Goal: Transaction & Acquisition: Purchase product/service

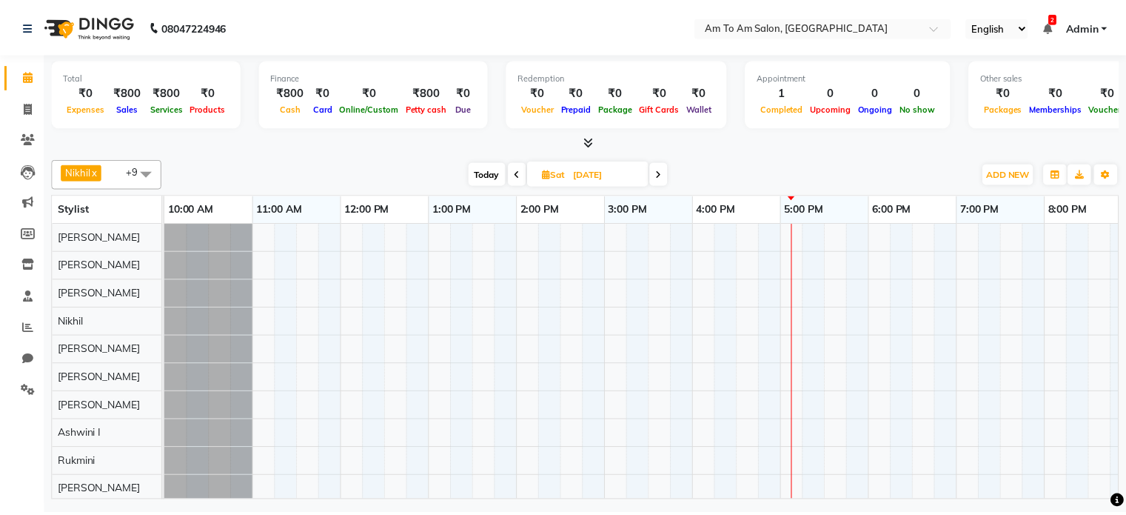
scroll to position [13, 0]
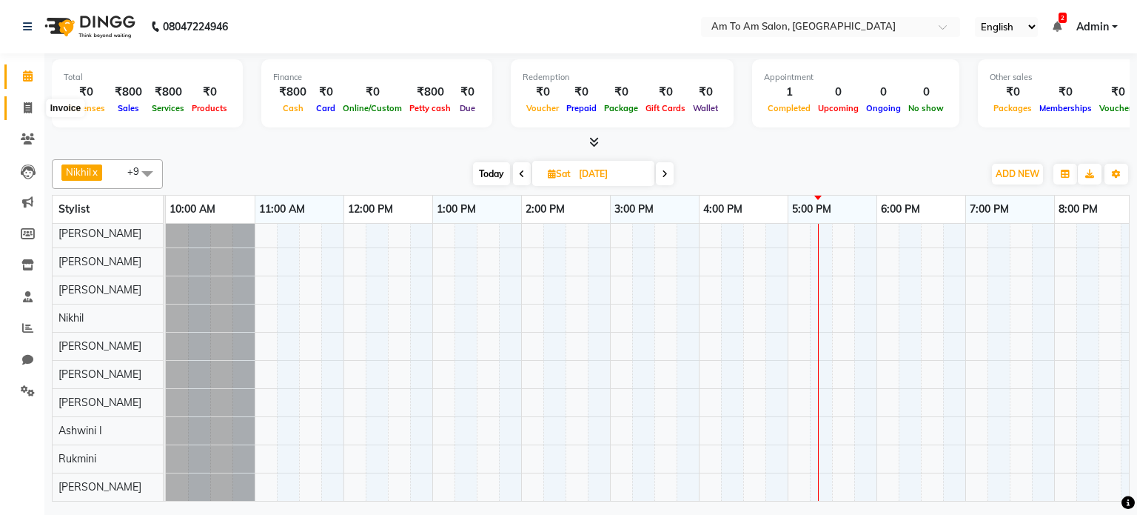
click at [27, 107] on icon at bounding box center [28, 107] width 8 height 11
select select "6661"
select select "service"
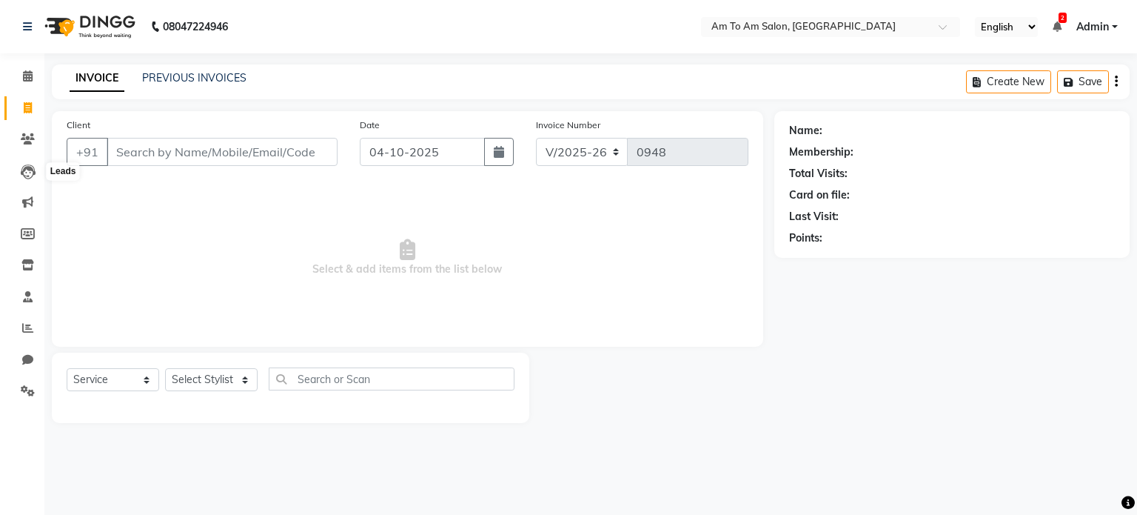
select select "51659"
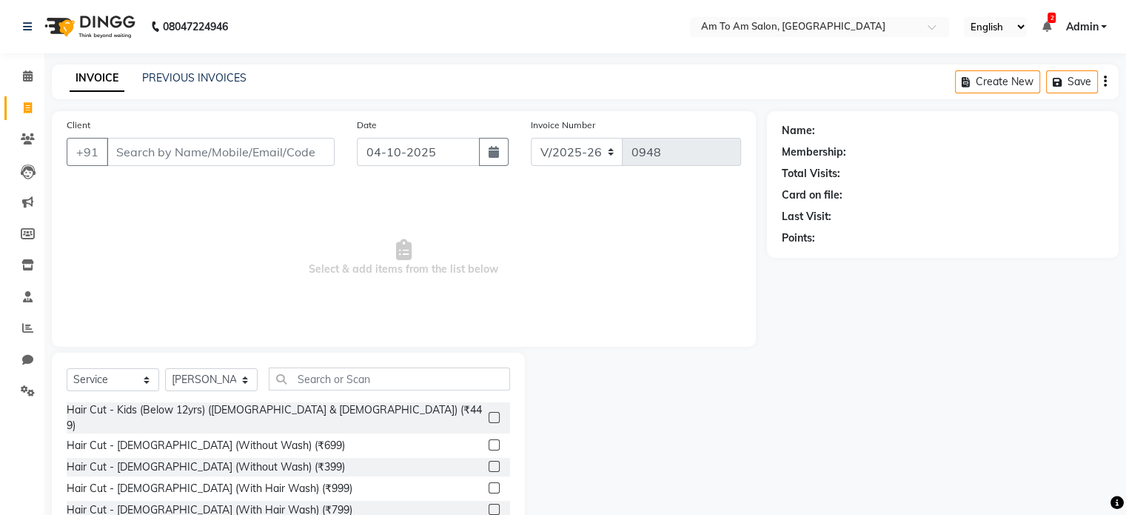
click at [130, 149] on input "Client" at bounding box center [221, 152] width 228 height 28
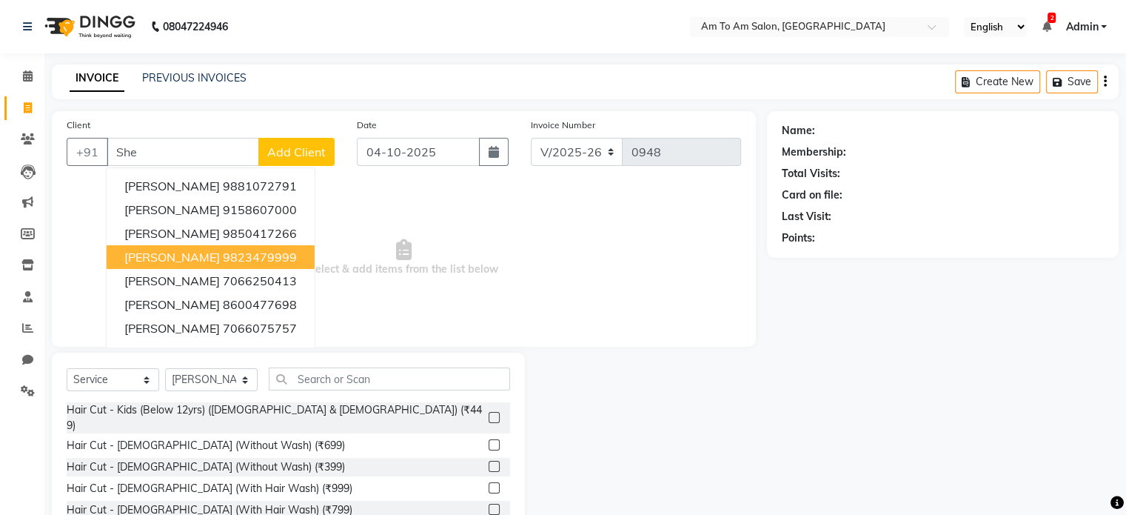
click at [279, 261] on ngb-highlight "9823479999" at bounding box center [260, 256] width 74 height 15
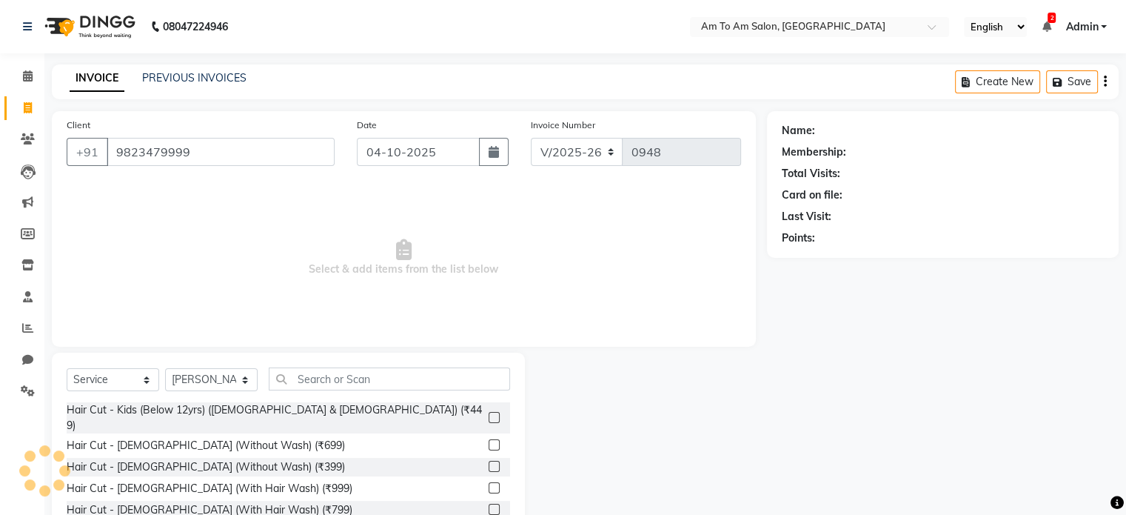
type input "9823479999"
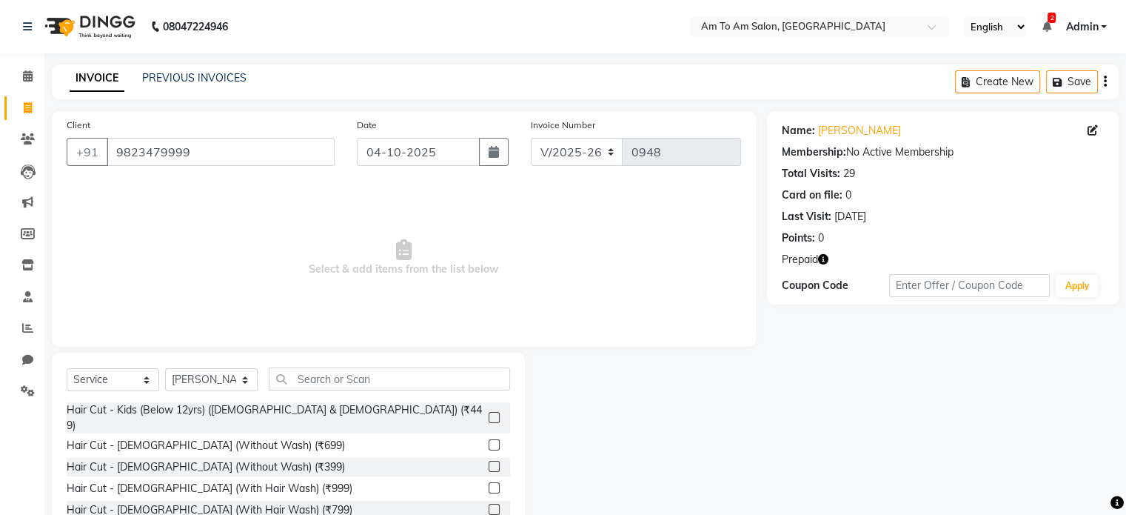
click at [824, 258] on icon "button" at bounding box center [823, 259] width 10 height 10
click at [717, 334] on div "Client [PHONE_NUMBER] Date [DATE] Invoice Number V/2025 V/[PHONE_NUMBER] Select…" at bounding box center [404, 228] width 704 height 235
click at [249, 378] on select "Select Stylist [PERSON_NAME] I [PERSON_NAME] Mahi [PERSON_NAME] Poonam Mam [PER…" at bounding box center [211, 379] width 93 height 23
select select "52282"
click at [165, 369] on select "Select Stylist [PERSON_NAME] I [PERSON_NAME] Mahi [PERSON_NAME] Poonam Mam [PER…" at bounding box center [211, 379] width 93 height 23
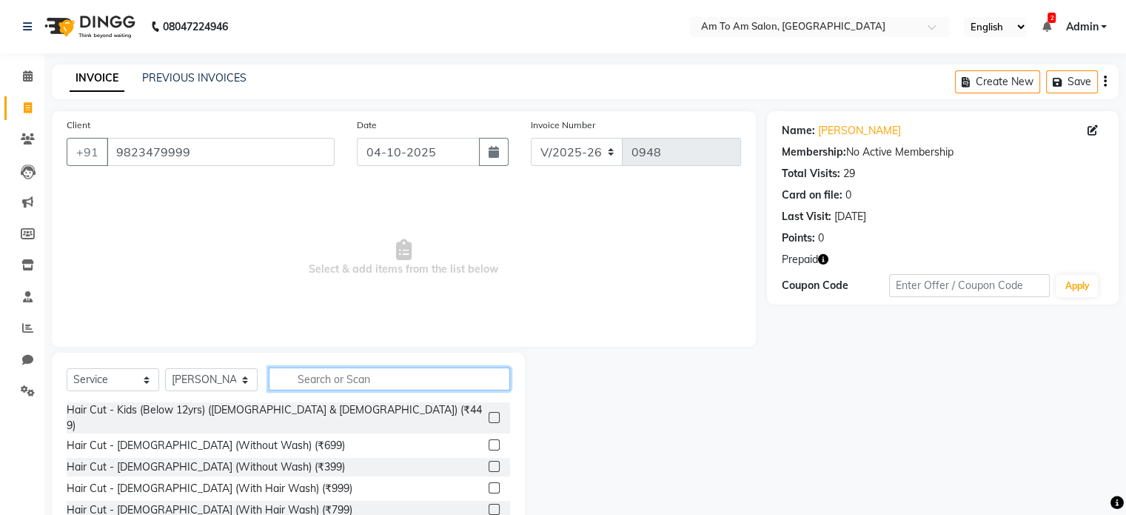
click at [292, 381] on input "text" at bounding box center [389, 378] width 241 height 23
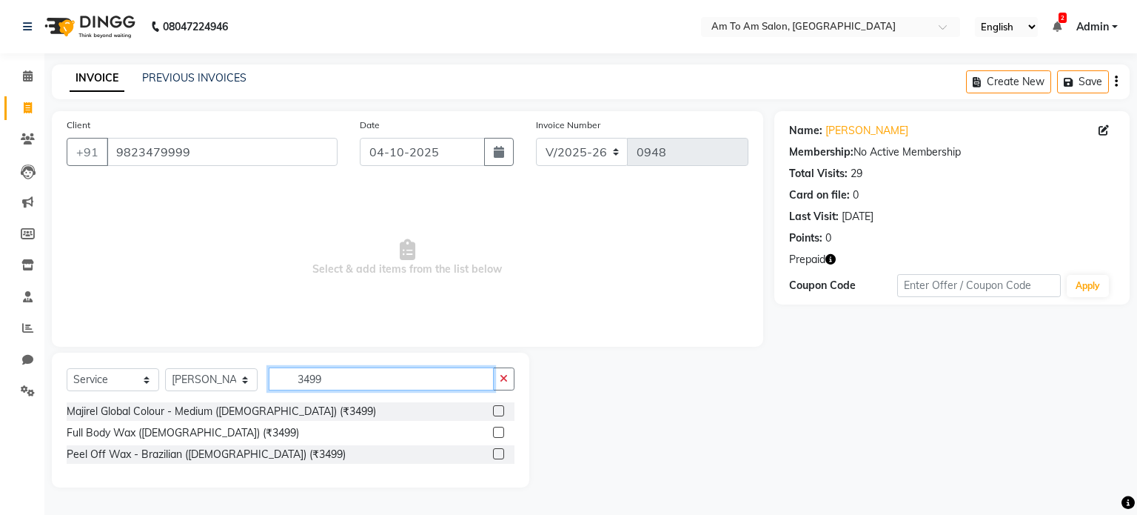
type input "3499"
click at [502, 433] on label at bounding box center [498, 431] width 11 height 11
click at [502, 433] on input "checkbox" at bounding box center [498, 433] width 10 height 10
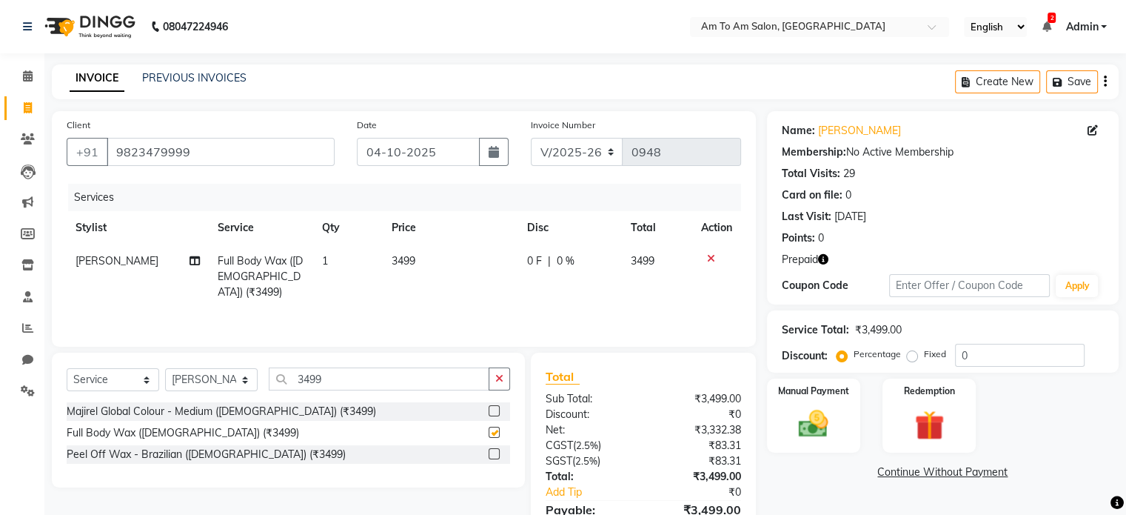
checkbox input "false"
click at [346, 369] on input "3499" at bounding box center [379, 378] width 221 height 23
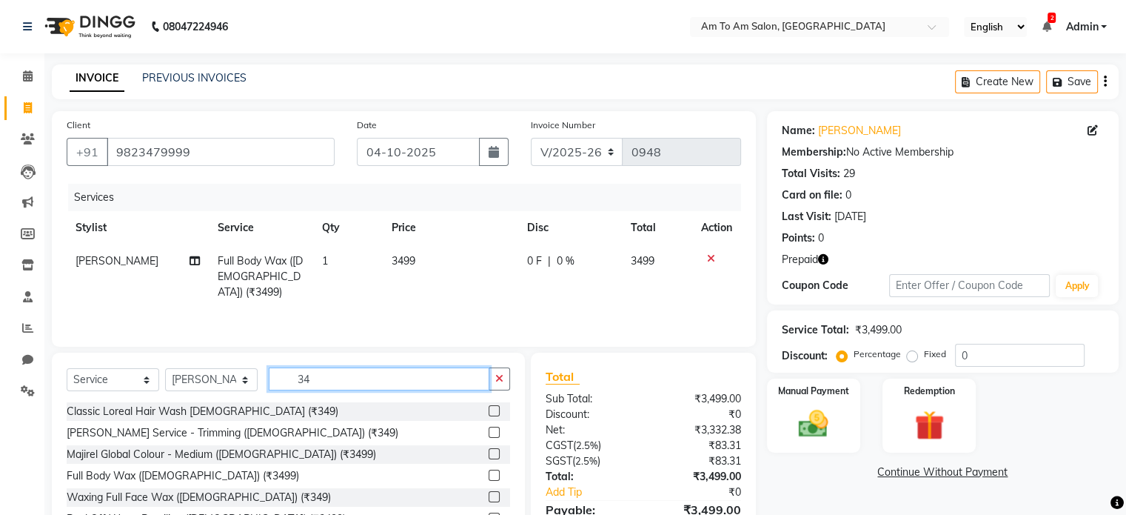
type input "3"
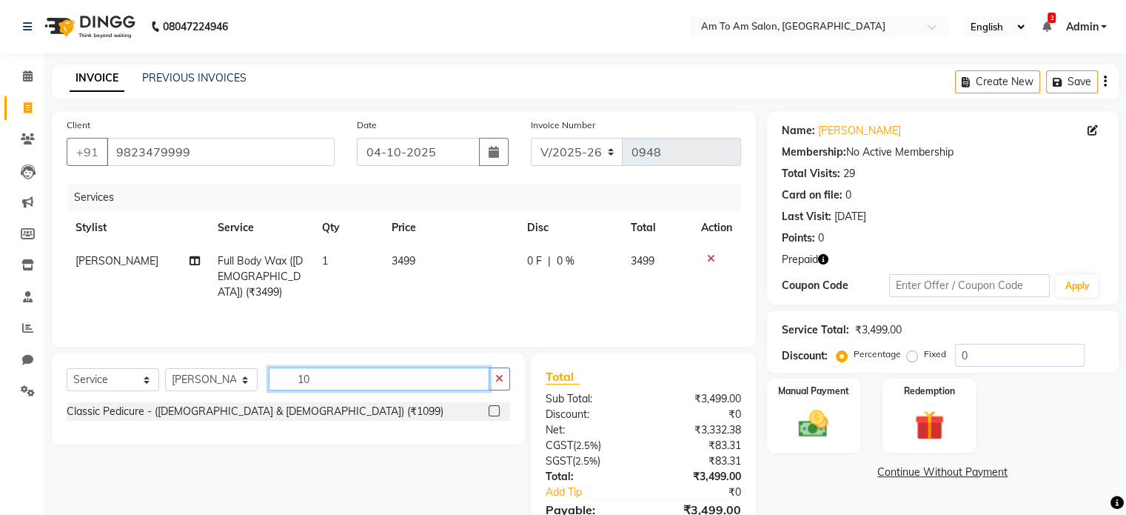
type input "1"
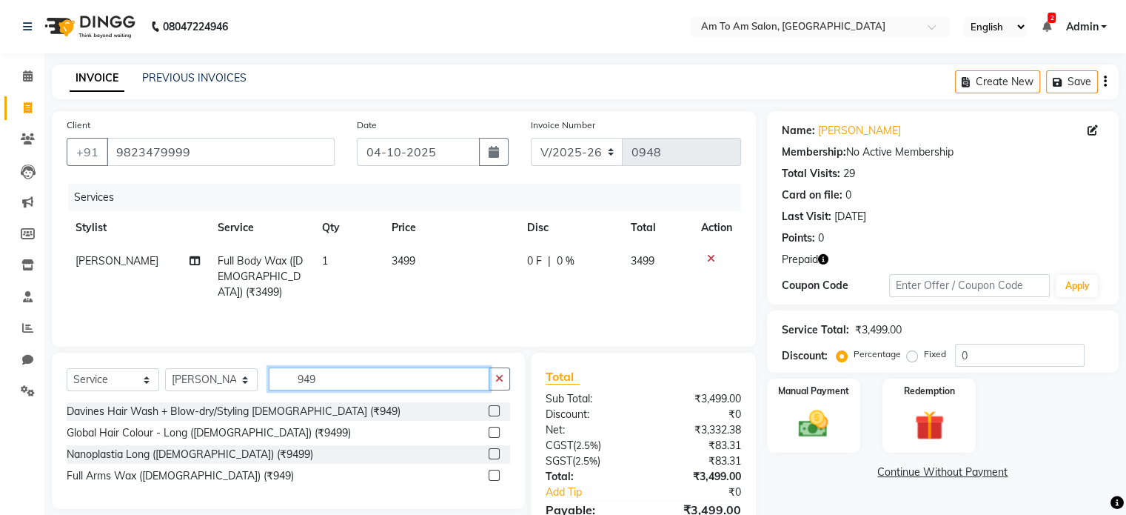
type input "949"
click at [497, 476] on label at bounding box center [494, 474] width 11 height 11
click at [497, 476] on input "checkbox" at bounding box center [494, 476] width 10 height 10
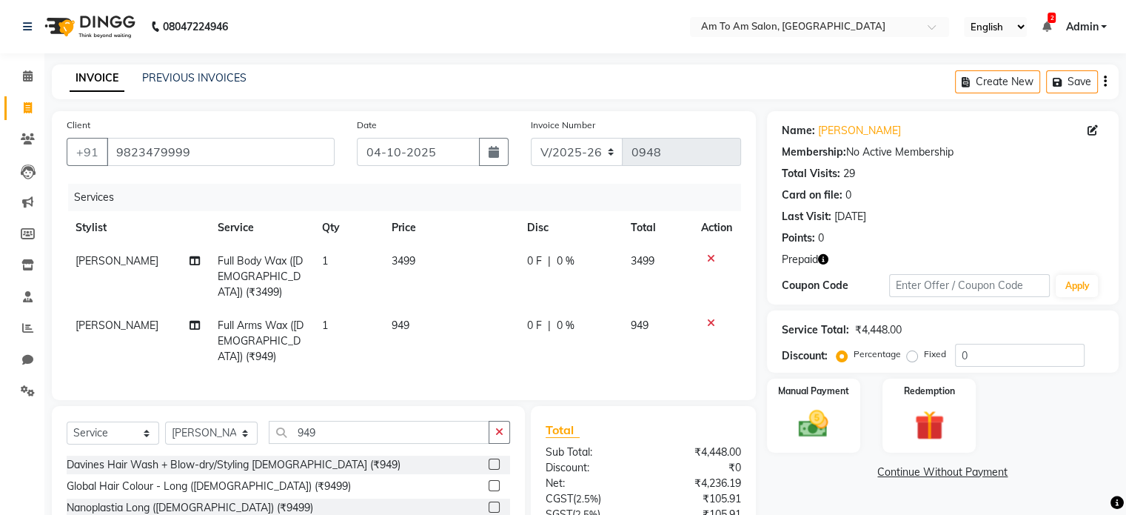
checkbox input "false"
click at [317, 420] on input "949" at bounding box center [379, 431] width 221 height 23
type input "9"
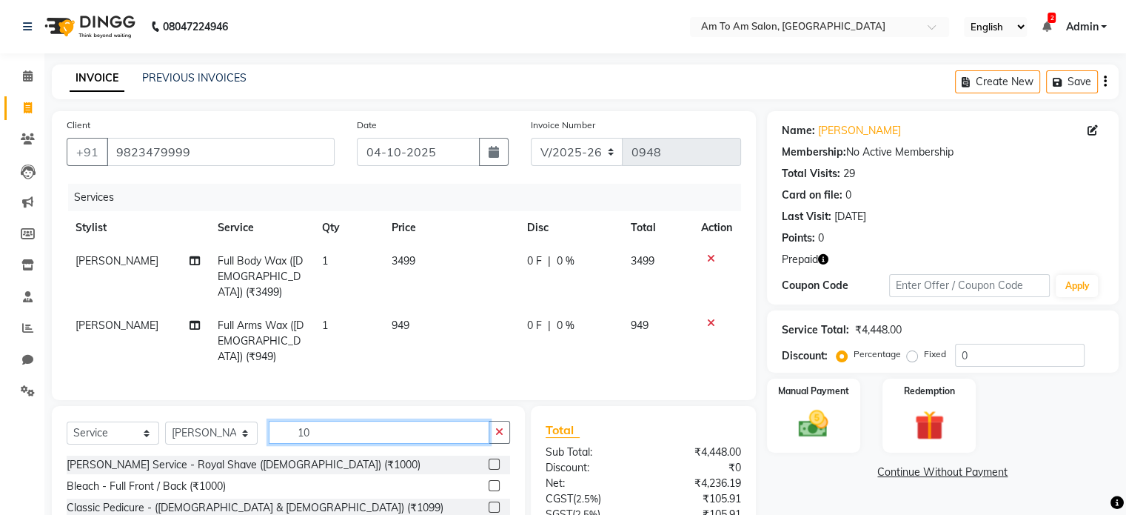
type input "1"
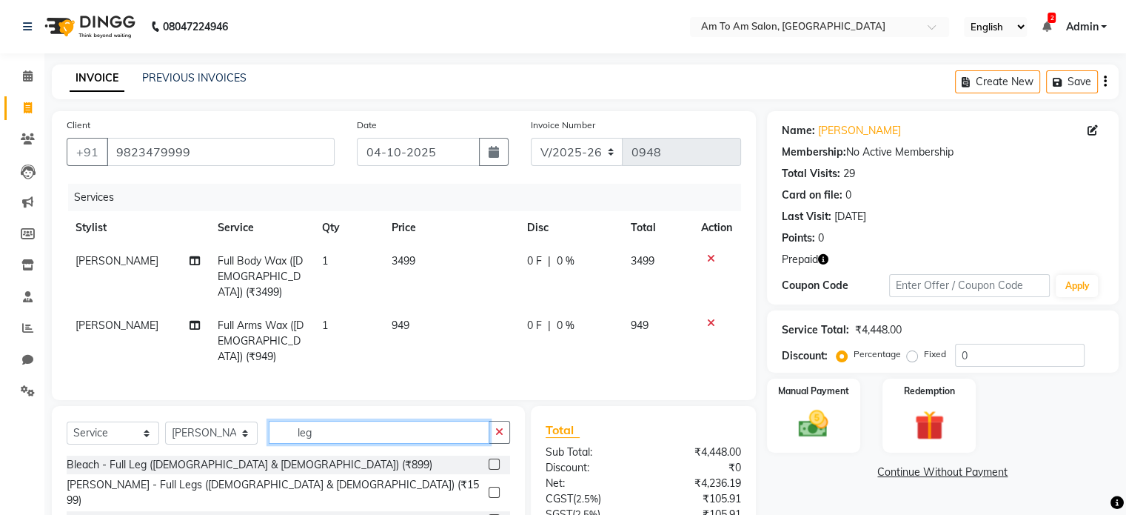
type input "leg"
click at [489, 514] on label at bounding box center [494, 519] width 11 height 11
click at [489, 514] on input "checkbox" at bounding box center [494, 520] width 10 height 10
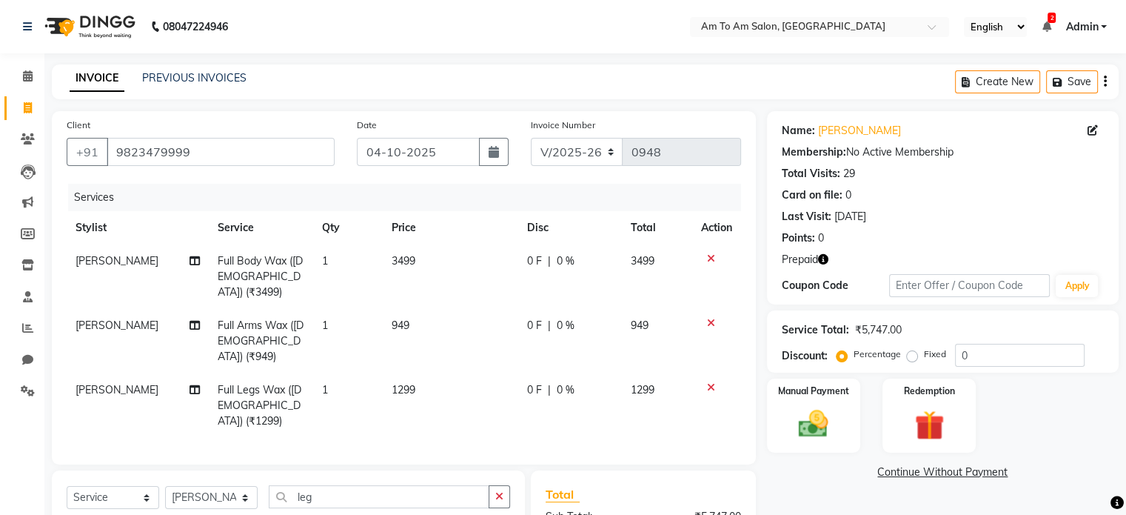
checkbox input "false"
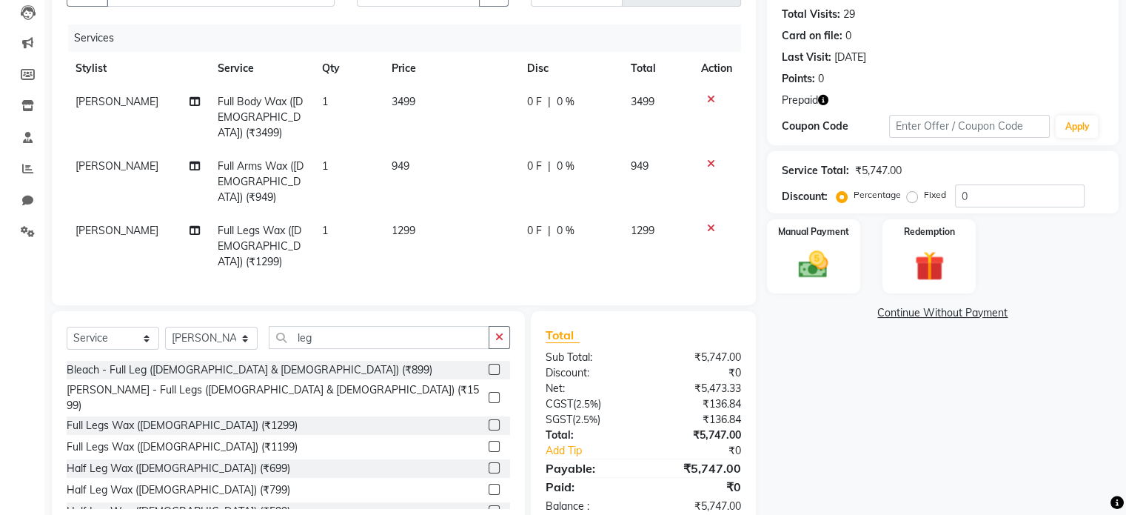
scroll to position [161, 0]
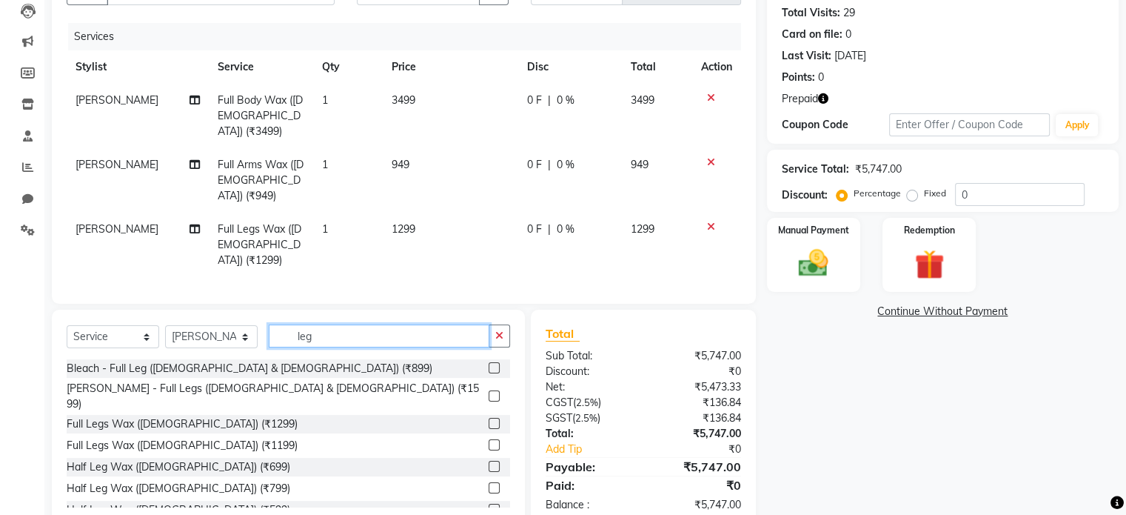
click at [327, 324] on input "leg" at bounding box center [379, 335] width 221 height 23
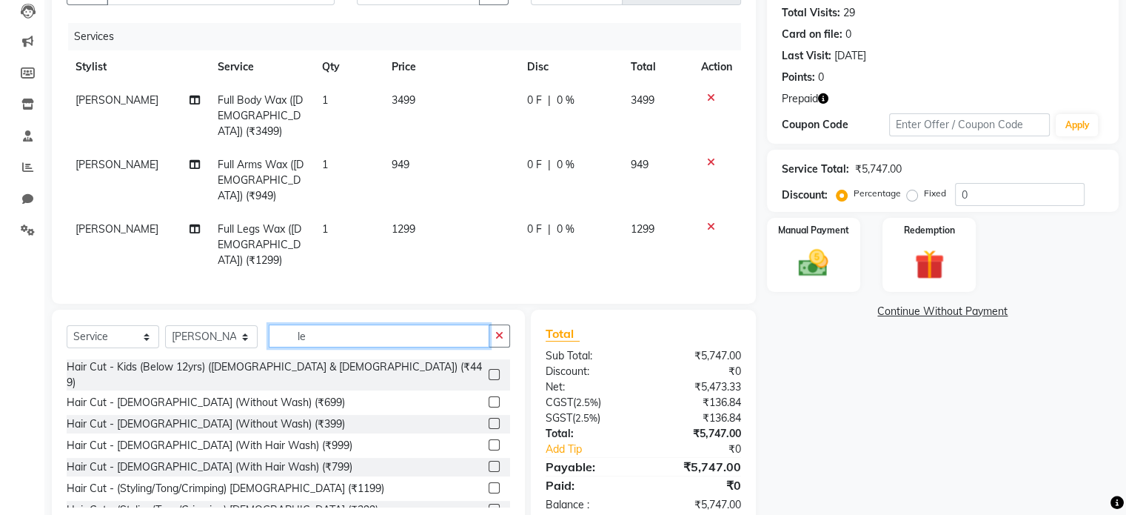
type input "l"
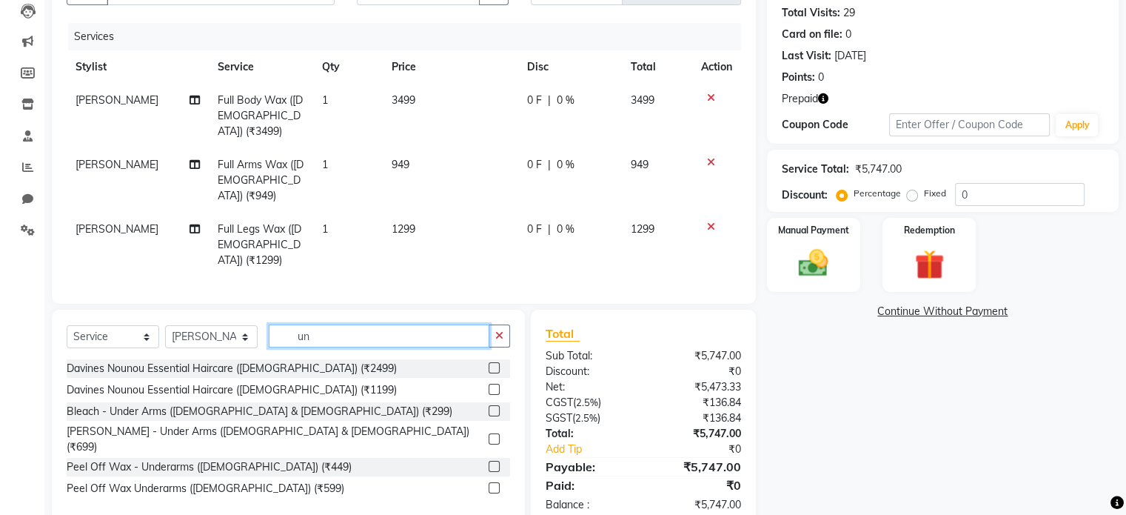
scroll to position [160, 0]
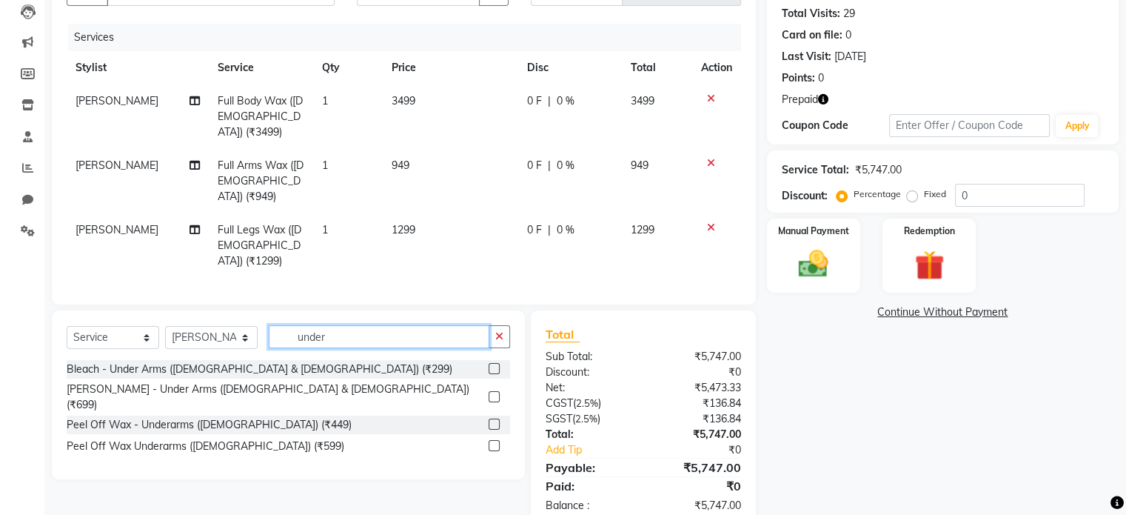
type input "under"
click at [489, 418] on label at bounding box center [494, 423] width 11 height 11
click at [489, 420] on input "checkbox" at bounding box center [494, 425] width 10 height 10
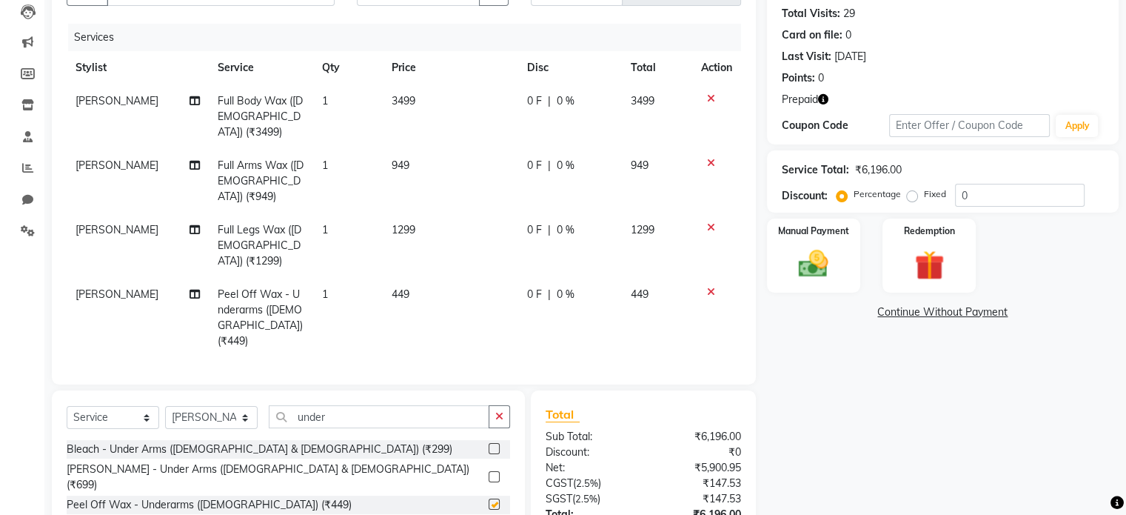
checkbox input "false"
click at [361, 405] on input "under" at bounding box center [379, 416] width 221 height 23
type input "u"
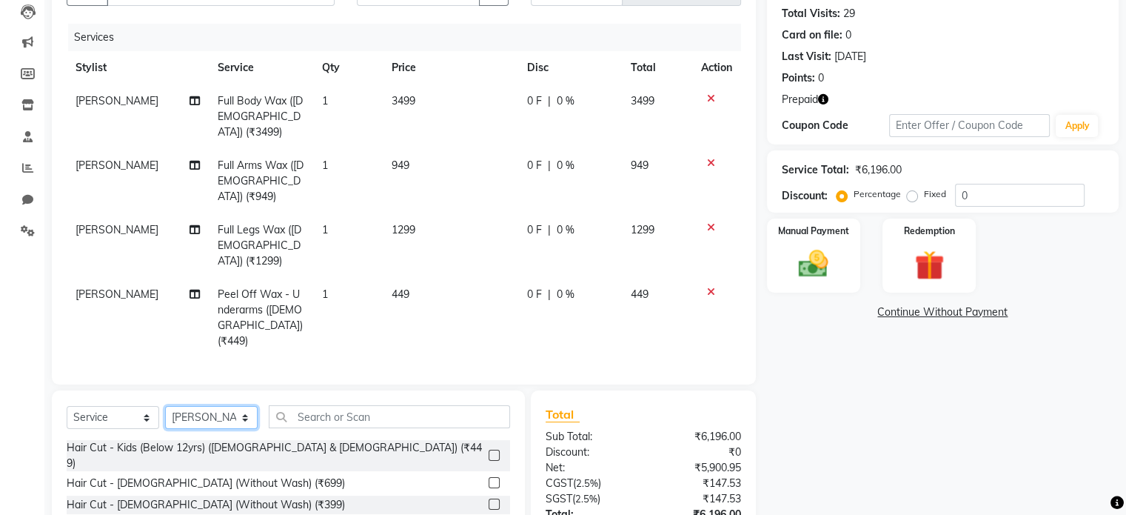
click at [242, 406] on select "Select Stylist [PERSON_NAME] I [PERSON_NAME] Mahi [PERSON_NAME] Poonam Mam [PER…" at bounding box center [211, 417] width 93 height 23
select select "51667"
click at [165, 406] on select "Select Stylist [PERSON_NAME] I [PERSON_NAME] Mahi [PERSON_NAME] Poonam Mam [PER…" at bounding box center [211, 417] width 93 height 23
click at [310, 405] on input "text" at bounding box center [389, 416] width 241 height 23
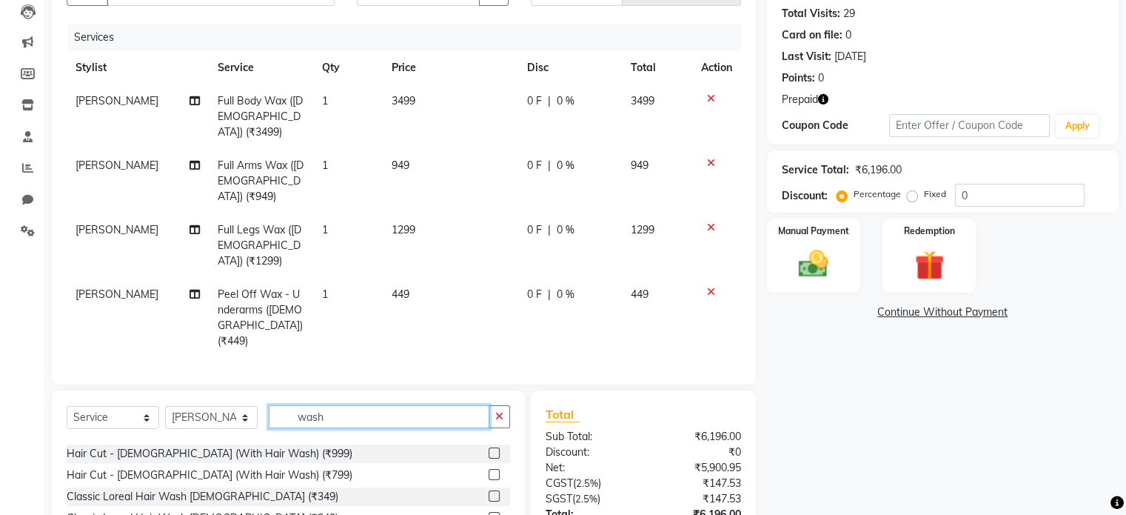
scroll to position [74, 0]
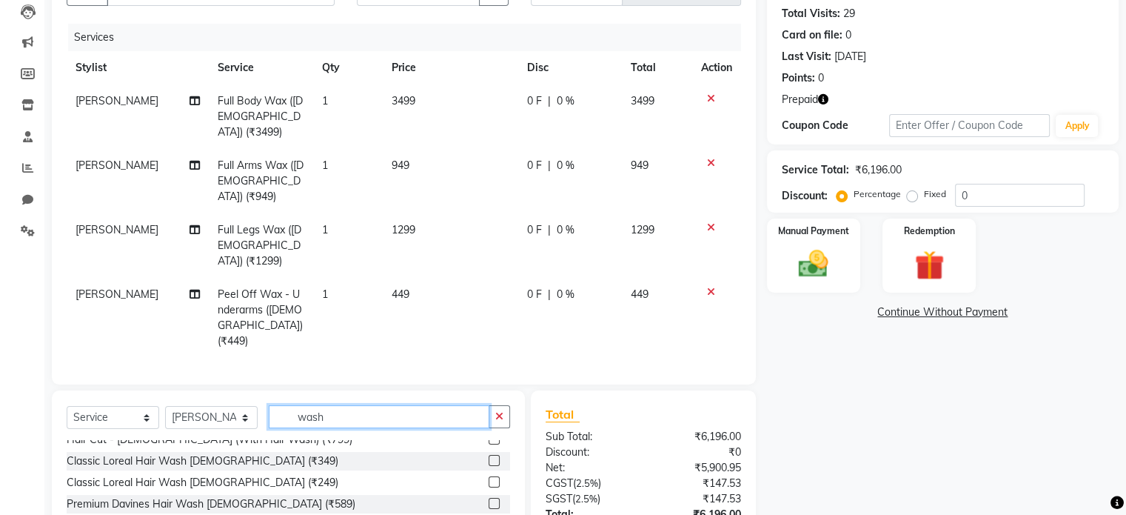
type input "wash"
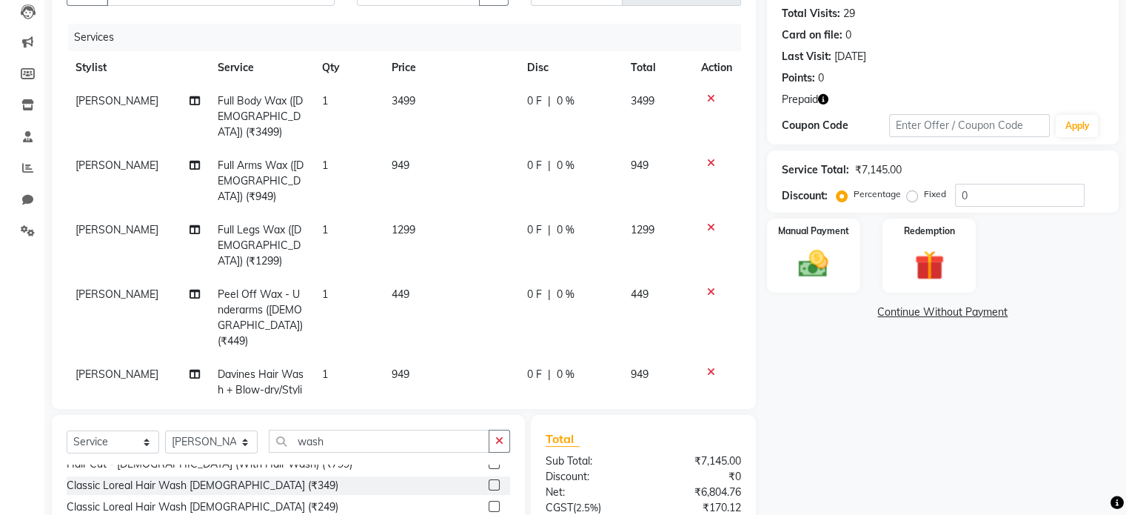
checkbox input "false"
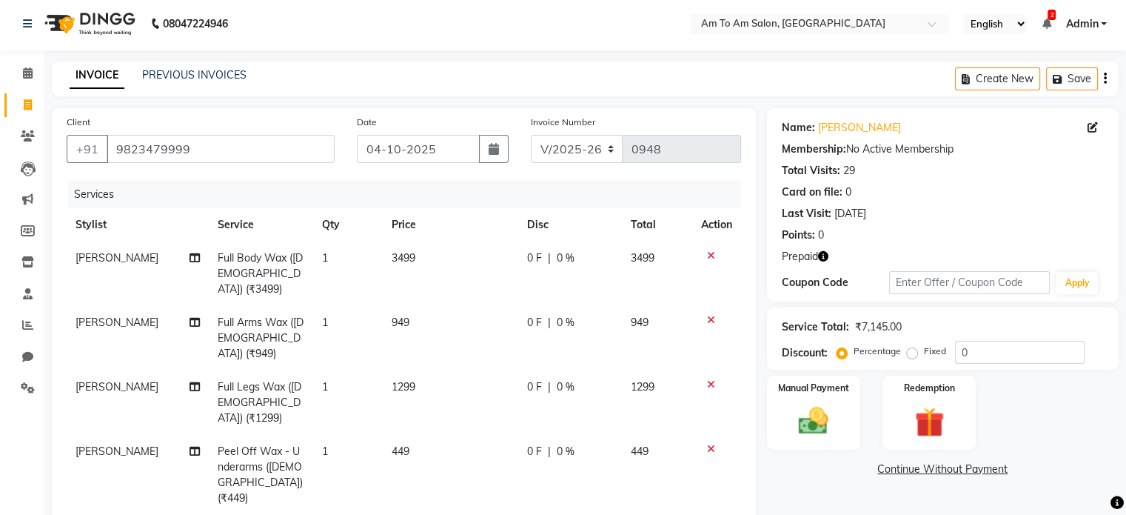
scroll to position [0, 0]
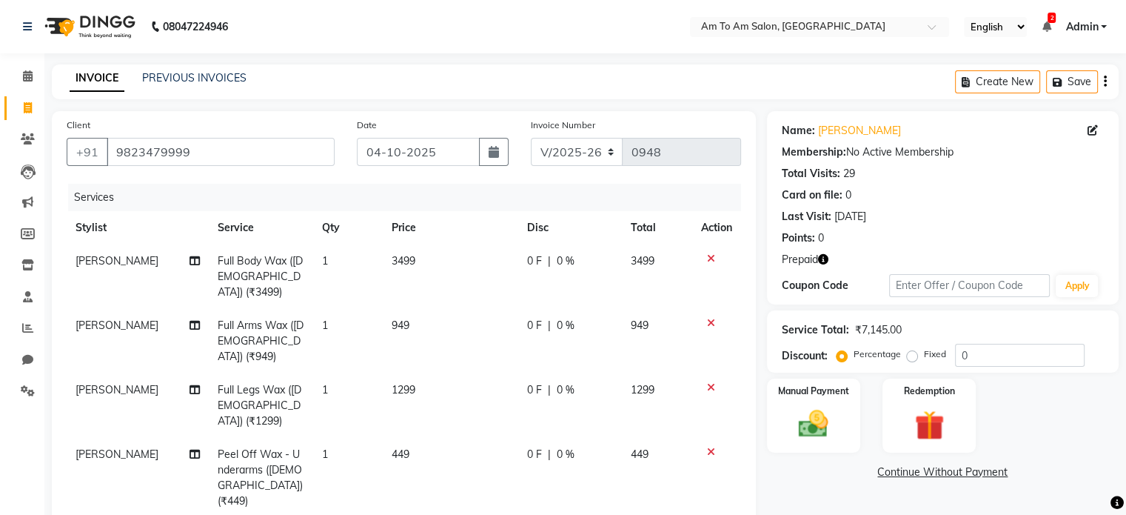
click at [823, 257] on icon "button" at bounding box center [823, 259] width 10 height 10
click at [1082, 80] on button "Save" at bounding box center [1072, 81] width 52 height 23
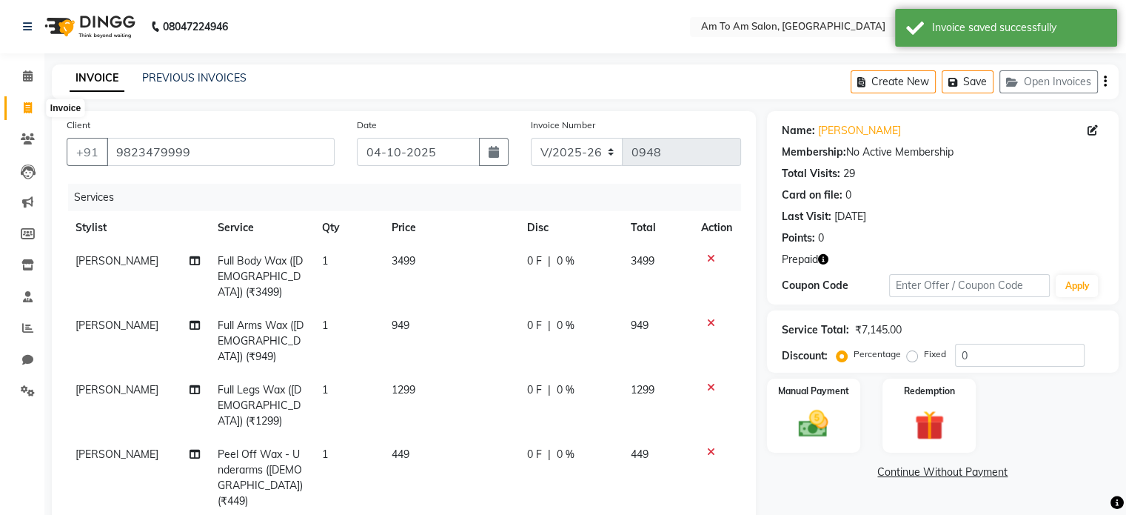
click at [31, 107] on icon at bounding box center [28, 107] width 8 height 11
select select "service"
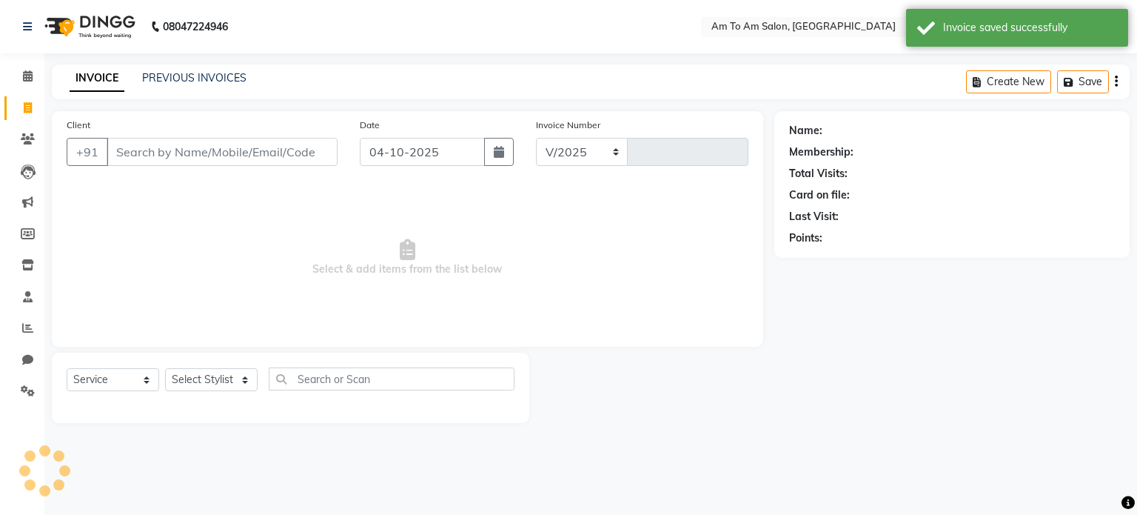
select select "6661"
type input "0948"
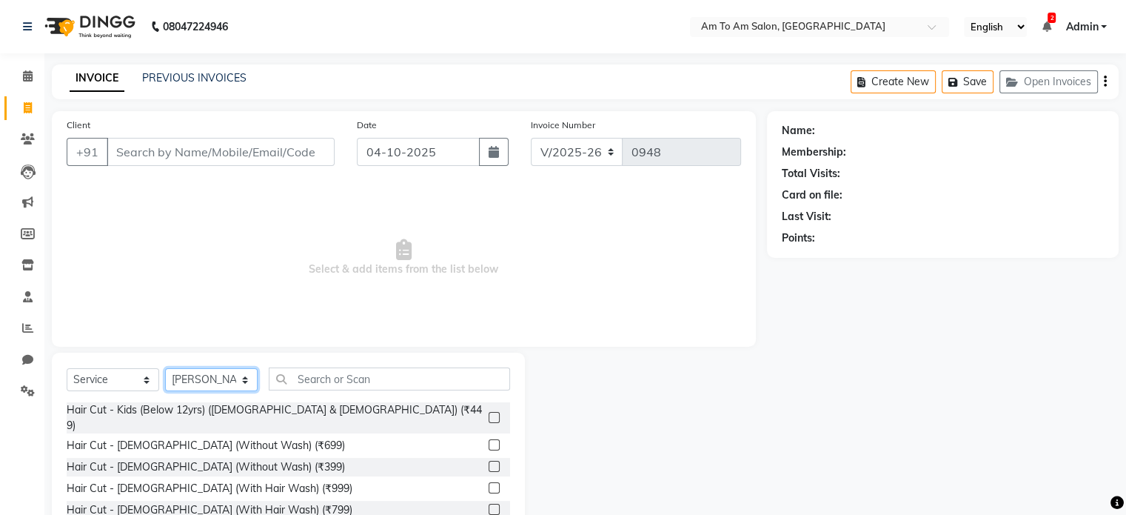
click at [245, 384] on select "Select Stylist [PERSON_NAME] I [PERSON_NAME] Mahi [PERSON_NAME] Poonam Mam [PER…" at bounding box center [211, 379] width 93 height 23
select select "51669"
click at [165, 369] on select "Select Stylist [PERSON_NAME] I [PERSON_NAME] Mahi [PERSON_NAME] Poonam Mam [PER…" at bounding box center [211, 379] width 93 height 23
click at [311, 380] on input "text" at bounding box center [389, 378] width 241 height 23
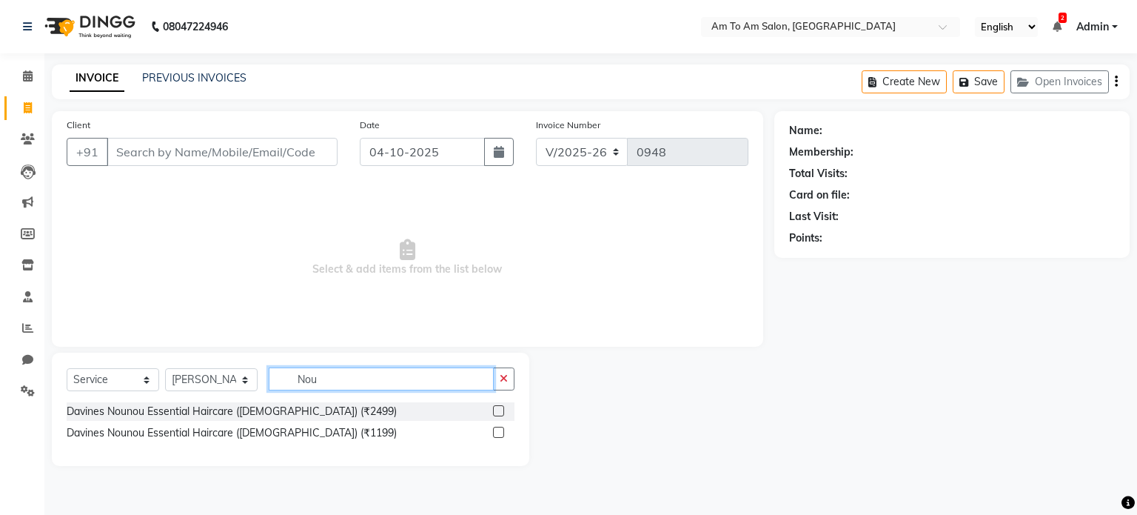
type input "Nou"
click at [502, 411] on label at bounding box center [498, 410] width 11 height 11
click at [502, 411] on input "checkbox" at bounding box center [498, 411] width 10 height 10
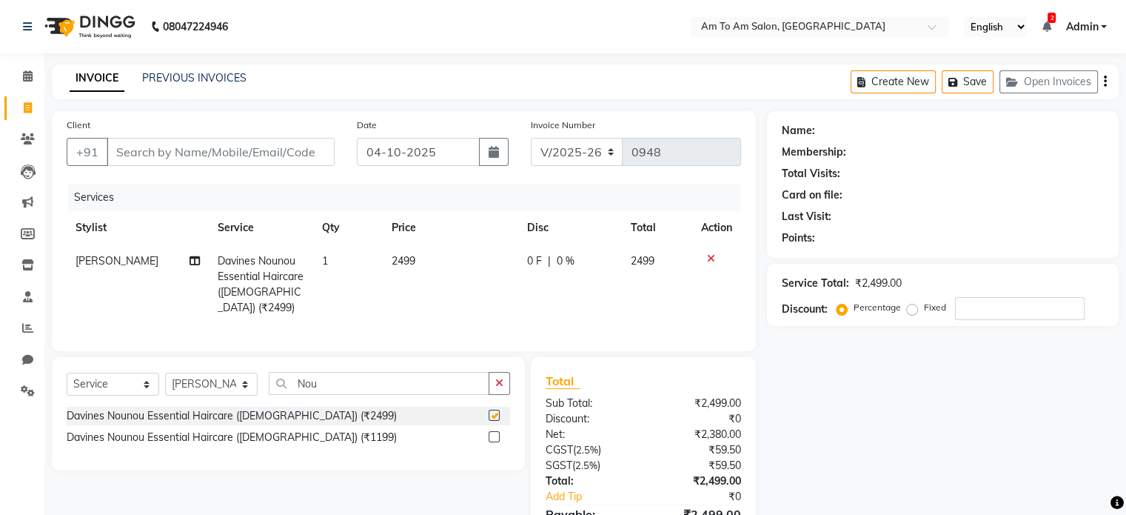
checkbox input "false"
click at [138, 157] on input "Client" at bounding box center [221, 152] width 228 height 28
type input "9"
type input "0"
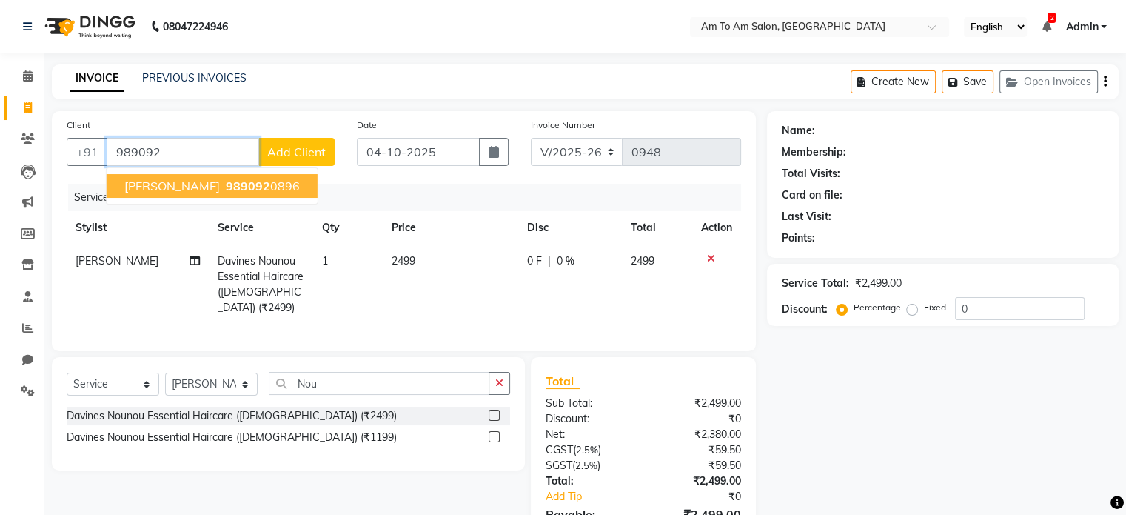
click at [236, 186] on span "989092" at bounding box center [248, 185] width 44 height 15
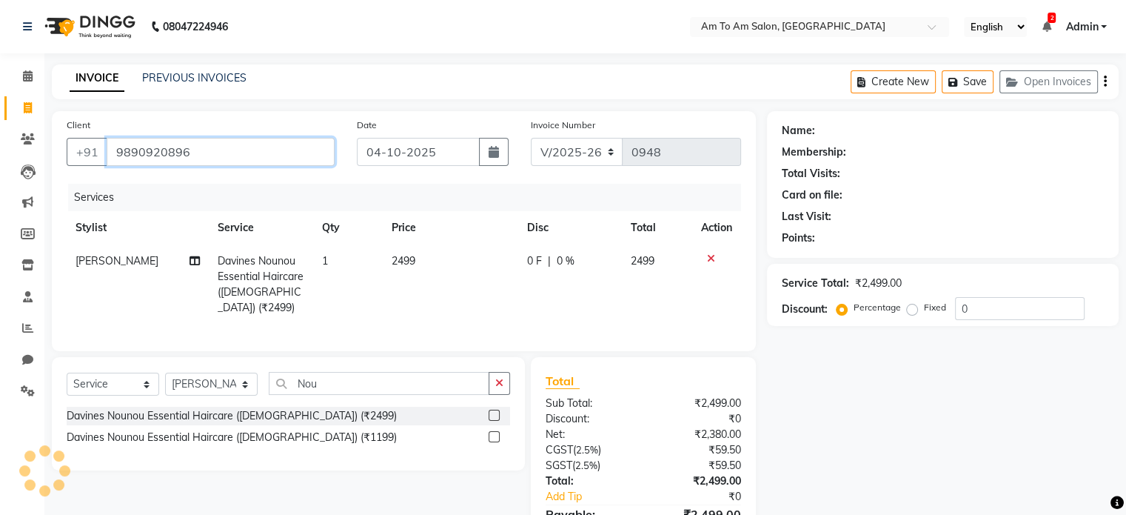
type input "9890920896"
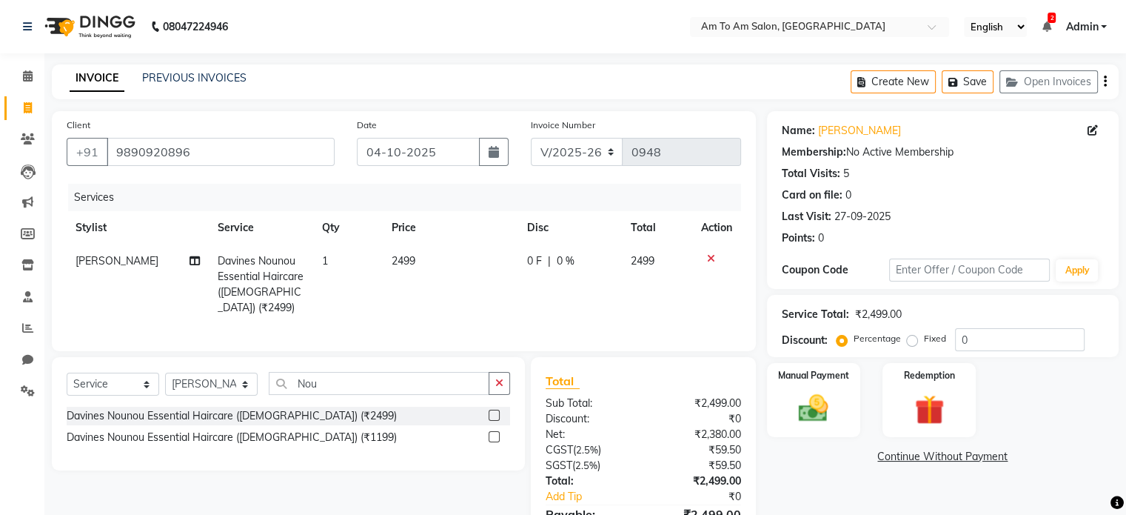
click at [412, 264] on span "2499" at bounding box center [404, 260] width 24 height 13
select select "51669"
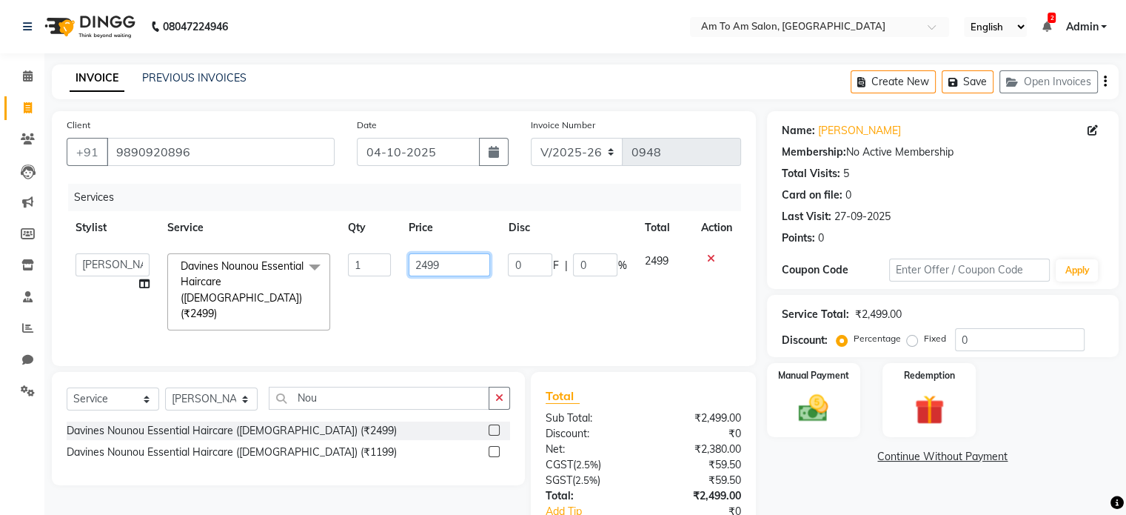
click at [450, 266] on input "2499" at bounding box center [449, 264] width 81 height 23
type input "2500"
click at [684, 309] on div "Services Stylist Service Qty Price Disc Total Action [PERSON_NAME] Ashwini I [P…" at bounding box center [404, 267] width 674 height 167
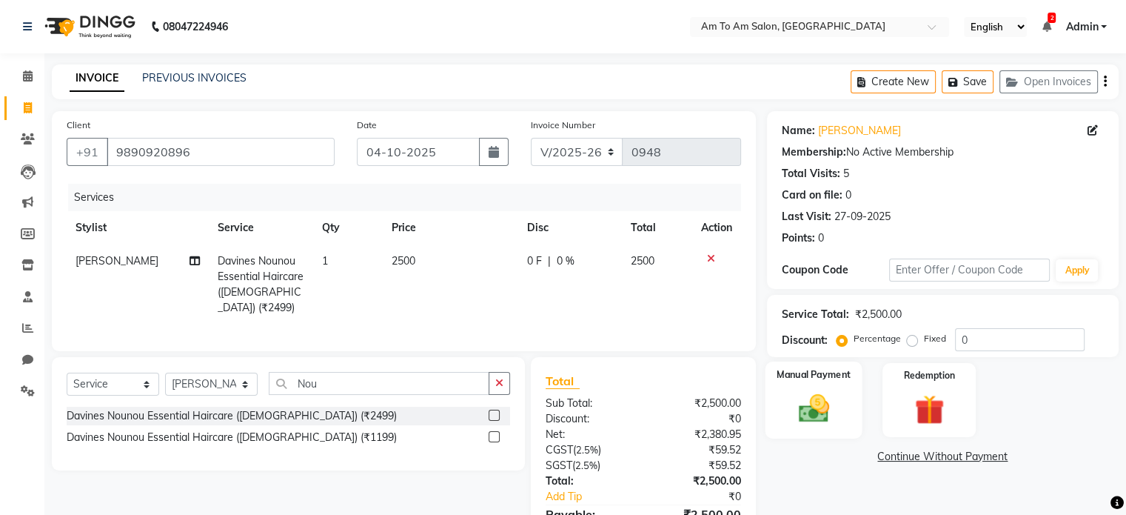
click at [811, 400] on img at bounding box center [813, 409] width 50 height 36
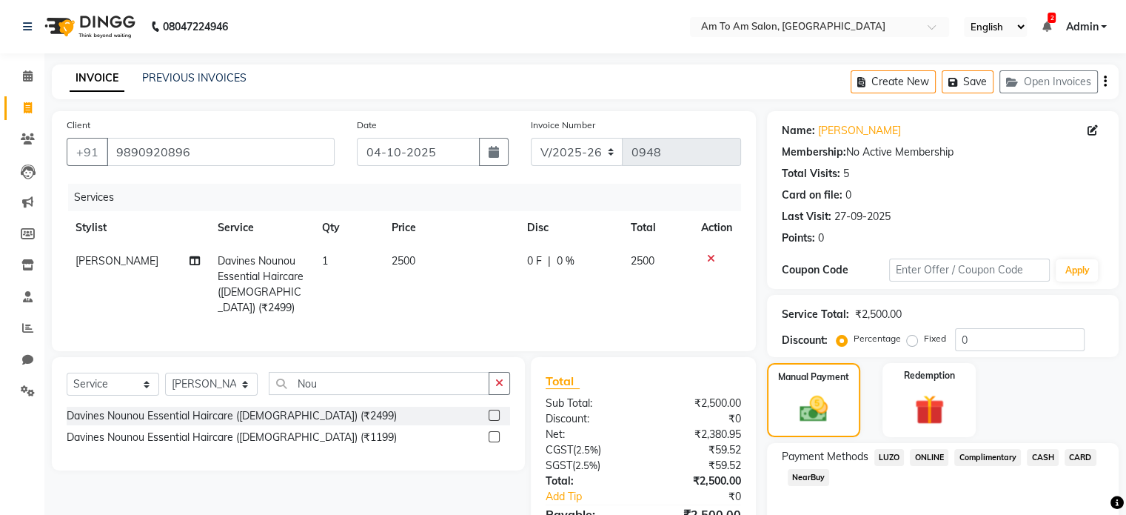
click at [1040, 455] on span "CASH" at bounding box center [1043, 457] width 32 height 17
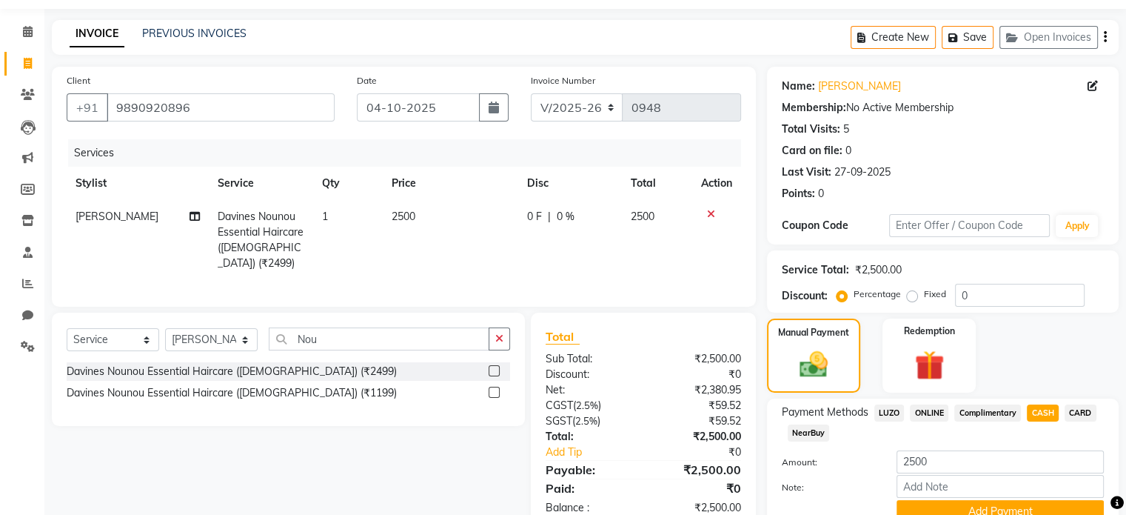
scroll to position [113, 0]
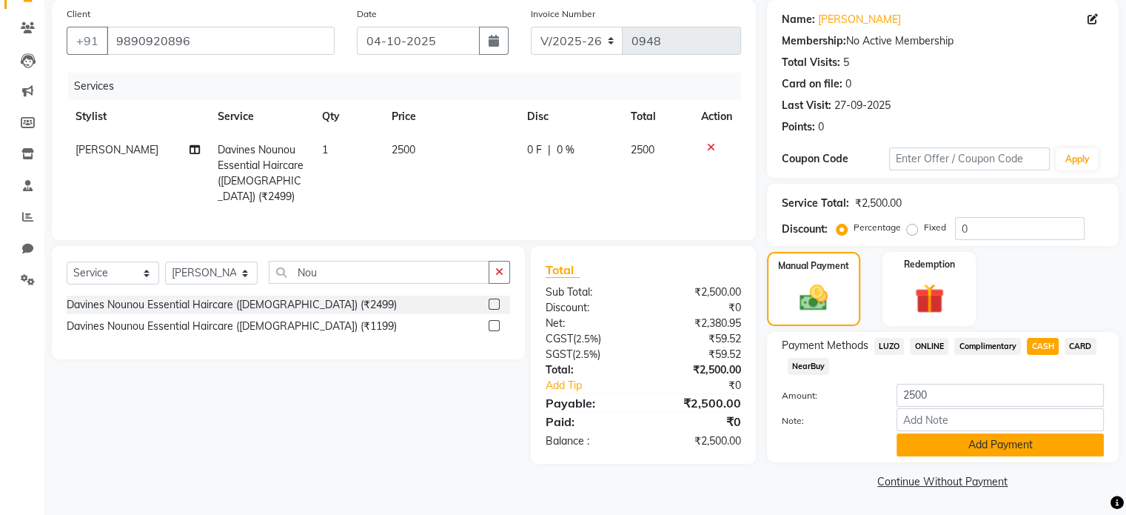
click at [968, 448] on button "Add Payment" at bounding box center [1000, 444] width 207 height 23
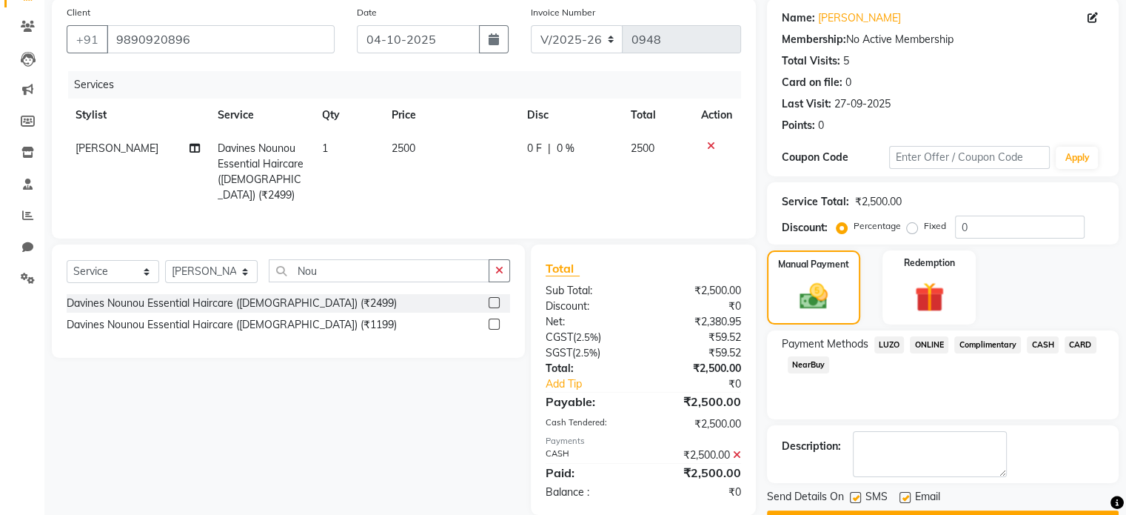
scroll to position [152, 0]
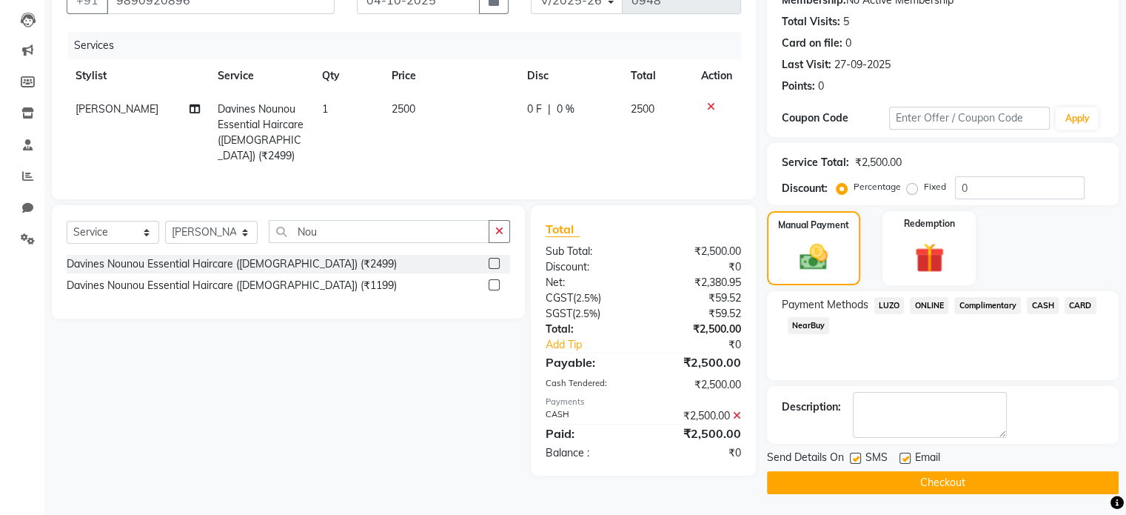
click at [960, 483] on button "Checkout" at bounding box center [943, 482] width 352 height 23
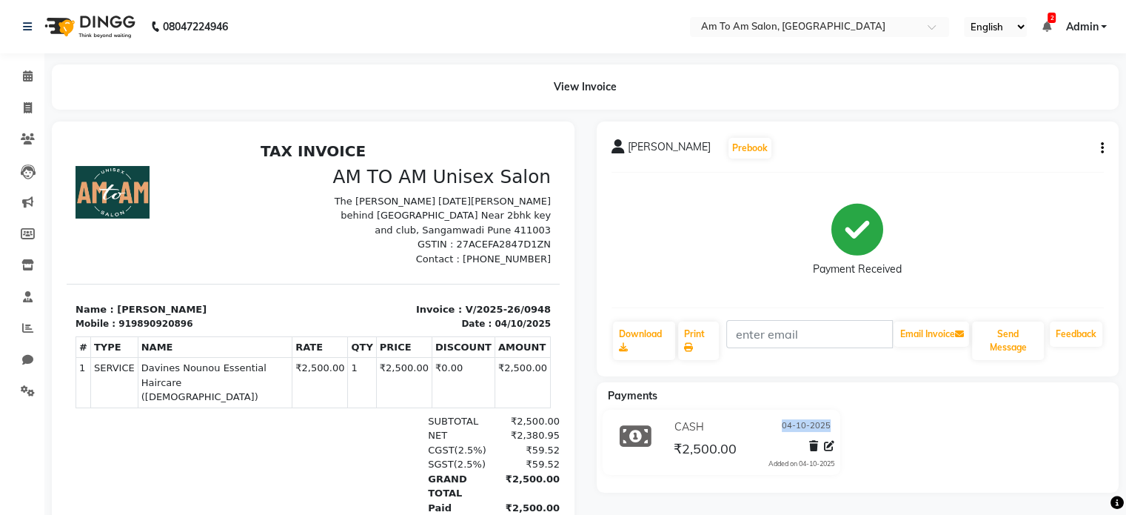
drag, startPoint x: 703, startPoint y: 418, endPoint x: 630, endPoint y: 549, distance: 150.4
click at [630, 514] on html "08047224946 Select Location × Am To Am Salon, Sangamwadi English ENGLISH Españo…" at bounding box center [563, 257] width 1126 height 515
click at [28, 79] on icon at bounding box center [28, 75] width 10 height 11
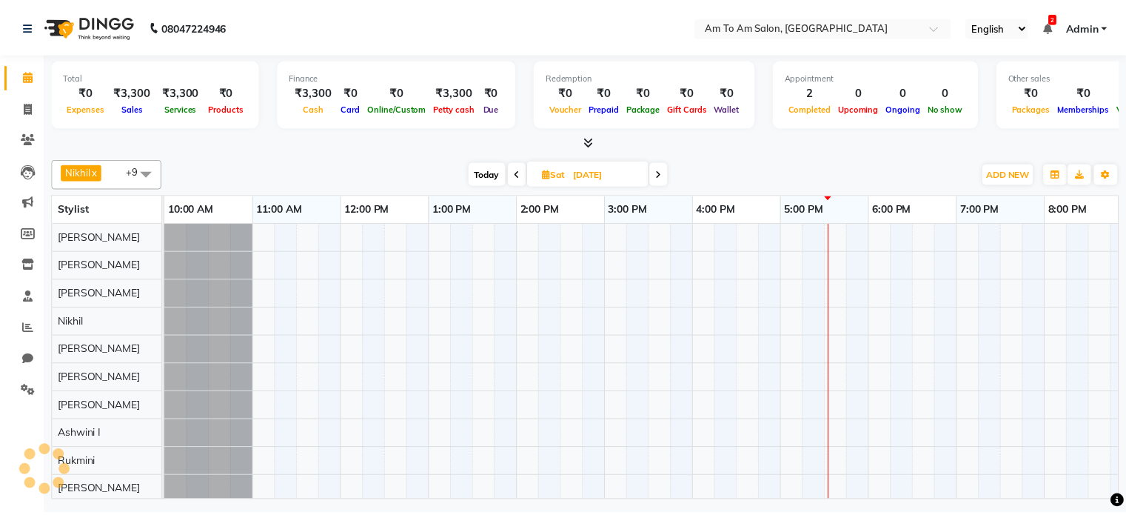
scroll to position [13, 0]
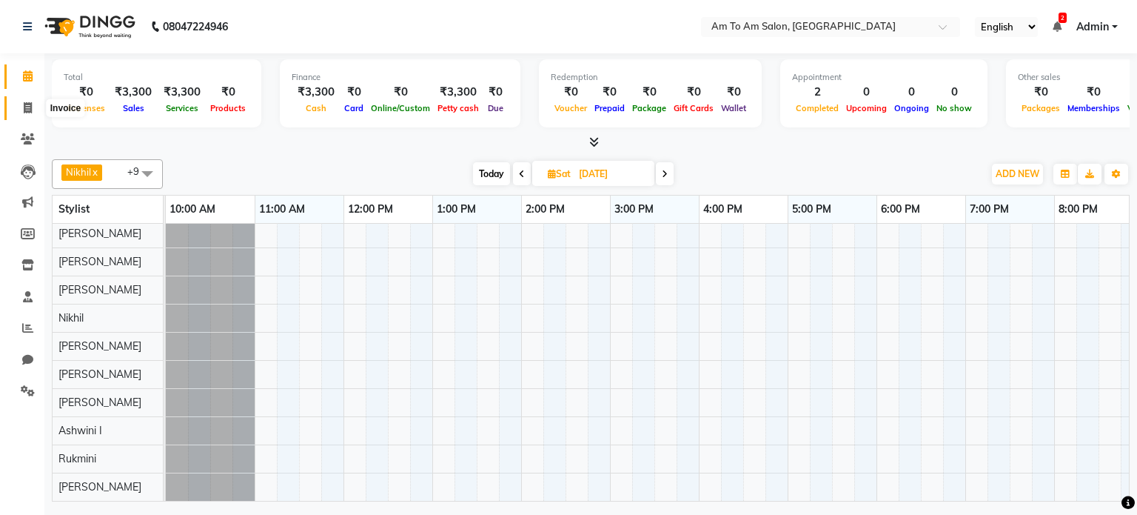
click at [24, 110] on icon at bounding box center [28, 107] width 8 height 11
select select "6661"
select select "service"
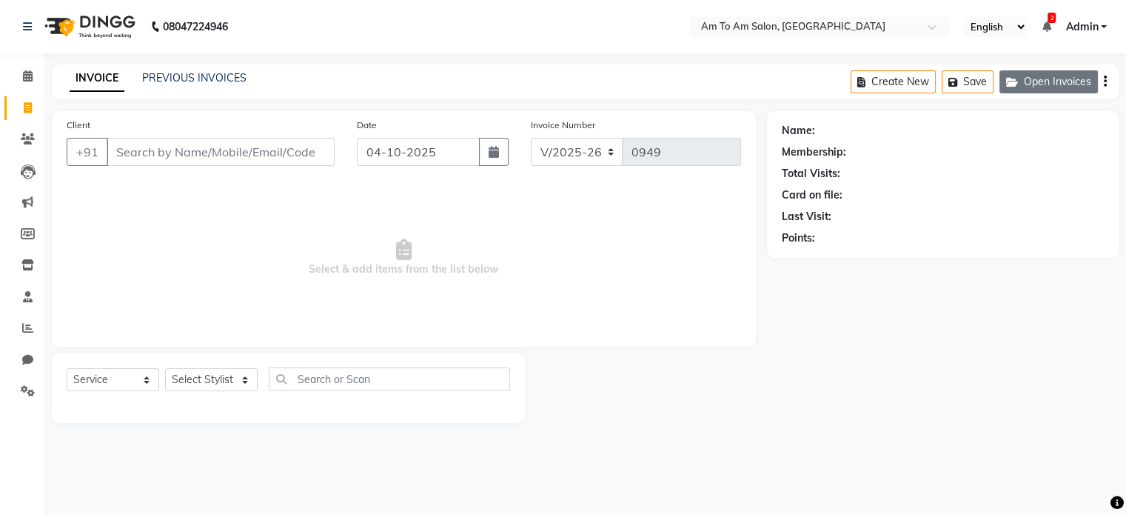
select select "51659"
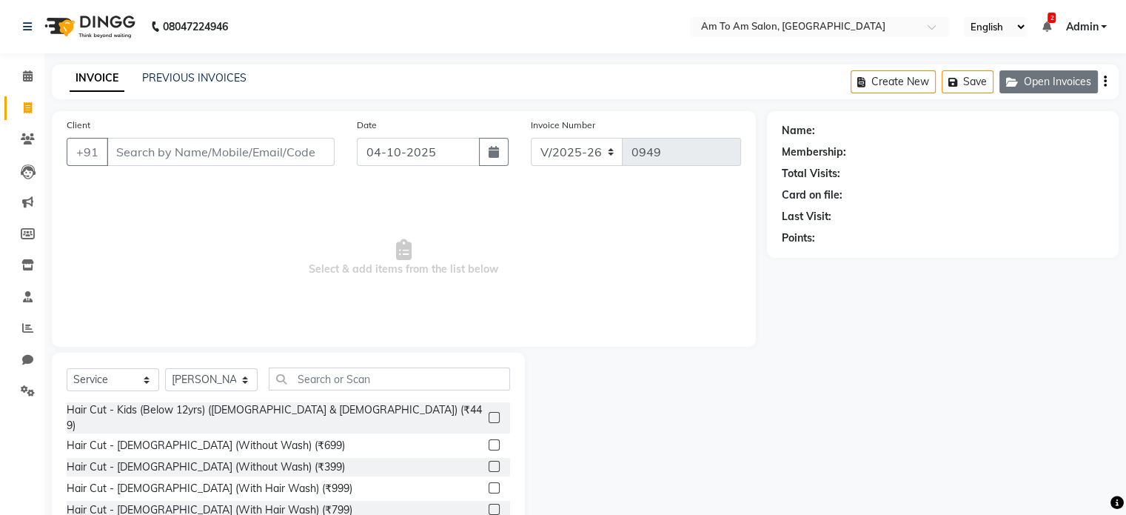
click at [1075, 82] on button "Open Invoices" at bounding box center [1048, 81] width 98 height 23
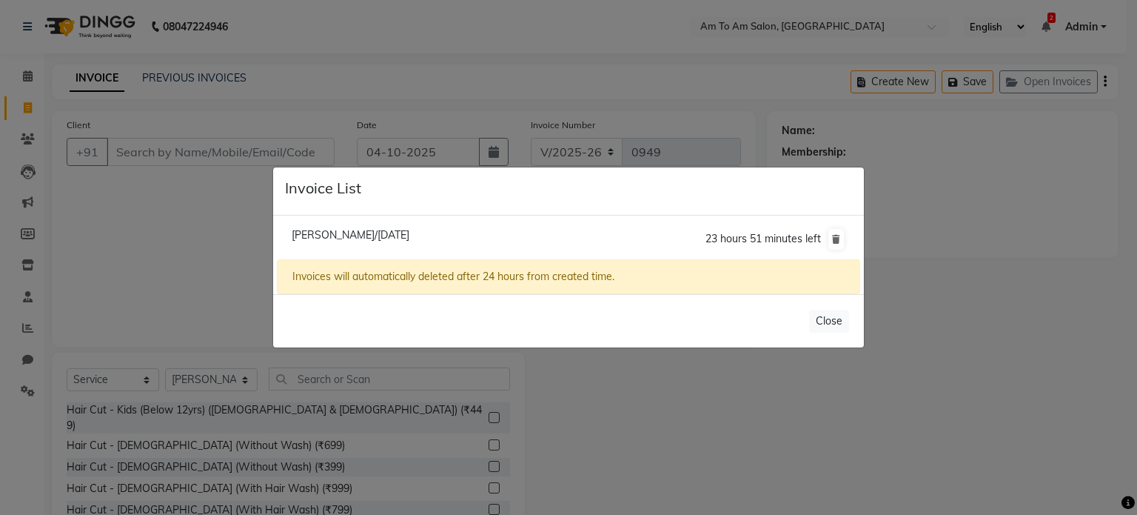
click at [381, 238] on span "[PERSON_NAME]/[DATE]" at bounding box center [351, 234] width 118 height 13
type input "9823479999"
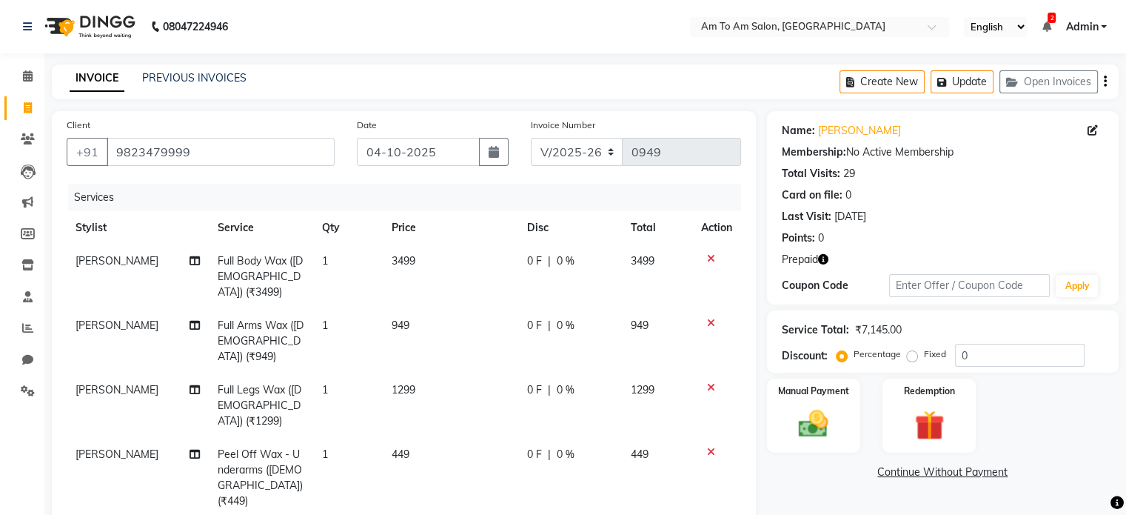
click at [711, 318] on icon at bounding box center [711, 323] width 8 height 10
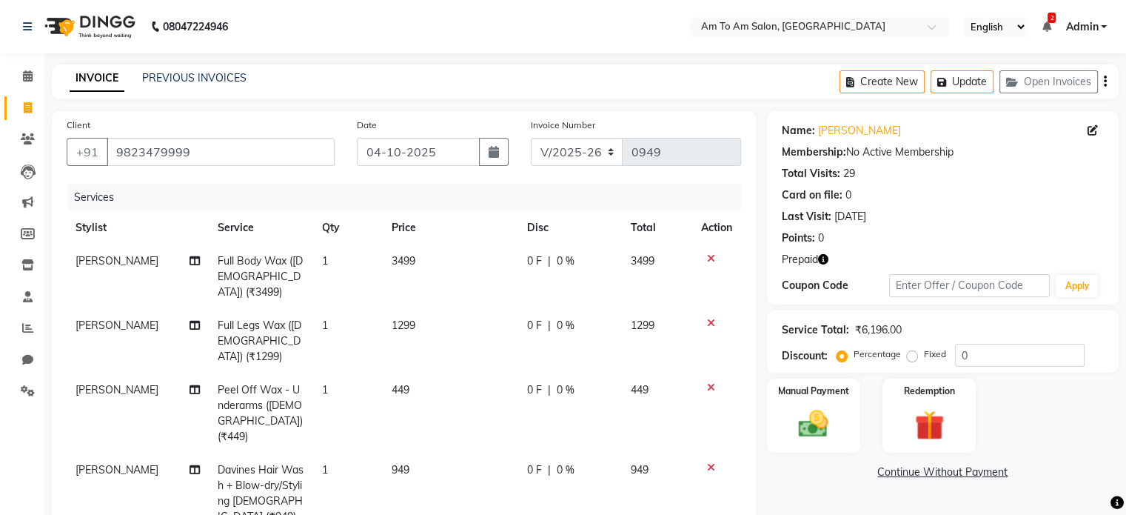
click at [711, 318] on icon at bounding box center [711, 323] width 8 height 10
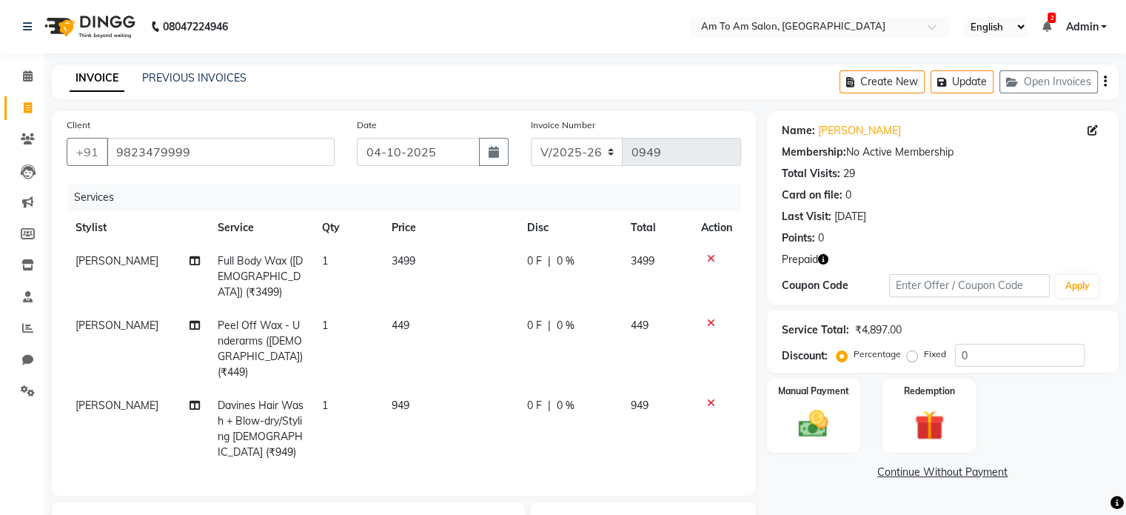
click at [711, 318] on icon at bounding box center [711, 323] width 8 height 10
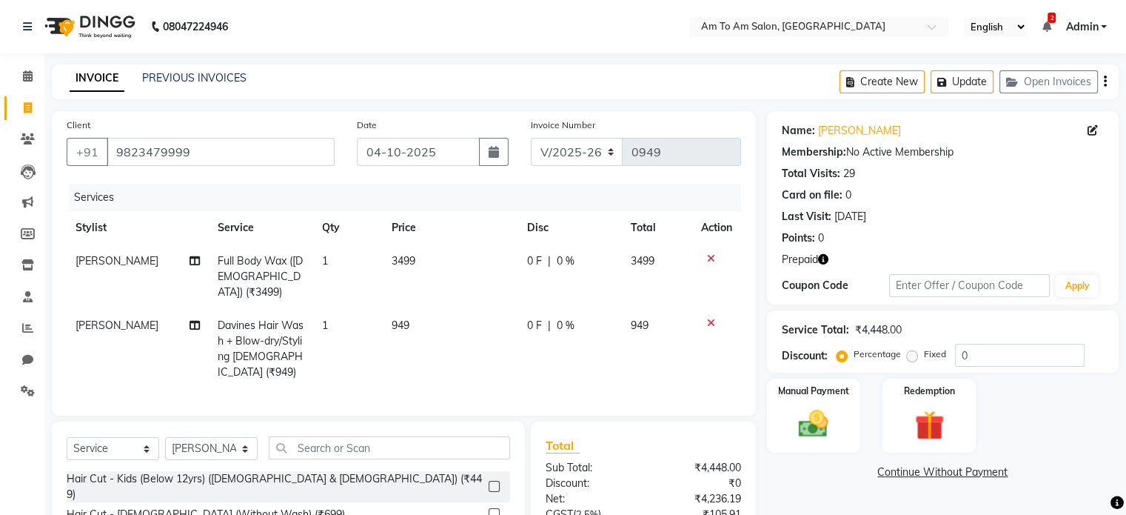
click at [711, 318] on icon at bounding box center [711, 323] width 8 height 10
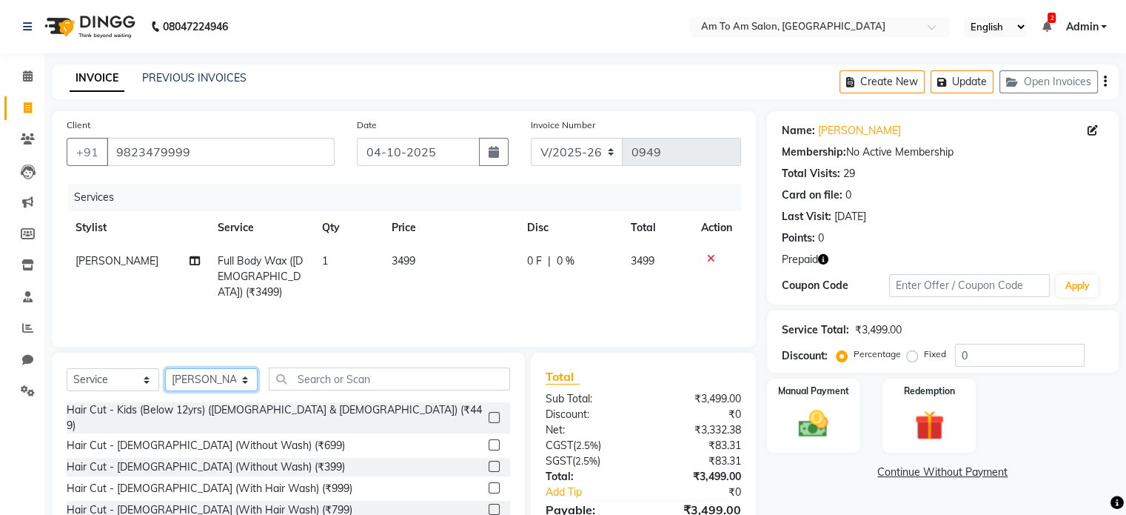
click at [240, 379] on select "Select Stylist [PERSON_NAME] I [PERSON_NAME] Mahi [PERSON_NAME] Poonam Mam [PER…" at bounding box center [211, 379] width 93 height 23
select select "52282"
click at [165, 369] on select "Select Stylist [PERSON_NAME] I [PERSON_NAME] Mahi [PERSON_NAME] Poonam Mam [PER…" at bounding box center [211, 379] width 93 height 23
click at [349, 373] on input "text" at bounding box center [389, 378] width 241 height 23
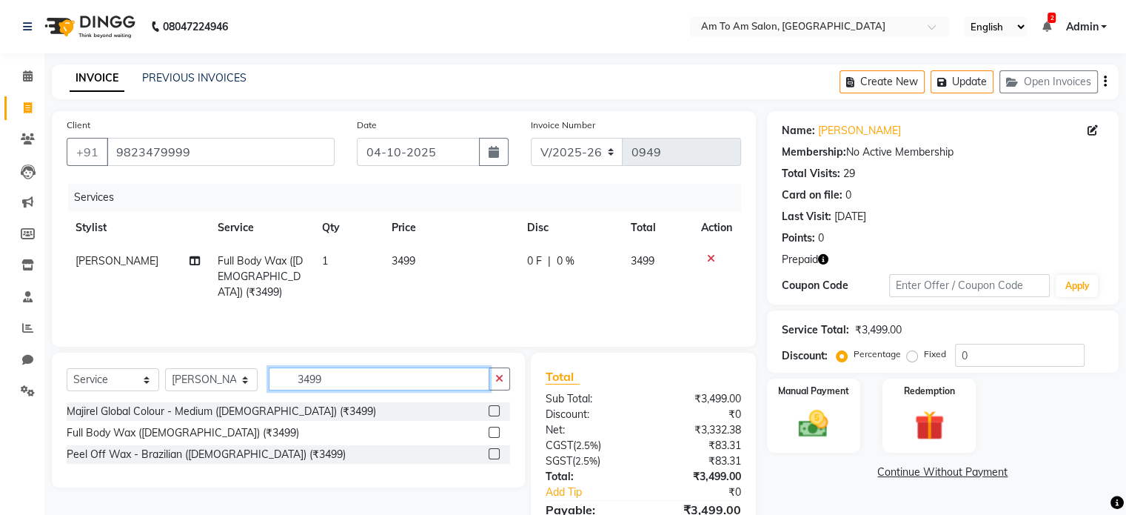
type input "3499"
click at [494, 432] on label at bounding box center [494, 431] width 11 height 11
click at [494, 432] on input "checkbox" at bounding box center [494, 433] width 10 height 10
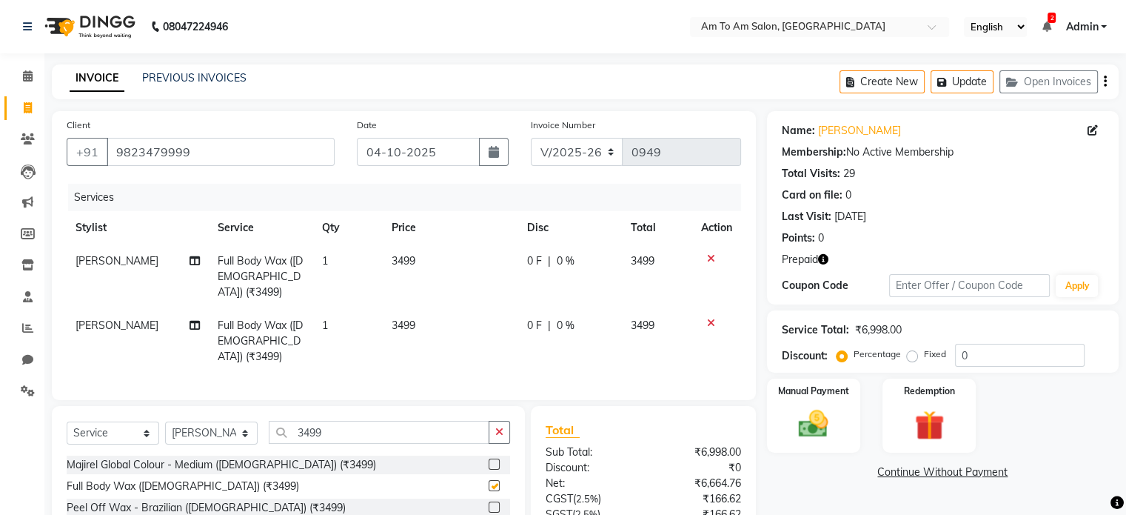
checkbox input "false"
click at [335, 420] on input "3499" at bounding box center [379, 431] width 221 height 23
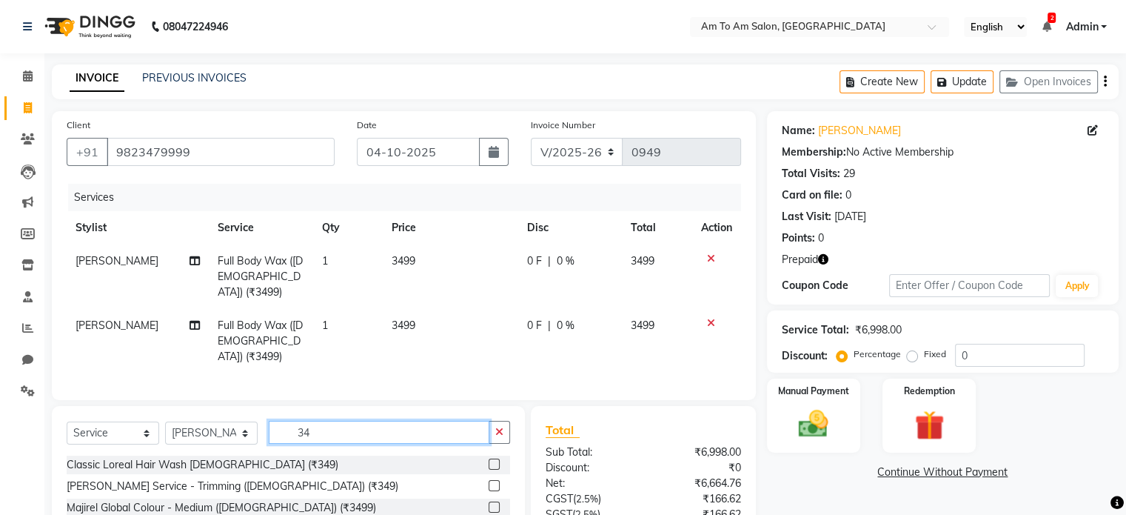
type input "3"
type input "2999"
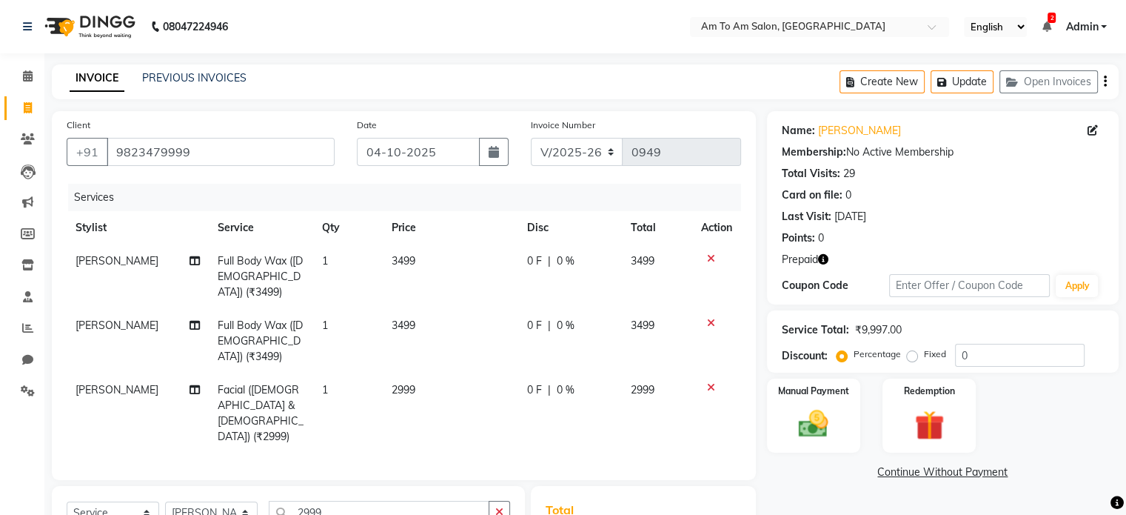
checkbox input "false"
click at [337, 500] on input "2999" at bounding box center [379, 511] width 221 height 23
type input "2"
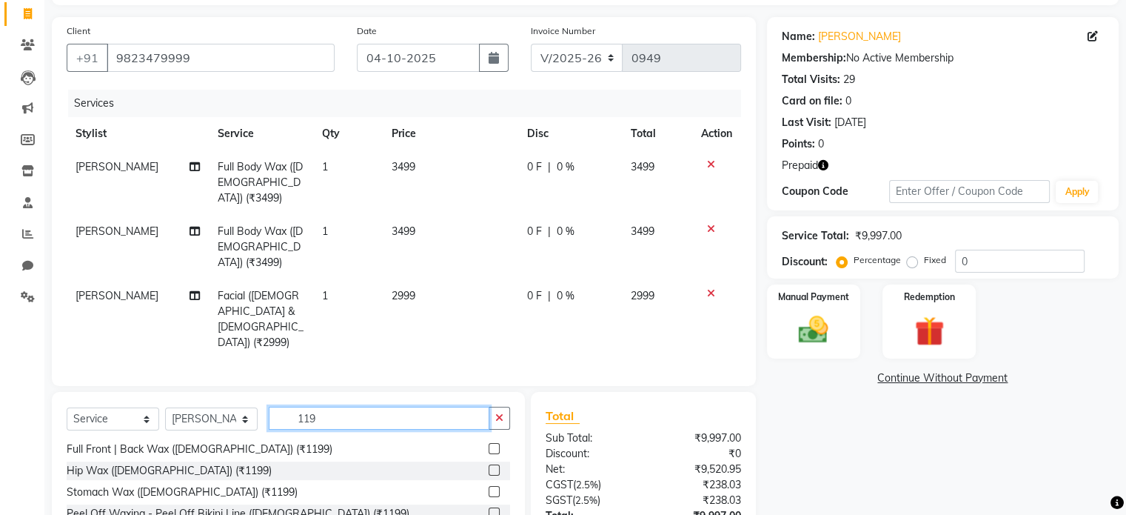
scroll to position [148, 0]
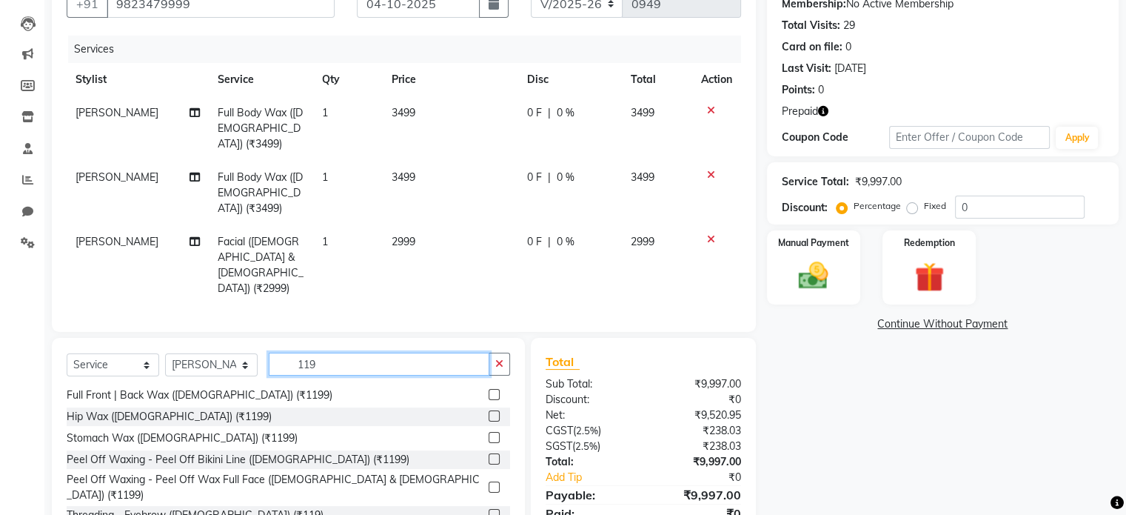
type input "119"
click at [489, 509] on label at bounding box center [494, 514] width 11 height 11
click at [489, 510] on input "checkbox" at bounding box center [494, 515] width 10 height 10
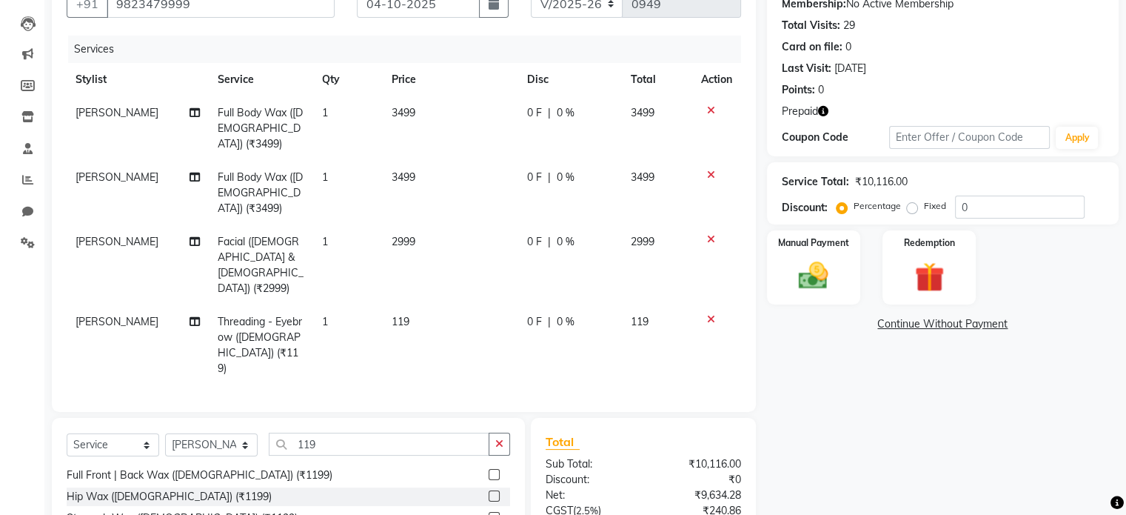
checkbox input "false"
click at [363, 432] on input "119" at bounding box center [379, 443] width 221 height 23
type input "1"
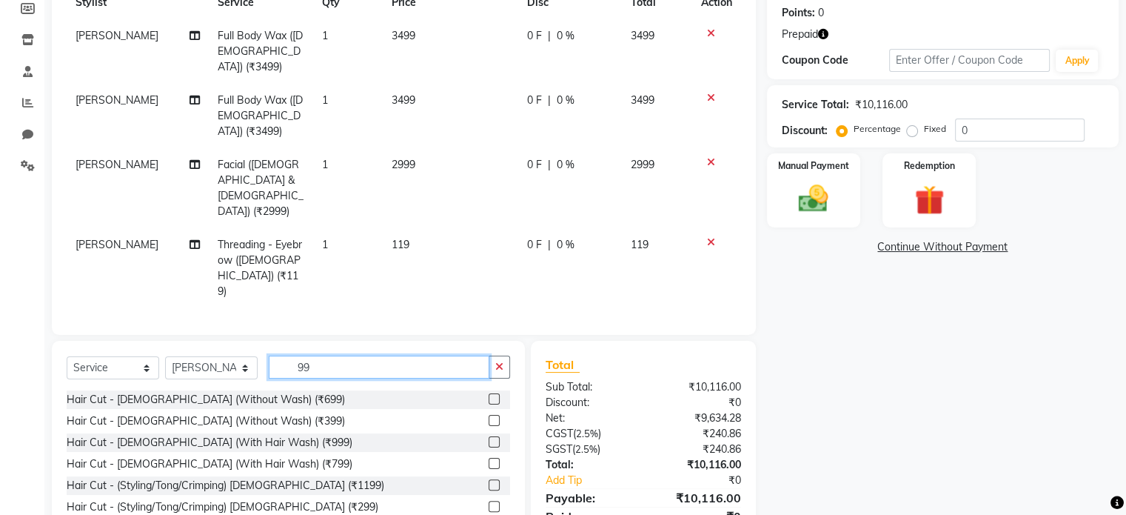
scroll to position [0, 0]
type input "9"
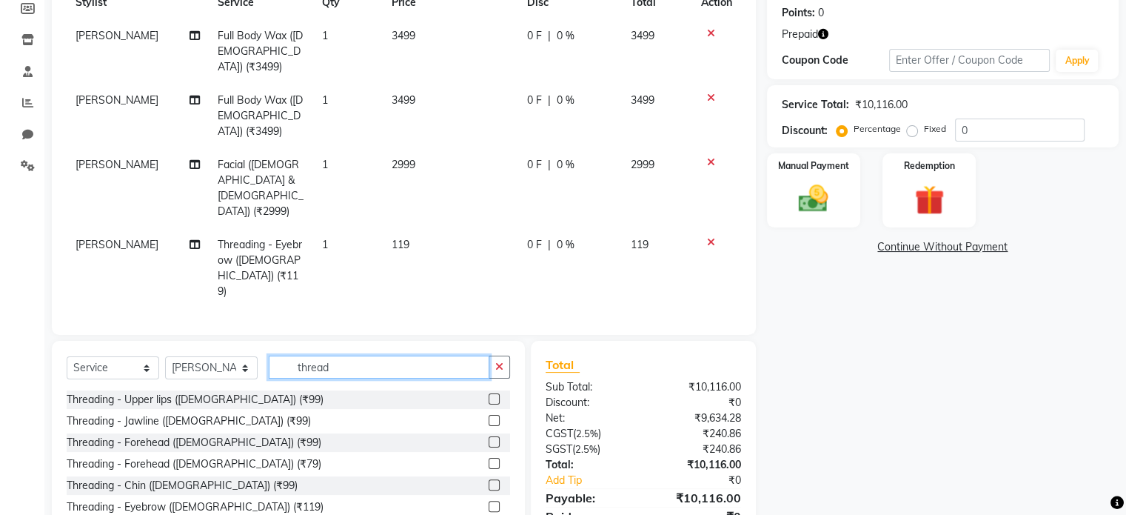
type input "thread"
click at [489, 393] on label at bounding box center [494, 398] width 11 height 11
click at [489, 395] on input "checkbox" at bounding box center [494, 400] width 10 height 10
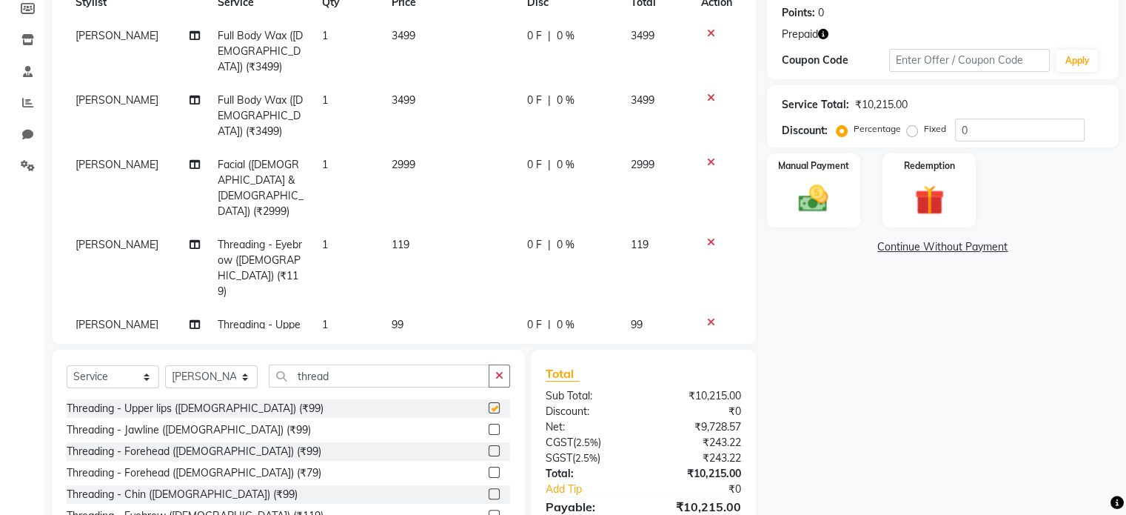
checkbox input "false"
click at [489, 442] on div at bounding box center [499, 451] width 21 height 19
click at [489, 445] on label at bounding box center [494, 450] width 11 height 11
click at [489, 446] on input "checkbox" at bounding box center [494, 451] width 10 height 10
checkbox input "false"
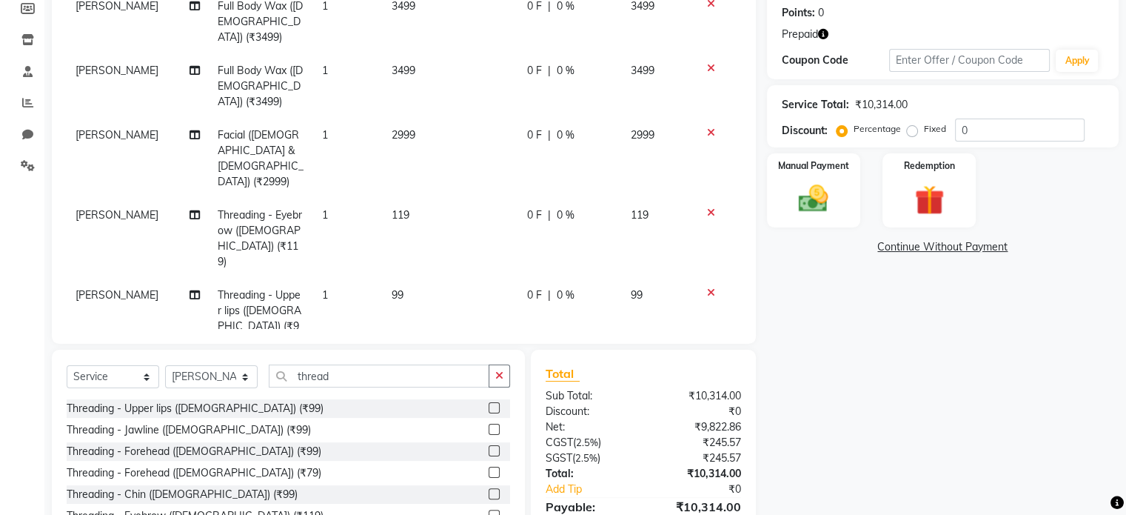
scroll to position [53, 0]
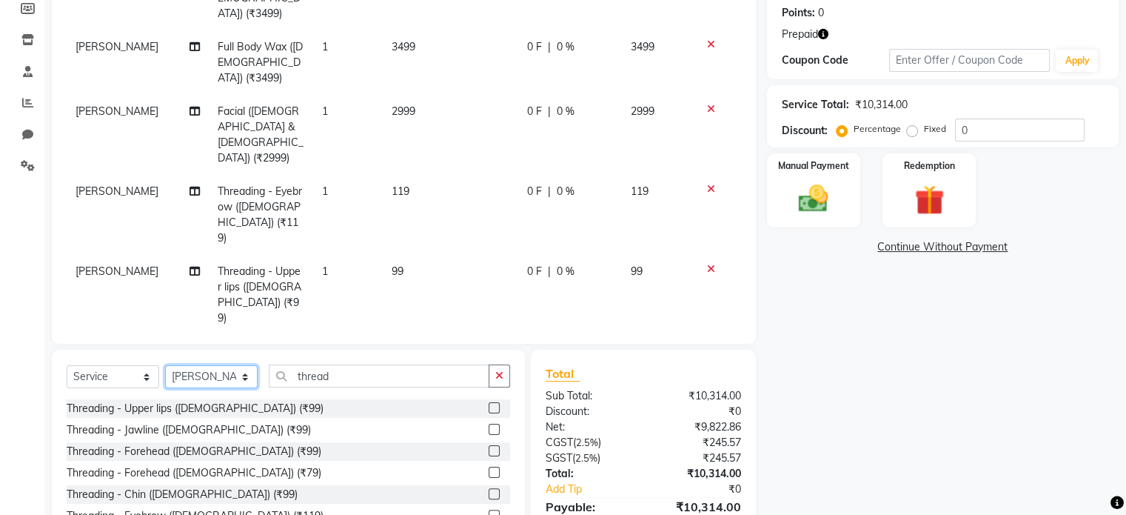
click at [244, 372] on select "Select Stylist [PERSON_NAME] I [PERSON_NAME] Mahi [PERSON_NAME] Poonam Mam [PER…" at bounding box center [211, 376] width 93 height 23
select select "51667"
click at [165, 366] on select "Select Stylist [PERSON_NAME] I [PERSON_NAME] Mahi [PERSON_NAME] Poonam Mam [PER…" at bounding box center [211, 376] width 93 height 23
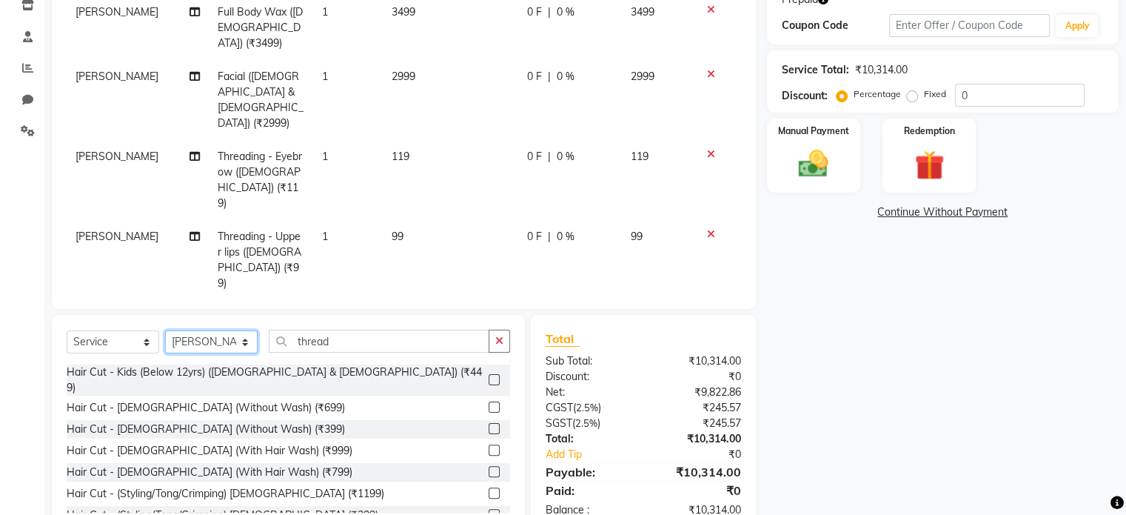
scroll to position [296, 0]
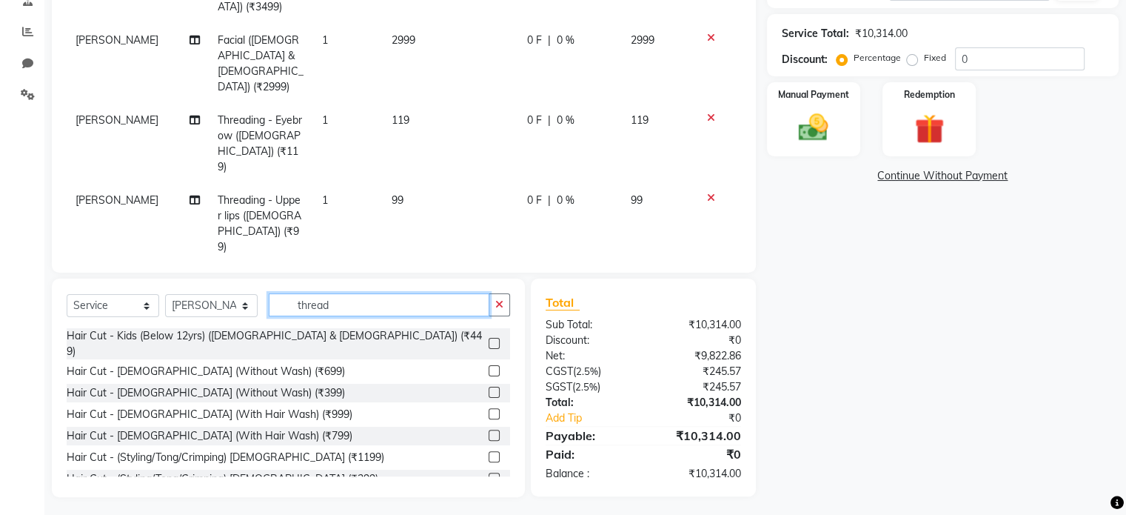
click at [372, 314] on input "thread" at bounding box center [379, 304] width 221 height 23
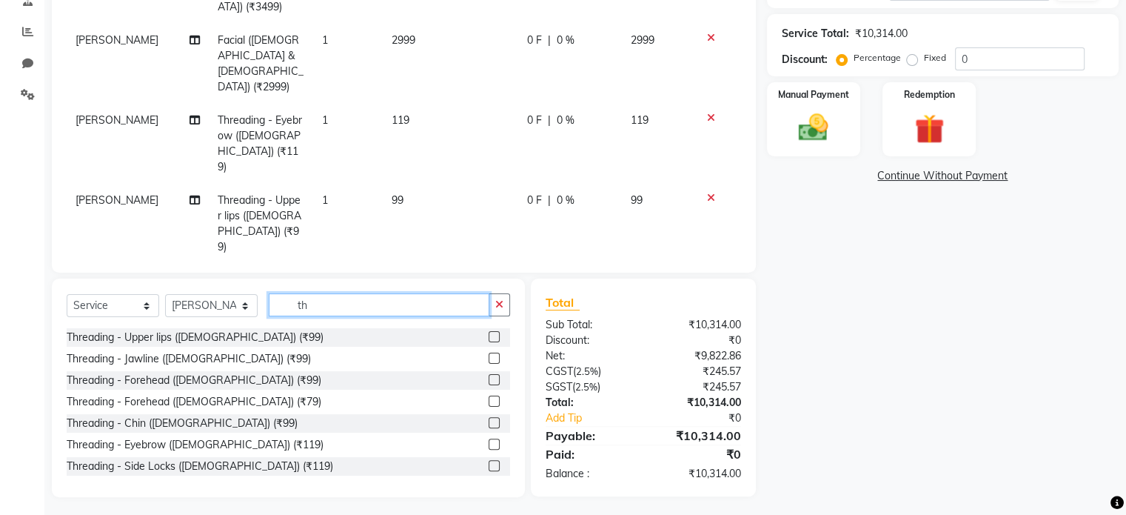
type input "t"
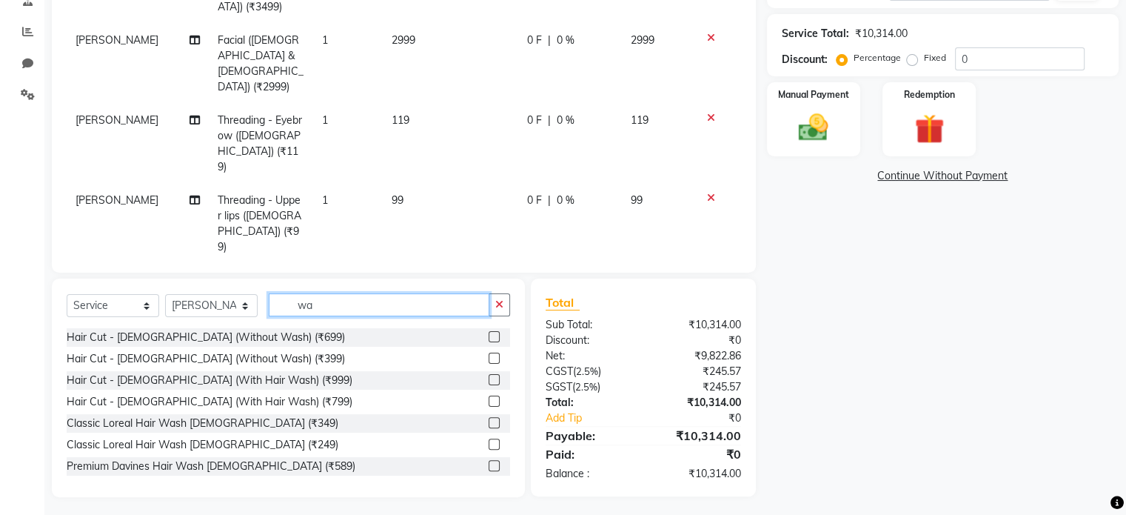
type input "w"
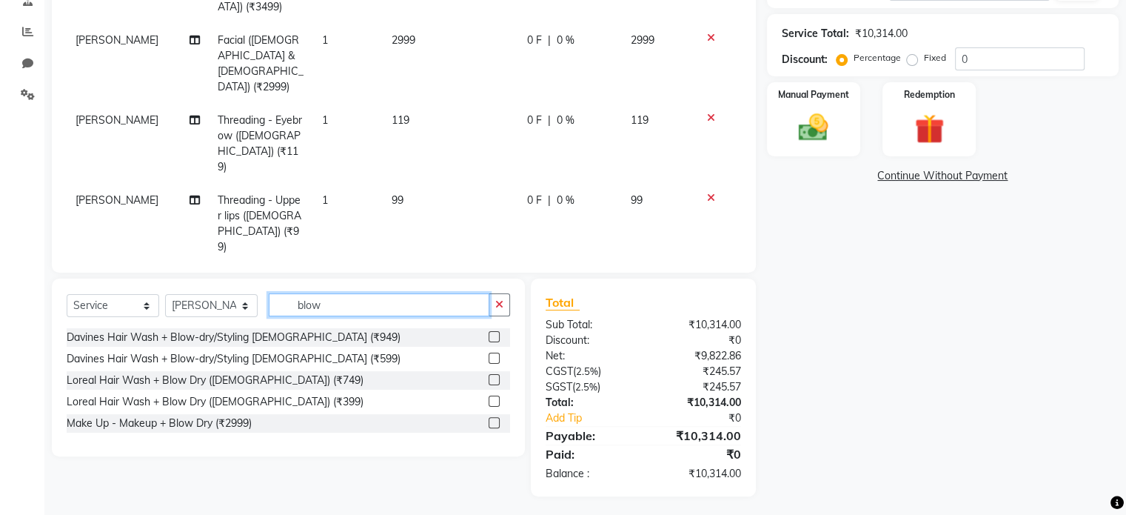
type input "blow"
click at [495, 335] on label at bounding box center [494, 336] width 11 height 11
click at [495, 335] on input "checkbox" at bounding box center [494, 337] width 10 height 10
checkbox input "false"
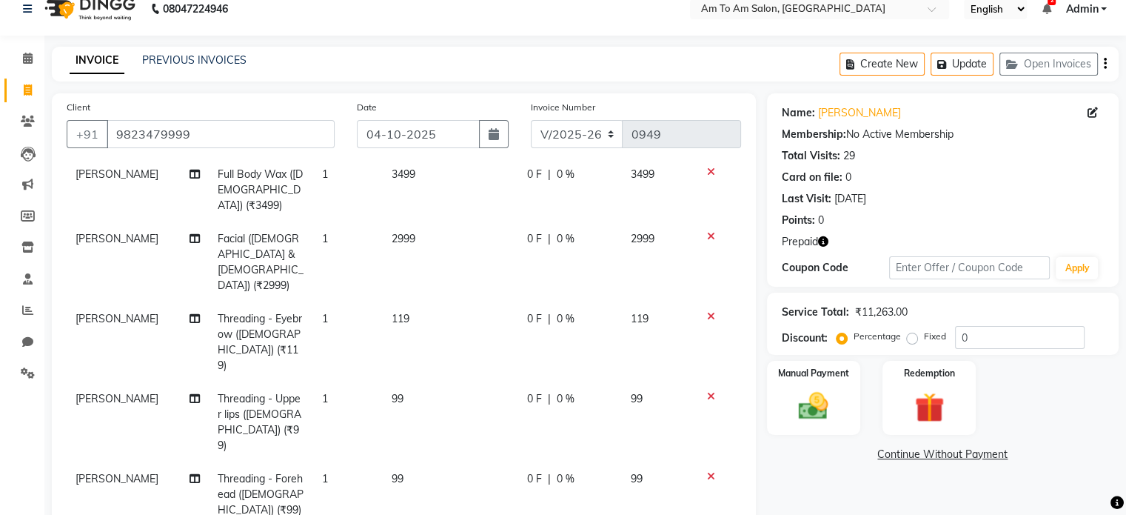
scroll to position [0, 0]
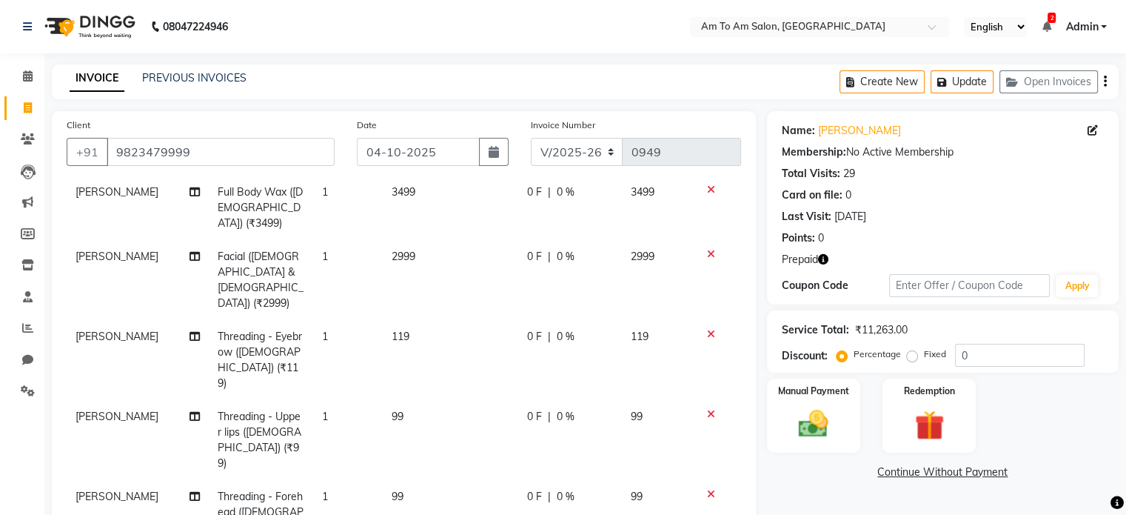
click at [823, 258] on icon "button" at bounding box center [823, 259] width 10 height 10
click at [971, 85] on button "Update" at bounding box center [962, 81] width 63 height 23
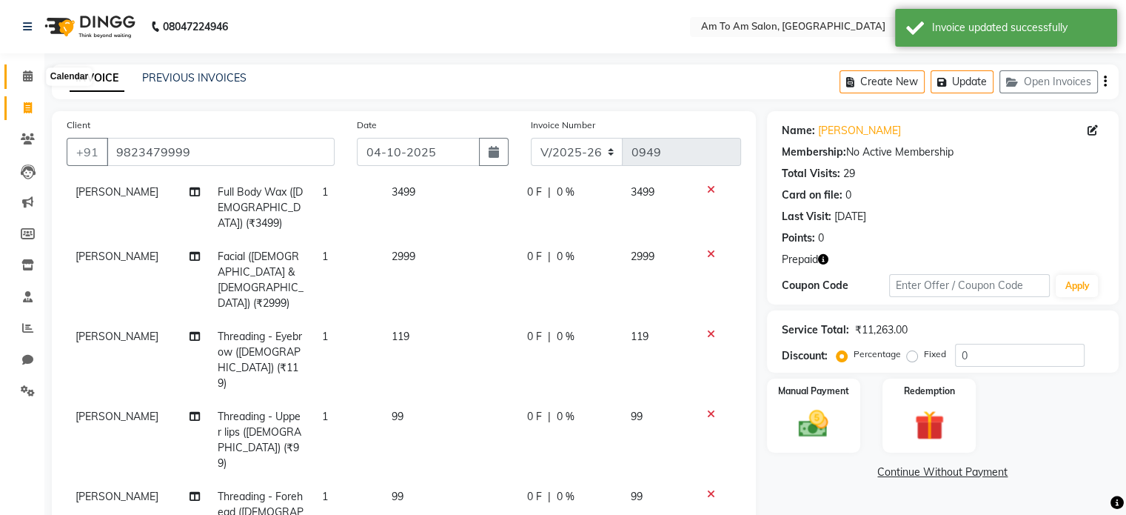
click at [30, 75] on icon at bounding box center [28, 75] width 10 height 11
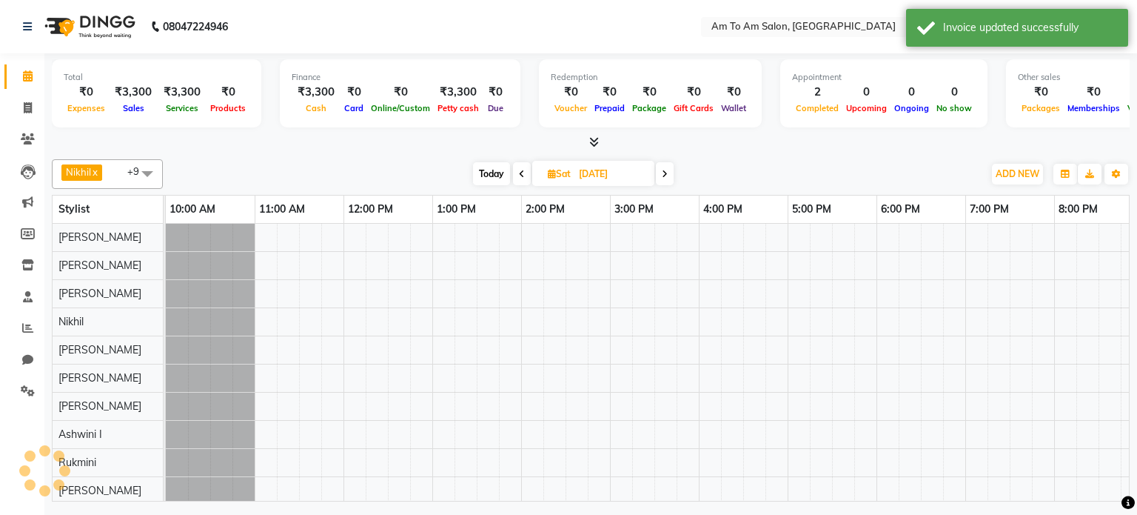
scroll to position [13, 0]
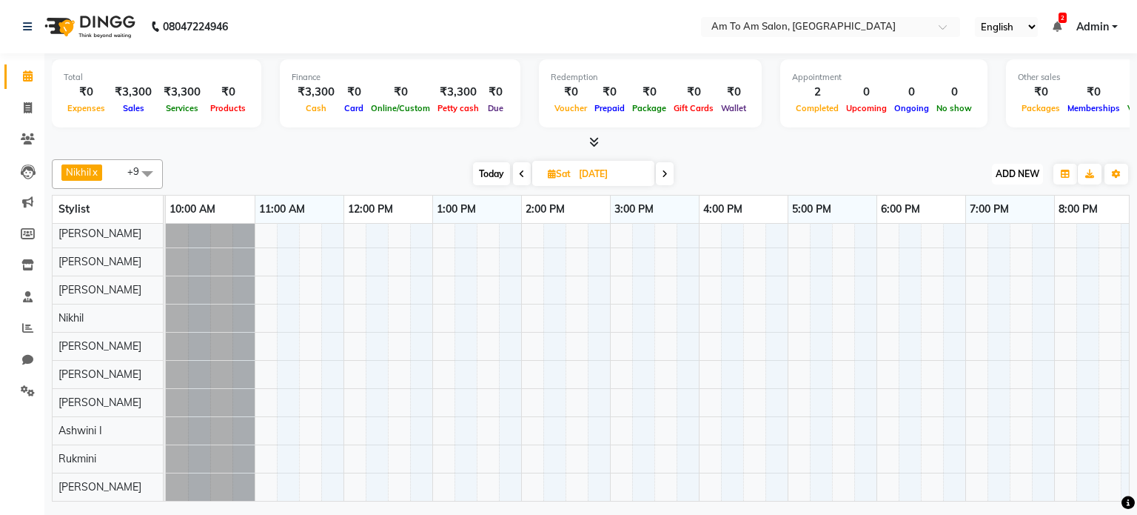
click at [1011, 174] on span "ADD NEW" at bounding box center [1018, 173] width 44 height 11
click at [979, 241] on link "Add Expense" at bounding box center [983, 239] width 117 height 19
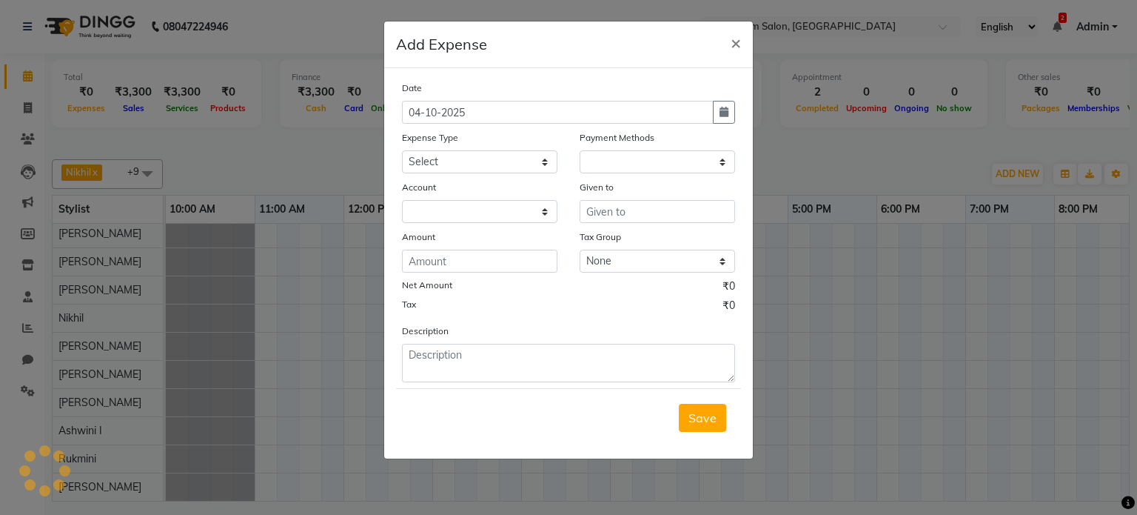
select select "1"
select select "5697"
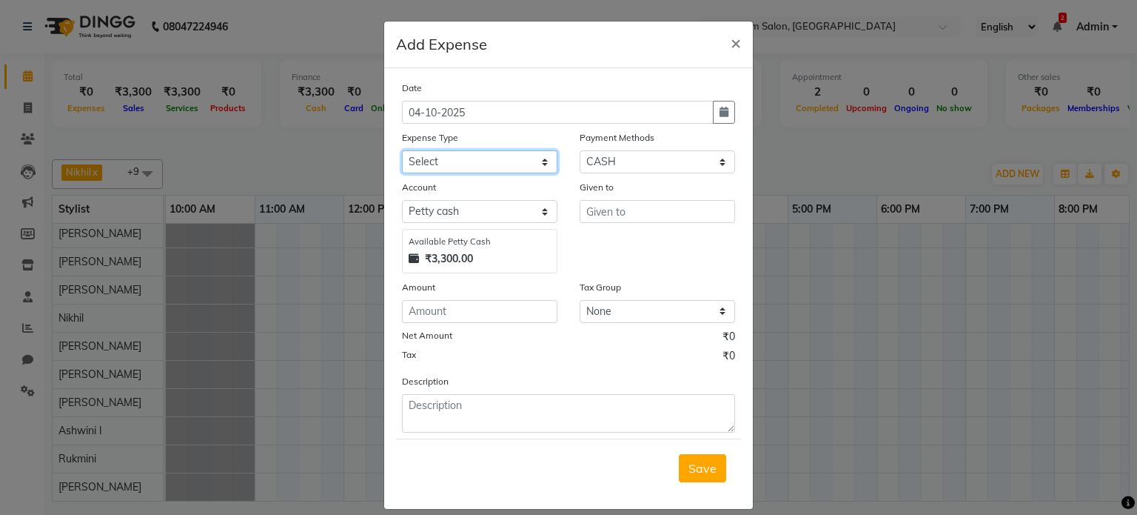
click at [533, 166] on select "Select Advance Salary Bank charges Car maintenance Cash transfer to bank Cash t…" at bounding box center [479, 161] width 155 height 23
select select "16397"
click at [402, 152] on select "Select Advance Salary Bank charges Car maintenance Cash transfer to bank Cash t…" at bounding box center [479, 161] width 155 height 23
click at [539, 216] on select "Select [PERSON_NAME] cash Default account" at bounding box center [479, 211] width 155 height 23
click at [402, 202] on select "Select [PERSON_NAME] cash Default account" at bounding box center [479, 211] width 155 height 23
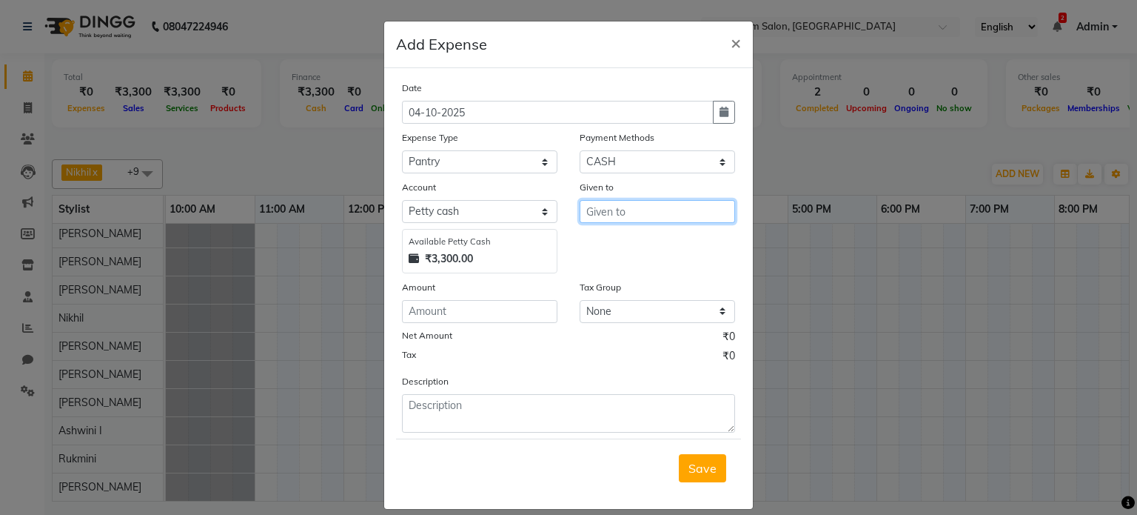
click at [589, 208] on input "text" at bounding box center [657, 211] width 155 height 23
type input "6"
type input "Sagar"
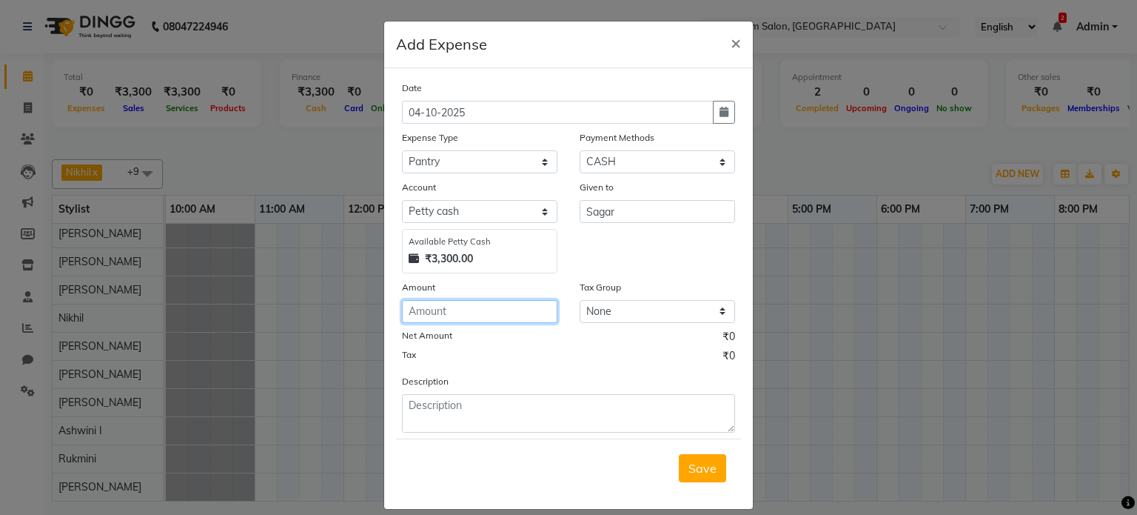
click at [413, 318] on input "number" at bounding box center [479, 311] width 155 height 23
type input "600"
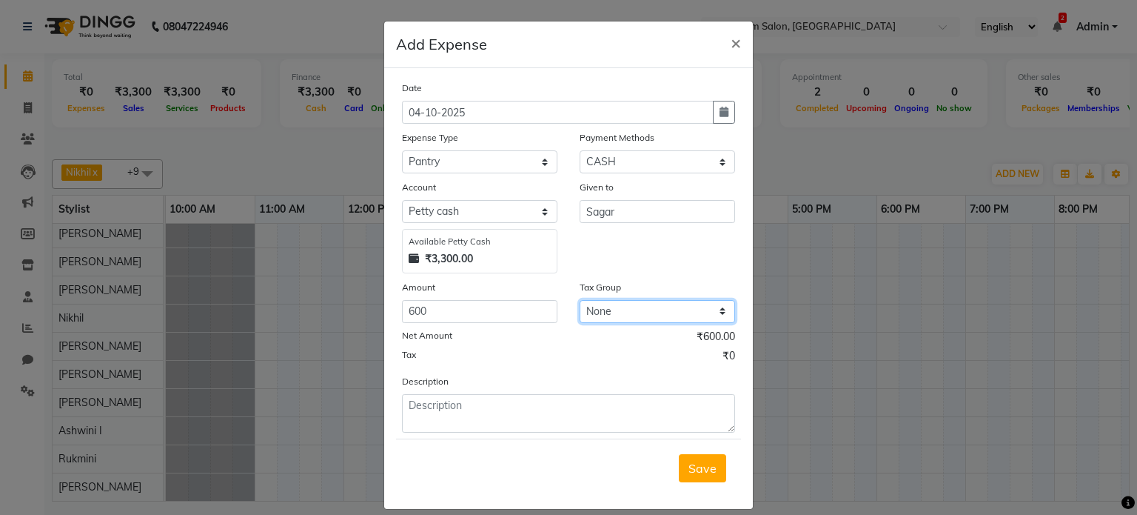
click at [604, 318] on select "None GST 5% CGST & SGST" at bounding box center [657, 311] width 155 height 23
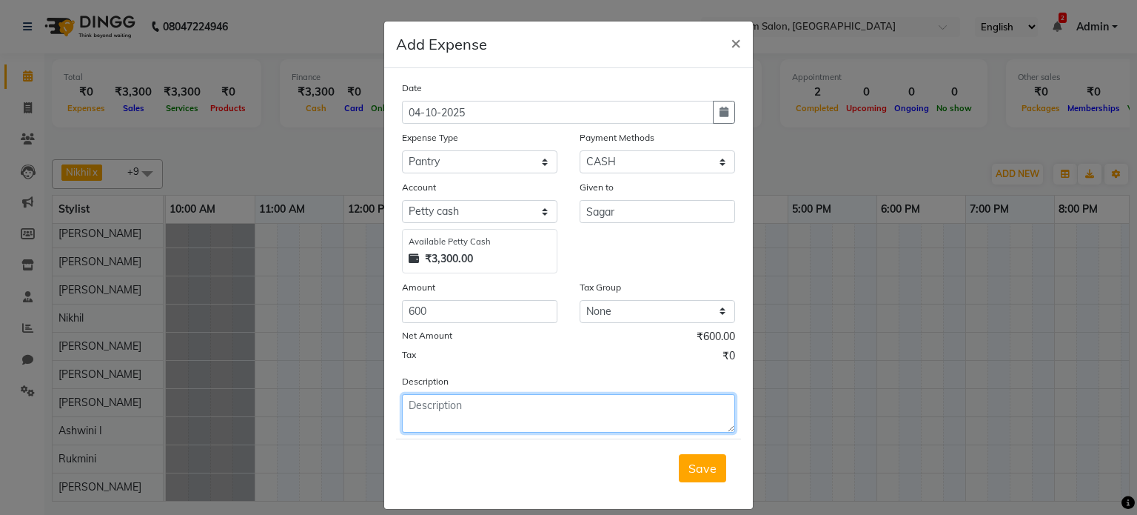
click at [426, 406] on textarea at bounding box center [568, 413] width 333 height 38
click at [413, 406] on textarea at bounding box center [568, 413] width 333 height 38
click at [420, 411] on textarea at bounding box center [568, 413] width 333 height 38
click at [418, 413] on textarea at bounding box center [568, 413] width 333 height 38
click at [524, 412] on textarea "Garbage Bag Payment sep month" at bounding box center [568, 413] width 333 height 38
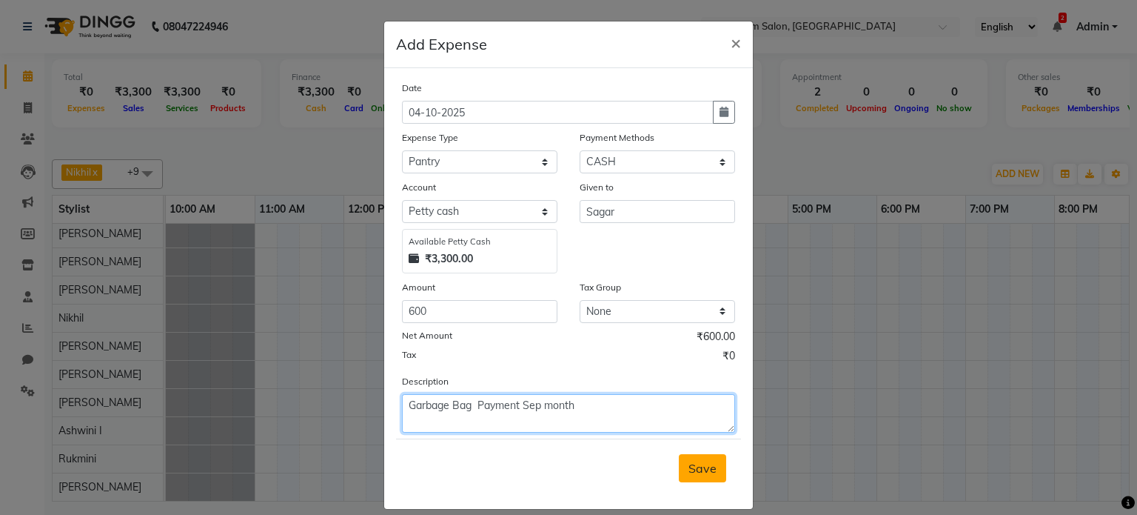
type textarea "Garbage Bag Payment Sep month"
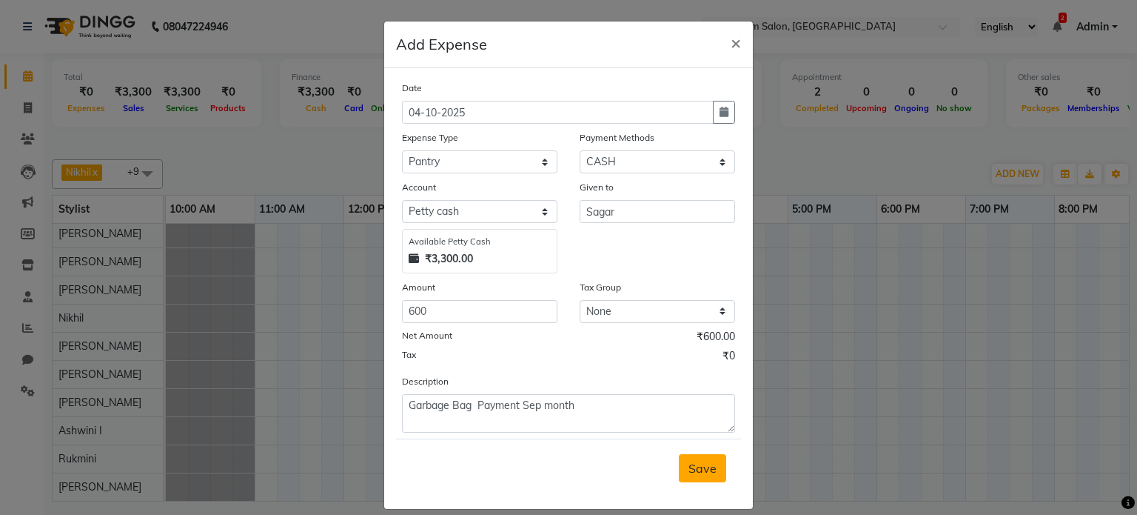
click at [709, 480] on button "Save" at bounding box center [702, 468] width 47 height 28
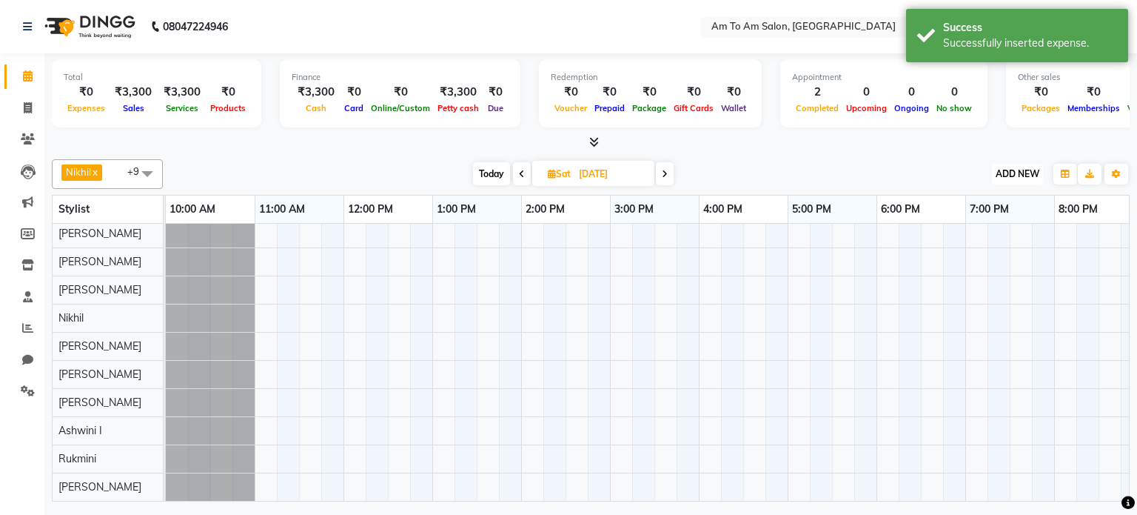
click at [1031, 174] on span "ADD NEW" at bounding box center [1018, 173] width 44 height 11
click at [988, 240] on link "Add Expense" at bounding box center [983, 239] width 117 height 19
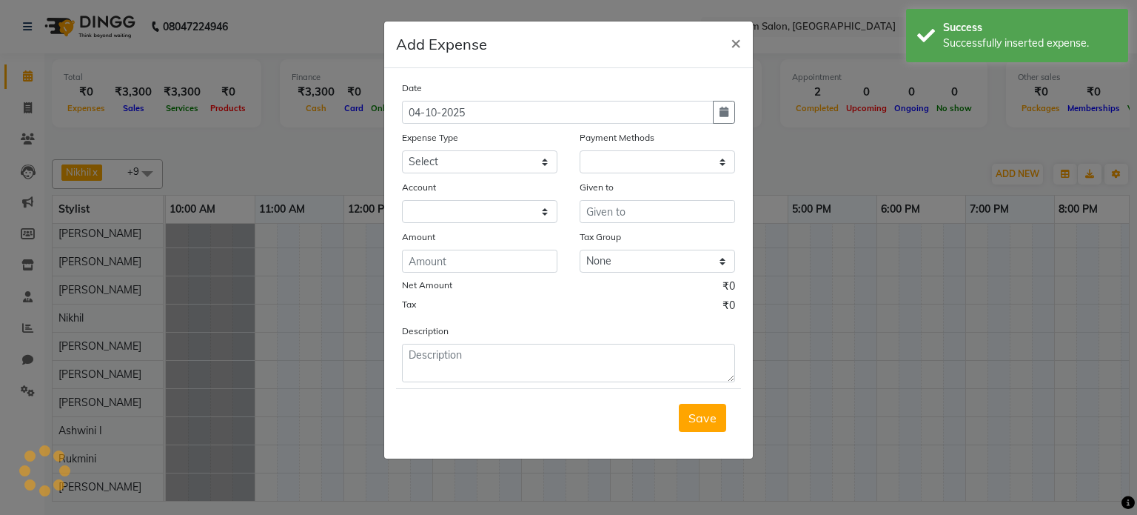
select select "1"
select select "5697"
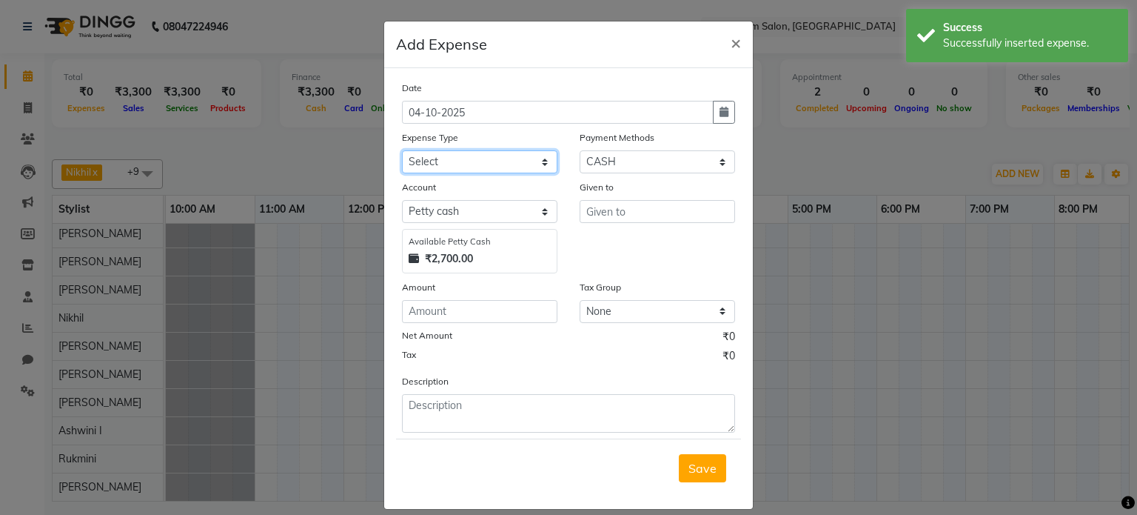
click at [498, 169] on select "Select Advance Salary Bank charges Car maintenance Cash transfer to bank Cash t…" at bounding box center [479, 161] width 155 height 23
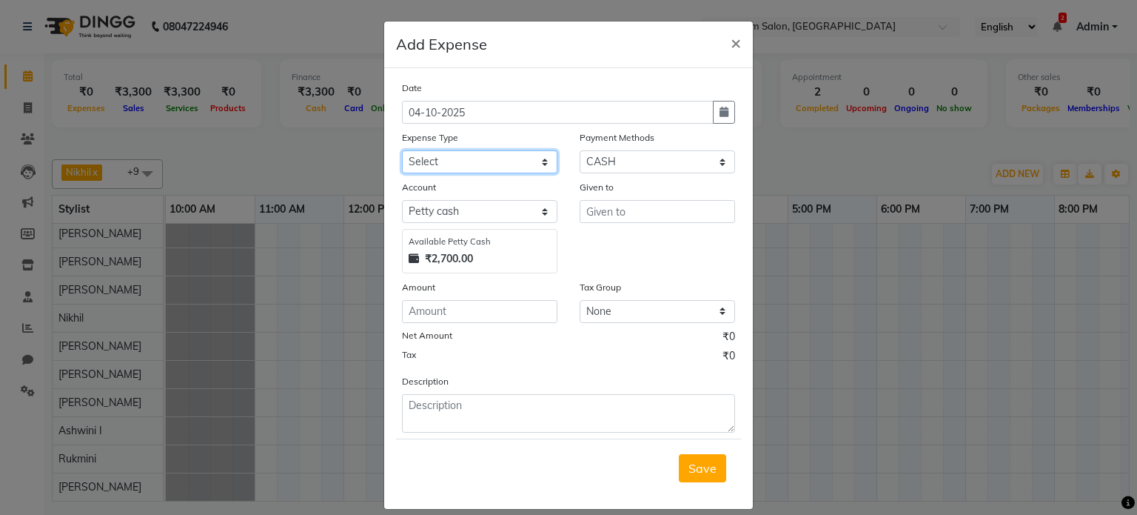
select select "16385"
click at [402, 152] on select "Select Advance Salary Bank charges Car maintenance Cash transfer to bank Cash t…" at bounding box center [479, 161] width 155 height 23
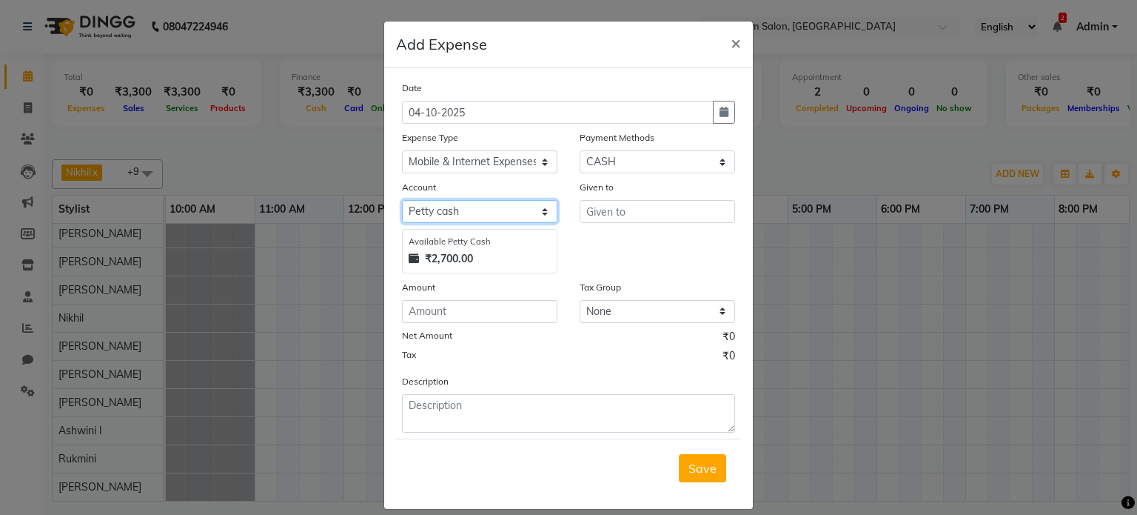
click at [506, 218] on select "Select [PERSON_NAME] cash Default account" at bounding box center [479, 211] width 155 height 23
click at [402, 202] on select "Select [PERSON_NAME] cash Default account" at bounding box center [479, 211] width 155 height 23
click at [620, 216] on input "text" at bounding box center [657, 211] width 155 height 23
type input "P"
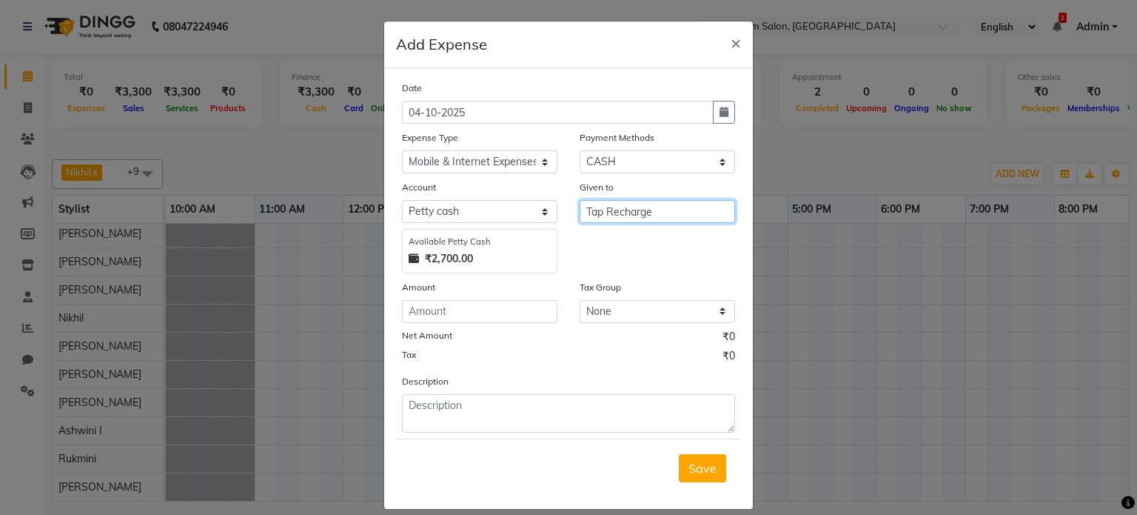
type input "Tap Recharge"
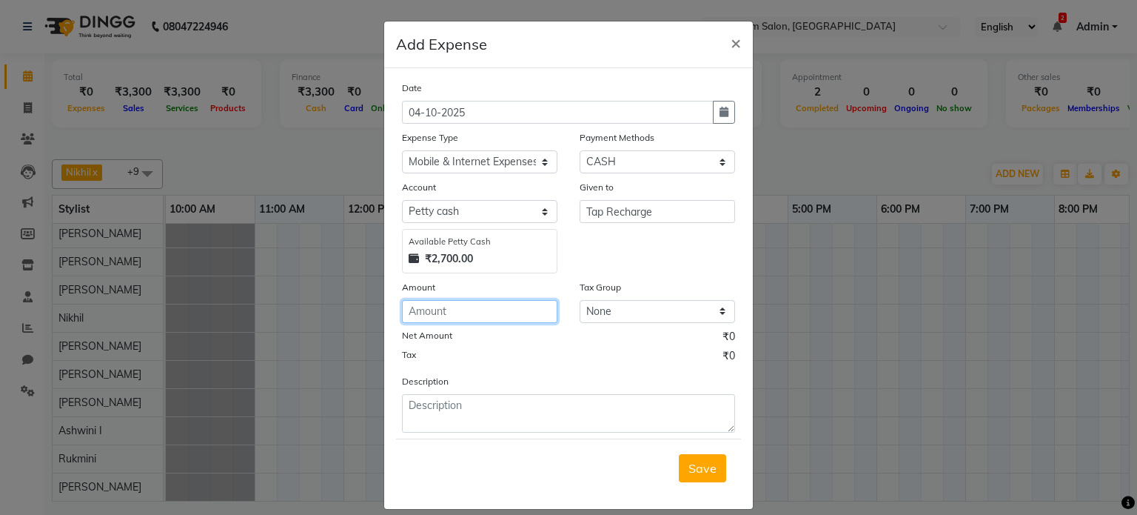
click at [424, 312] on input "number" at bounding box center [479, 311] width 155 height 23
type input "153"
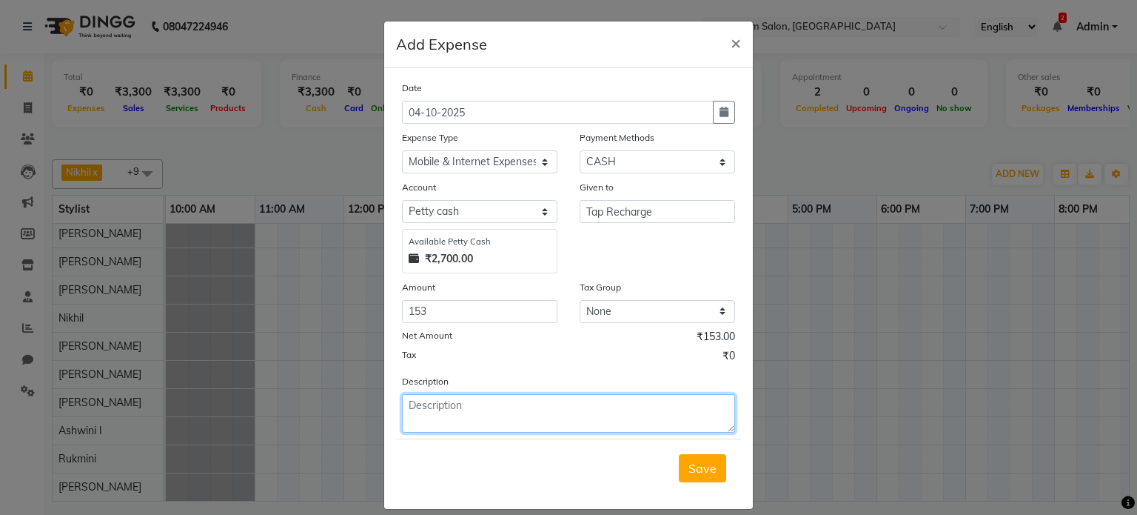
click at [440, 412] on textarea at bounding box center [568, 413] width 333 height 38
type textarea "Tap recharge"
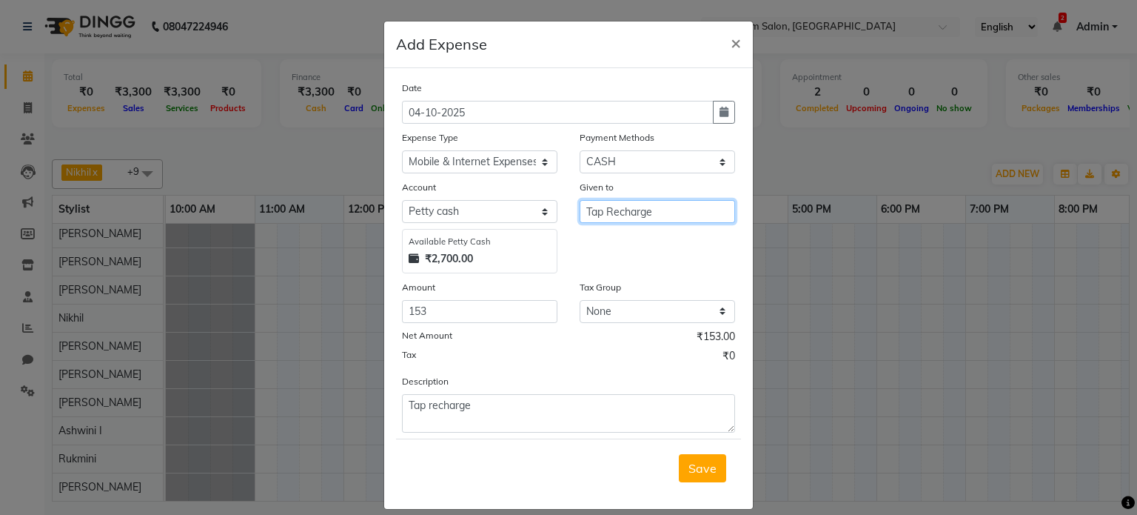
click at [666, 210] on input "Tap Recharge" at bounding box center [657, 211] width 155 height 23
type input "Tap Recharge Spoitify"
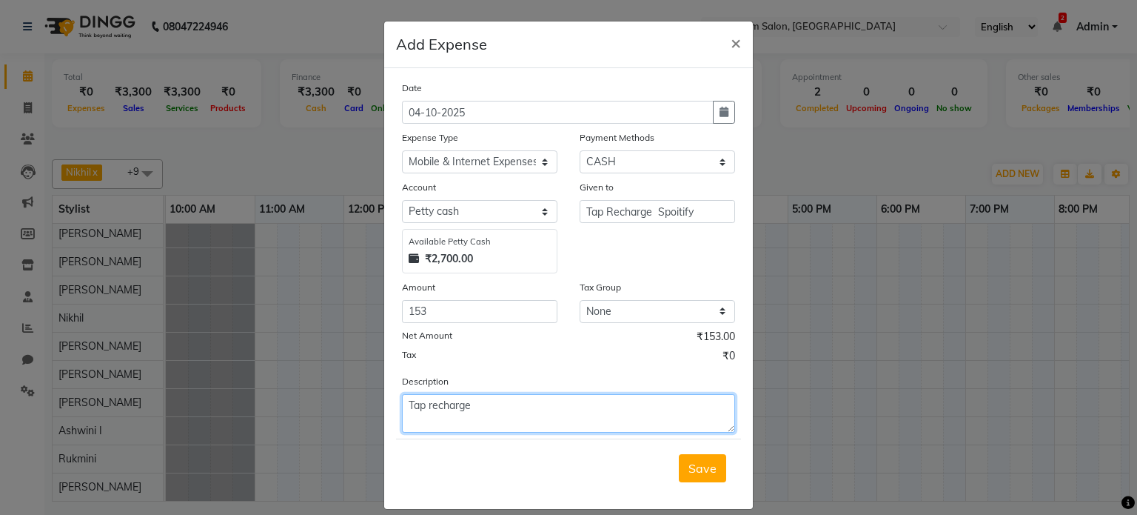
click at [472, 401] on textarea "Tap recharge" at bounding box center [568, 413] width 333 height 38
type textarea "Tap recharge Spotify"
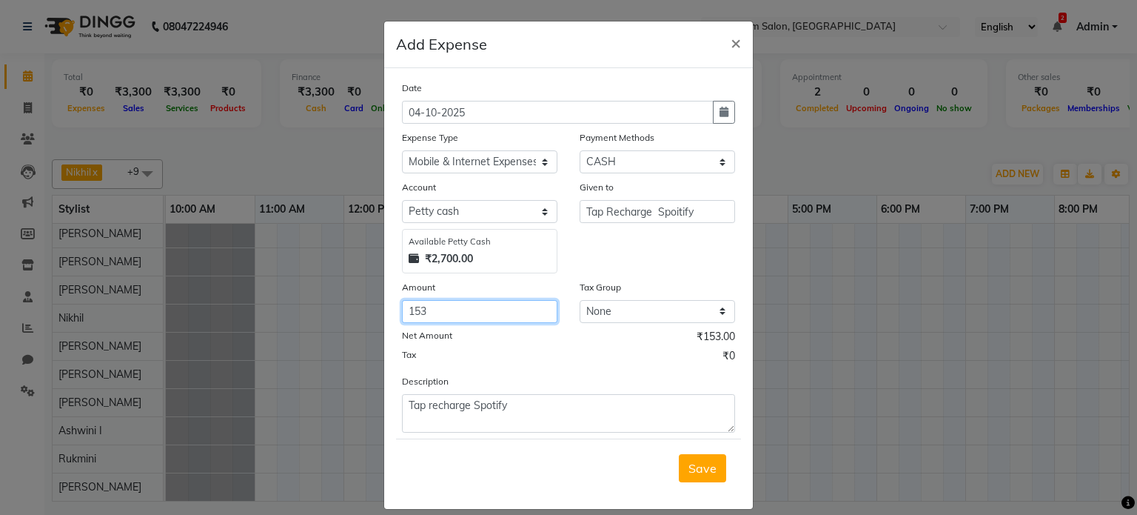
click at [432, 304] on input "153" at bounding box center [479, 311] width 155 height 23
type input "1"
type input "139"
click at [931, 349] on ngb-modal-window "Add Expense × Date [DATE] Expense Type Select Advance Salary Bank charges Car m…" at bounding box center [568, 257] width 1137 height 515
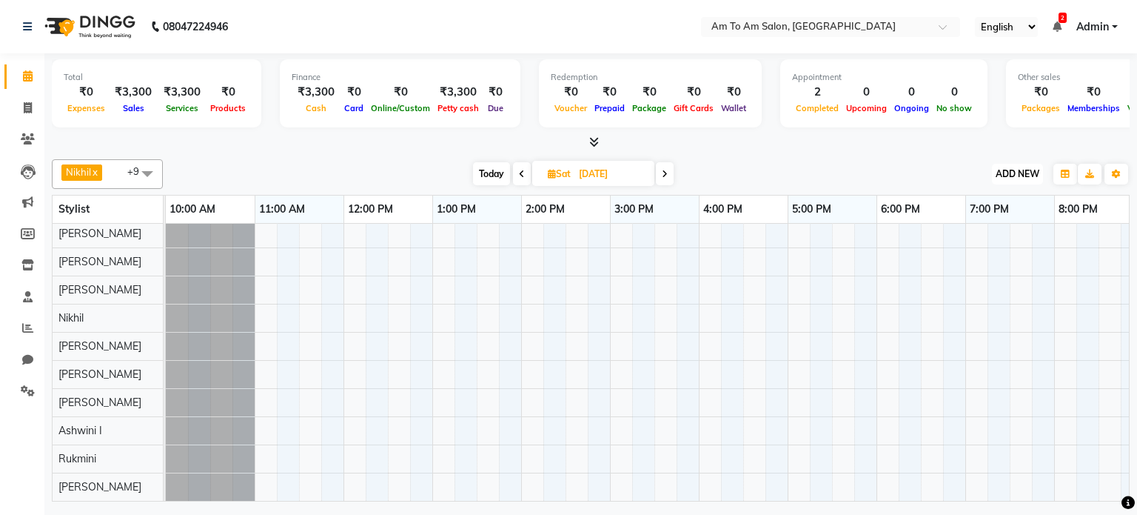
click at [1014, 174] on span "ADD NEW" at bounding box center [1018, 173] width 44 height 11
click at [968, 242] on link "Add Expense" at bounding box center [983, 239] width 117 height 19
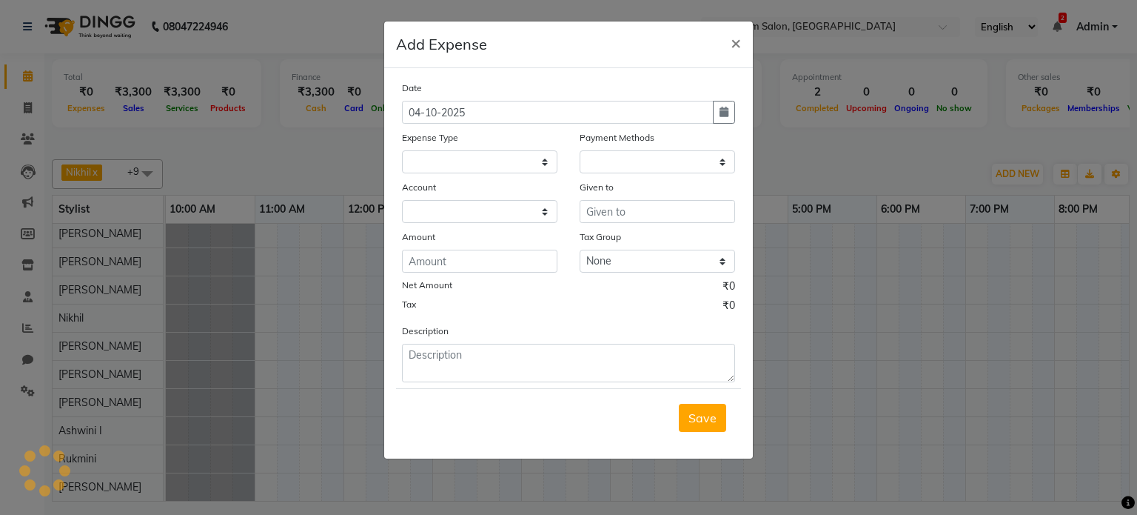
select select "1"
select select "5697"
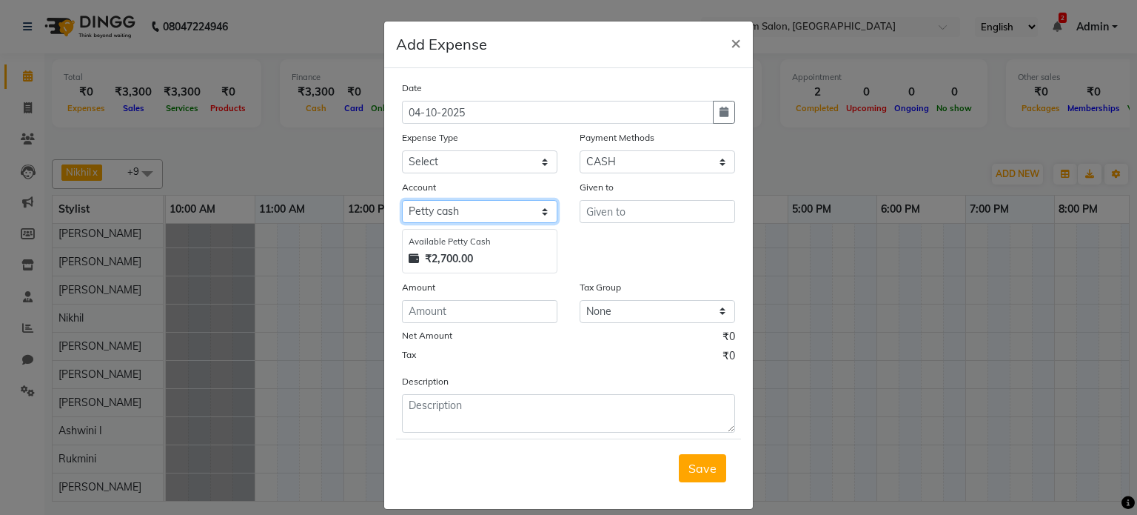
click at [500, 218] on select "Select [PERSON_NAME] cash Default account" at bounding box center [479, 211] width 155 height 23
click at [402, 202] on select "Select [PERSON_NAME] cash Default account" at bounding box center [479, 211] width 155 height 23
click at [607, 210] on input "text" at bounding box center [657, 211] width 155 height 23
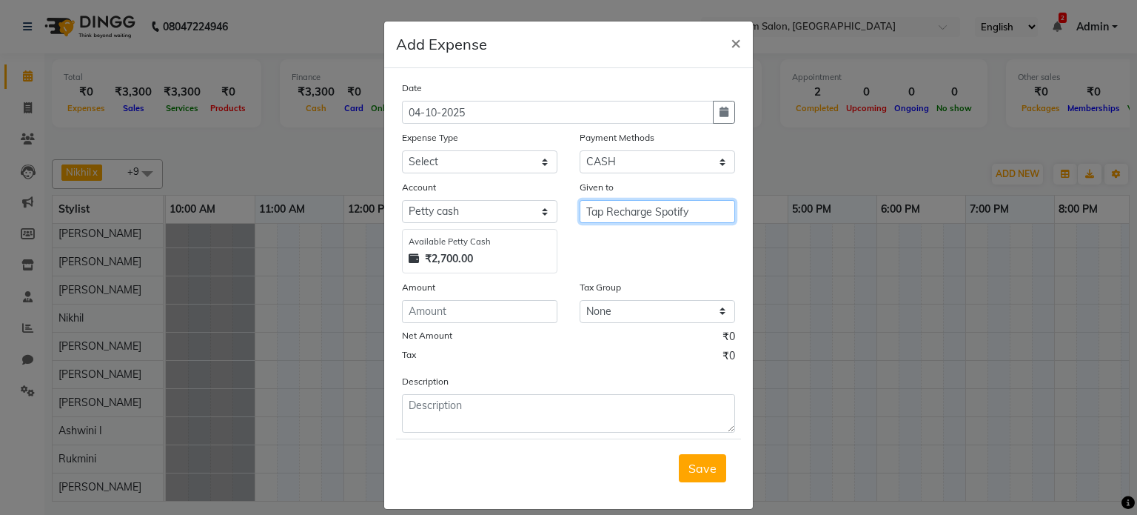
type input "Tap Recharge Spotify"
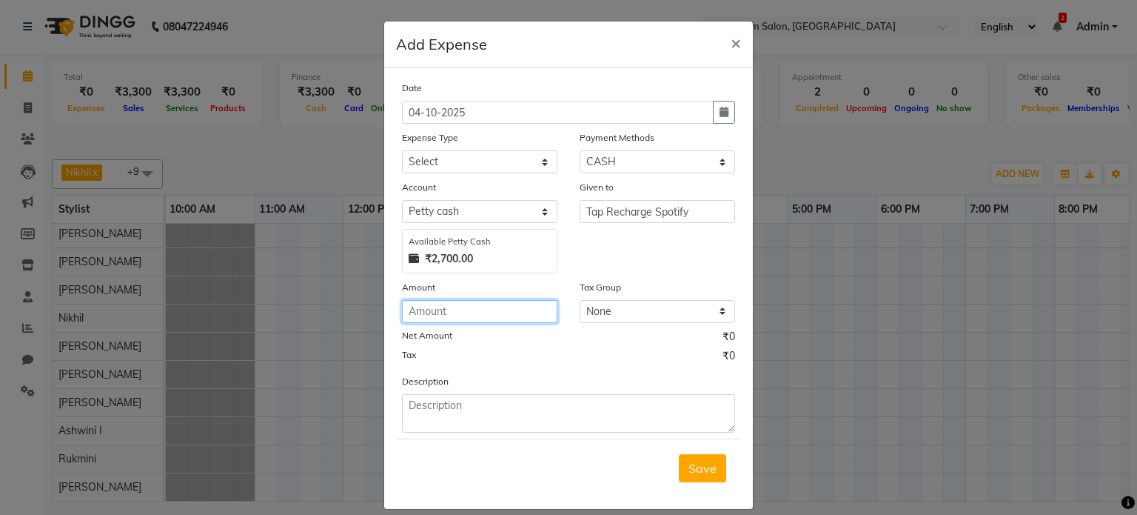
click at [471, 319] on input "number" at bounding box center [479, 311] width 155 height 23
type input "6"
type input "139"
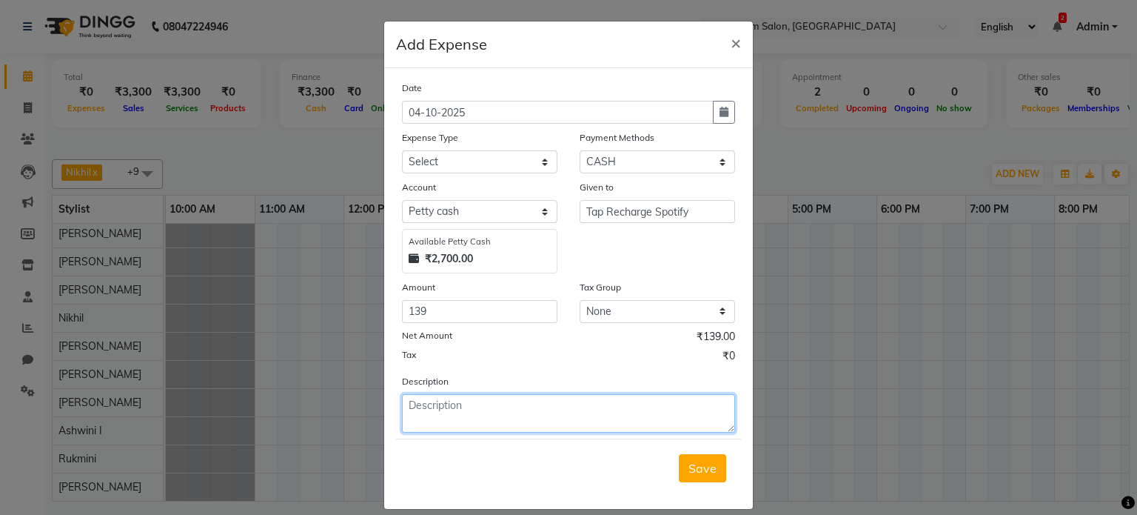
click at [418, 411] on textarea at bounding box center [568, 413] width 333 height 38
type textarea "Spotify Recharge Tap"
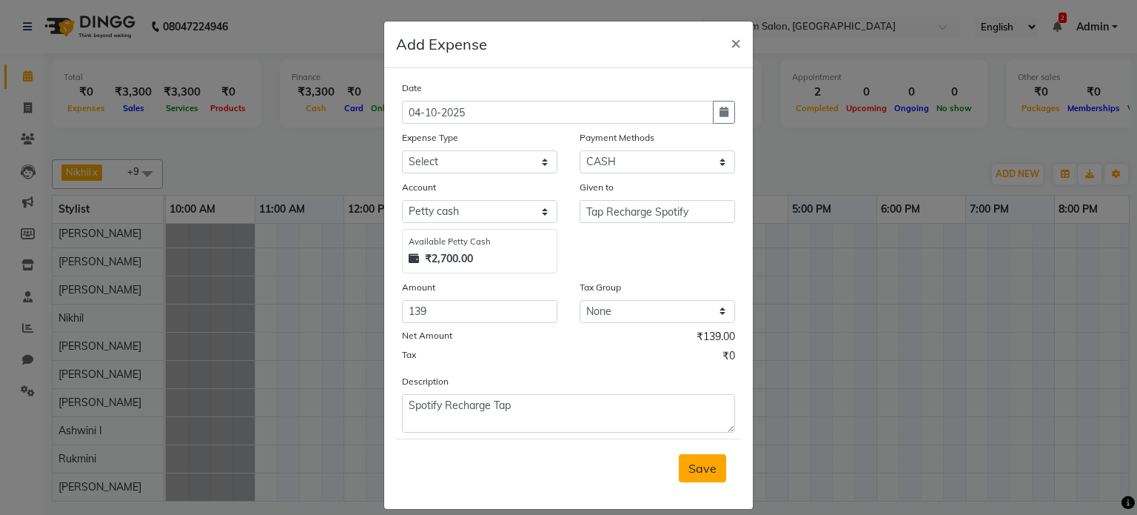
click at [691, 475] on span "Save" at bounding box center [702, 467] width 28 height 15
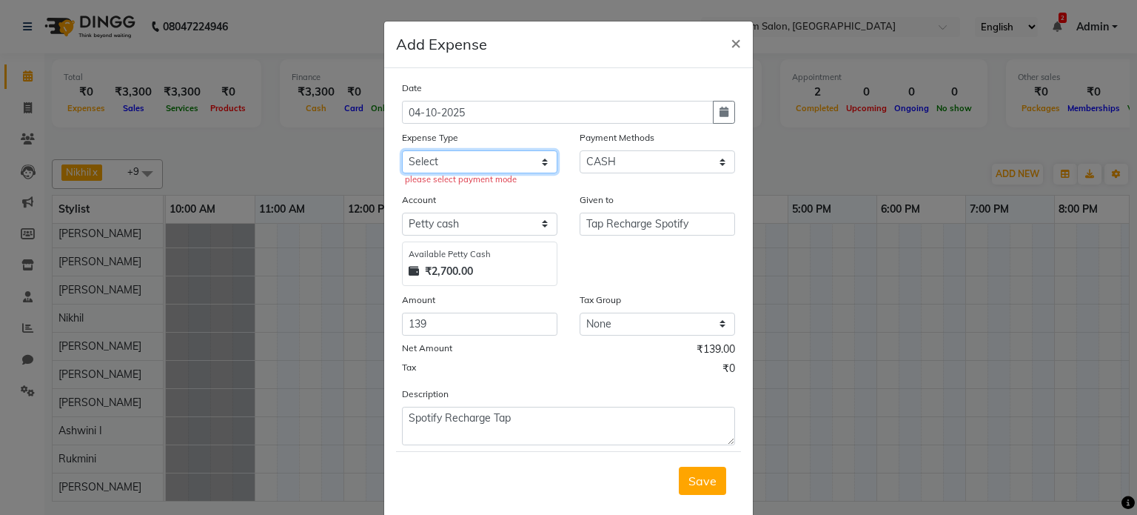
click at [510, 162] on select "Select Advance Salary Bank charges Car maintenance Cash transfer to bank Cash t…" at bounding box center [479, 161] width 155 height 23
select select "16385"
click at [402, 152] on select "Select Advance Salary Bank charges Car maintenance Cash transfer to bank Cash t…" at bounding box center [479, 161] width 155 height 23
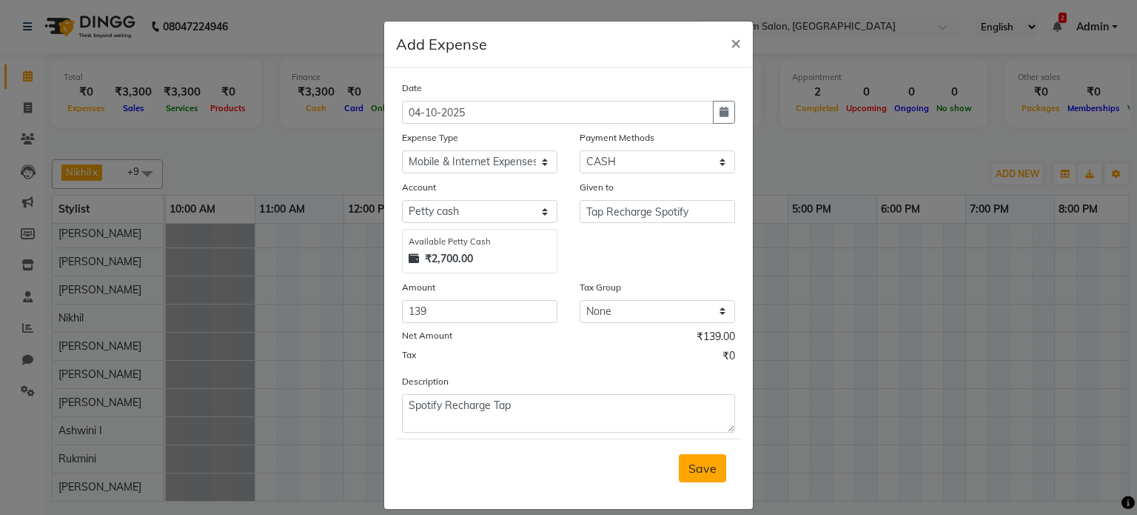
click at [698, 475] on span "Save" at bounding box center [702, 467] width 28 height 15
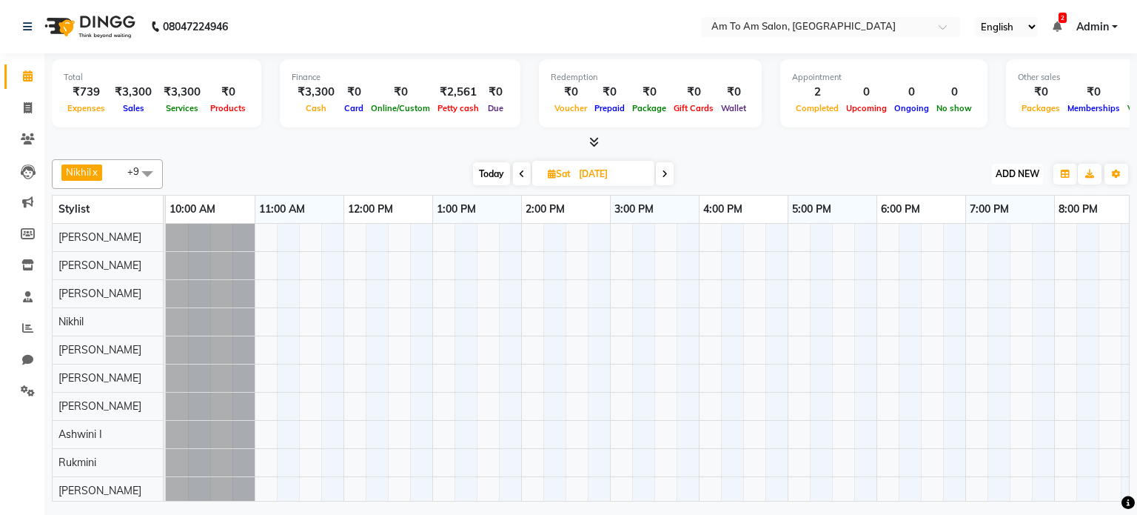
click at [1019, 168] on span "ADD NEW" at bounding box center [1018, 173] width 44 height 11
click at [960, 239] on link "Add Expense" at bounding box center [983, 239] width 117 height 19
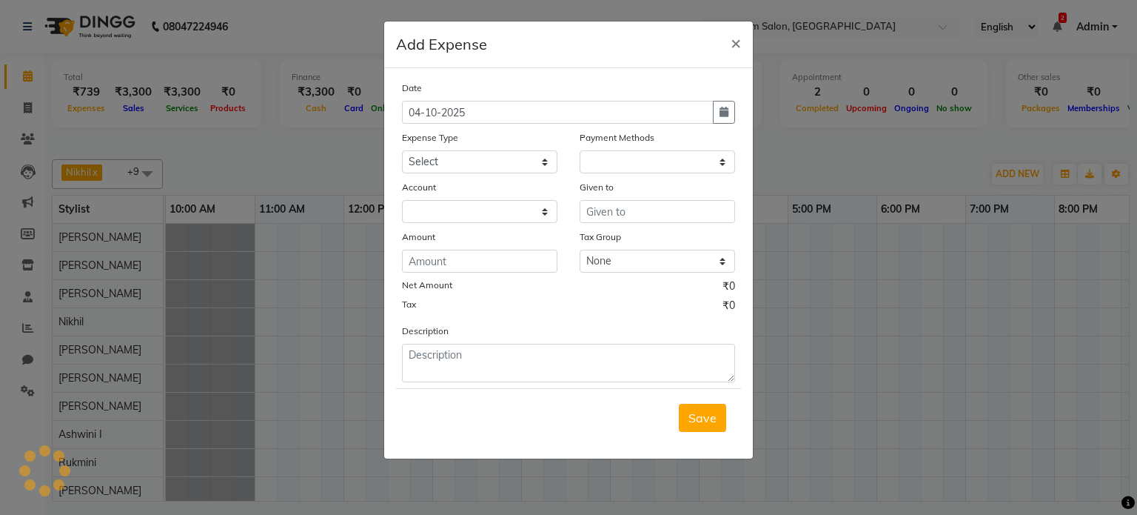
select select "1"
select select "5697"
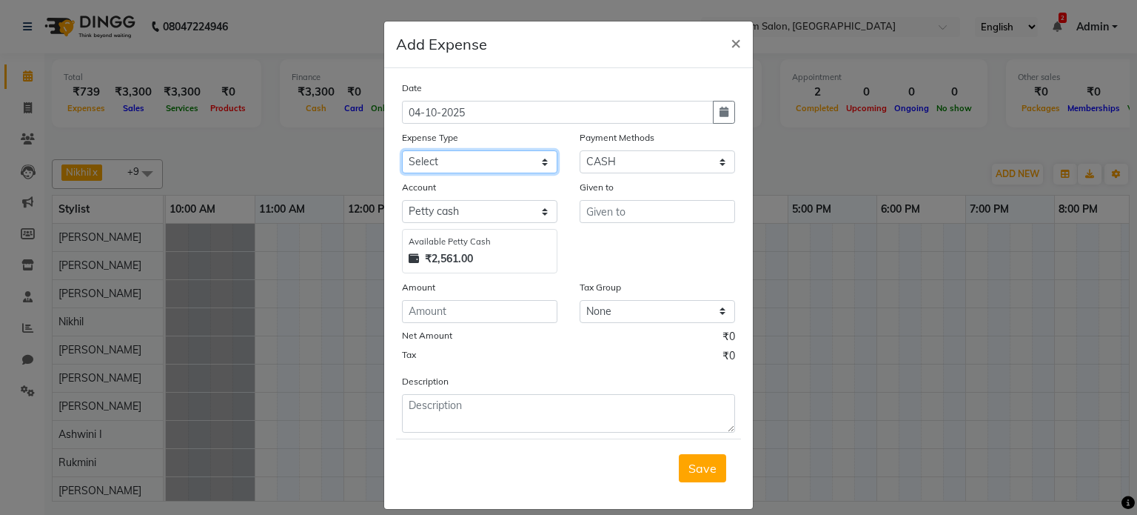
click at [529, 161] on select "Select Advance Salary Bank charges Car maintenance Cash transfer to bank Cash t…" at bounding box center [479, 161] width 155 height 23
select select "16396"
click at [402, 152] on select "Select Advance Salary Bank charges Car maintenance Cash transfer to bank Cash t…" at bounding box center [479, 161] width 155 height 23
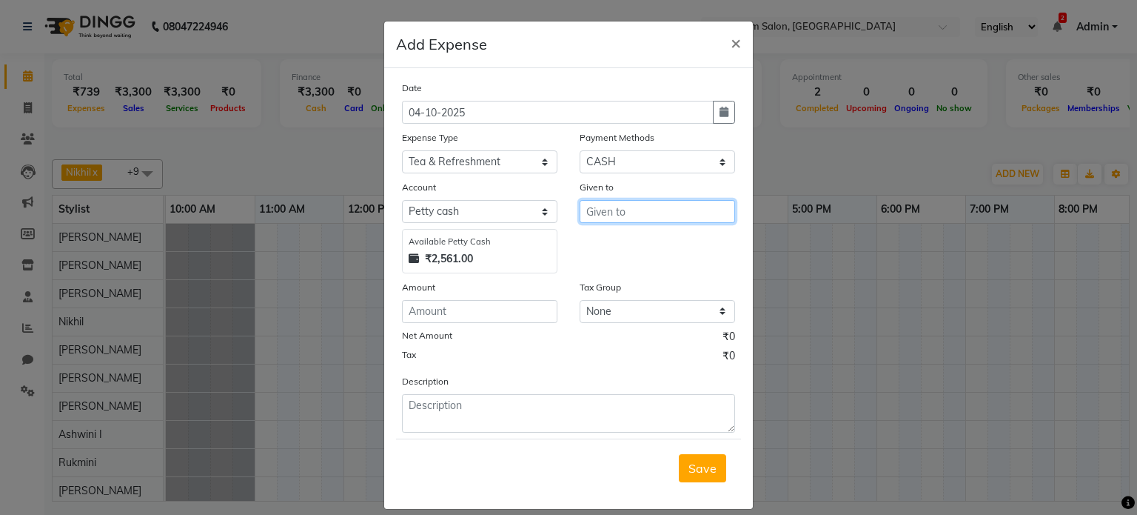
click at [595, 215] on input "text" at bounding box center [657, 211] width 155 height 23
type input "Client tea"
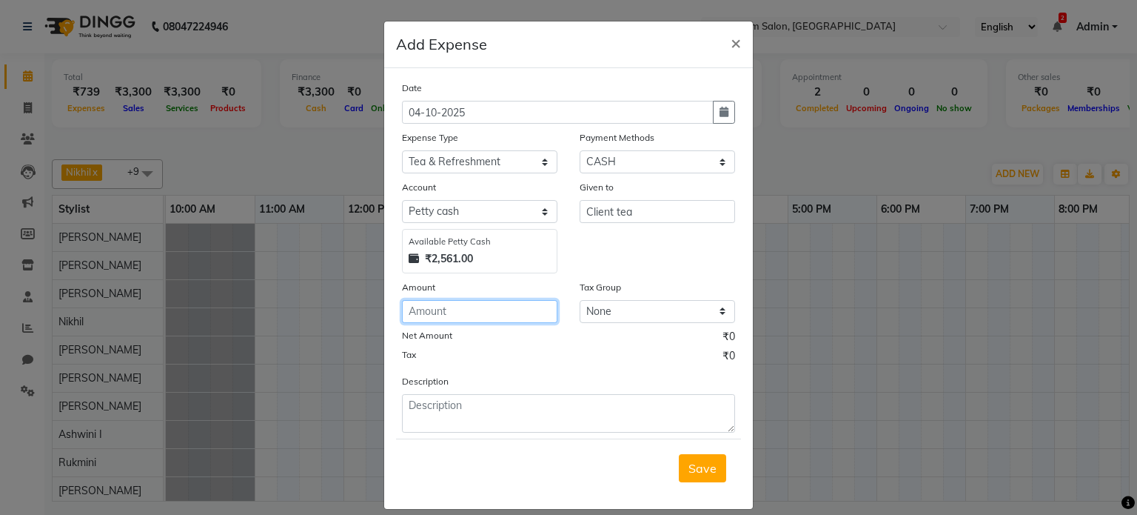
click at [520, 313] on input "number" at bounding box center [479, 311] width 155 height 23
type input "20"
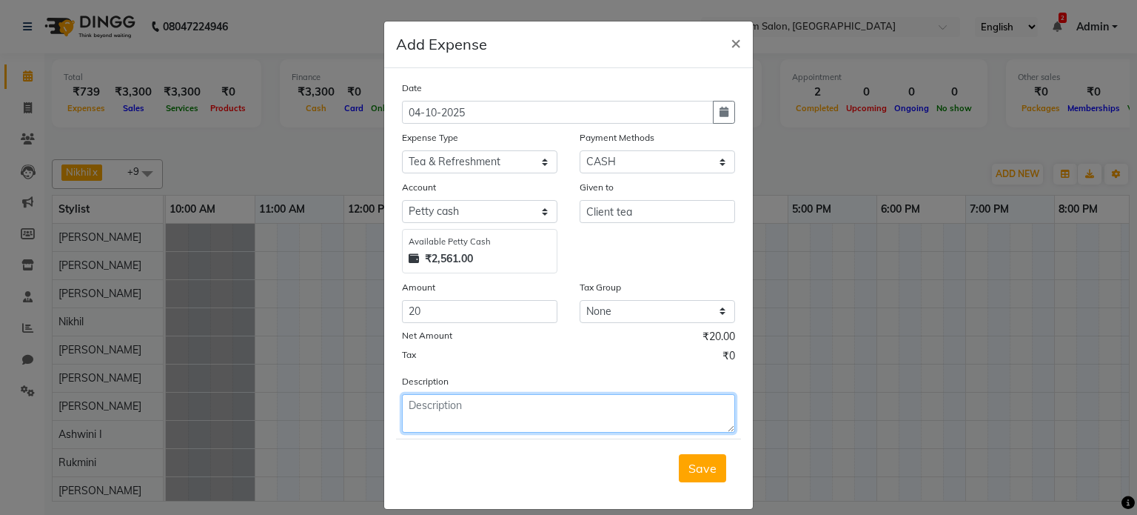
click at [486, 420] on textarea at bounding box center [568, 413] width 333 height 38
type textarea "Tea of client"
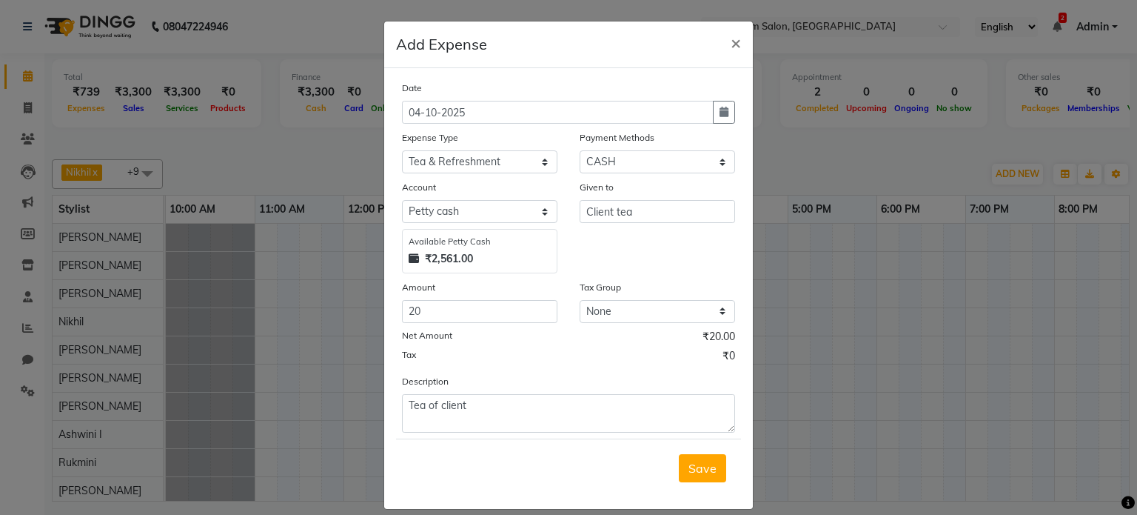
click at [703, 468] on span "Save" at bounding box center [702, 467] width 28 height 15
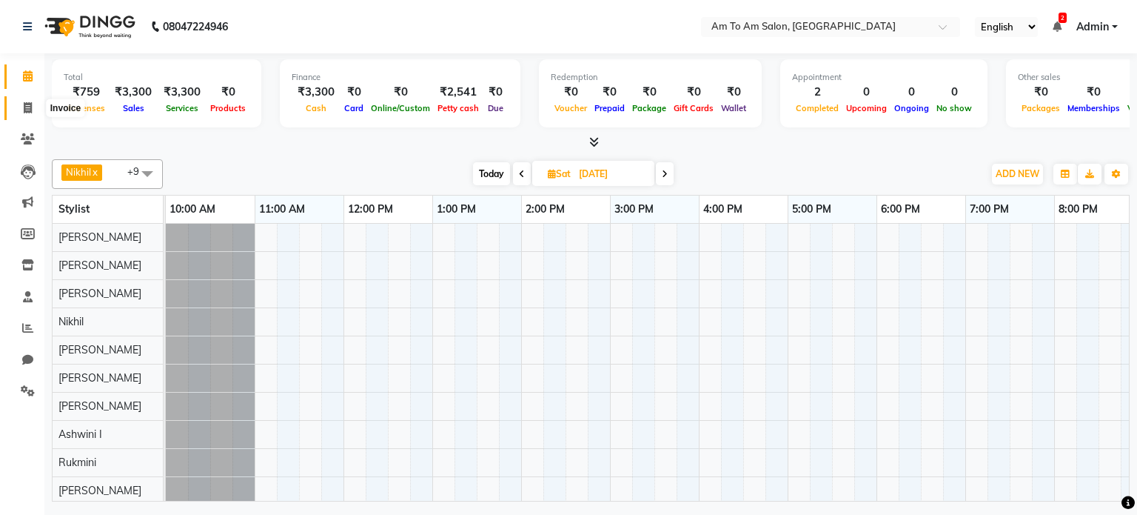
click at [25, 110] on icon at bounding box center [28, 107] width 8 height 11
select select "6661"
select select "service"
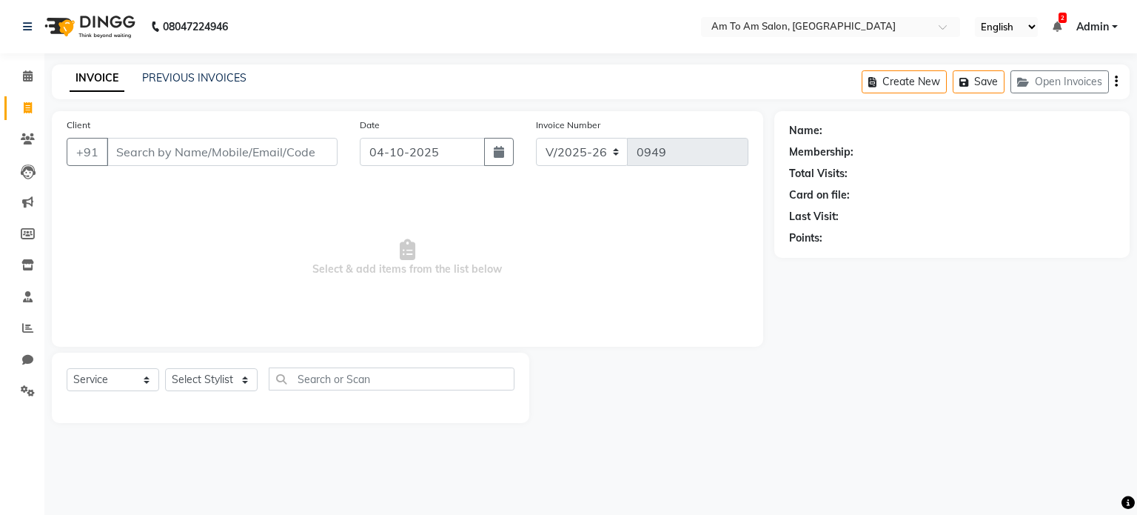
select select "51659"
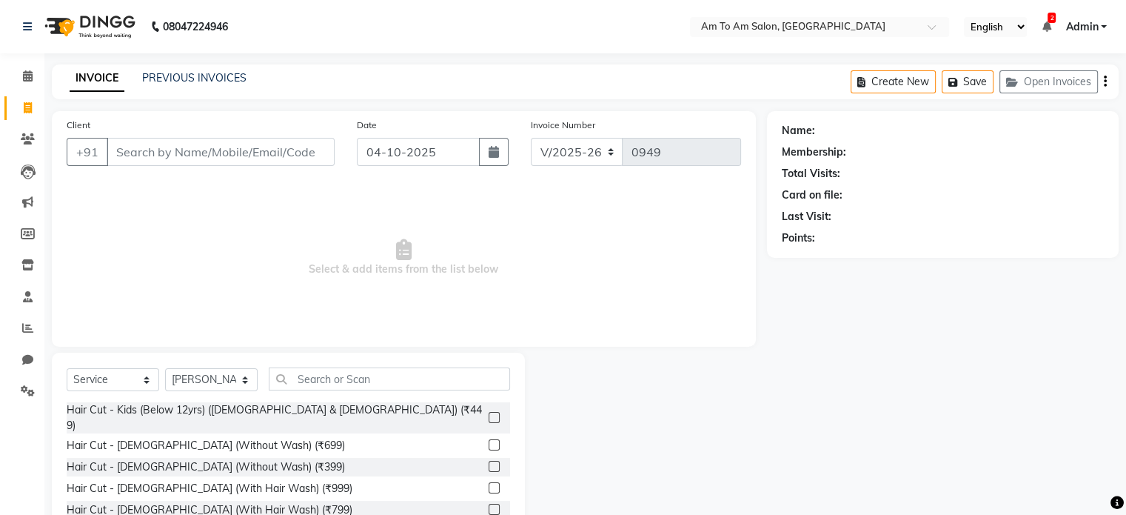
click at [123, 153] on input "Client" at bounding box center [221, 152] width 228 height 28
click at [192, 153] on input "8999201968" at bounding box center [183, 152] width 153 height 28
type input "8"
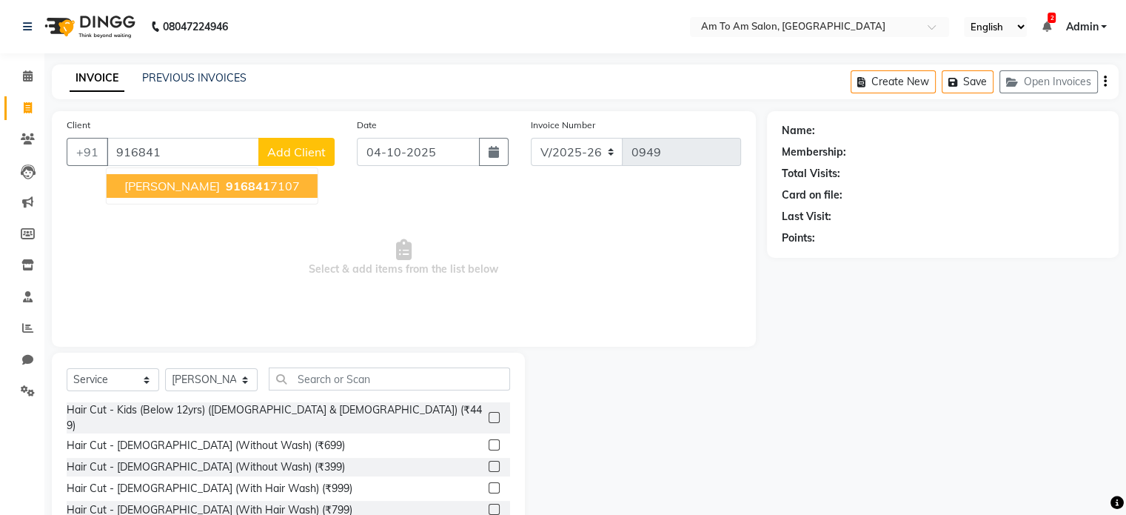
click at [226, 184] on span "916841" at bounding box center [248, 185] width 44 height 15
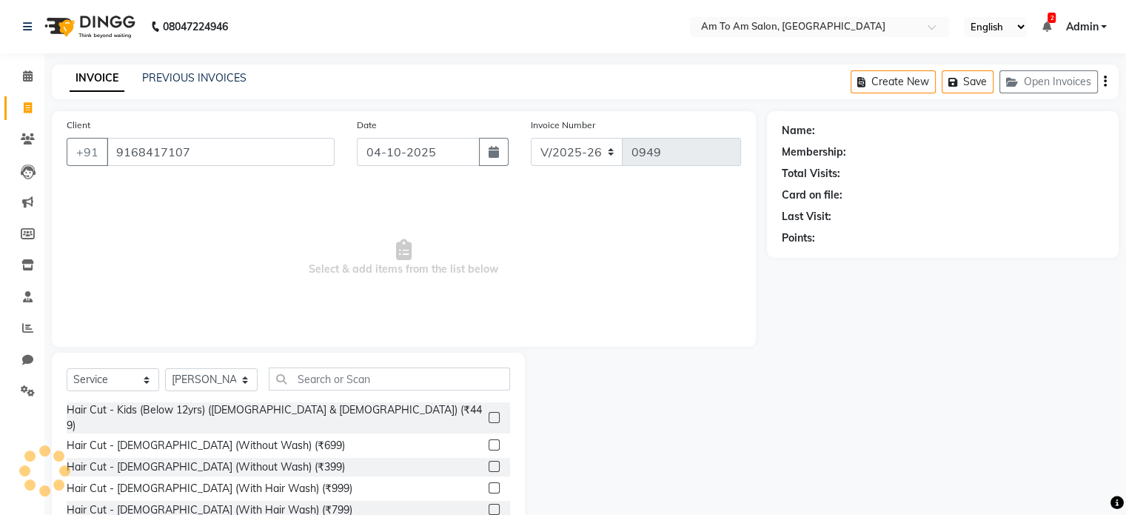
type input "9168417107"
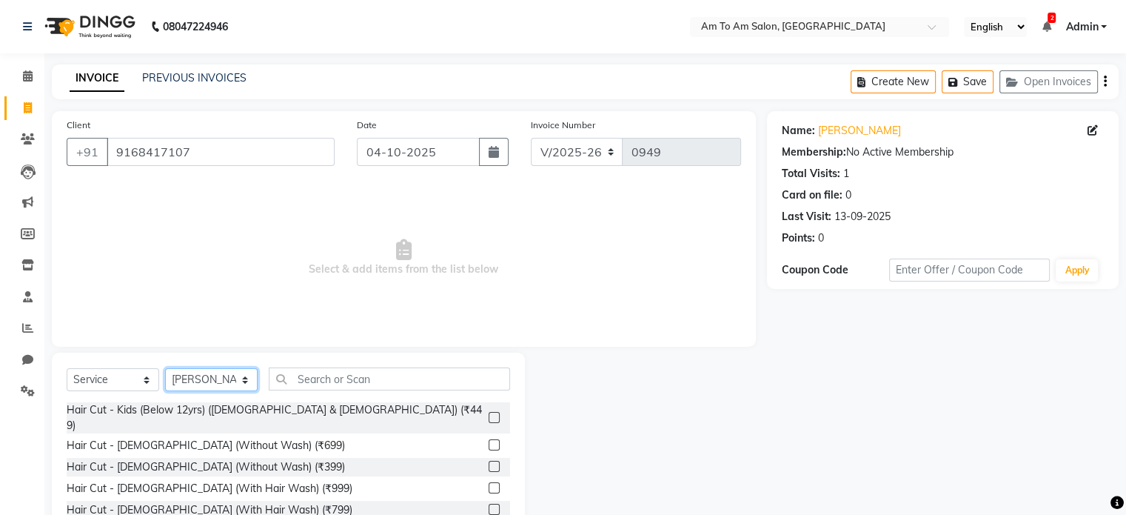
click at [242, 387] on select "Select Stylist [PERSON_NAME] I [PERSON_NAME] Mahi [PERSON_NAME] Poonam Mam [PER…" at bounding box center [211, 379] width 93 height 23
select select "51666"
click at [165, 369] on select "Select Stylist [PERSON_NAME] I [PERSON_NAME] Mahi [PERSON_NAME] Poonam Mam [PER…" at bounding box center [211, 379] width 93 height 23
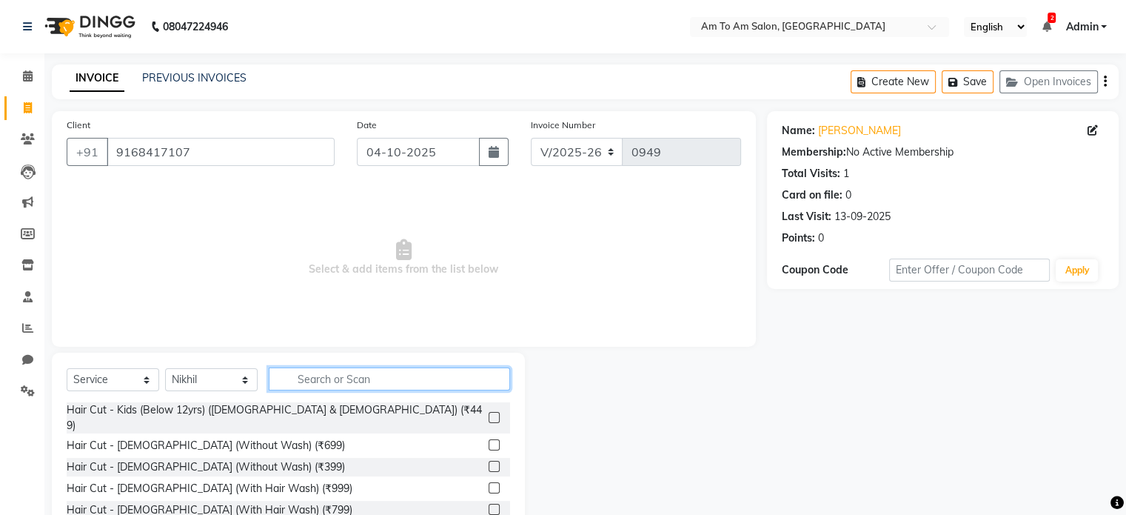
click at [328, 383] on input "text" at bounding box center [389, 378] width 241 height 23
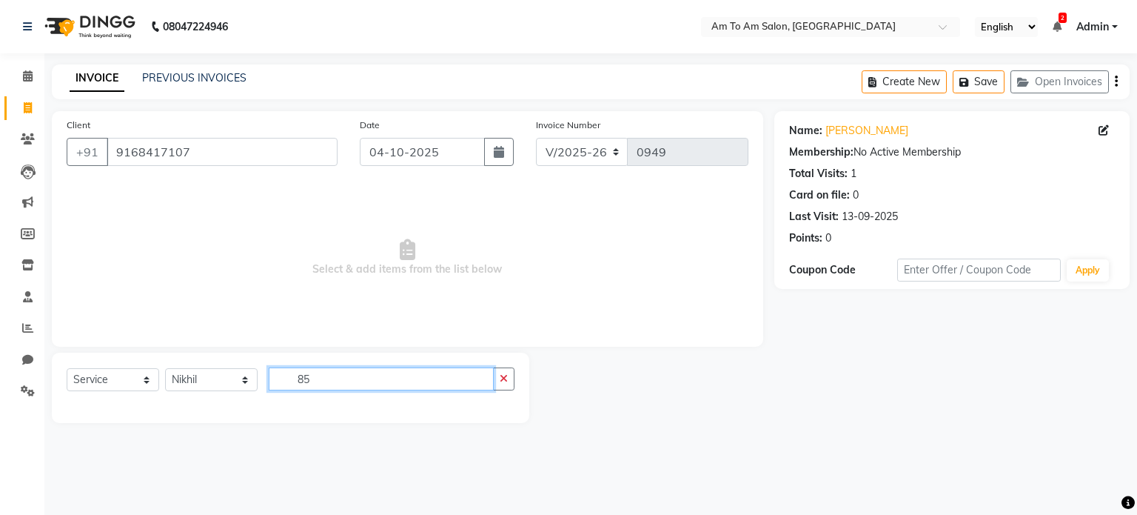
type input "8"
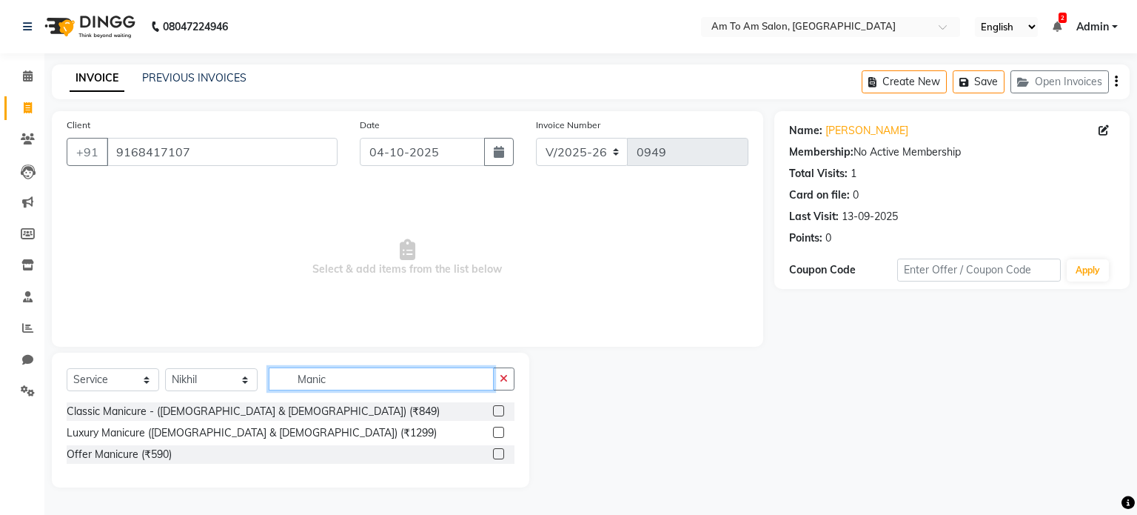
type input "Manic"
click at [506, 411] on div at bounding box center [503, 411] width 21 height 19
click at [497, 414] on label at bounding box center [498, 410] width 11 height 11
click at [497, 414] on input "checkbox" at bounding box center [498, 411] width 10 height 10
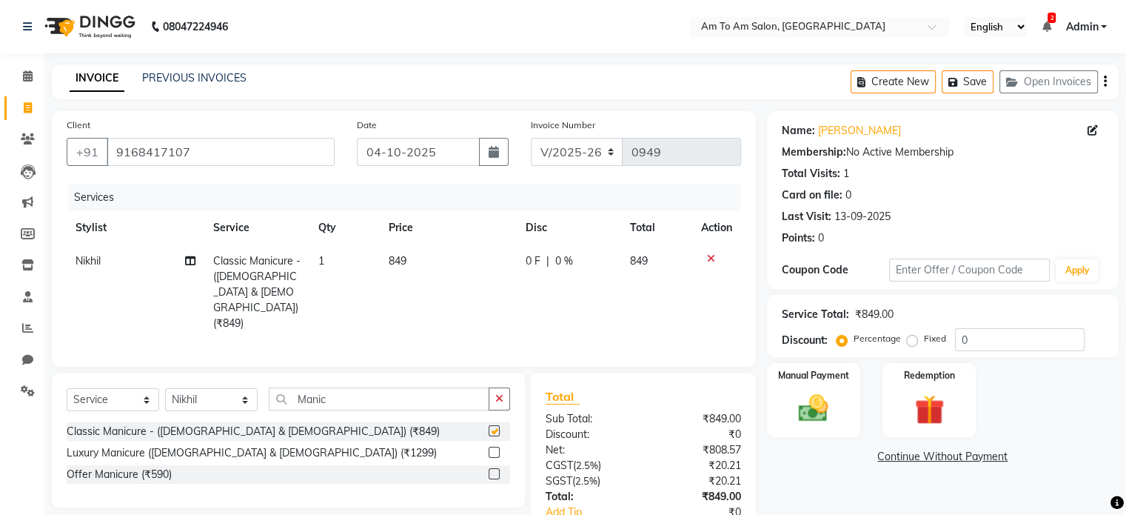
checkbox input "false"
click at [358, 387] on input "Manic" at bounding box center [379, 398] width 221 height 23
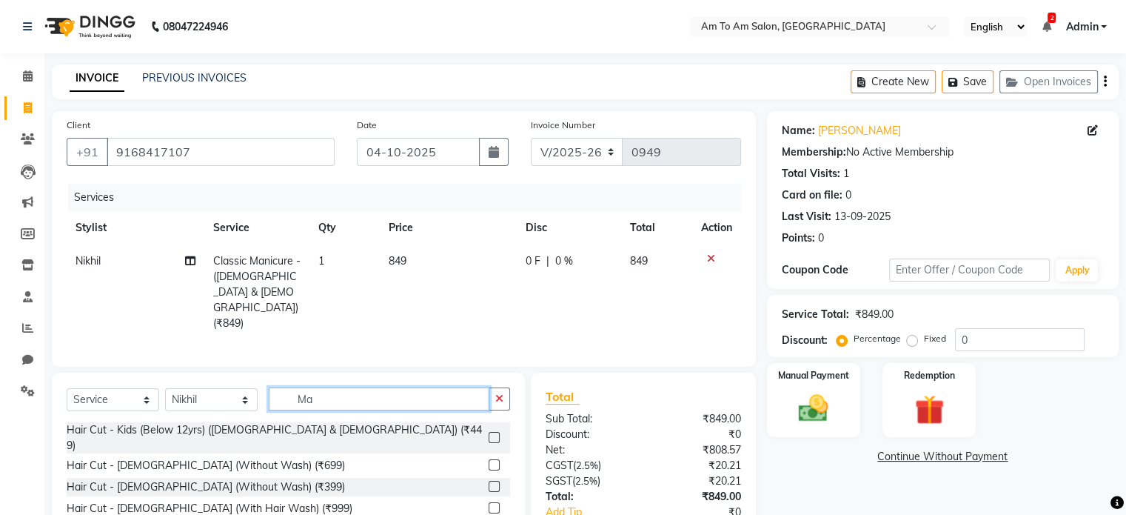
type input "M"
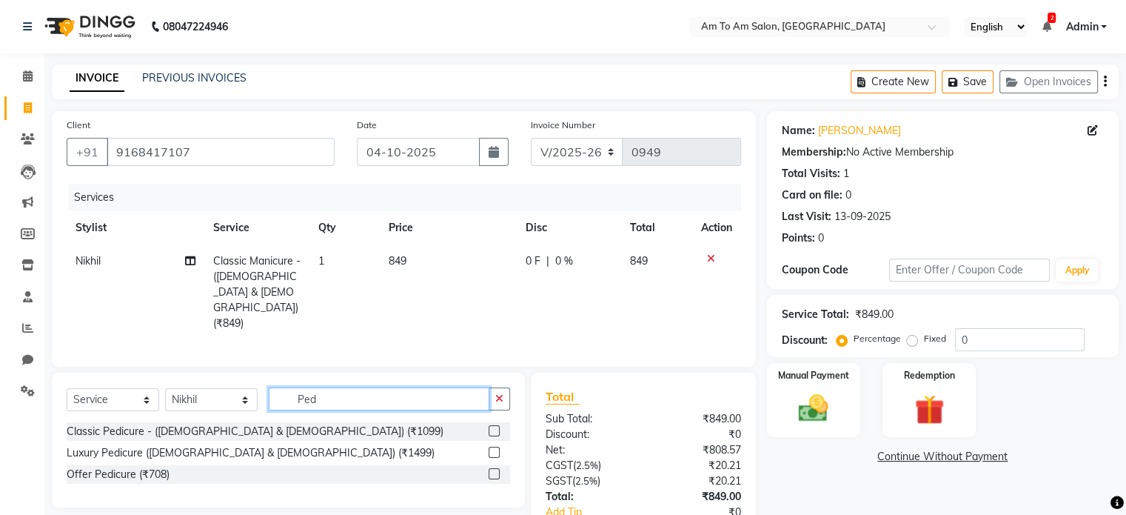
type input "Ped"
click at [503, 422] on div at bounding box center [499, 431] width 21 height 19
click at [495, 425] on label at bounding box center [494, 430] width 11 height 11
click at [495, 426] on input "checkbox" at bounding box center [494, 431] width 10 height 10
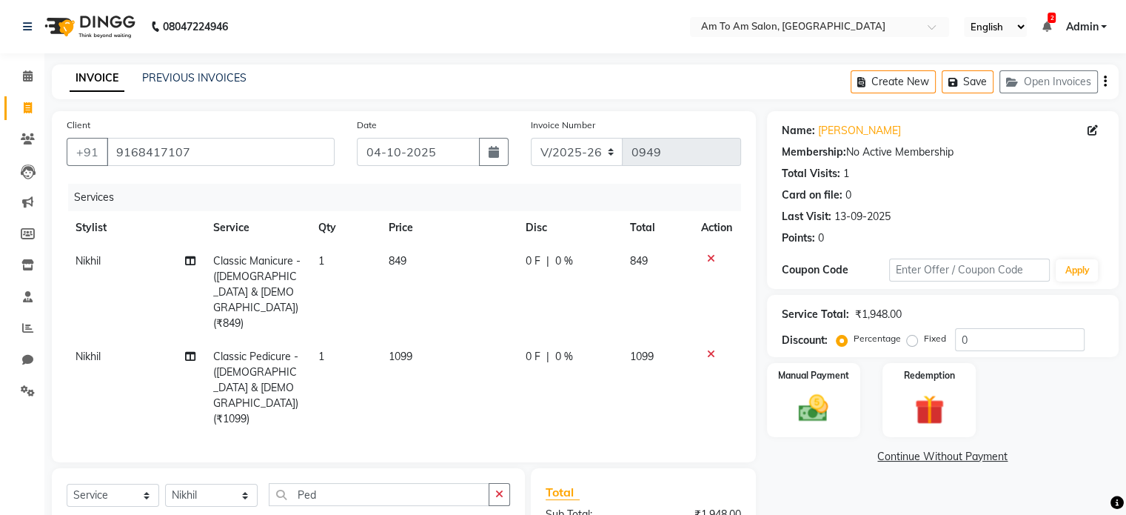
checkbox input "false"
click at [997, 341] on input "0" at bounding box center [1020, 339] width 130 height 23
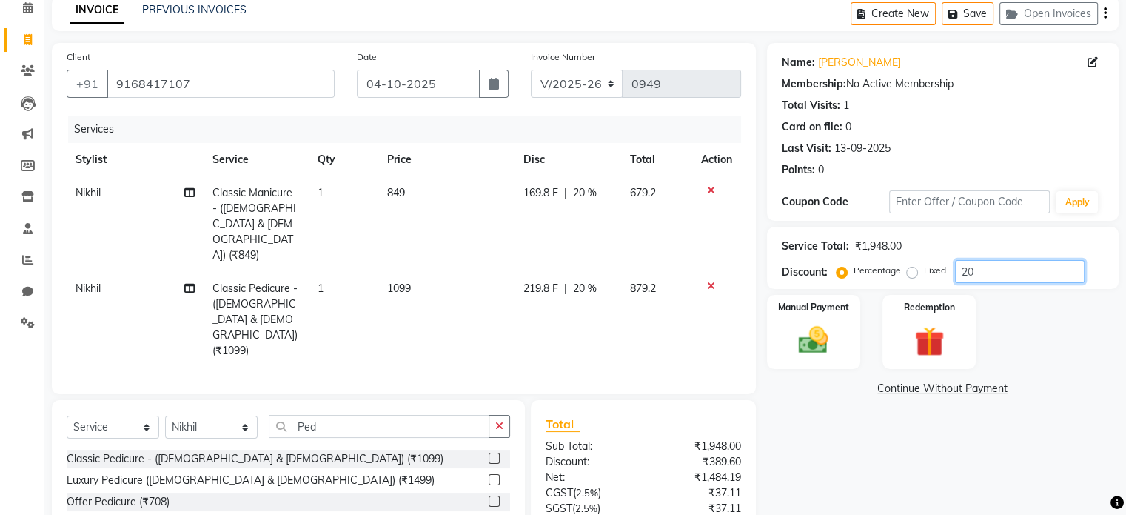
scroll to position [74, 0]
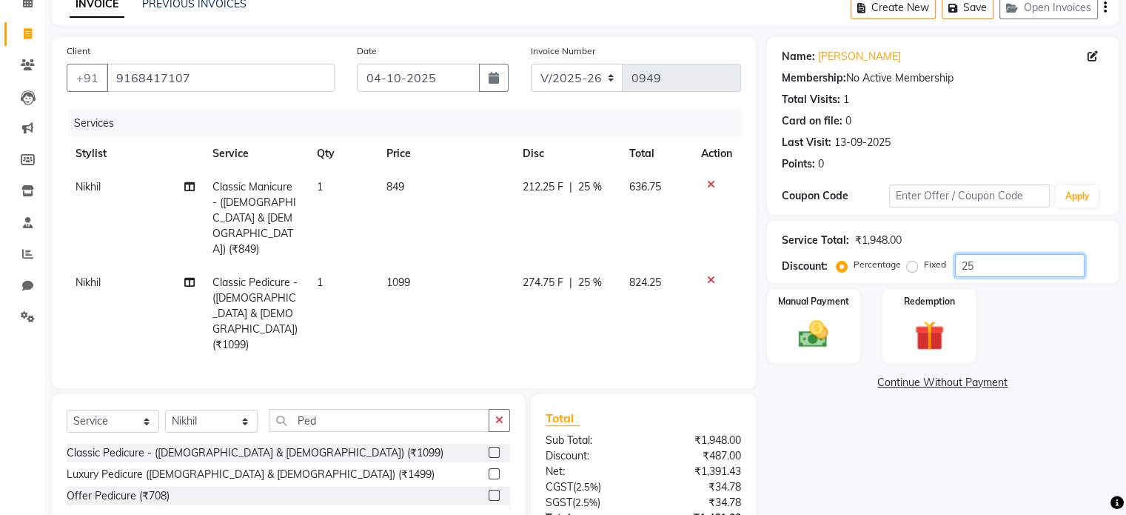
type input "2"
type input "3"
type input "2"
click at [811, 482] on div "Name: Simran Kaur Membership: No Active Membership Total Visits: 1 Card on file…" at bounding box center [948, 324] width 363 height 574
click at [406, 181] on td "849" at bounding box center [448, 218] width 137 height 96
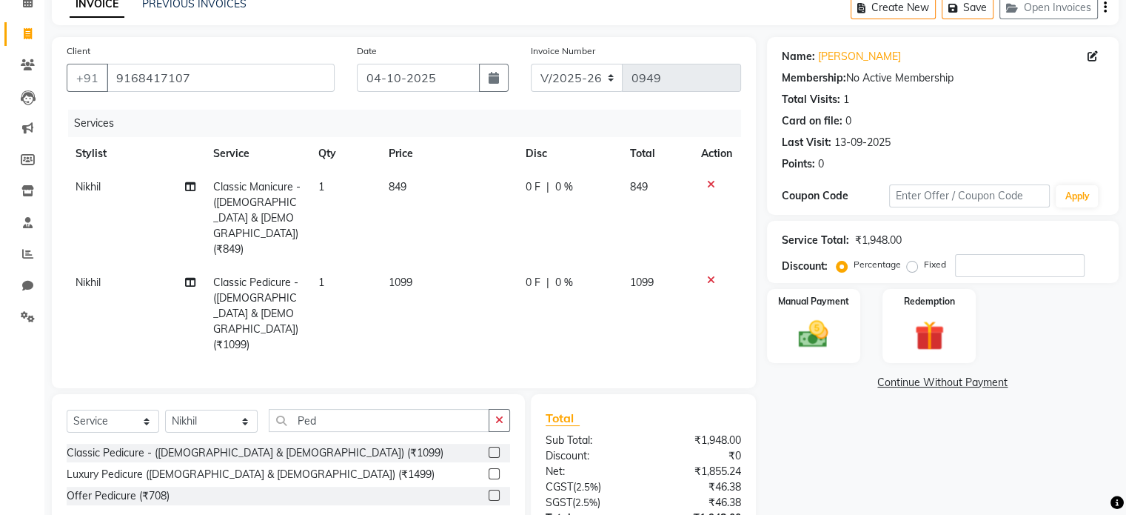
select select "51666"
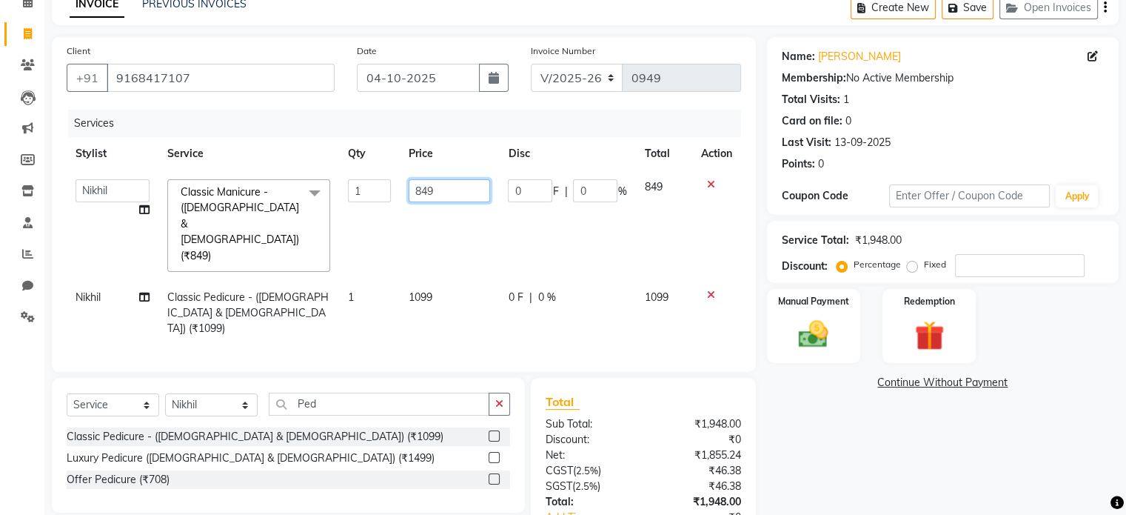
click at [450, 190] on input "849" at bounding box center [449, 190] width 81 height 23
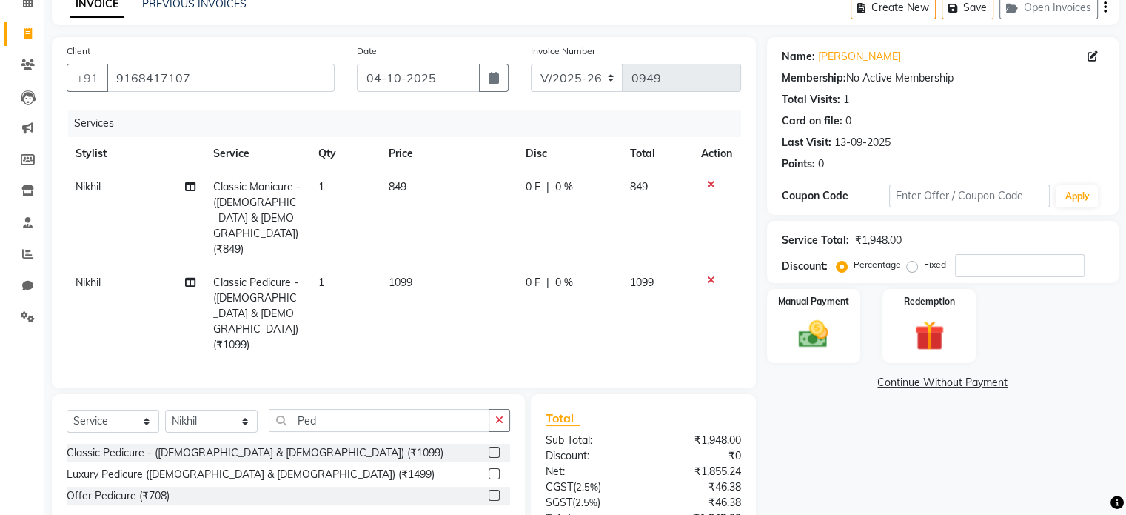
click at [440, 266] on td "1099" at bounding box center [448, 314] width 137 height 96
select select "51666"
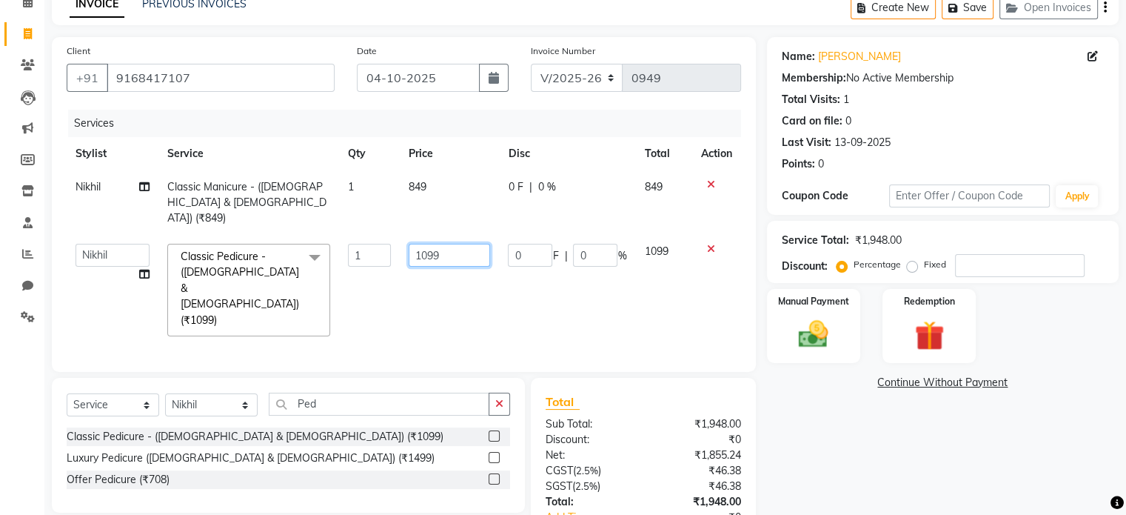
click at [446, 244] on input "1099" at bounding box center [449, 255] width 81 height 23
type input "1"
type input "900"
click at [458, 274] on td "900" at bounding box center [449, 290] width 99 height 110
select select "51666"
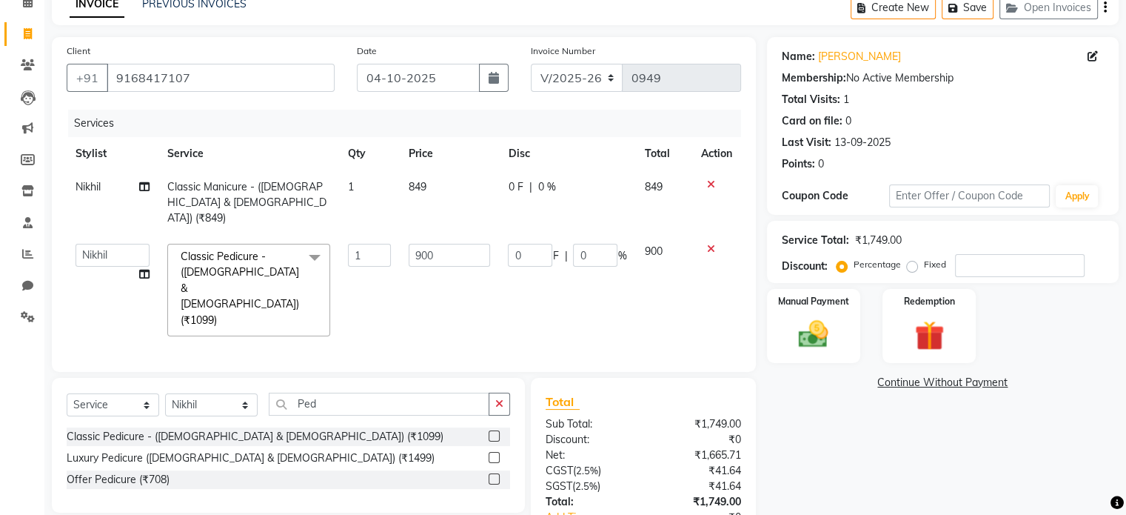
click at [435, 190] on td "849" at bounding box center [449, 202] width 99 height 64
select select "51666"
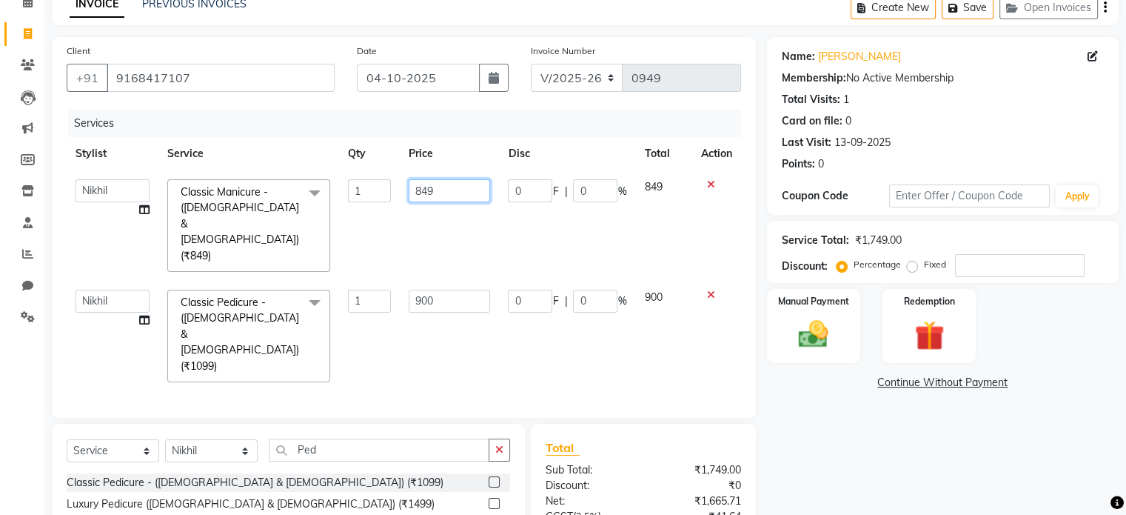
click at [445, 186] on input "849" at bounding box center [449, 190] width 81 height 23
type input "8"
type input "500"
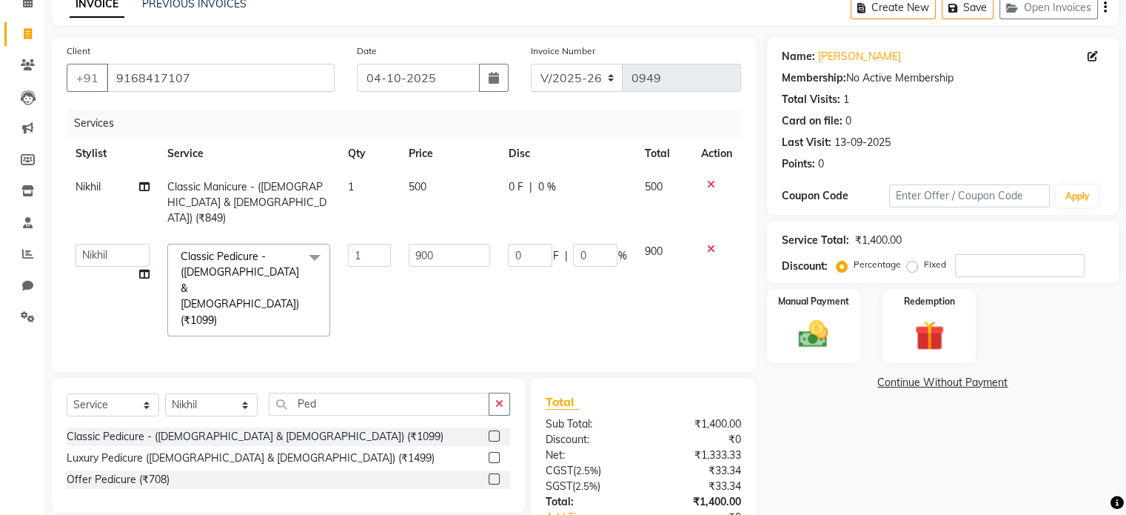
click at [473, 292] on td "900" at bounding box center [449, 290] width 99 height 110
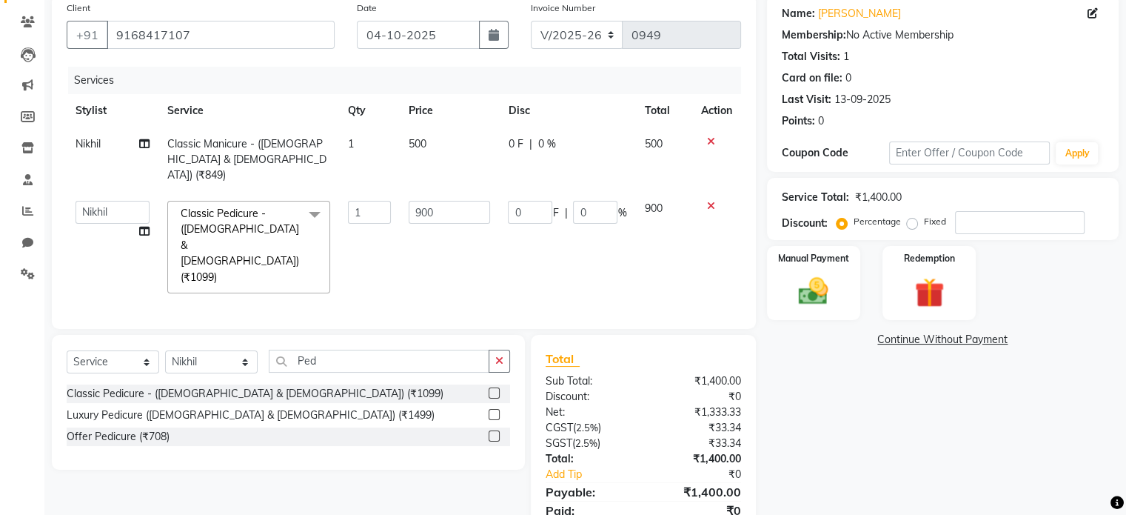
scroll to position [141, 0]
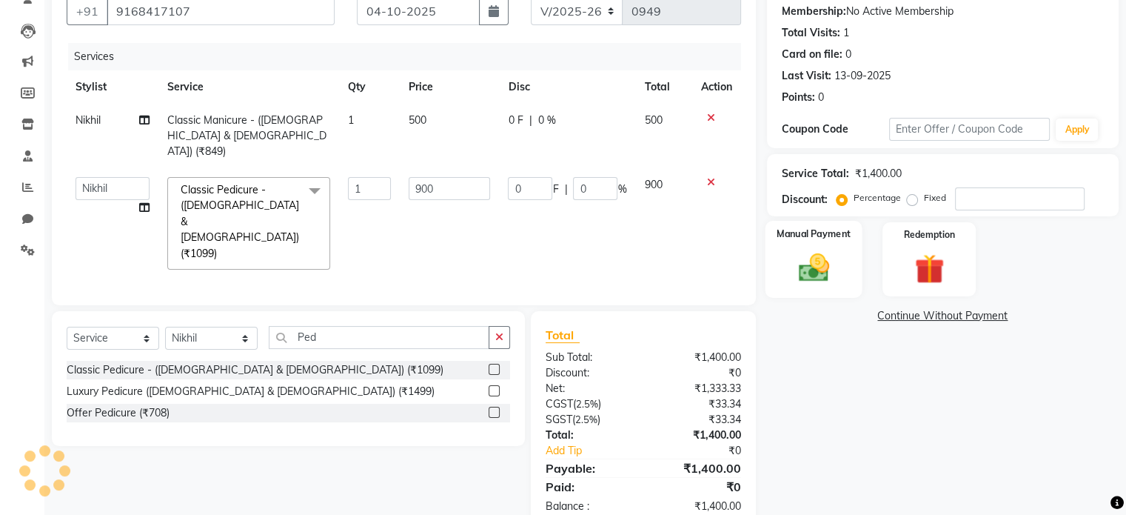
click at [829, 254] on img at bounding box center [813, 268] width 50 height 36
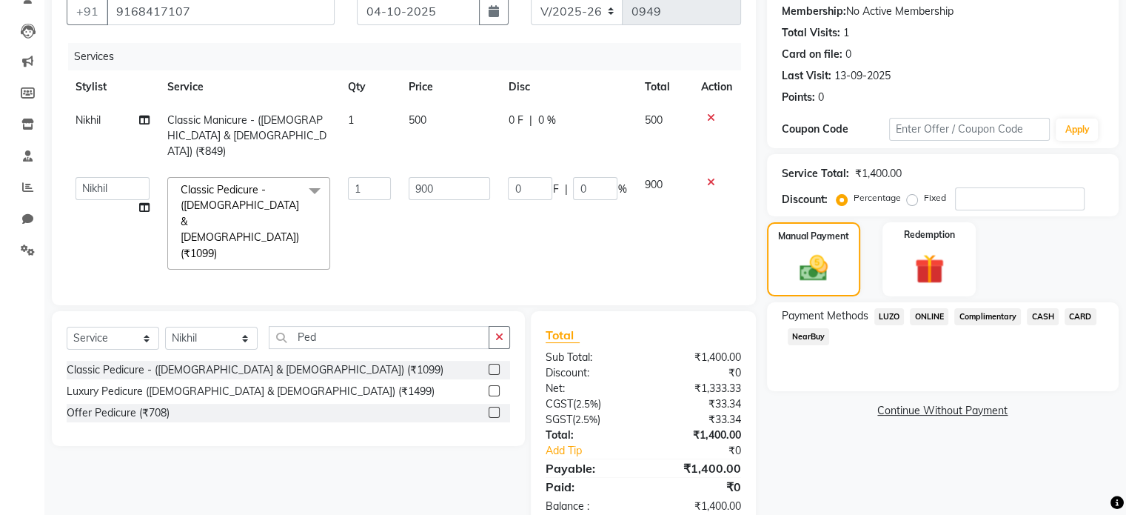
click at [1039, 317] on span "CASH" at bounding box center [1043, 316] width 32 height 17
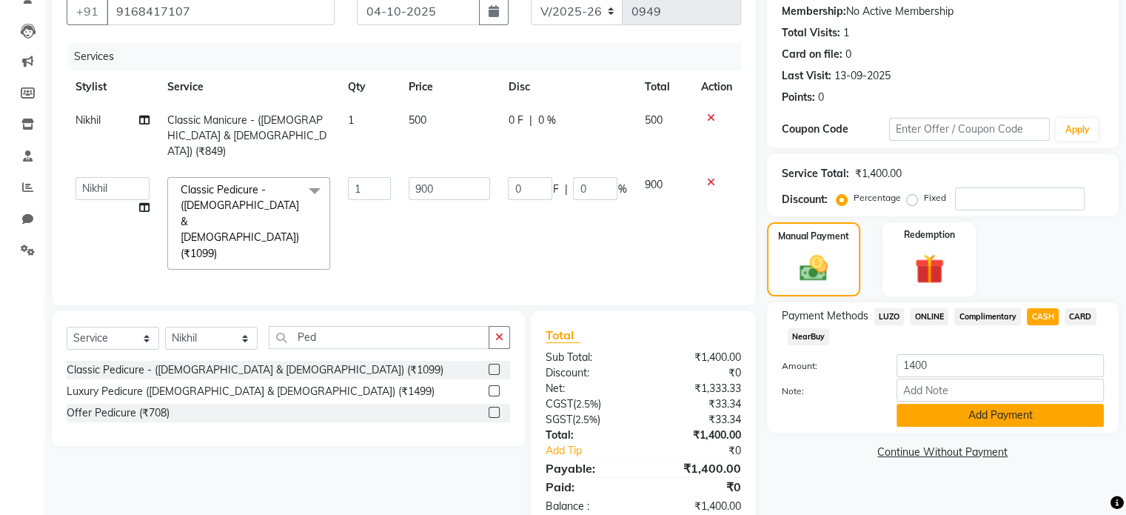
click at [1044, 424] on button "Add Payment" at bounding box center [1000, 414] width 207 height 23
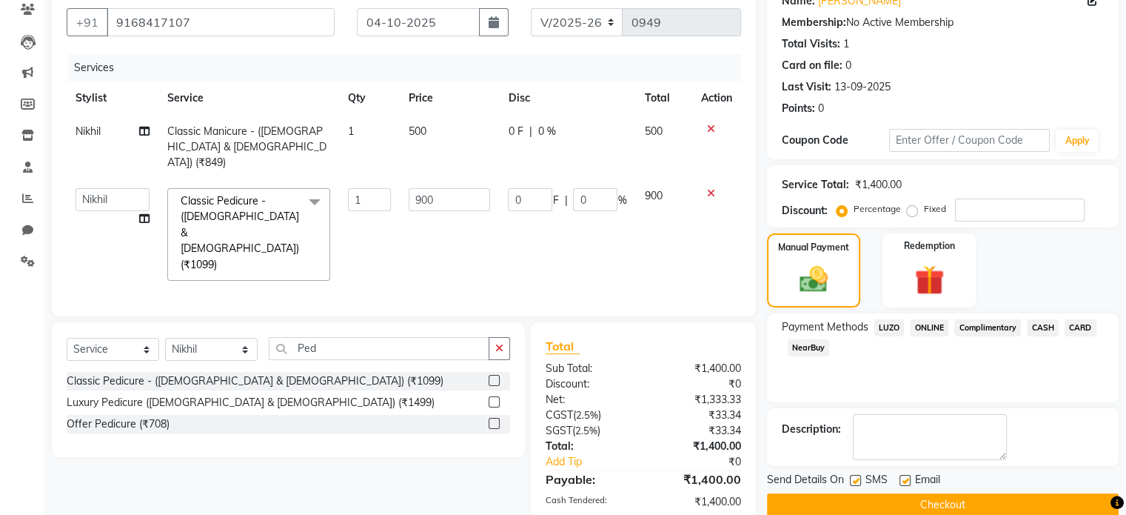
scroll to position [193, 0]
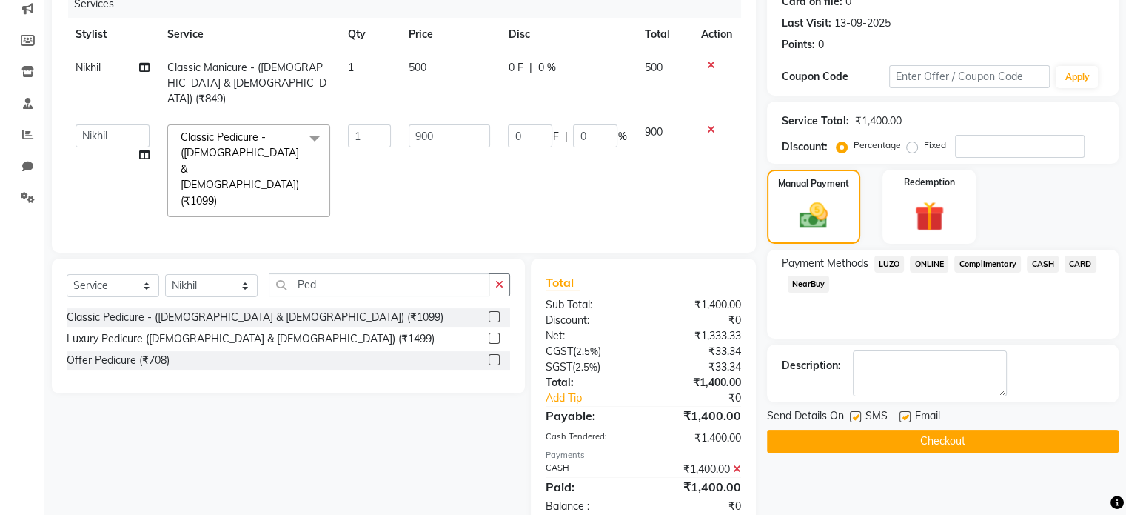
click at [962, 449] on button "Checkout" at bounding box center [943, 440] width 352 height 23
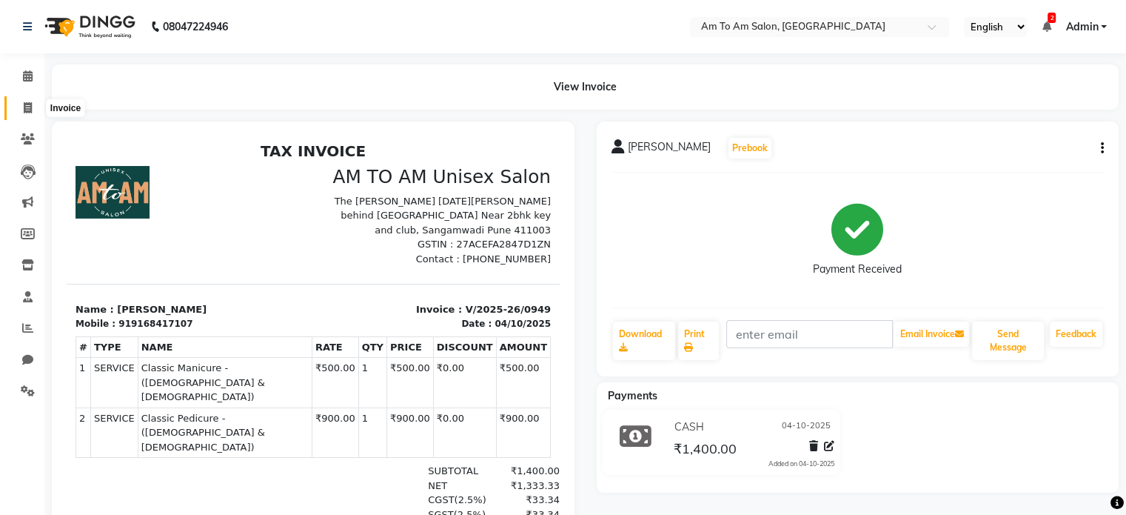
click at [27, 109] on icon at bounding box center [28, 107] width 8 height 11
select select "service"
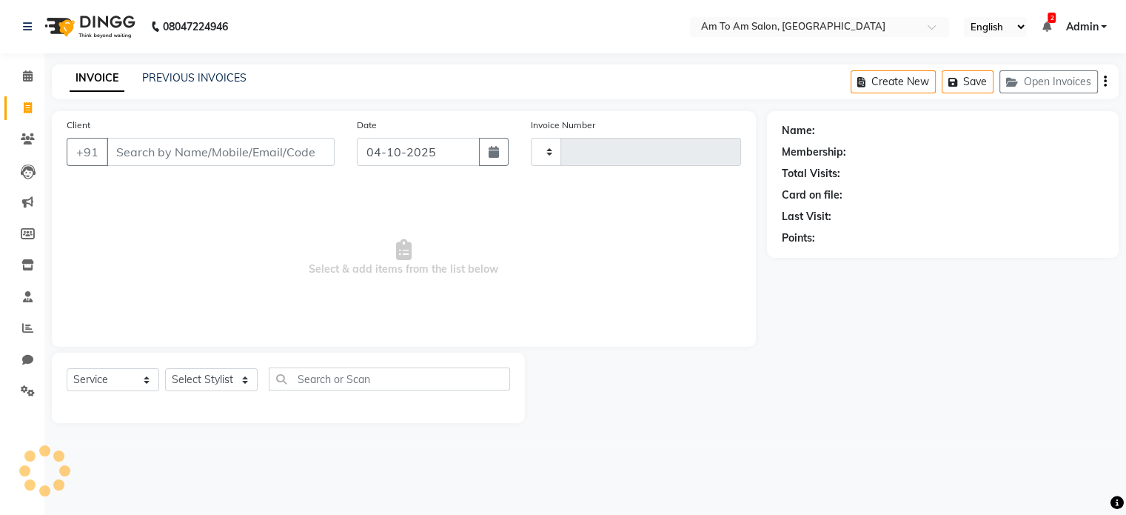
type input "0950"
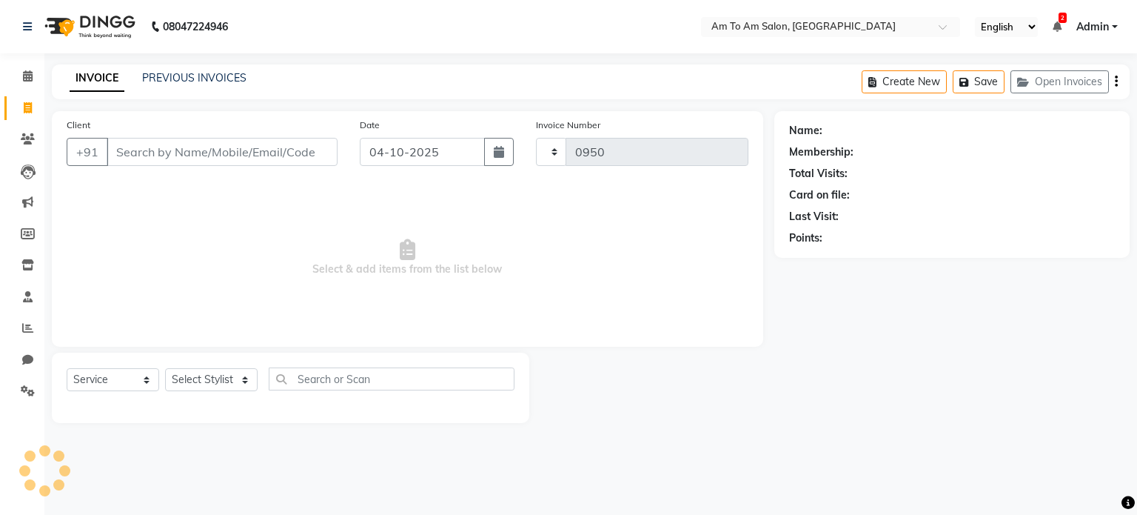
select select "6661"
select select "51659"
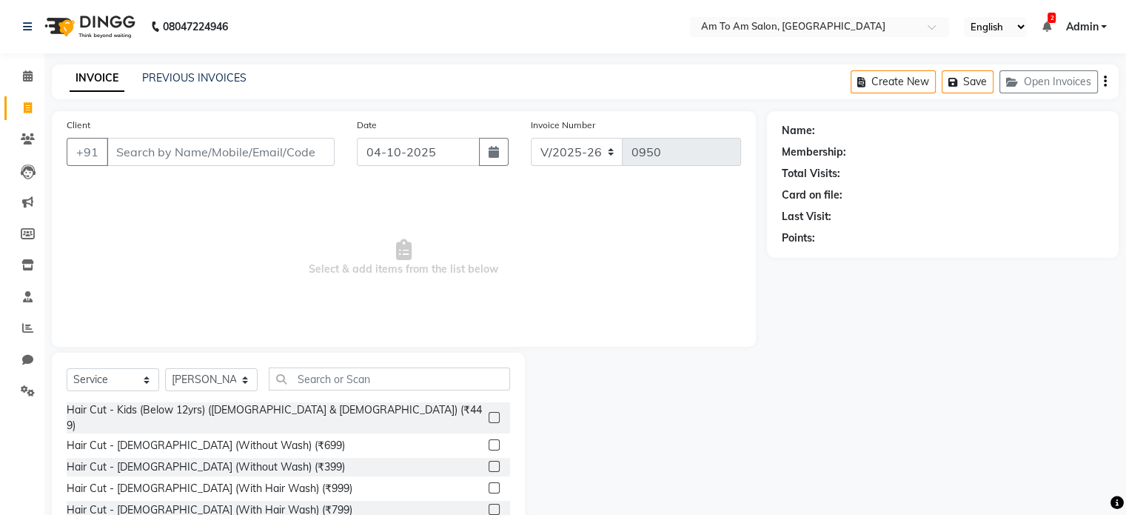
click at [163, 159] on input "Client" at bounding box center [221, 152] width 228 height 28
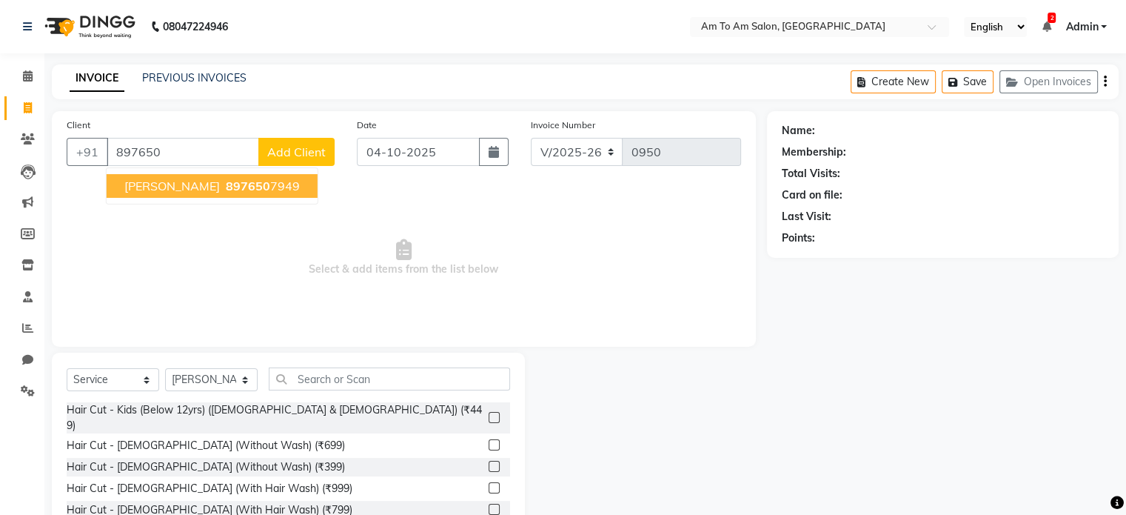
click at [226, 192] on span "897650" at bounding box center [248, 185] width 44 height 15
type input "8976507949"
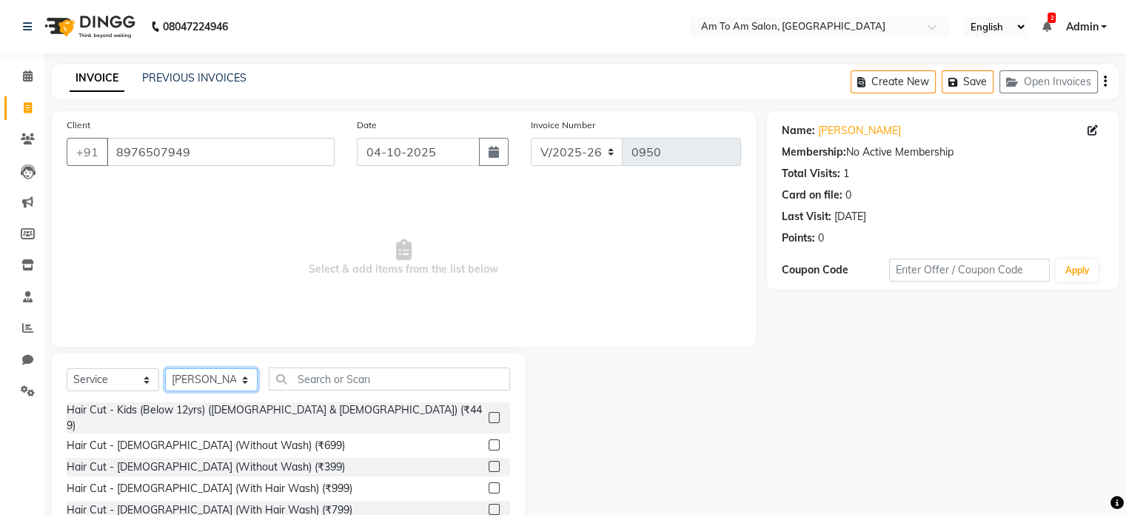
click at [252, 384] on select "Select Stylist [PERSON_NAME] I [PERSON_NAME] Mahi [PERSON_NAME] Poonam Mam [PER…" at bounding box center [211, 379] width 93 height 23
select select "51667"
click at [165, 369] on select "Select Stylist [PERSON_NAME] I [PERSON_NAME] Mahi [PERSON_NAME] Poonam Mam [PER…" at bounding box center [211, 379] width 93 height 23
click at [313, 384] on input "text" at bounding box center [389, 378] width 241 height 23
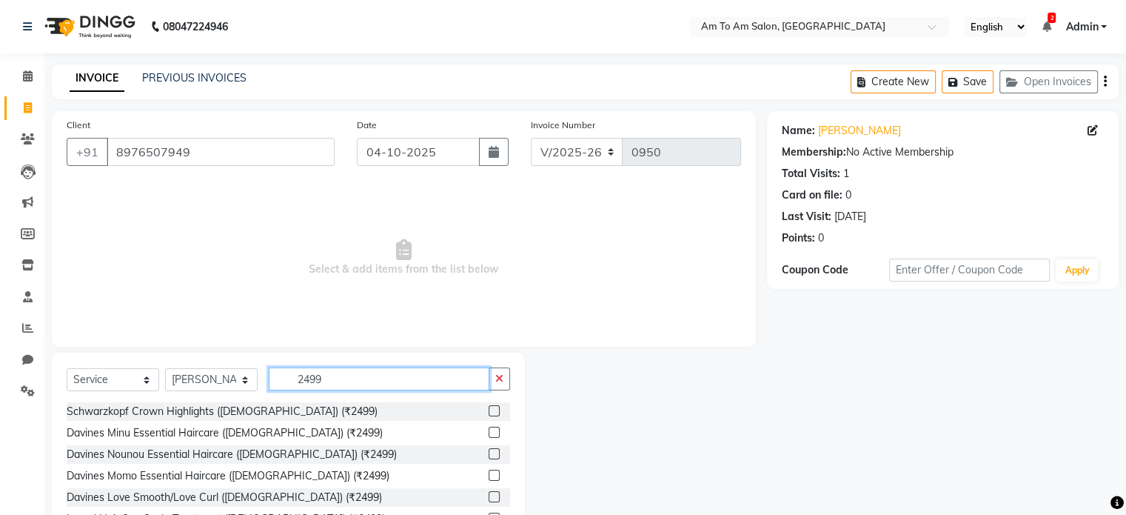
type input "2499"
click at [495, 412] on label at bounding box center [494, 410] width 11 height 11
click at [495, 412] on input "checkbox" at bounding box center [494, 411] width 10 height 10
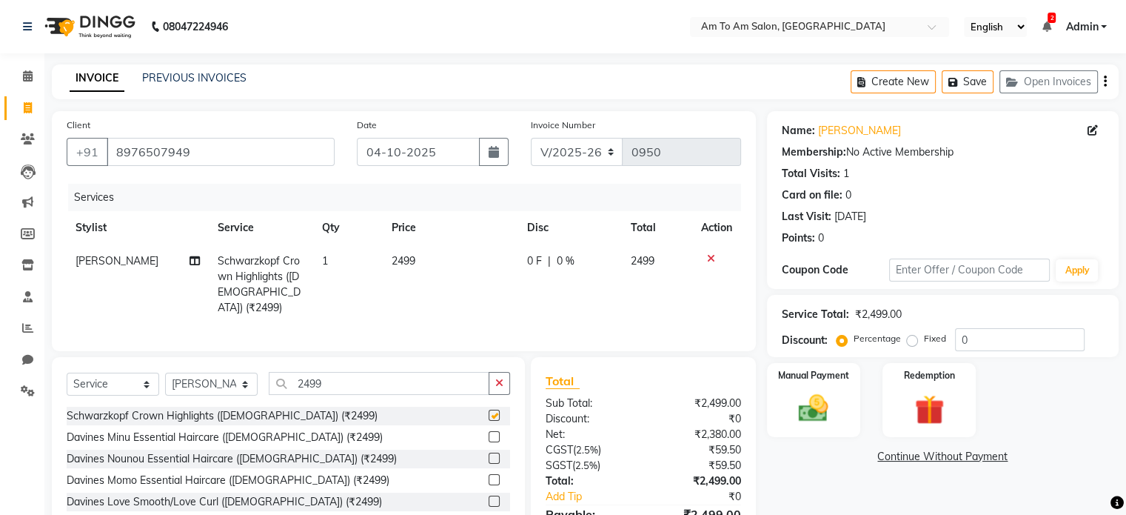
checkbox input "false"
click at [244, 381] on select "Select Stylist [PERSON_NAME] I [PERSON_NAME] Mahi [PERSON_NAME] Poonam Mam [PER…" at bounding box center [211, 383] width 93 height 23
select select "62559"
click at [165, 372] on select "Select Stylist [PERSON_NAME] I [PERSON_NAME] Mahi [PERSON_NAME] Poonam Mam [PER…" at bounding box center [211, 383] width 93 height 23
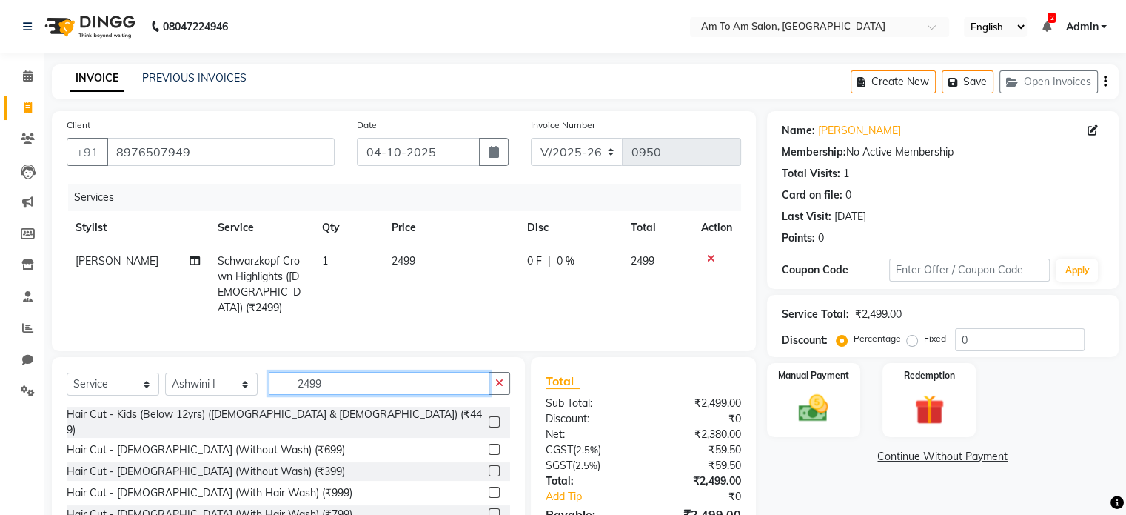
click at [344, 372] on input "2499" at bounding box center [379, 383] width 221 height 23
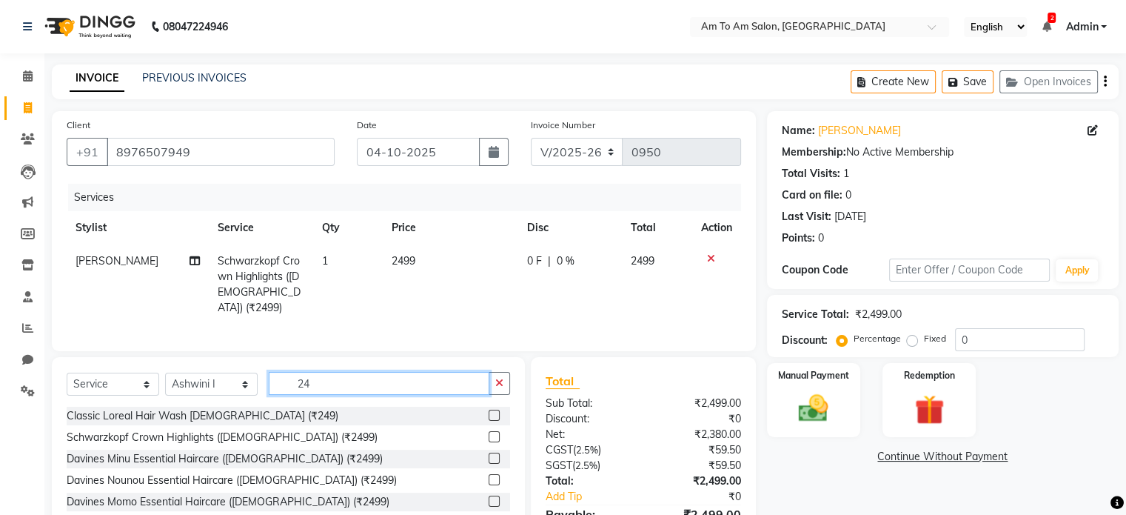
type input "2"
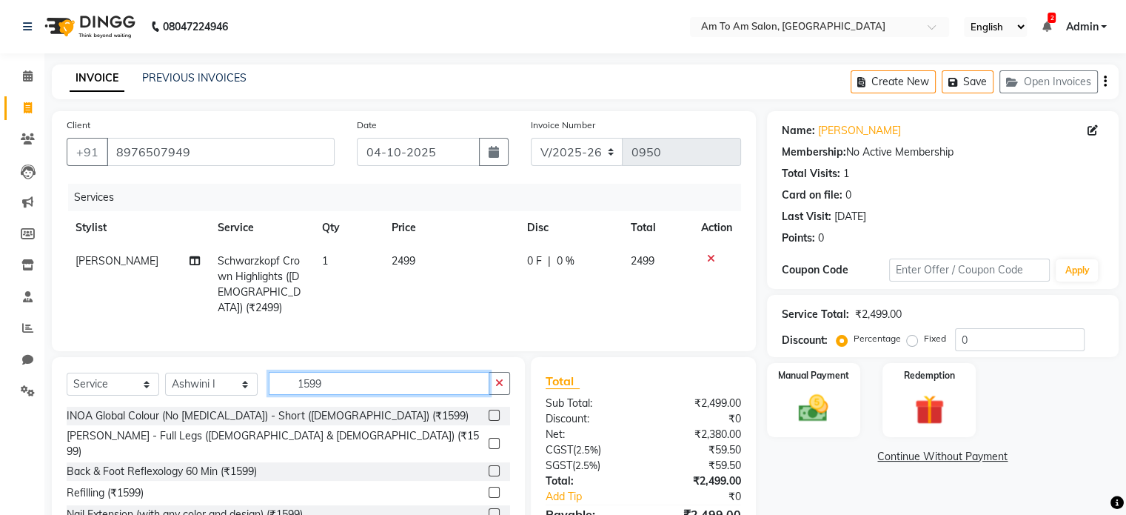
type input "1599"
click at [493, 508] on label at bounding box center [494, 513] width 11 height 11
click at [493, 509] on input "checkbox" at bounding box center [494, 514] width 10 height 10
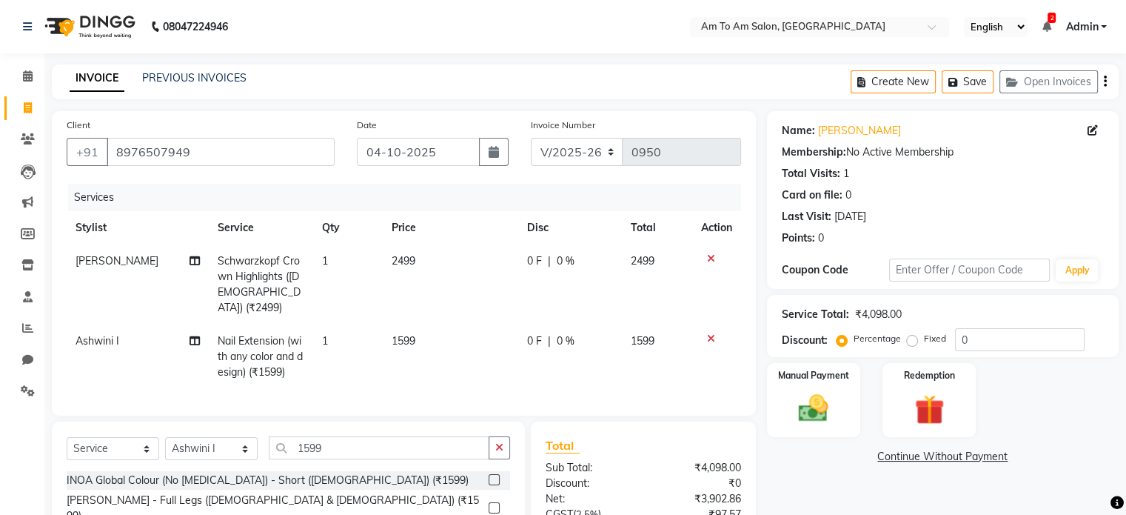
checkbox input "false"
click at [968, 85] on button "Save" at bounding box center [968, 81] width 52 height 23
click at [978, 78] on button "Save" at bounding box center [968, 81] width 52 height 23
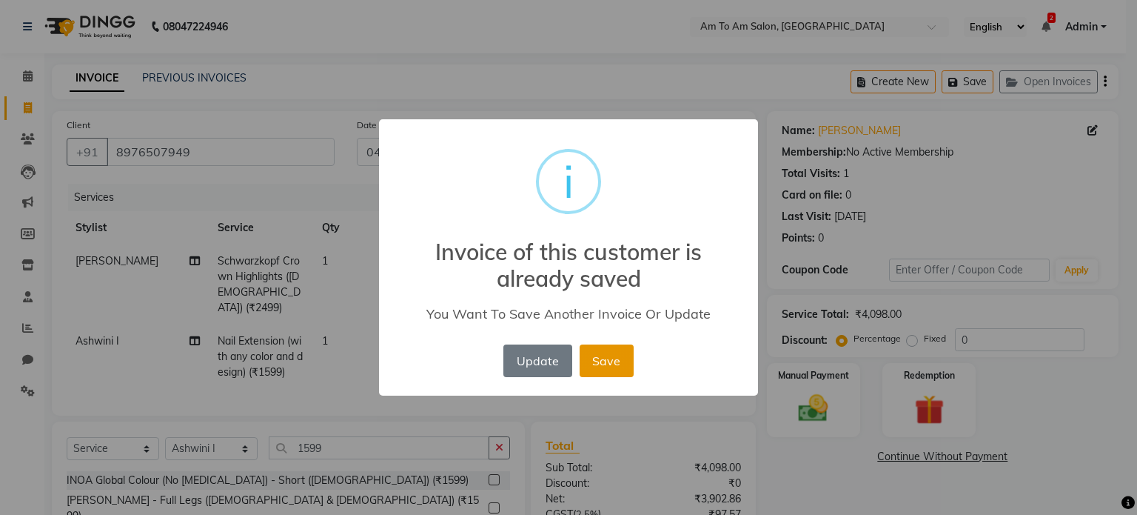
click at [592, 361] on button "Save" at bounding box center [607, 360] width 54 height 33
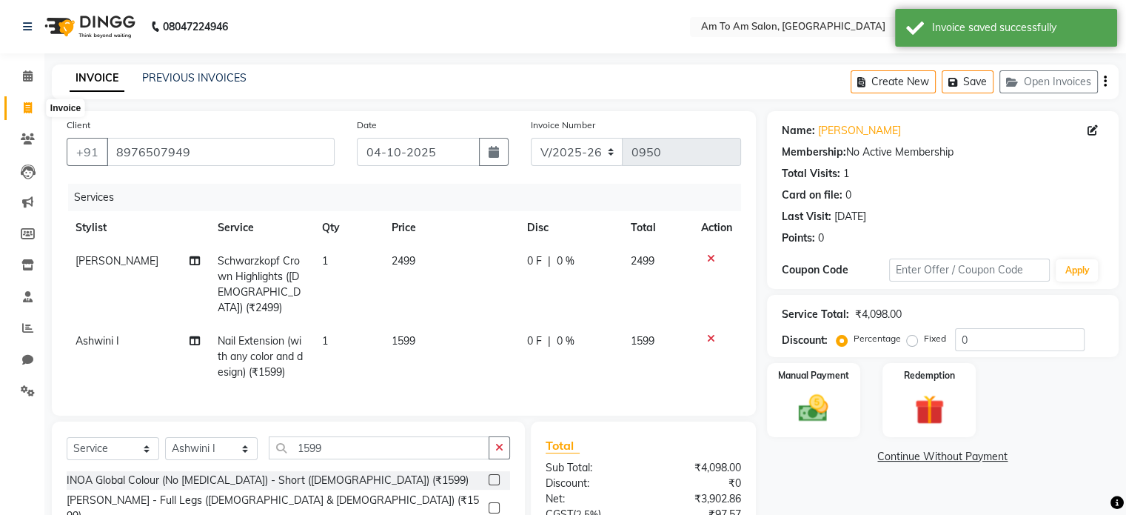
click at [26, 110] on icon at bounding box center [28, 107] width 8 height 11
select select "6661"
select select "service"
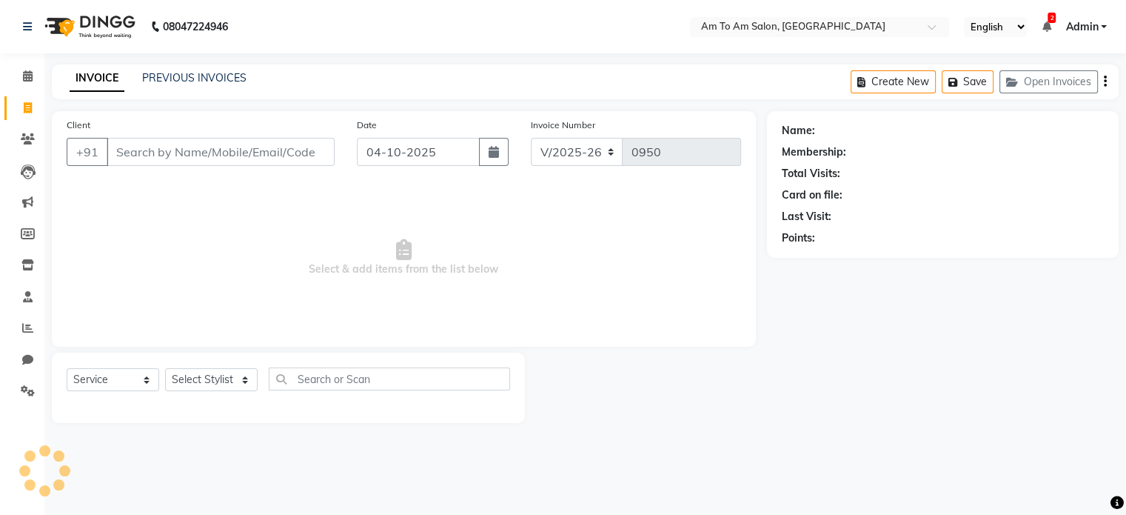
select select "51659"
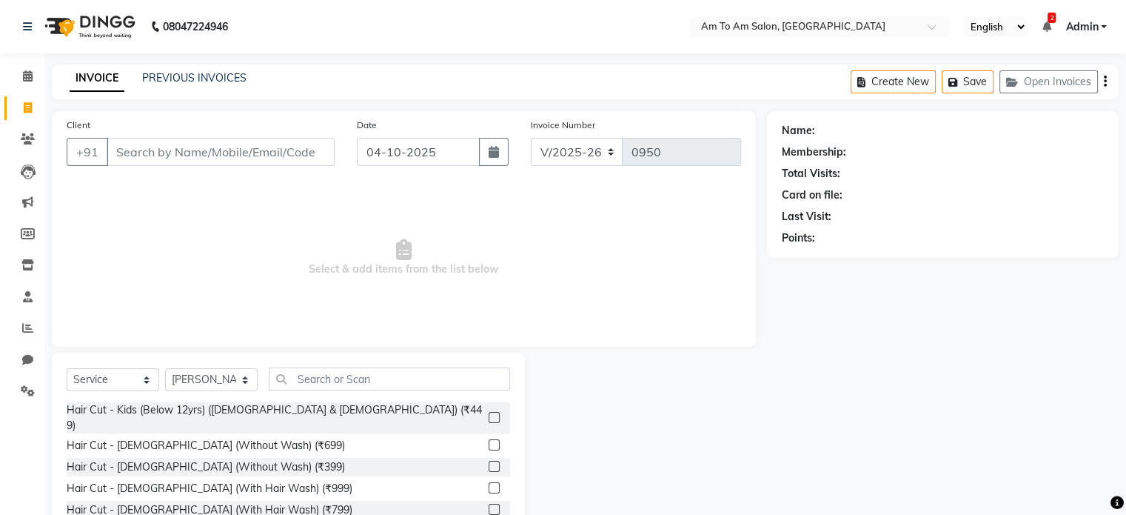
click at [125, 158] on input "Client" at bounding box center [221, 152] width 228 height 28
type input "7887880926"
click at [308, 155] on span "Add Client" at bounding box center [296, 151] width 58 height 15
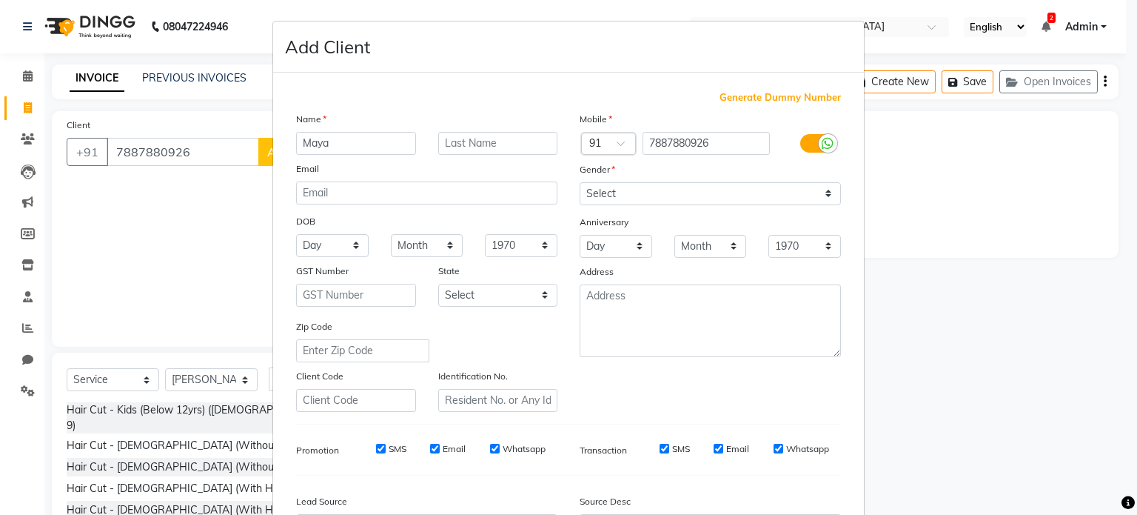
type input "Maya"
click at [797, 195] on select "Select Male Female Other Prefer Not To Say" at bounding box center [710, 193] width 261 height 23
select select "female"
click at [580, 183] on select "Select Male Female Other Prefer Not To Say" at bounding box center [710, 193] width 261 height 23
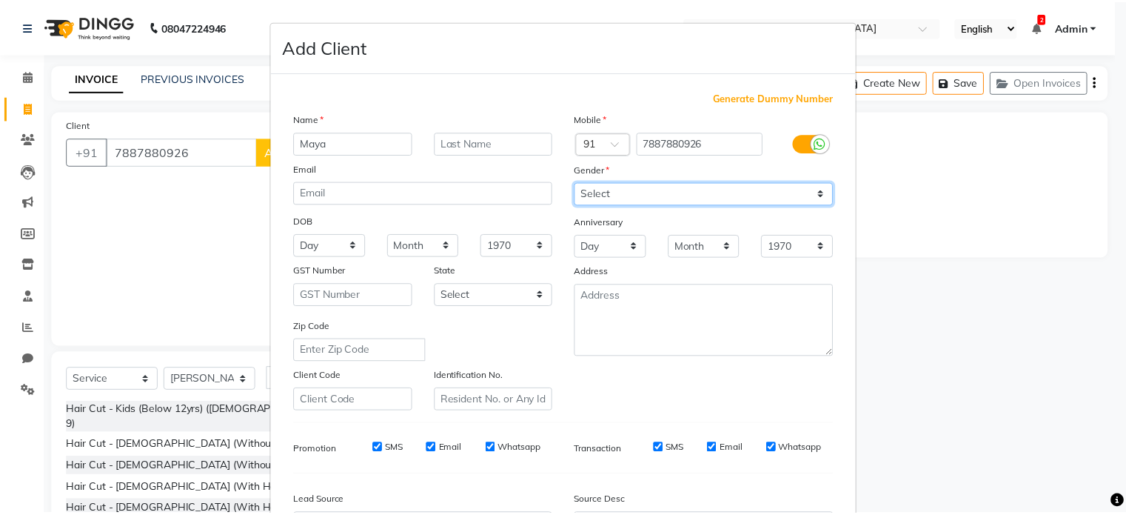
scroll to position [148, 0]
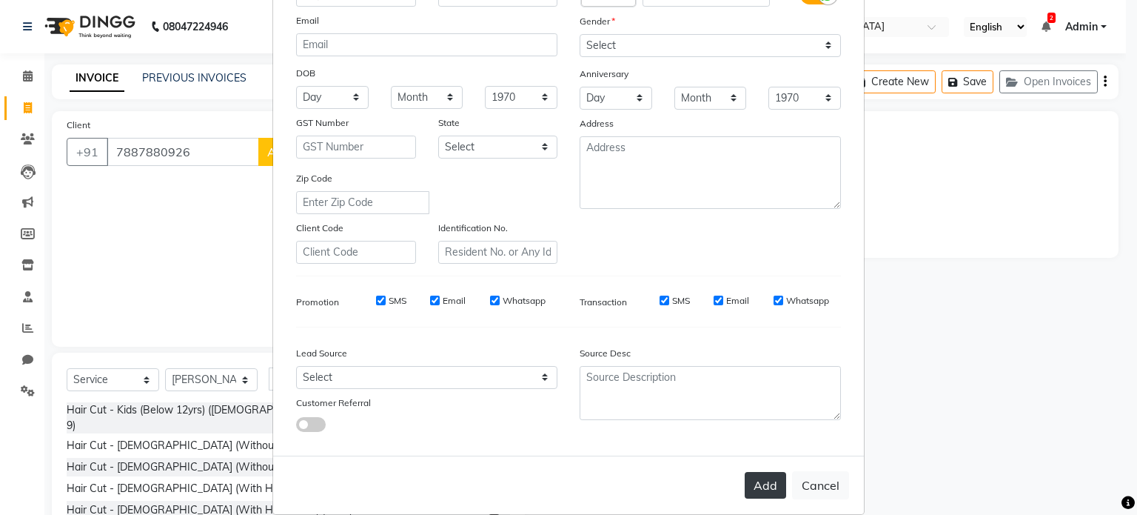
click at [771, 490] on button "Add" at bounding box center [765, 485] width 41 height 27
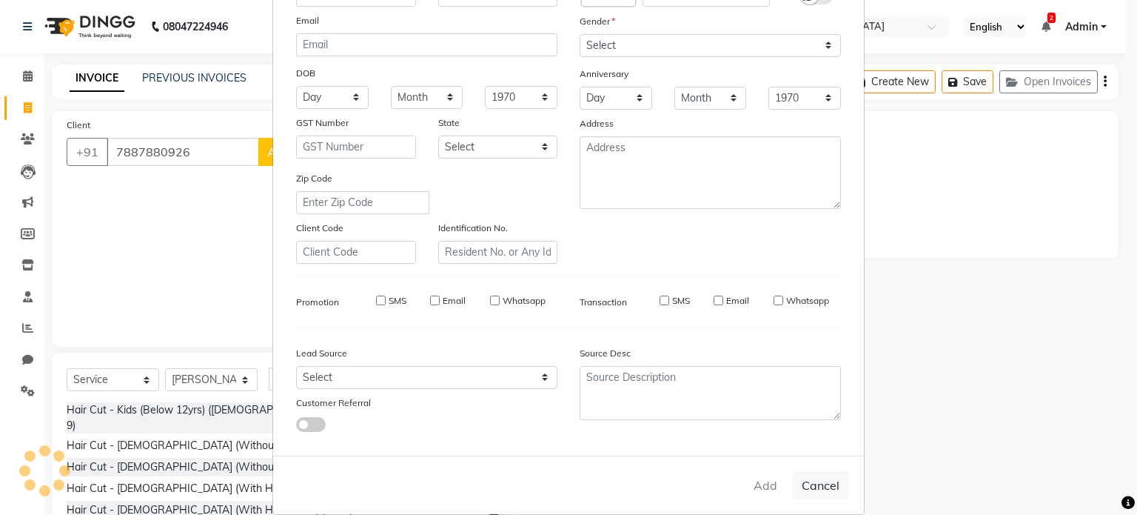
select select
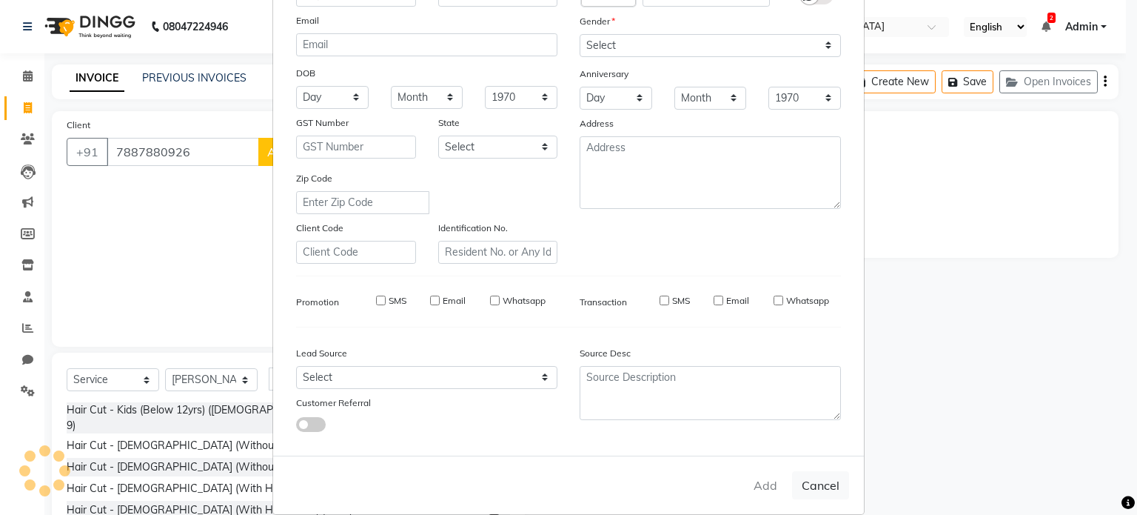
select select
checkbox input "false"
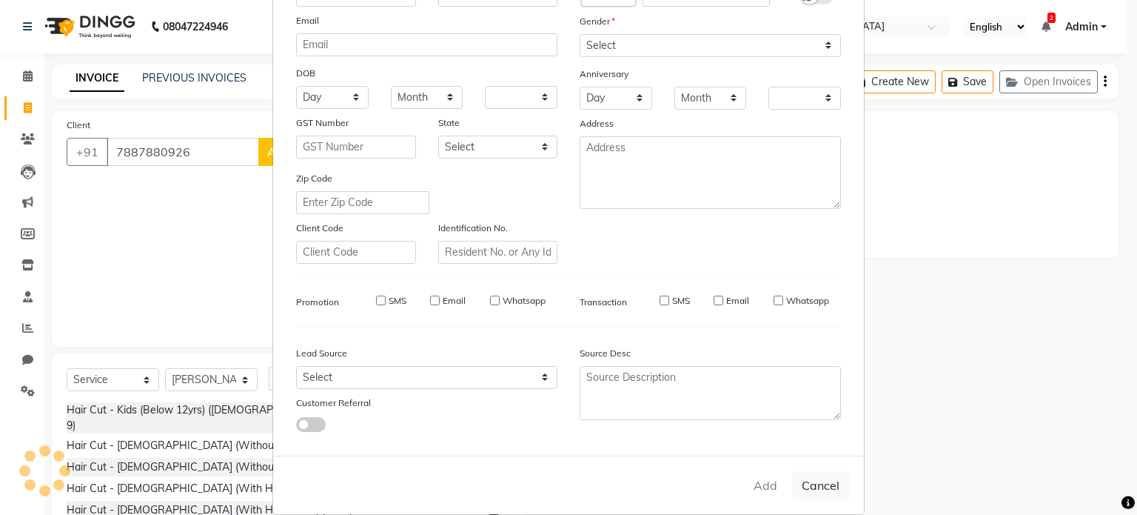
checkbox input "false"
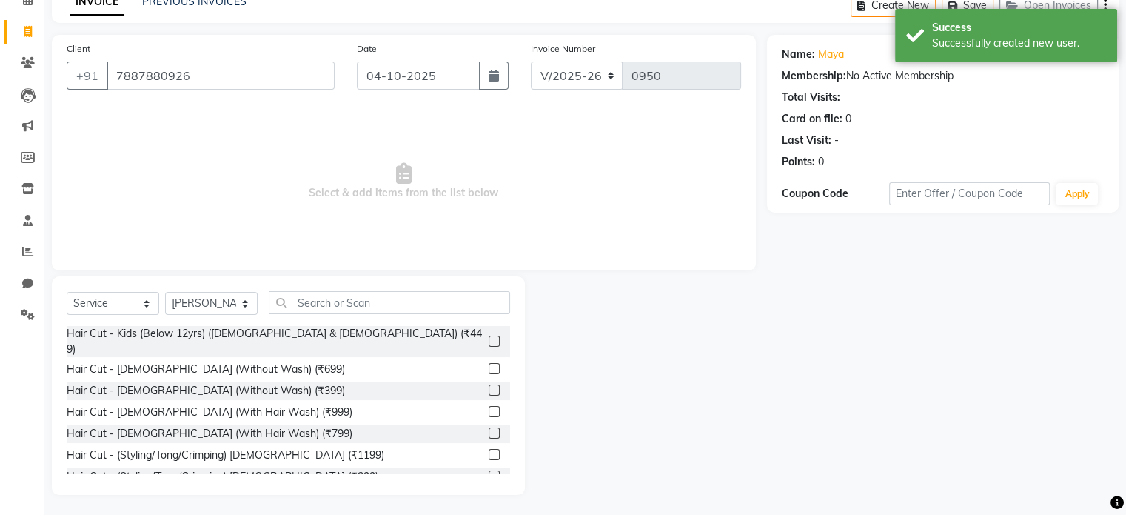
scroll to position [78, 0]
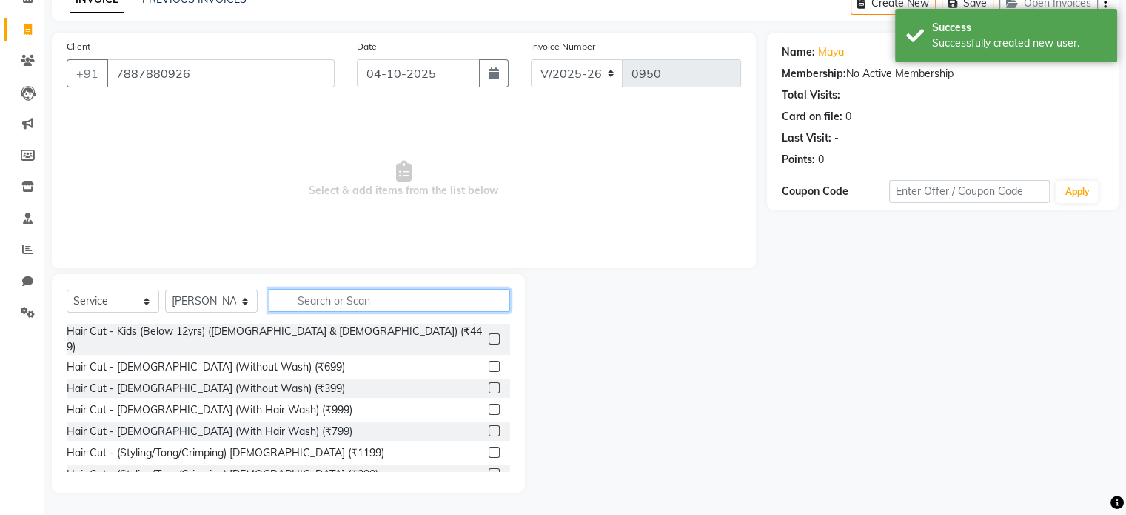
click at [306, 298] on input "text" at bounding box center [389, 300] width 241 height 23
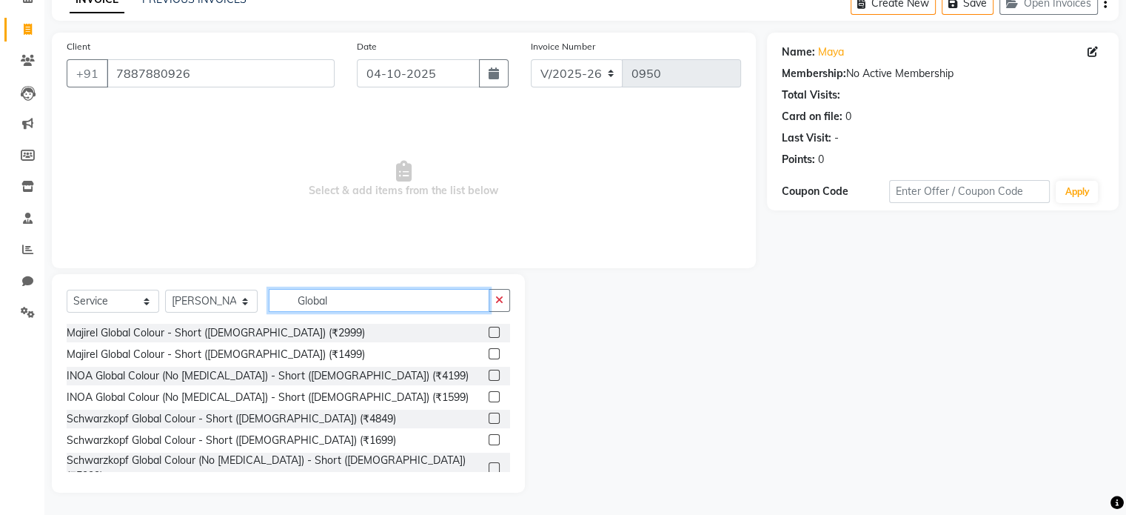
type input "Global"
click at [489, 462] on label at bounding box center [494, 467] width 11 height 11
click at [489, 463] on input "checkbox" at bounding box center [494, 468] width 10 height 10
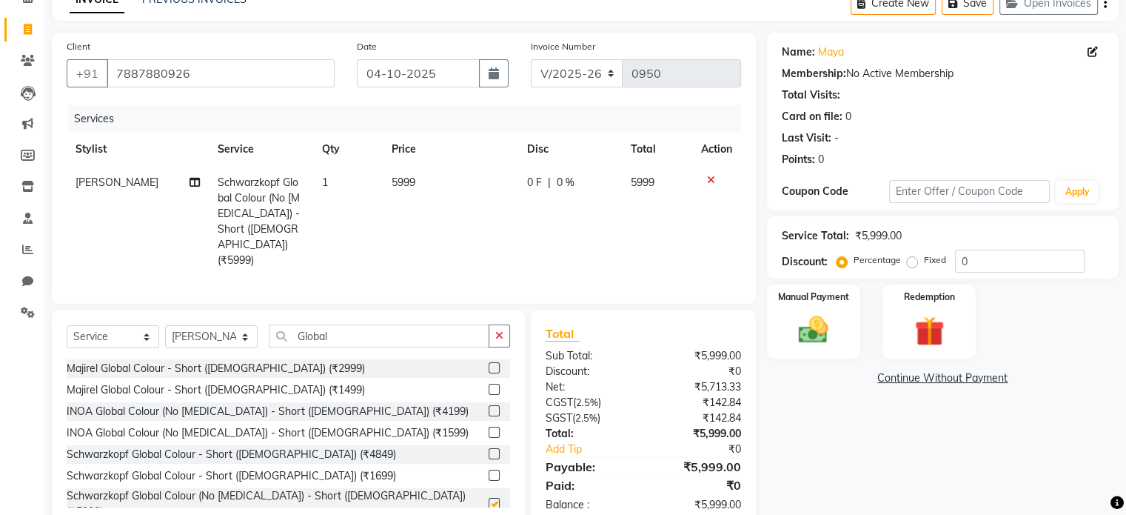
checkbox input "false"
click at [395, 182] on span "5999" at bounding box center [404, 181] width 24 height 13
select select "51659"
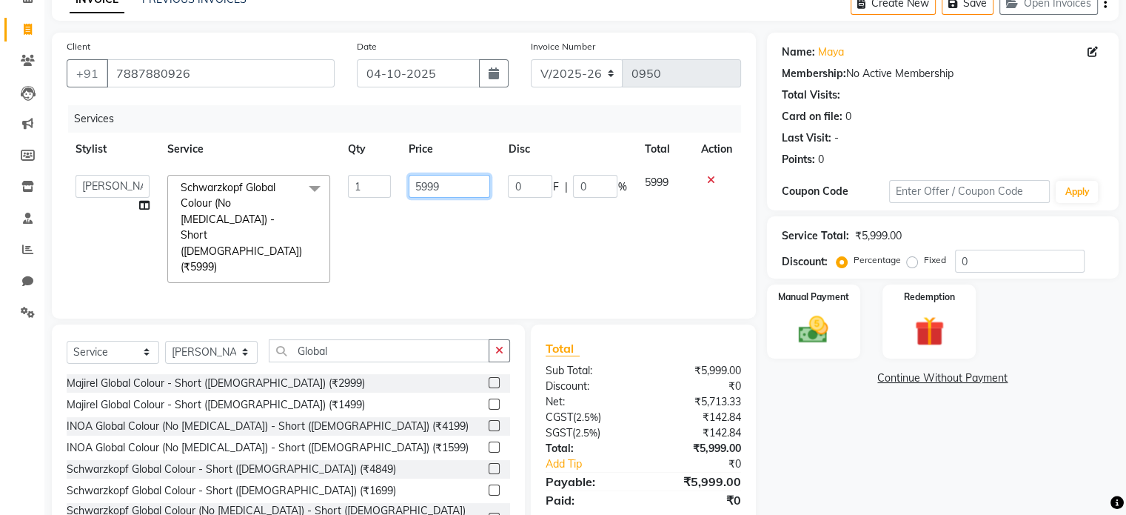
click at [420, 184] on input "5999" at bounding box center [449, 186] width 81 height 23
type input "6999"
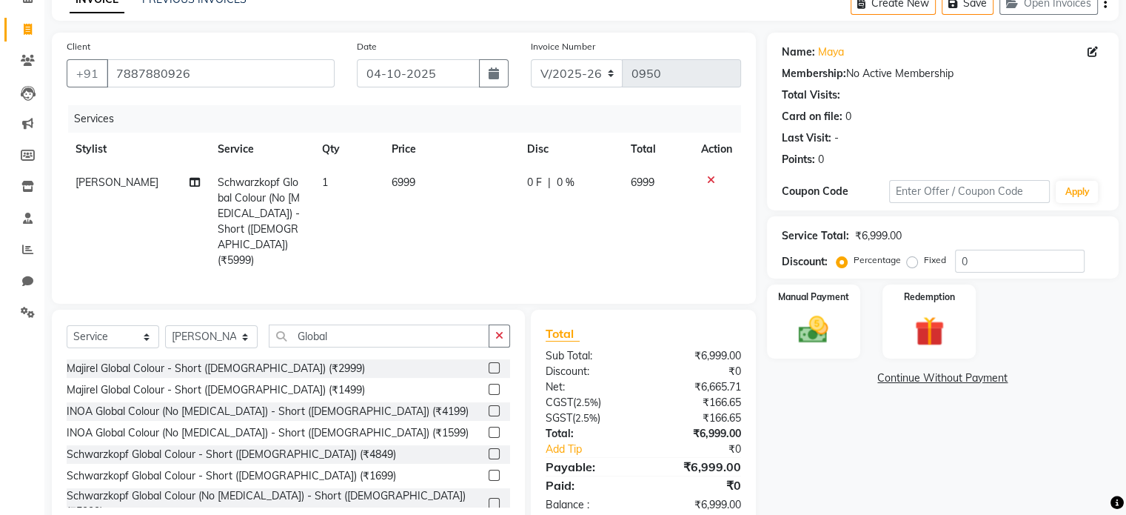
click at [440, 221] on td "6999" at bounding box center [450, 221] width 135 height 111
select select "51659"
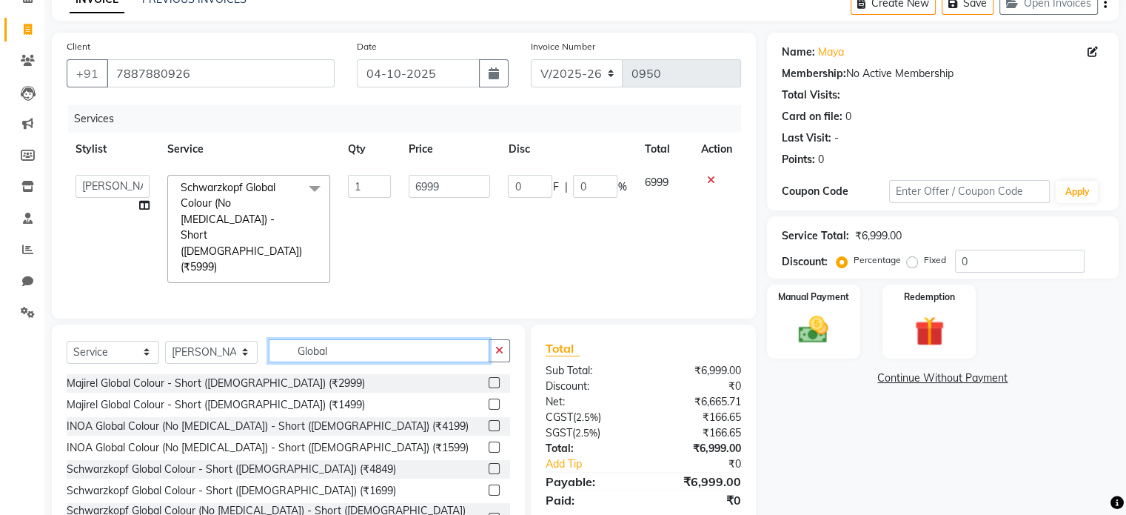
click at [332, 339] on input "Global" at bounding box center [379, 350] width 221 height 23
type input "G"
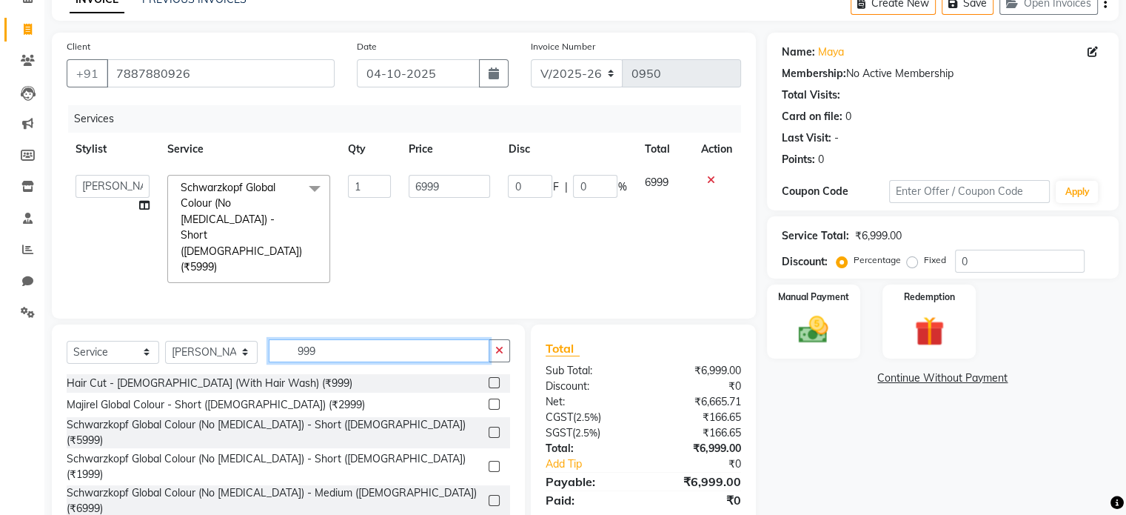
type input "999"
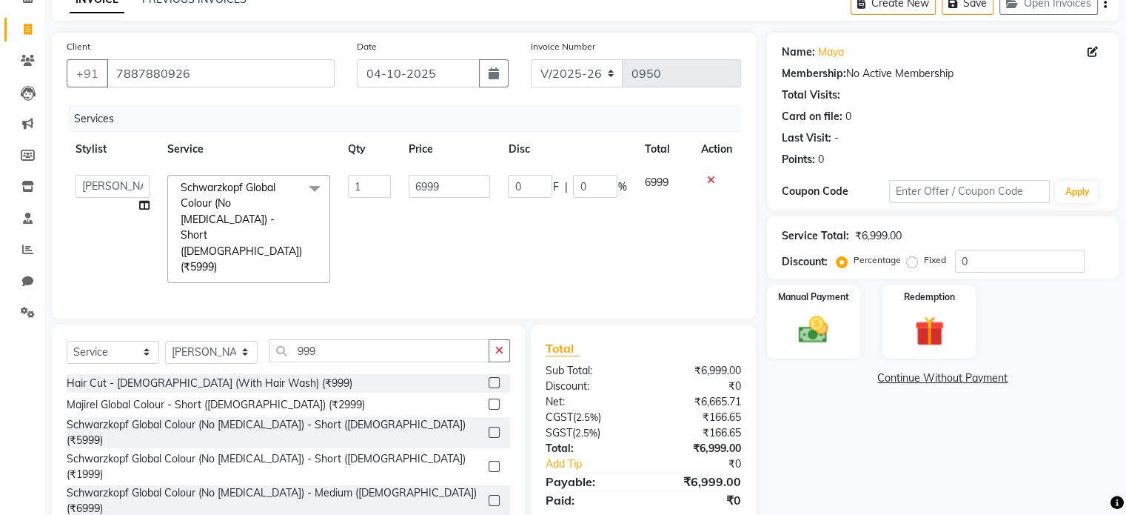
click at [489, 377] on label at bounding box center [494, 382] width 11 height 11
click at [489, 378] on input "checkbox" at bounding box center [494, 383] width 10 height 10
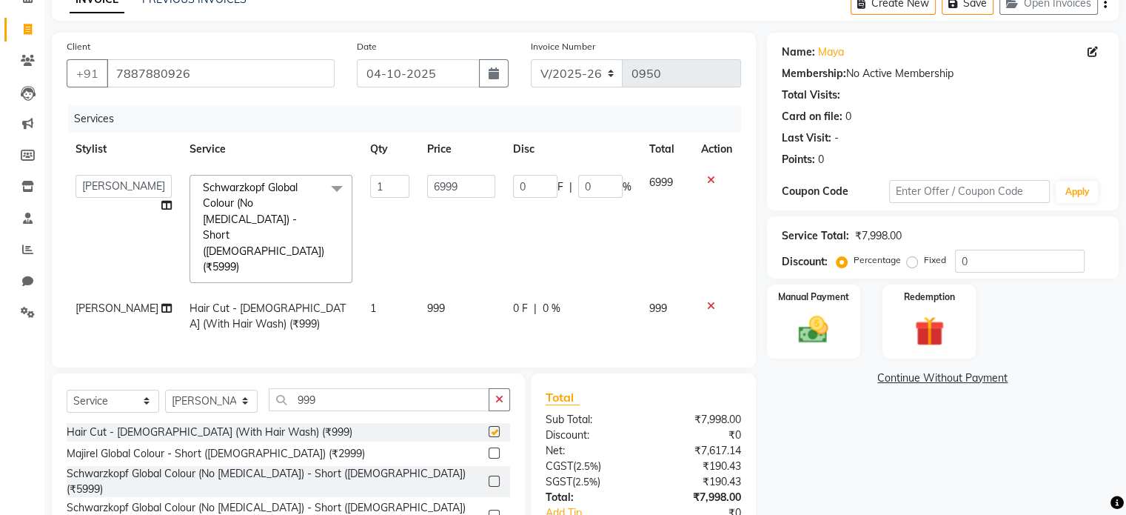
checkbox input "false"
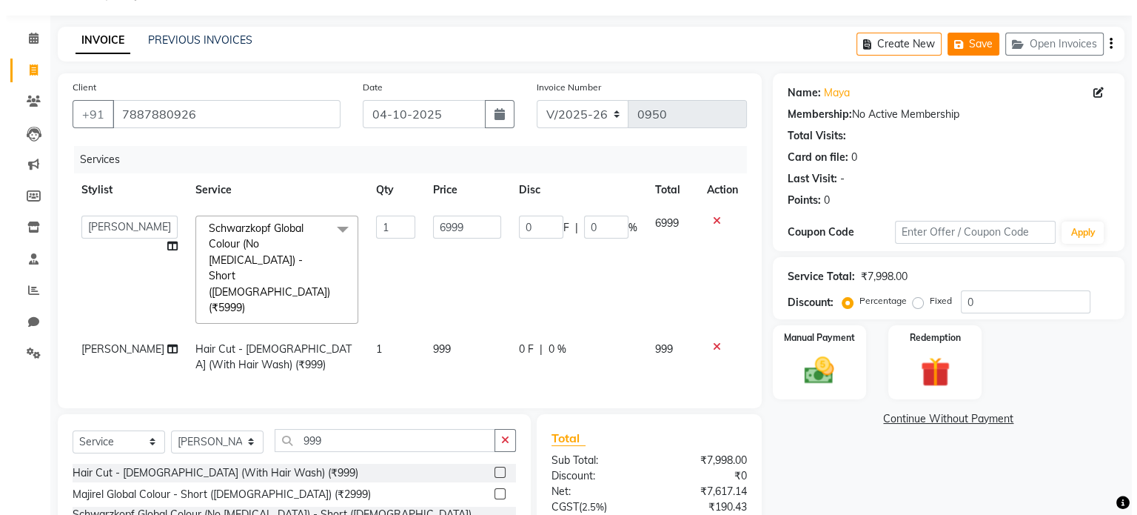
scroll to position [0, 0]
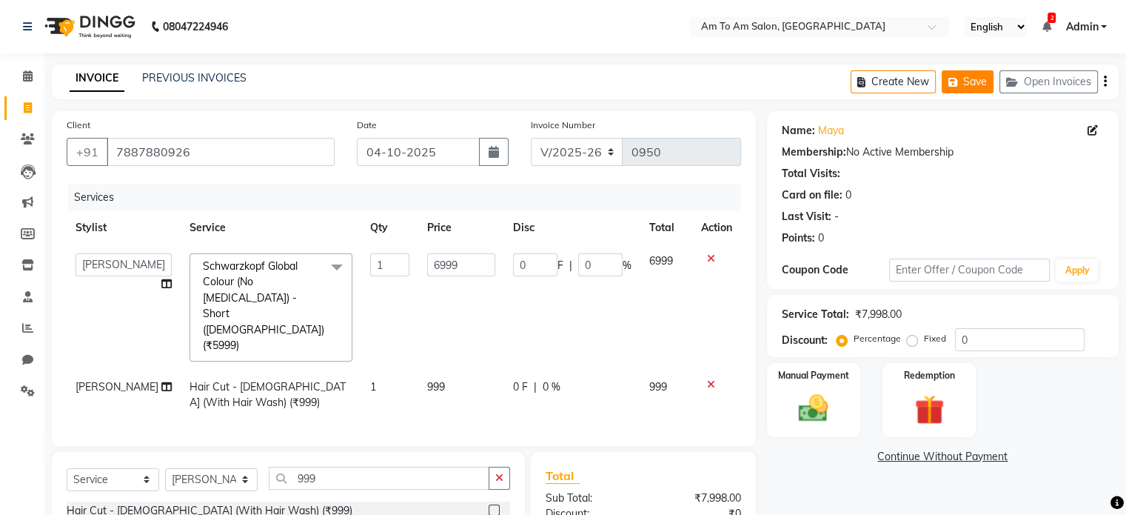
click at [975, 82] on button "Save" at bounding box center [968, 81] width 52 height 23
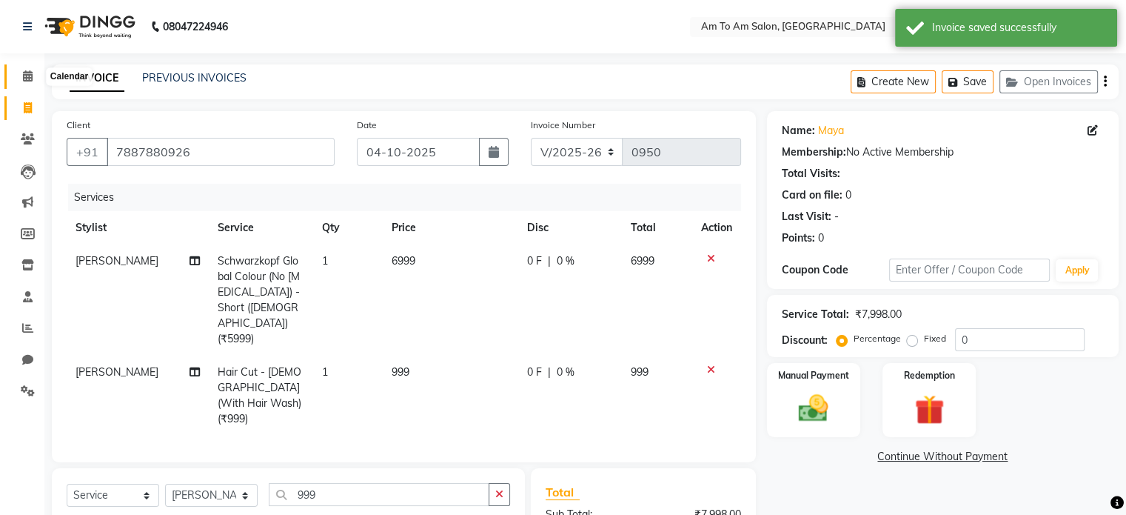
click at [28, 72] on icon at bounding box center [28, 75] width 10 height 11
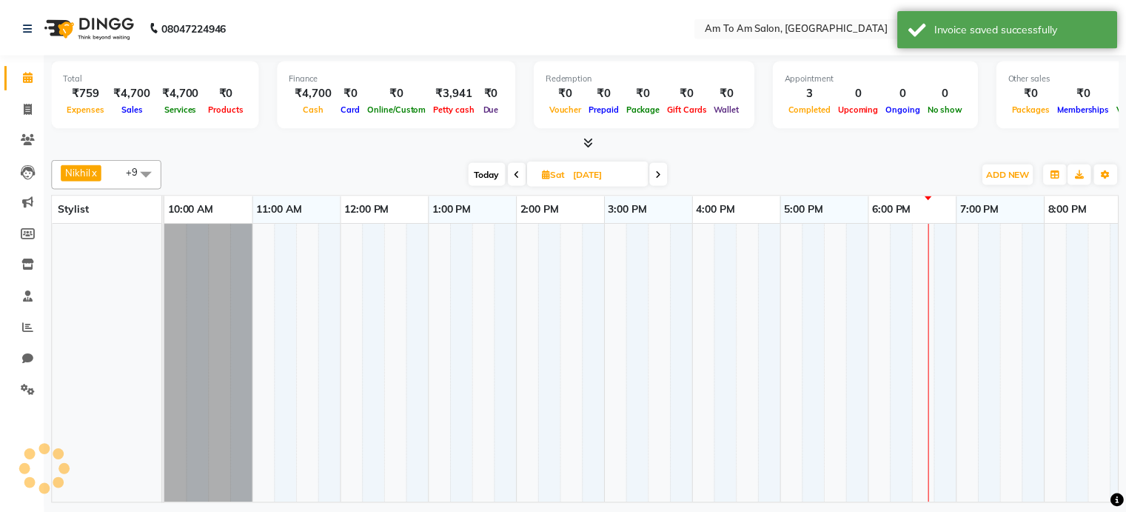
scroll to position [13, 0]
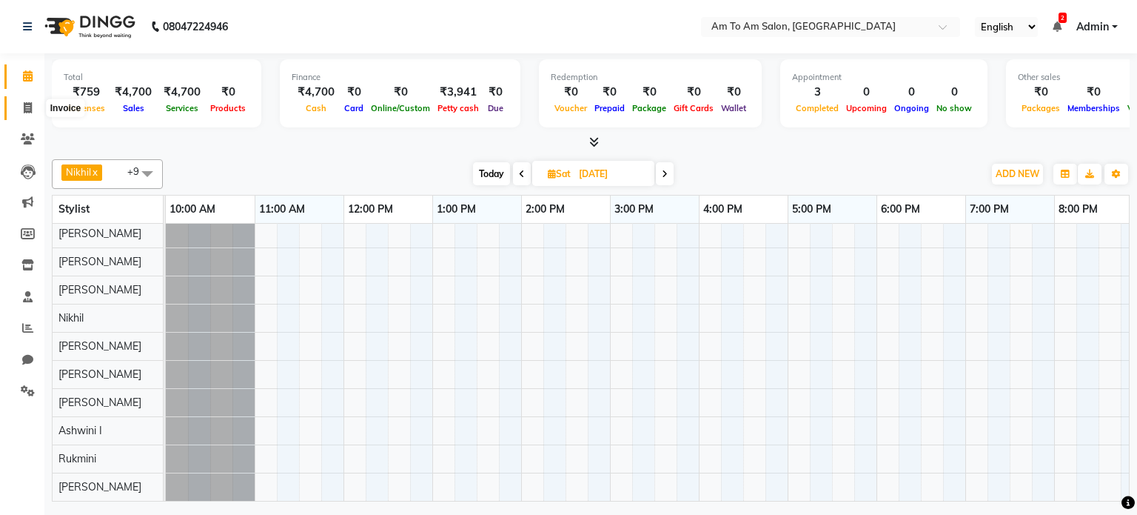
click at [30, 109] on icon at bounding box center [28, 107] width 8 height 11
select select "service"
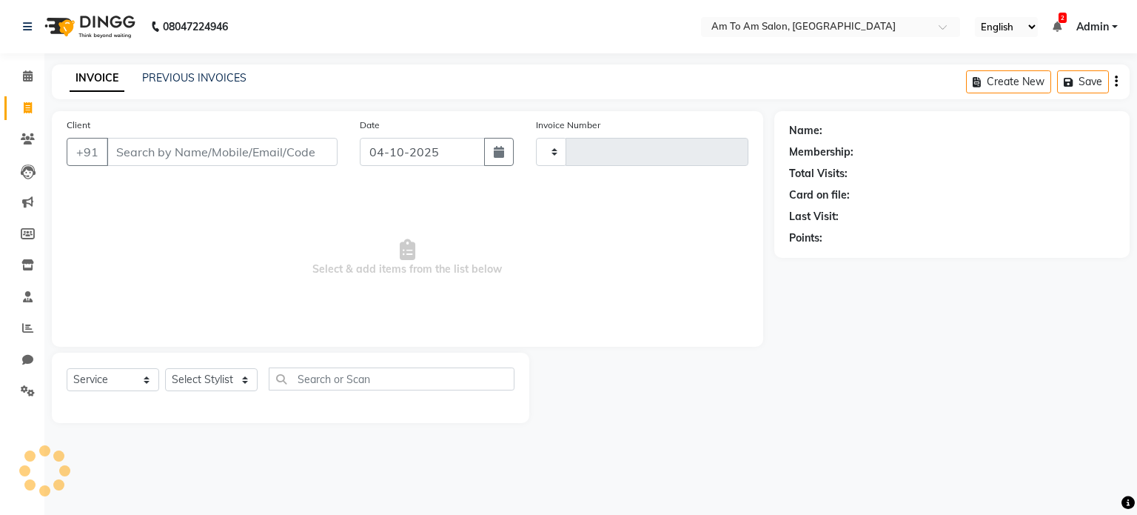
type input "0950"
select select "6661"
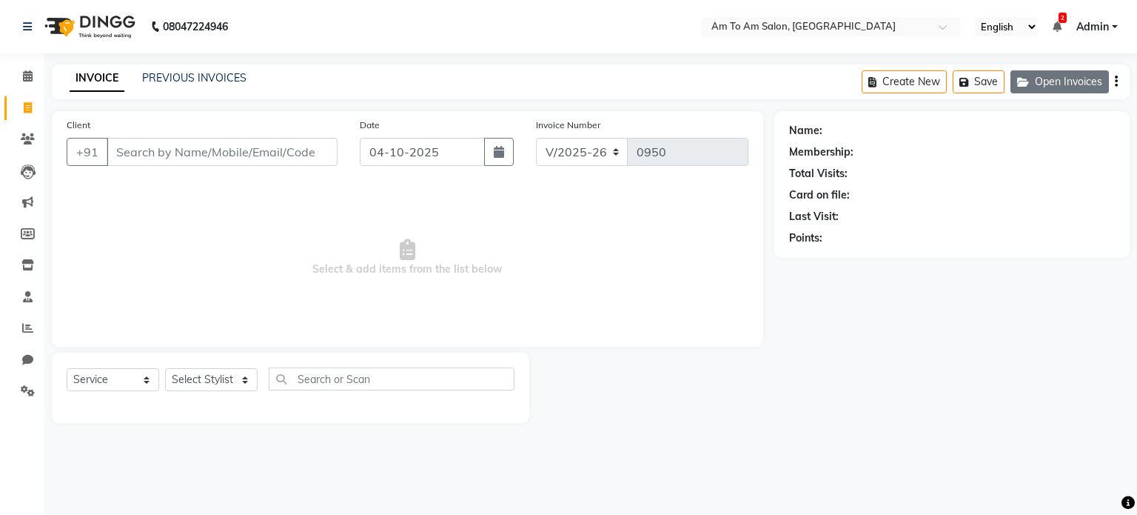
click at [1035, 81] on button "Open Invoices" at bounding box center [1060, 81] width 98 height 23
select select "51659"
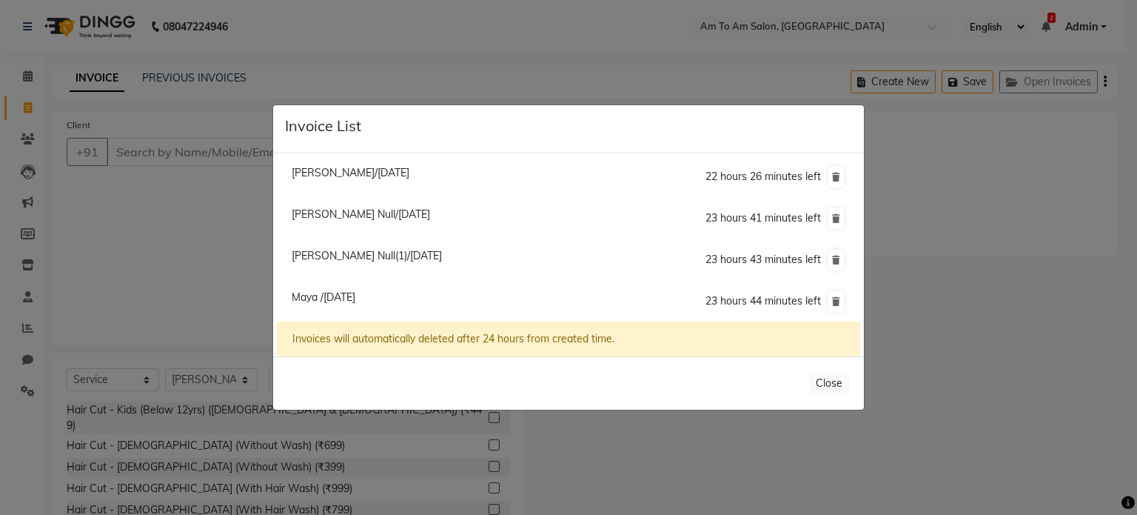
click at [312, 295] on span "Maya /04 October 2025" at bounding box center [324, 296] width 64 height 13
type input "7887880926"
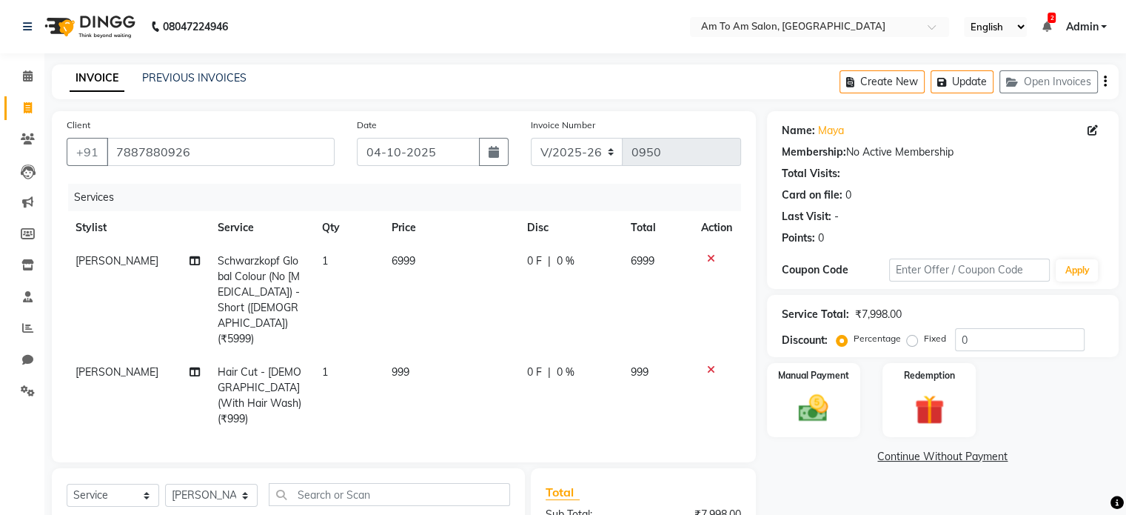
click at [420, 255] on td "6999" at bounding box center [450, 299] width 135 height 111
select select "51659"
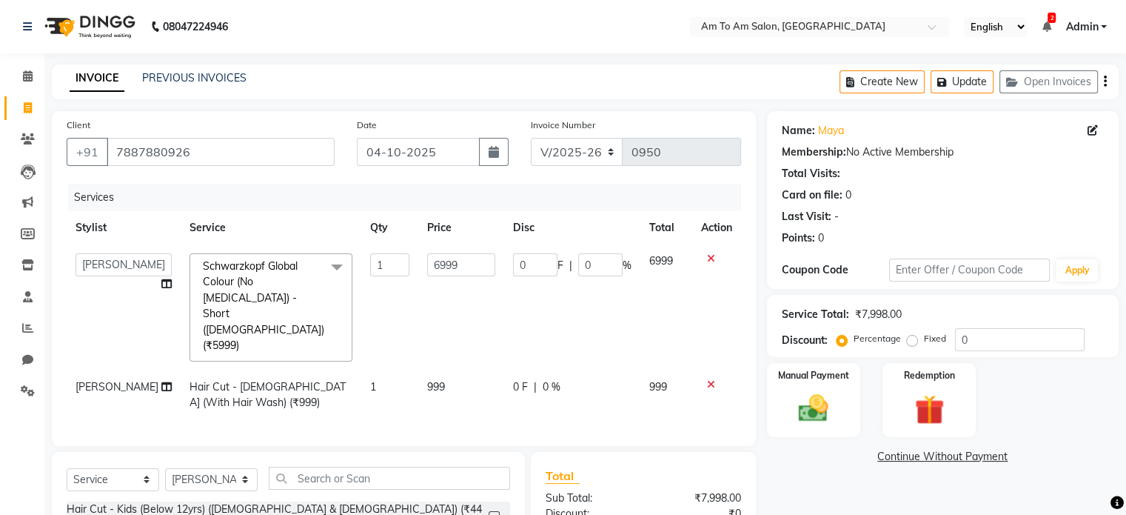
click at [825, 475] on div "Name: Maya Membership: No Active Membership Total Visits: Card on file: 0 Last …" at bounding box center [948, 390] width 363 height 559
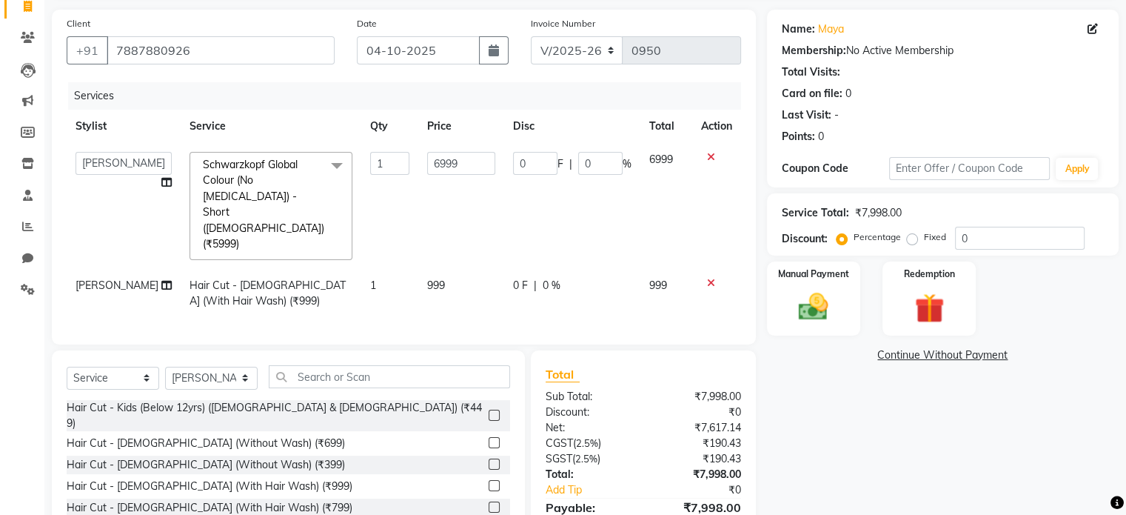
scroll to position [68, 0]
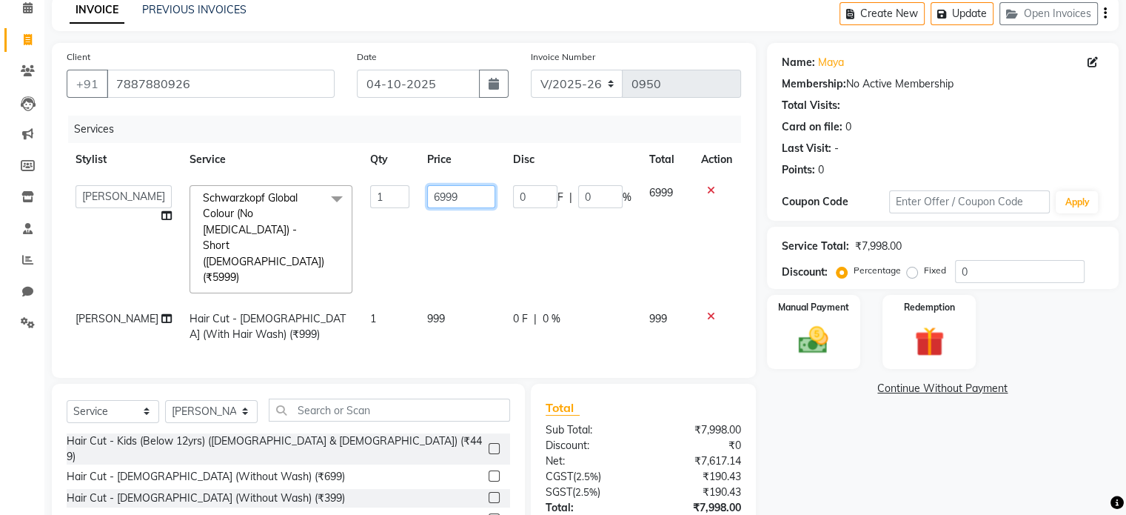
click at [447, 202] on input "6999" at bounding box center [461, 196] width 68 height 23
type input "6"
type input "7000"
click at [448, 302] on td "999" at bounding box center [461, 326] width 86 height 49
select select "51659"
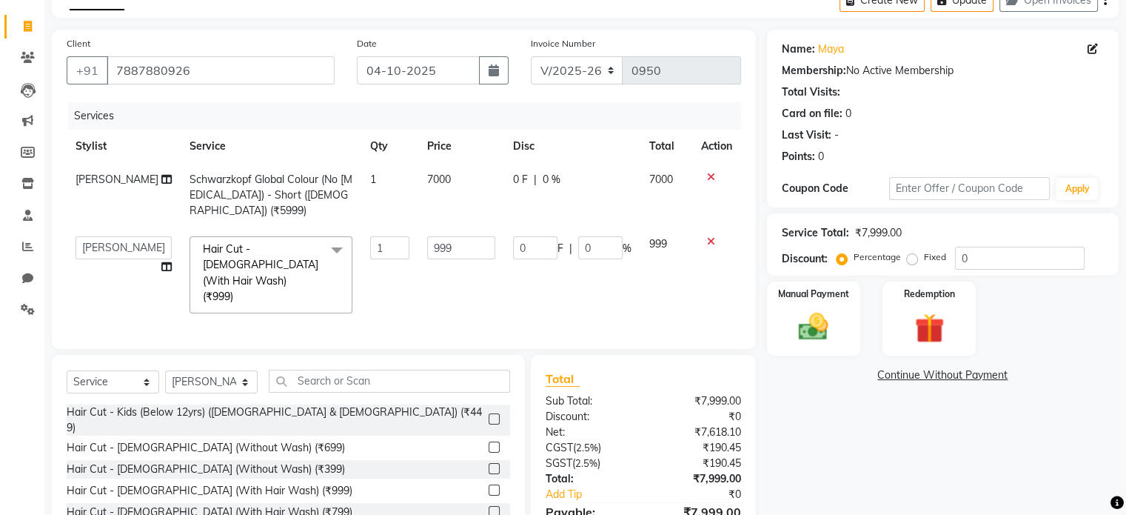
scroll to position [126, 0]
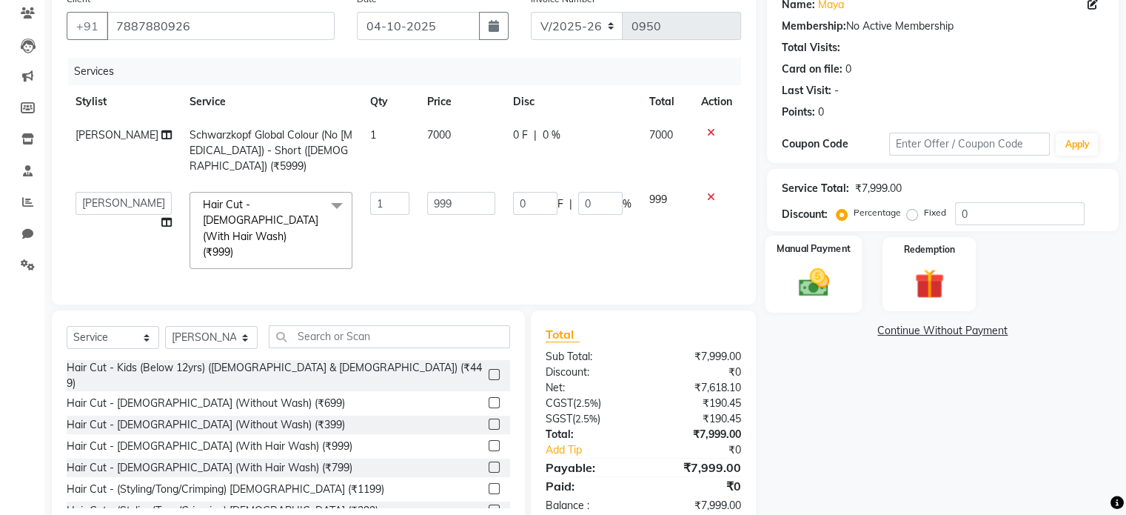
click at [820, 289] on img at bounding box center [813, 283] width 50 height 36
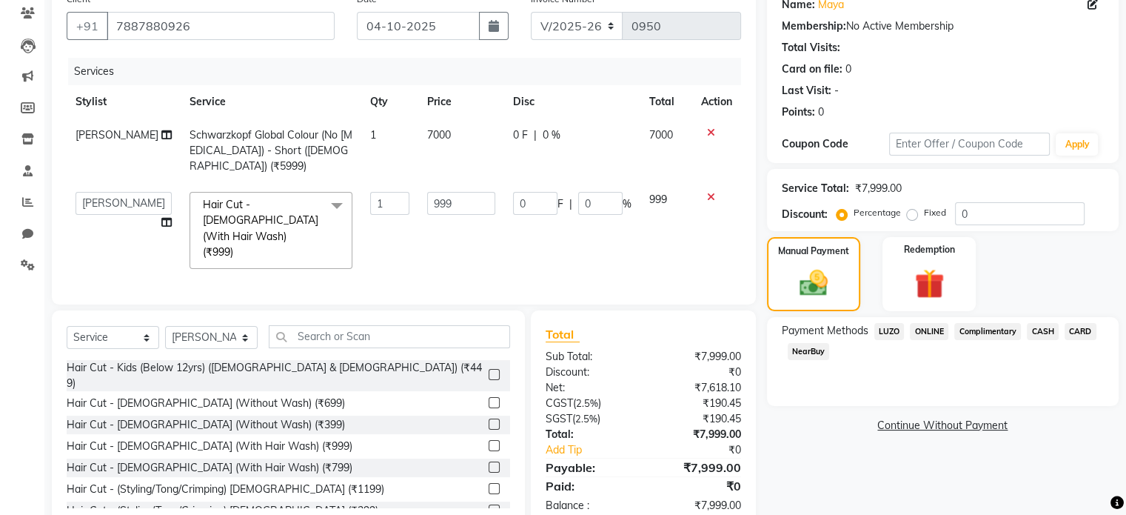
click at [1041, 330] on span "CASH" at bounding box center [1043, 331] width 32 height 17
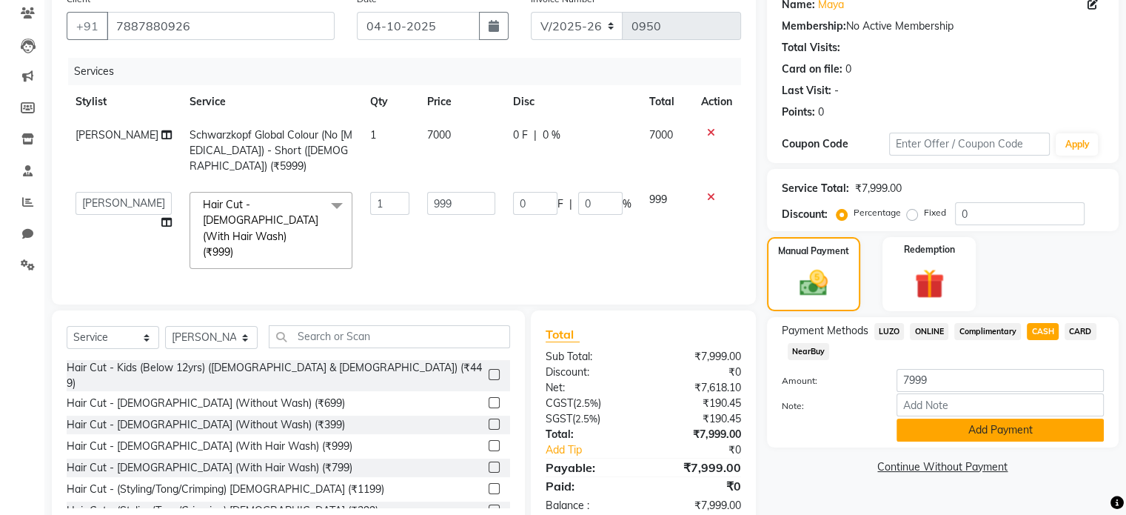
click at [982, 429] on button "Add Payment" at bounding box center [1000, 429] width 207 height 23
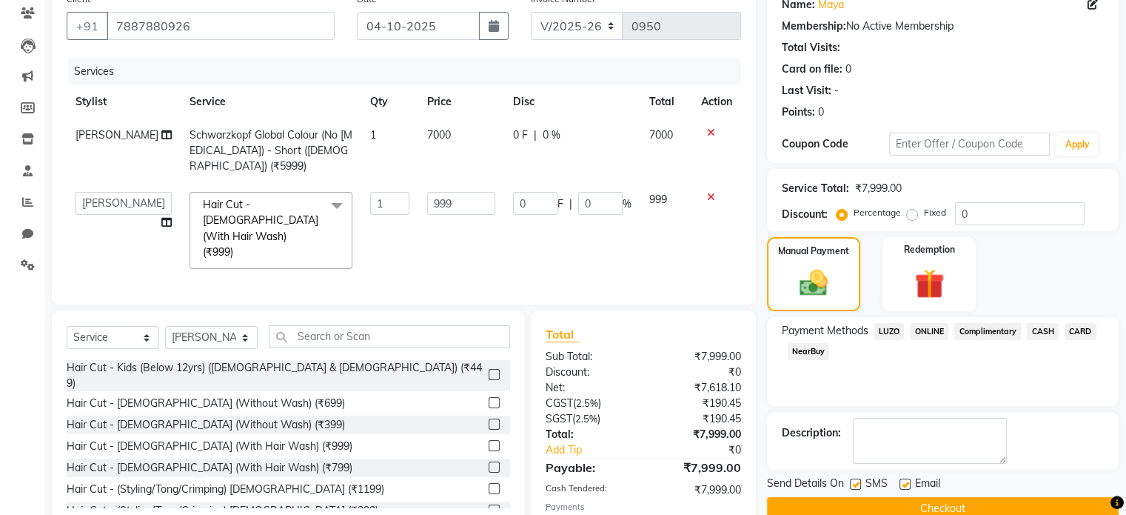
scroll to position [178, 0]
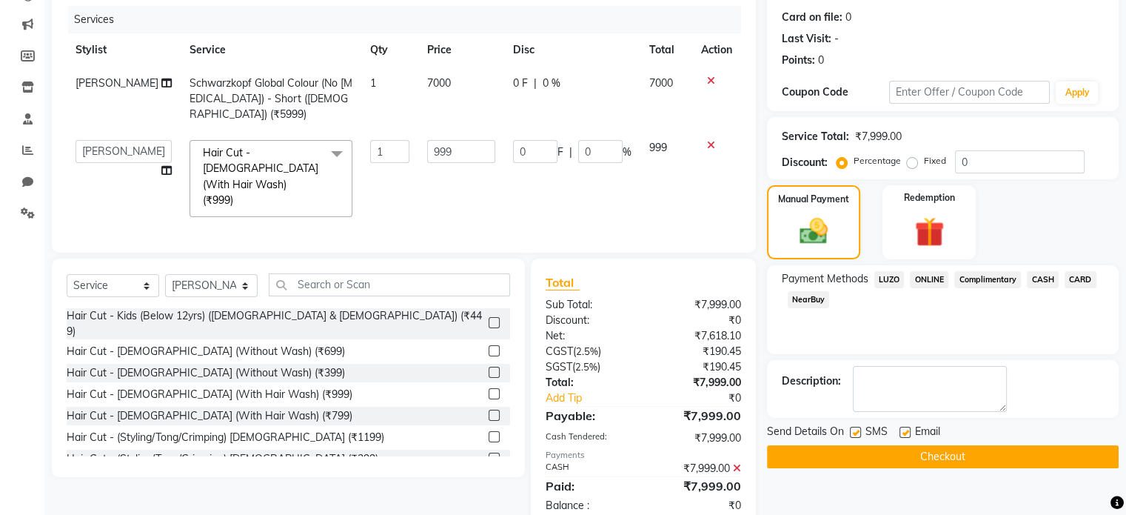
click at [974, 452] on button "Checkout" at bounding box center [943, 456] width 352 height 23
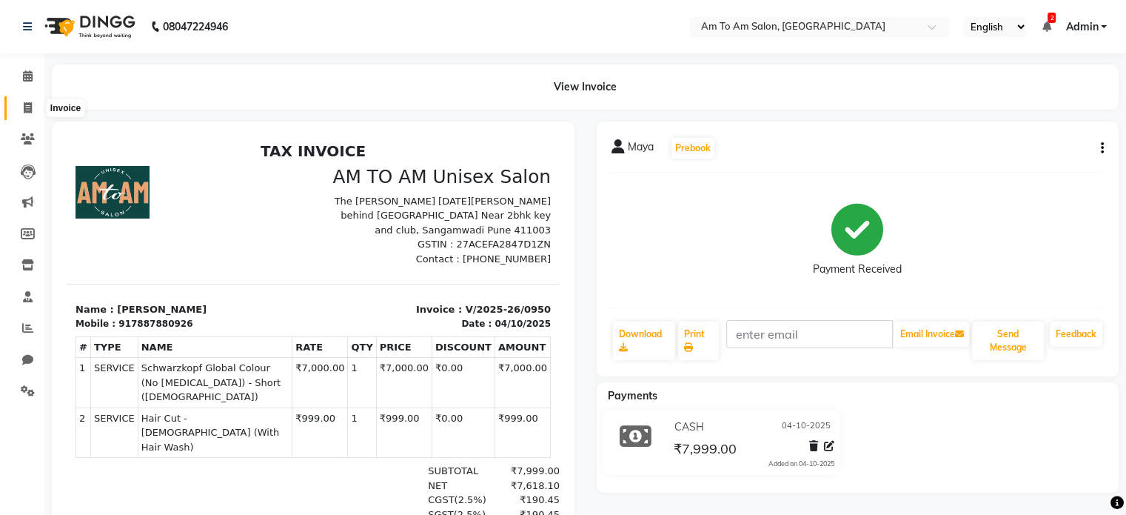
click at [30, 108] on icon at bounding box center [28, 107] width 8 height 11
select select "service"
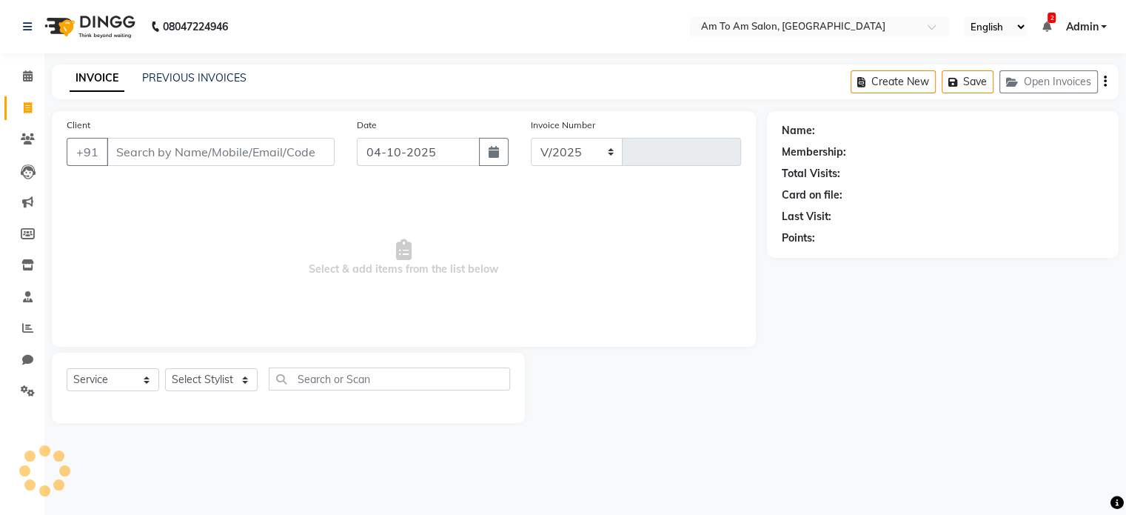
select select "6661"
type input "0951"
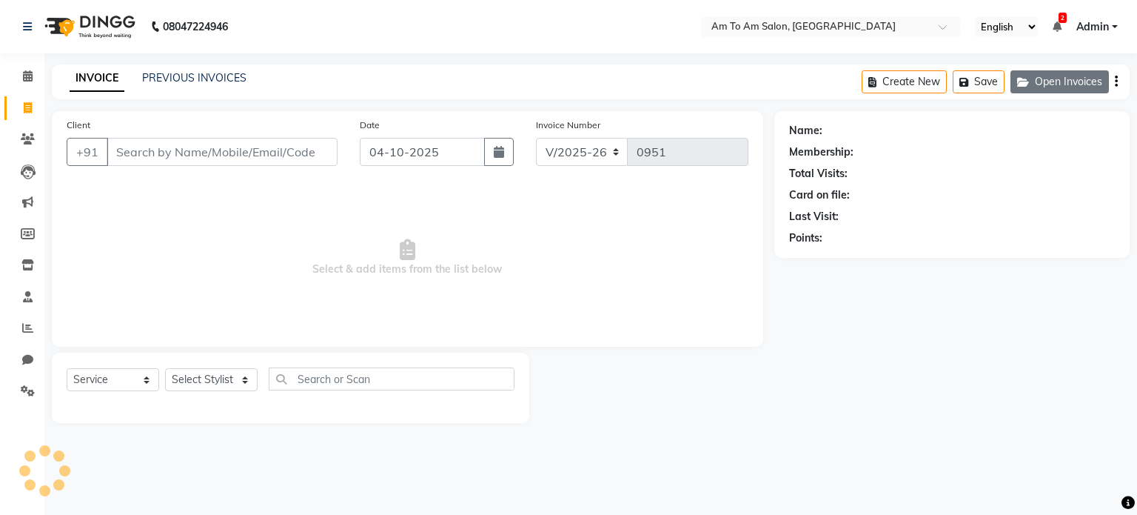
click at [1060, 83] on button "Open Invoices" at bounding box center [1060, 81] width 98 height 23
select select "51659"
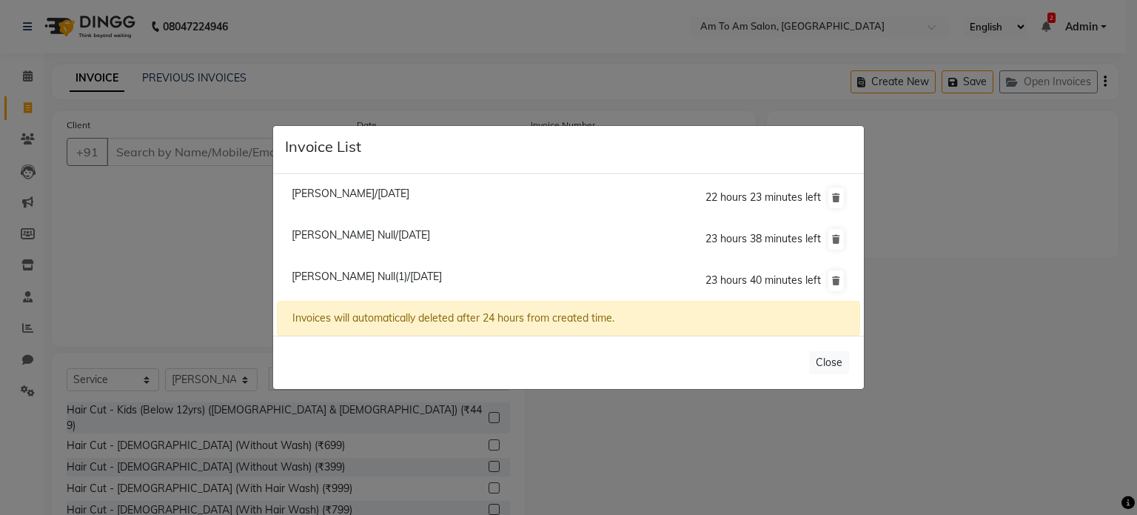
click at [345, 236] on span "Utkarsh Null/04 October 2025" at bounding box center [361, 234] width 138 height 13
type input "8976507949"
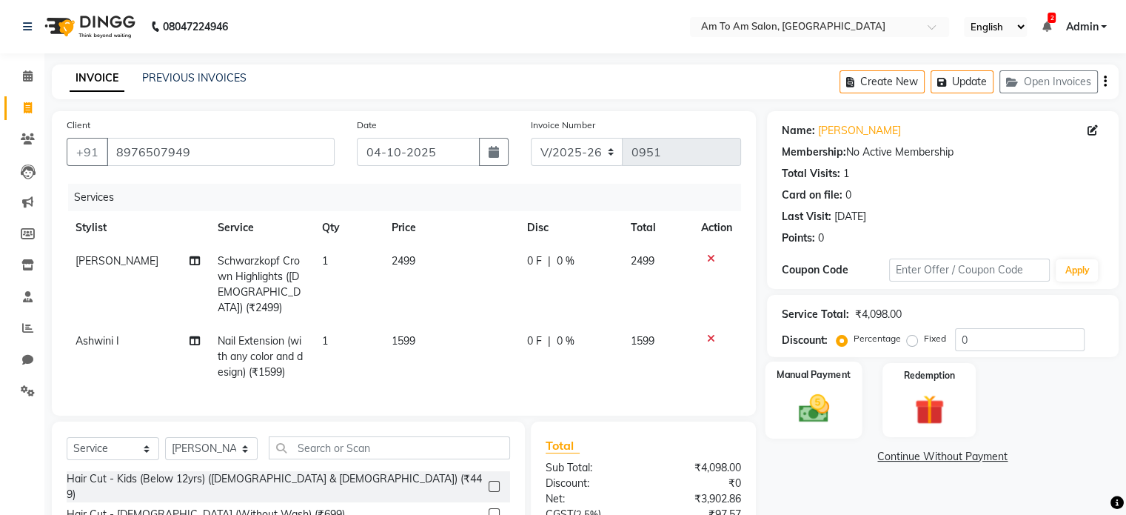
click at [814, 412] on img at bounding box center [813, 409] width 50 height 36
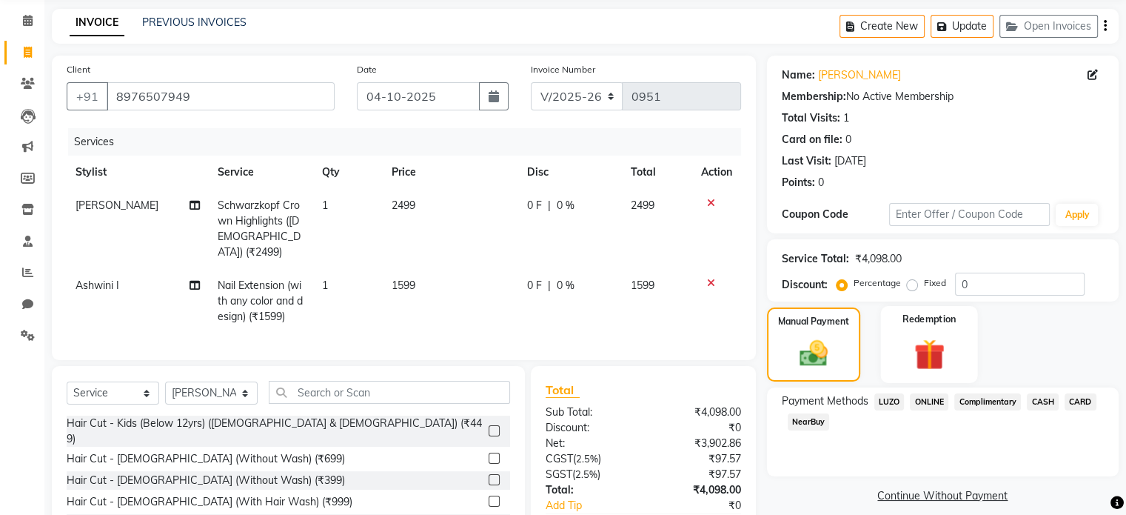
scroll to position [143, 0]
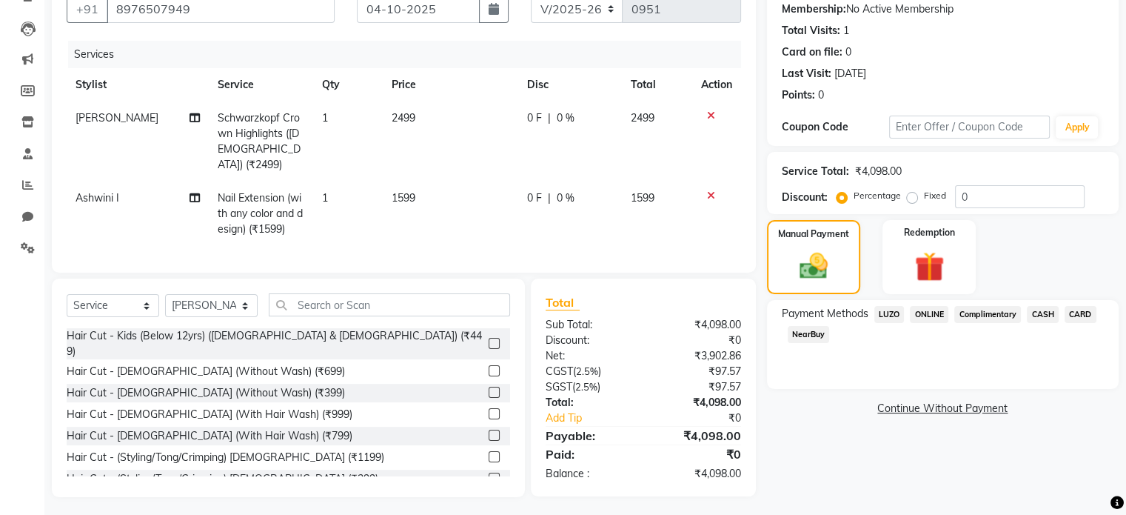
click at [416, 118] on td "2499" at bounding box center [450, 141] width 135 height 80
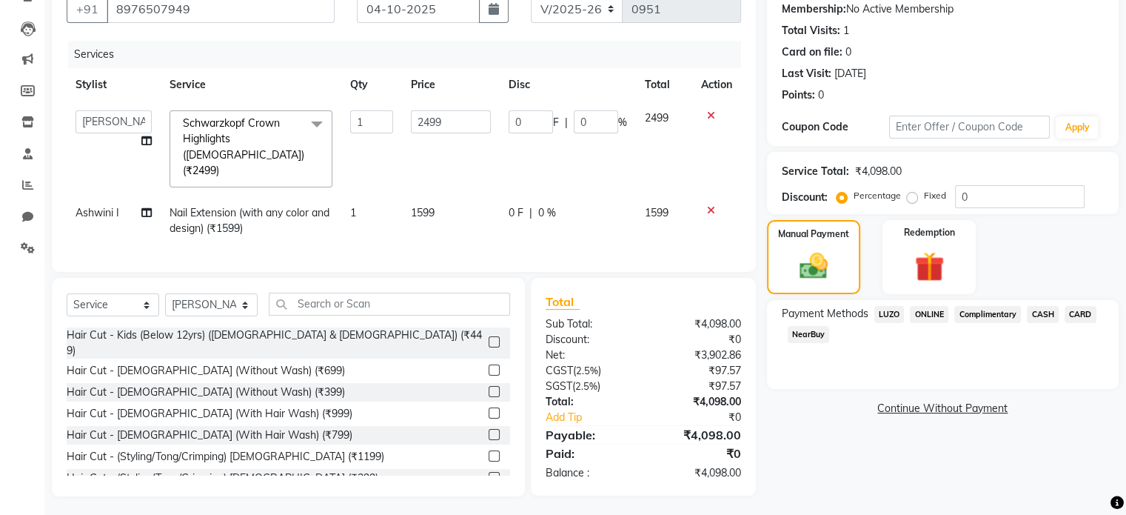
scroll to position [142, 0]
click at [448, 124] on input "2499" at bounding box center [451, 122] width 80 height 23
type input "2500"
drag, startPoint x: 434, startPoint y: 198, endPoint x: 443, endPoint y: 198, distance: 9.6
click at [438, 198] on td "1599" at bounding box center [451, 221] width 98 height 49
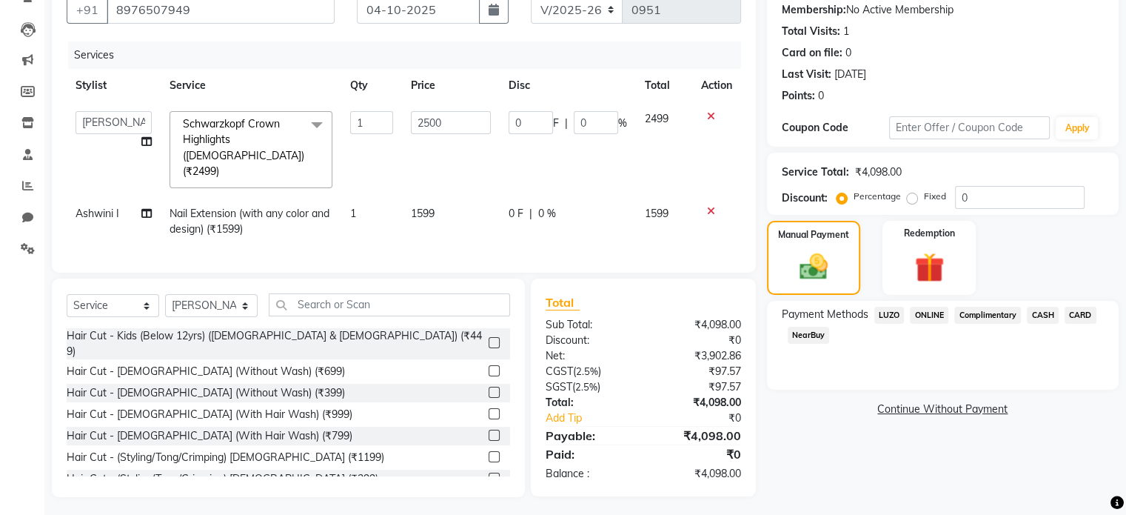
select select "62559"
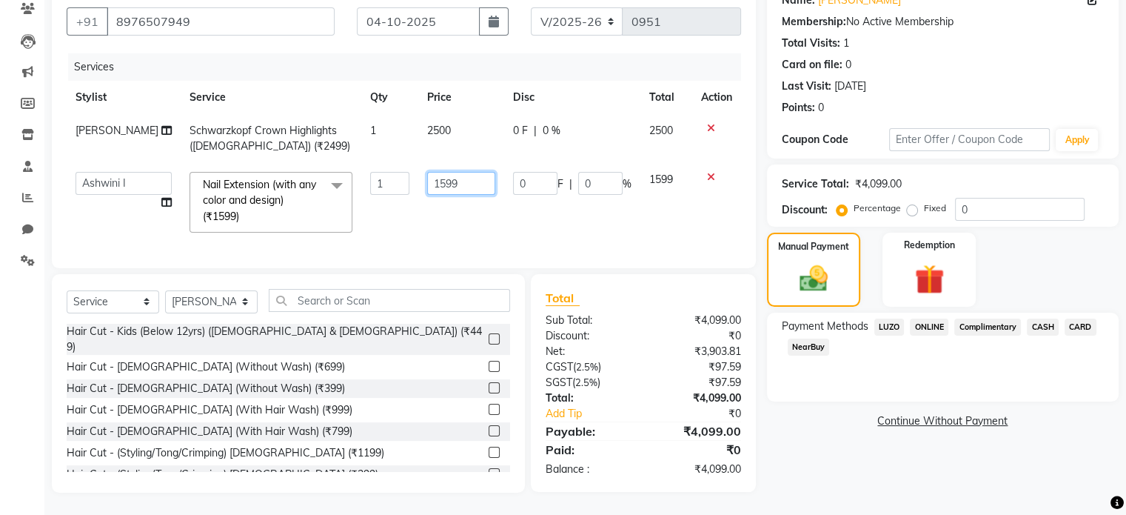
click at [452, 182] on input "1599" at bounding box center [461, 183] width 68 height 23
type input "1600"
click at [463, 213] on td "1600" at bounding box center [461, 202] width 86 height 78
select select "62559"
click at [928, 318] on span "ONLINE" at bounding box center [929, 326] width 38 height 17
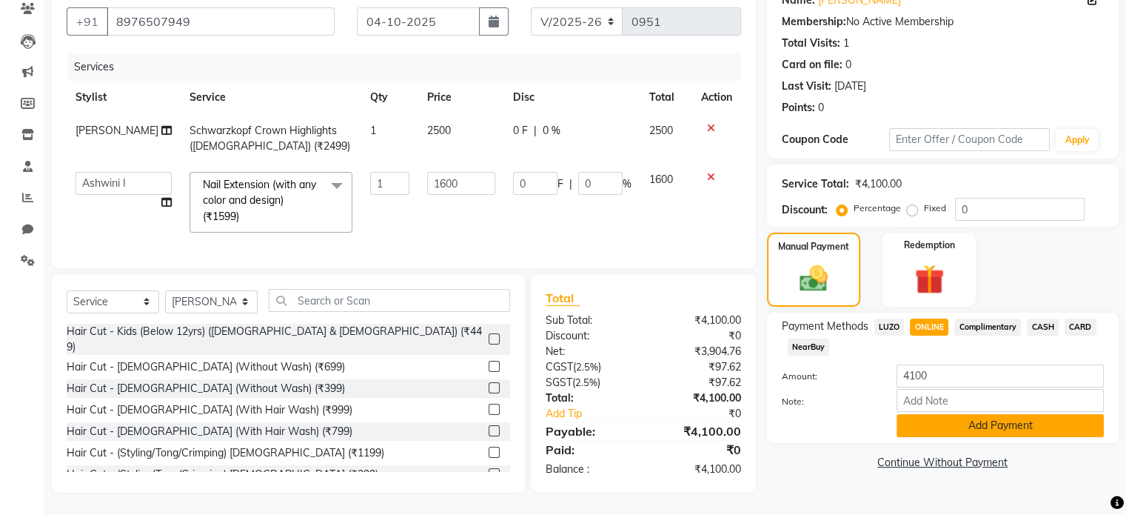
click at [1002, 414] on button "Add Payment" at bounding box center [1000, 425] width 207 height 23
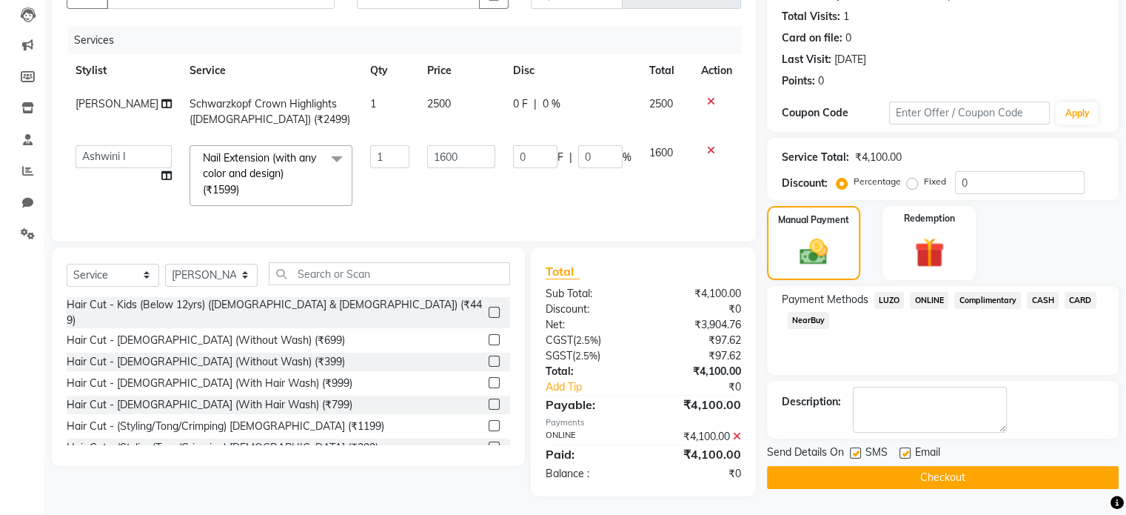
scroll to position [172, 0]
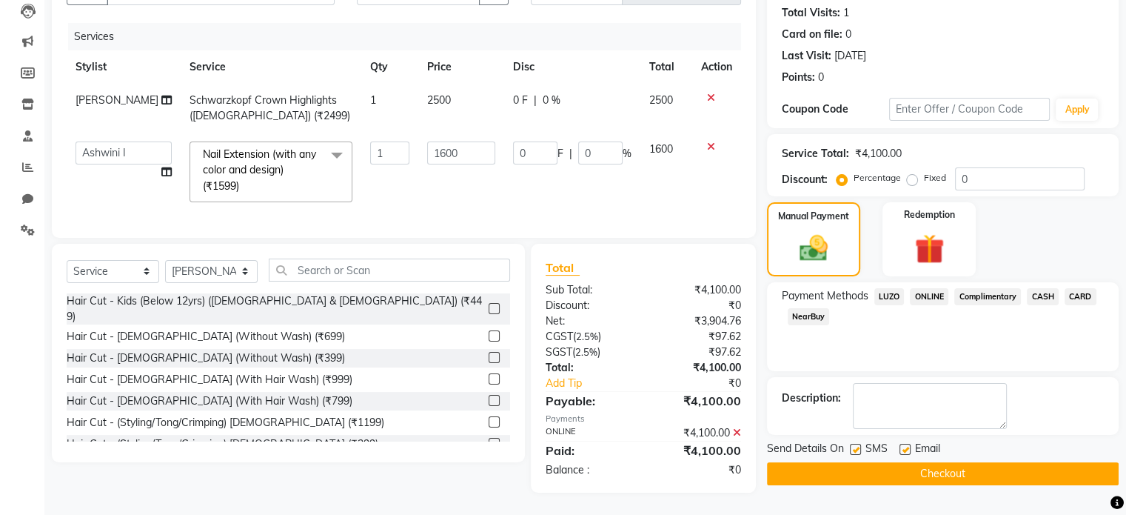
click at [975, 463] on button "Checkout" at bounding box center [943, 473] width 352 height 23
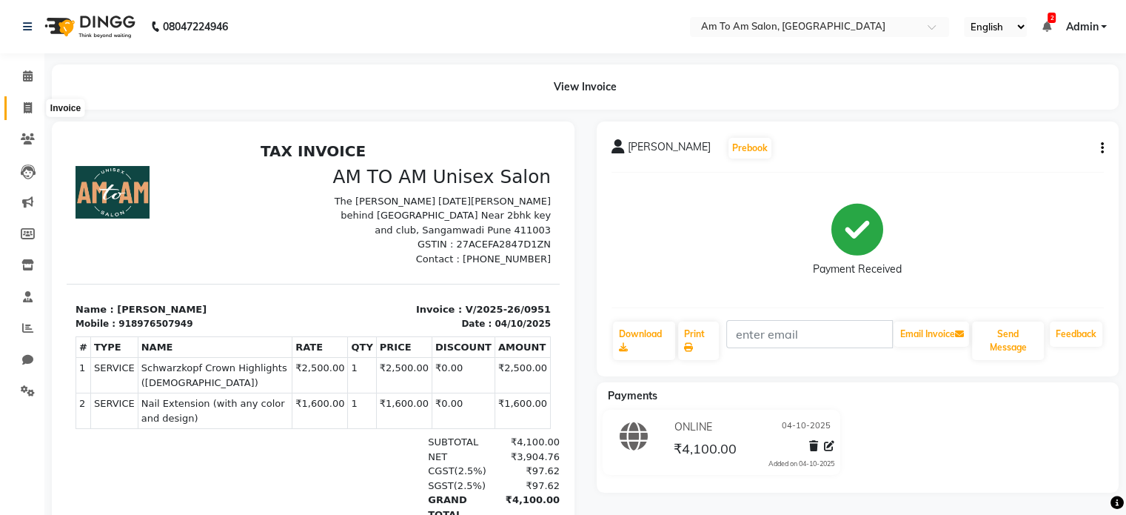
click at [20, 110] on span at bounding box center [28, 108] width 26 height 17
select select "service"
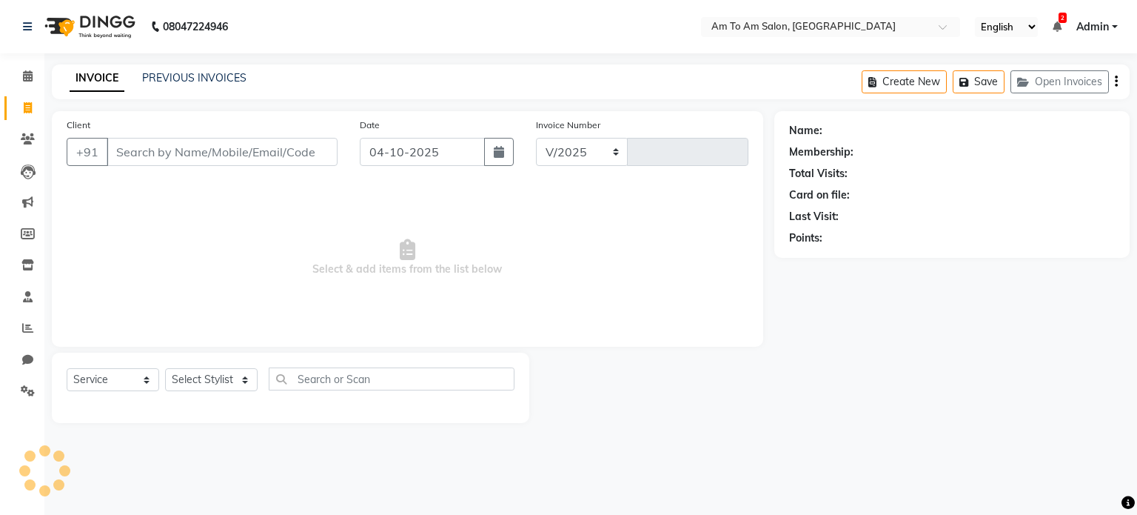
select select "6661"
type input "0952"
select select "51659"
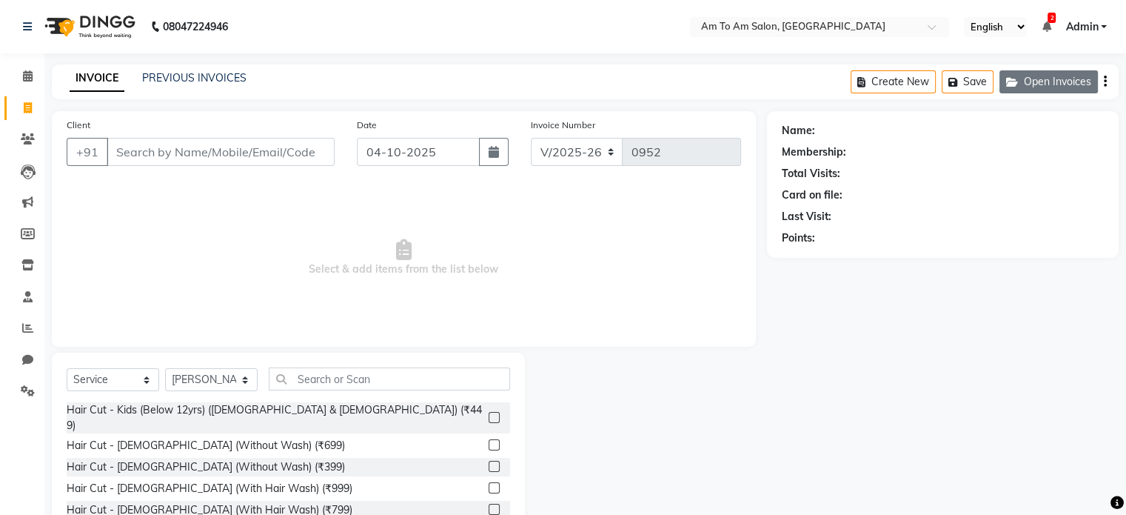
click at [1031, 90] on button "Open Invoices" at bounding box center [1048, 81] width 98 height 23
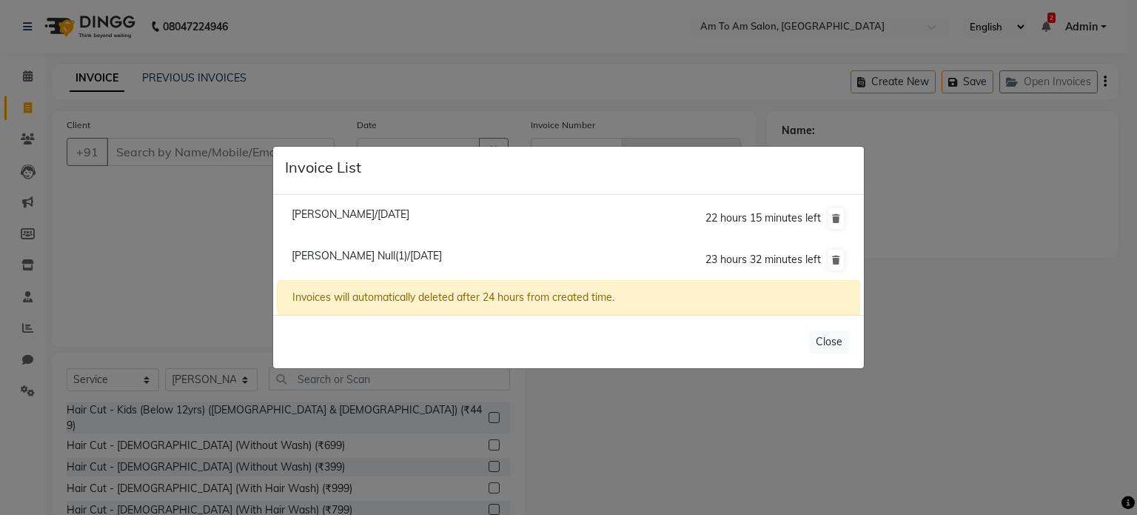
click at [363, 213] on span "[PERSON_NAME]/[DATE]" at bounding box center [351, 213] width 118 height 13
type input "9823479999"
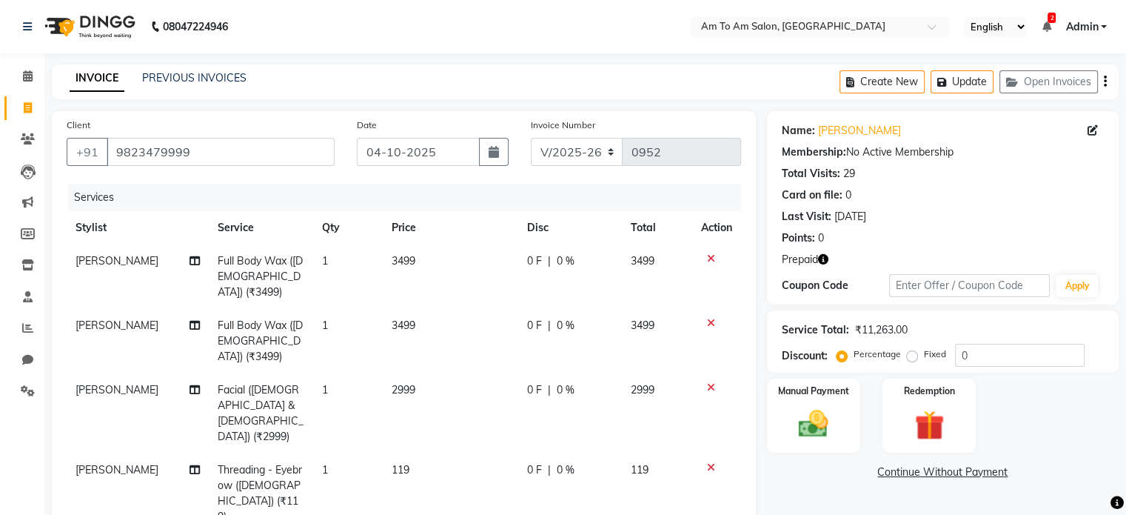
click at [707, 462] on icon at bounding box center [711, 467] width 8 height 10
click at [708, 462] on icon at bounding box center [711, 467] width 8 height 10
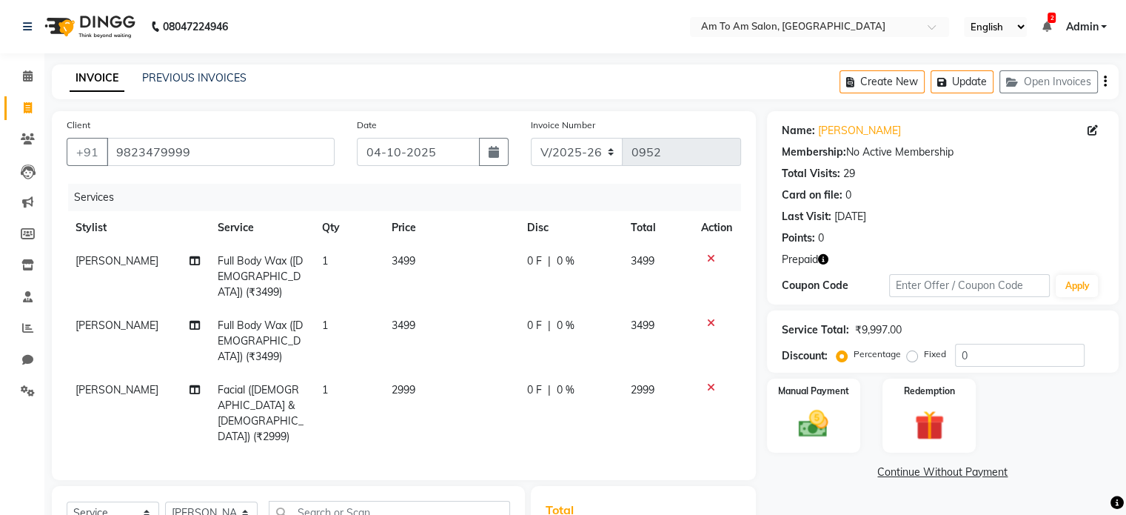
click at [709, 382] on icon at bounding box center [711, 387] width 8 height 10
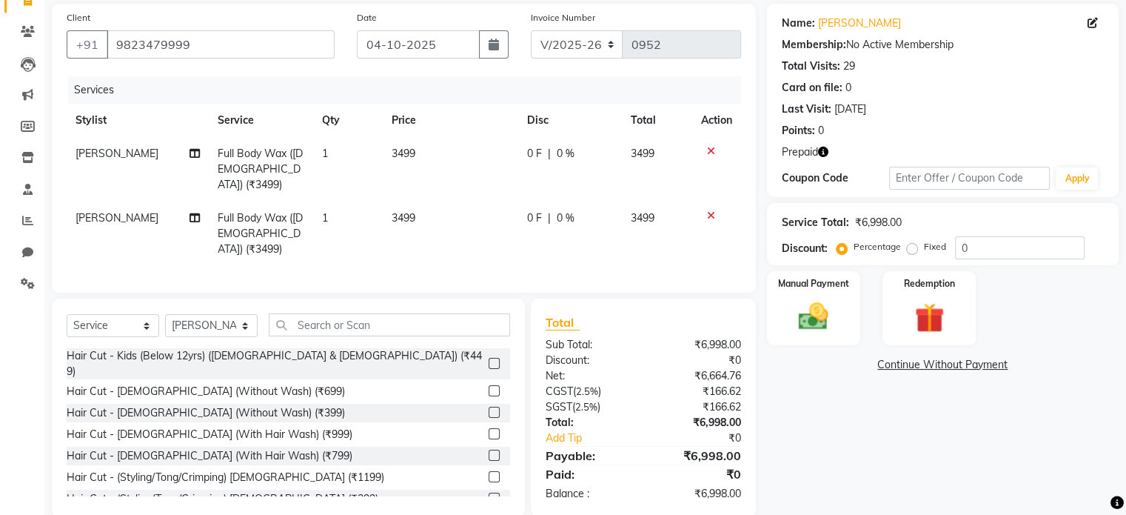
scroll to position [113, 0]
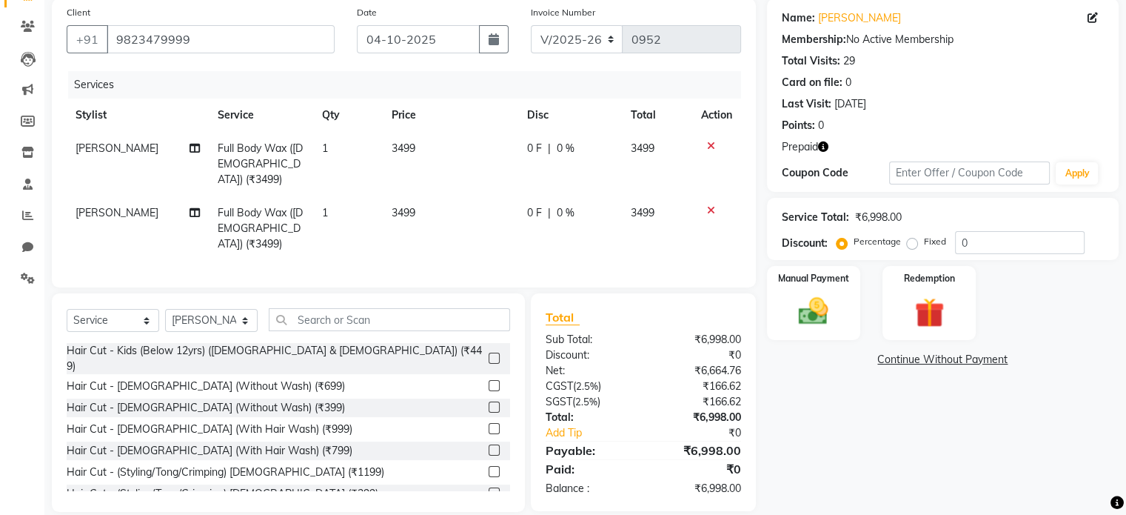
click at [820, 147] on icon "button" at bounding box center [823, 146] width 10 height 10
click at [939, 315] on img at bounding box center [929, 313] width 50 height 38
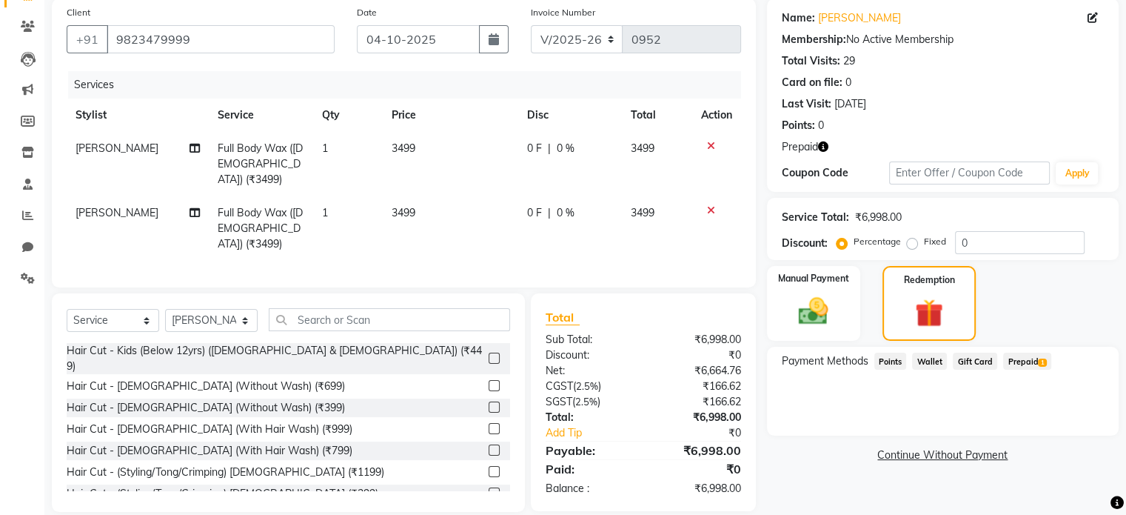
click at [1022, 361] on span "Prepaid 1" at bounding box center [1027, 360] width 48 height 17
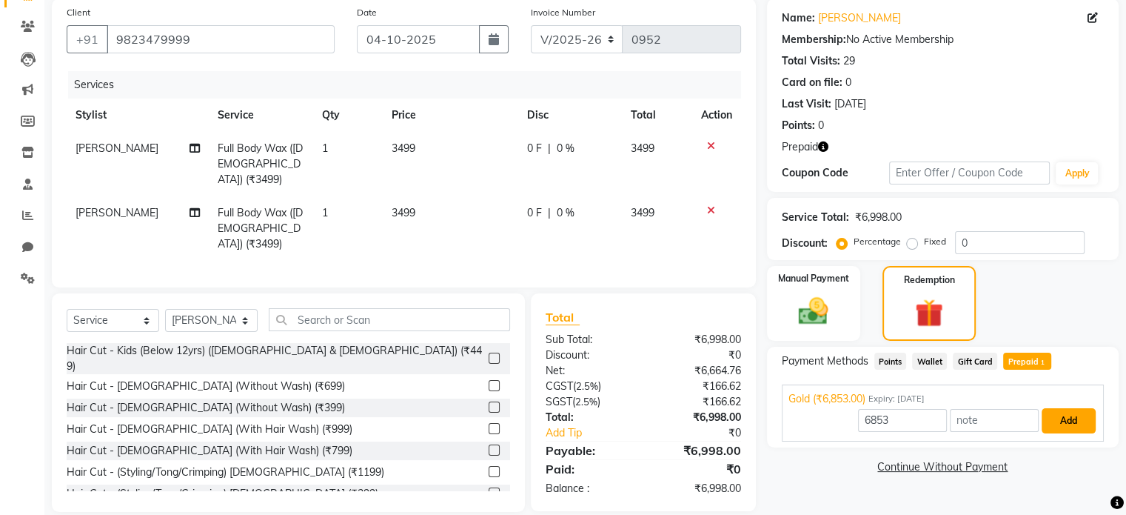
click at [1066, 425] on button "Add" at bounding box center [1069, 420] width 54 height 25
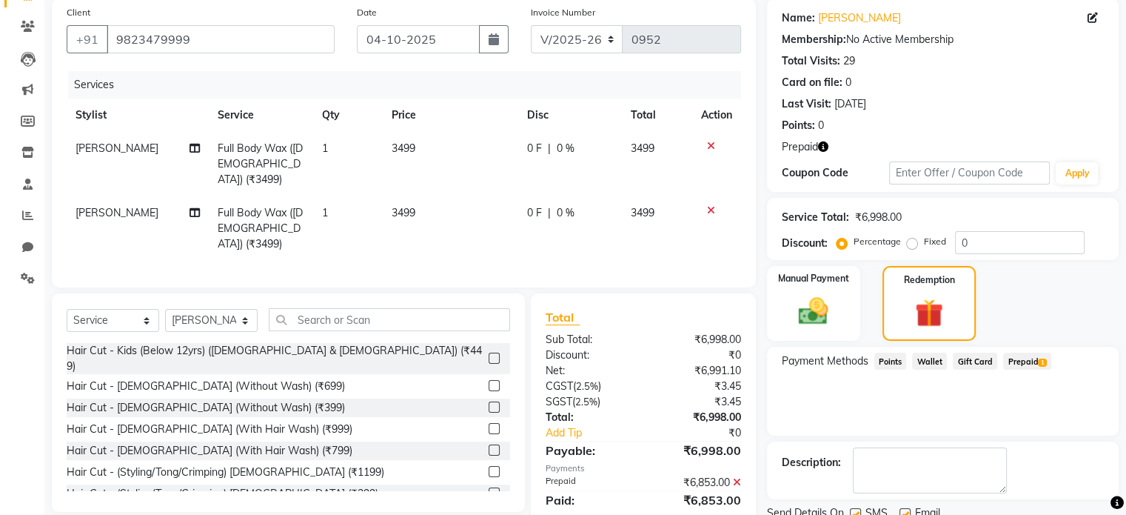
scroll to position [169, 0]
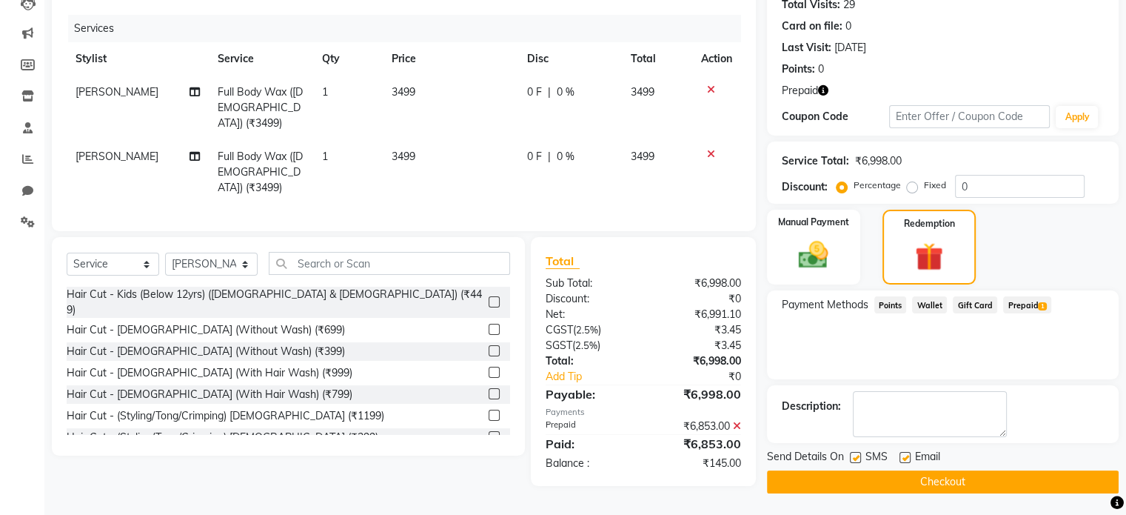
click at [934, 480] on button "Checkout" at bounding box center [943, 481] width 352 height 23
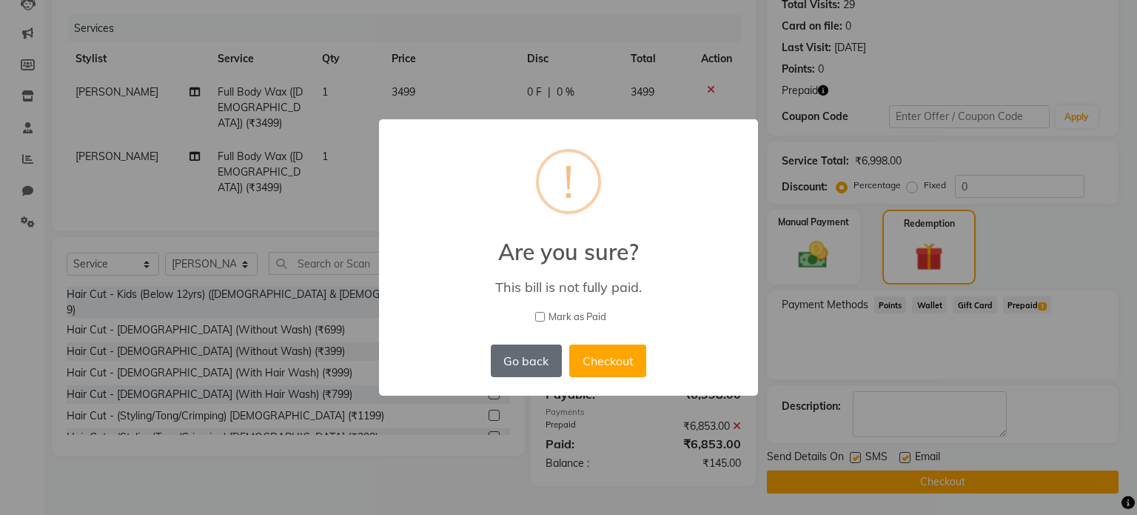
click at [515, 360] on button "Go back" at bounding box center [526, 360] width 71 height 33
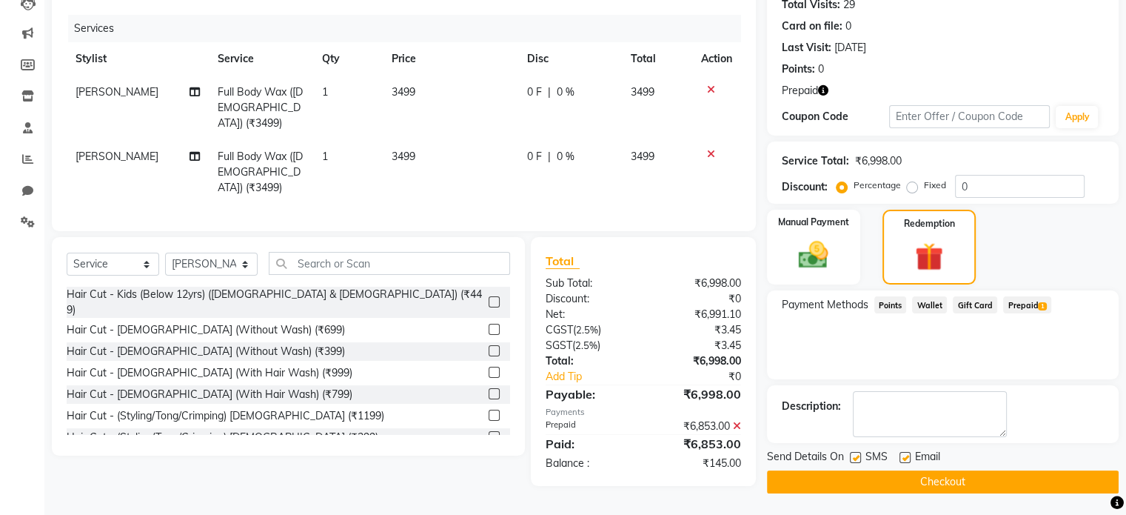
click at [737, 420] on icon at bounding box center [737, 425] width 8 height 10
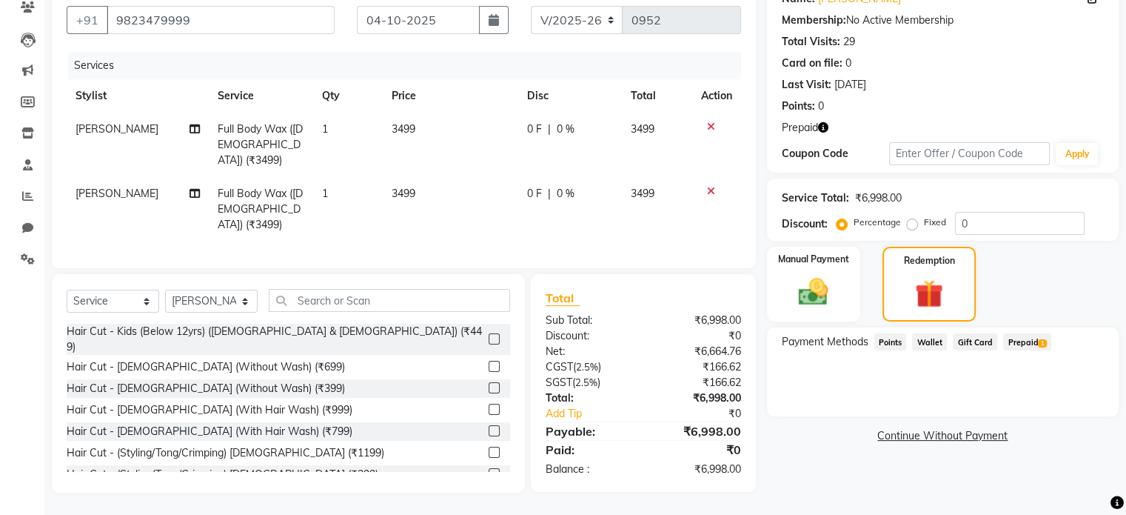
scroll to position [113, 0]
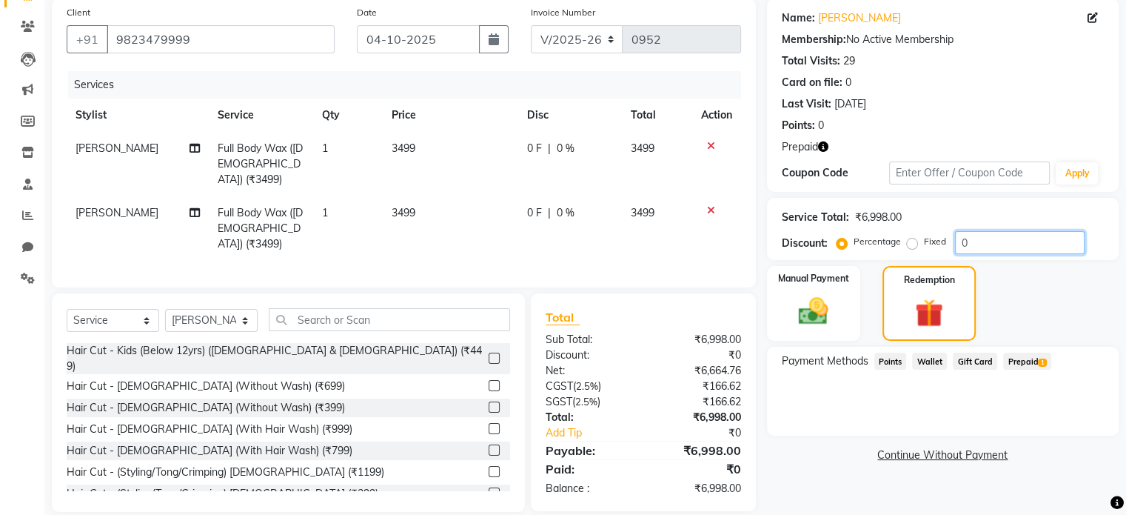
click at [984, 241] on input "0" at bounding box center [1020, 242] width 130 height 23
type input "5"
click at [827, 429] on div "Payment Methods Points Wallet Gift Card Prepaid 1" at bounding box center [943, 390] width 352 height 89
click at [854, 409] on div "Payment Methods Points Wallet Gift Card Prepaid 1" at bounding box center [943, 390] width 352 height 89
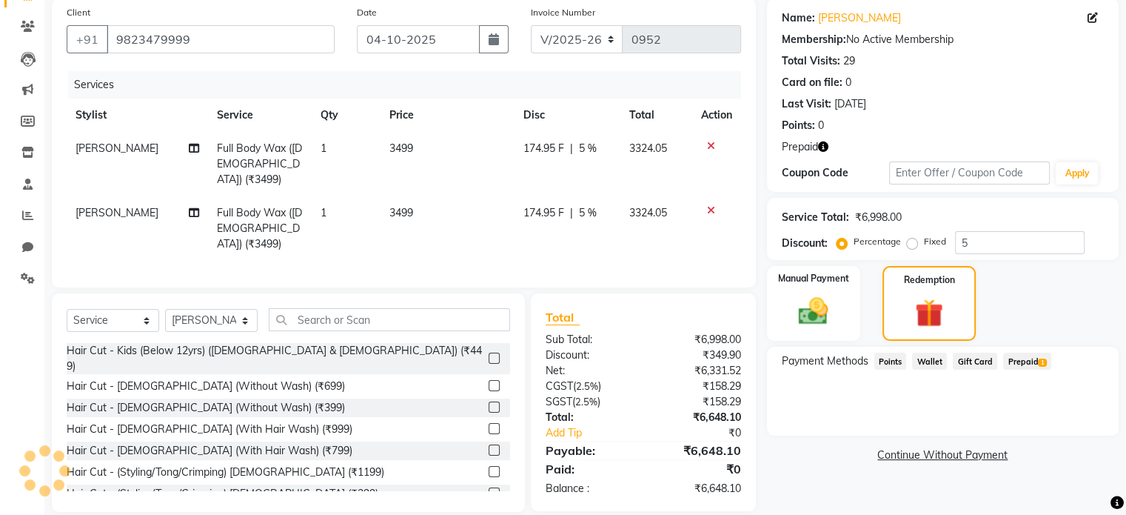
click at [821, 150] on icon "button" at bounding box center [823, 146] width 10 height 10
click at [841, 457] on link "Continue Without Payment" at bounding box center [943, 455] width 346 height 16
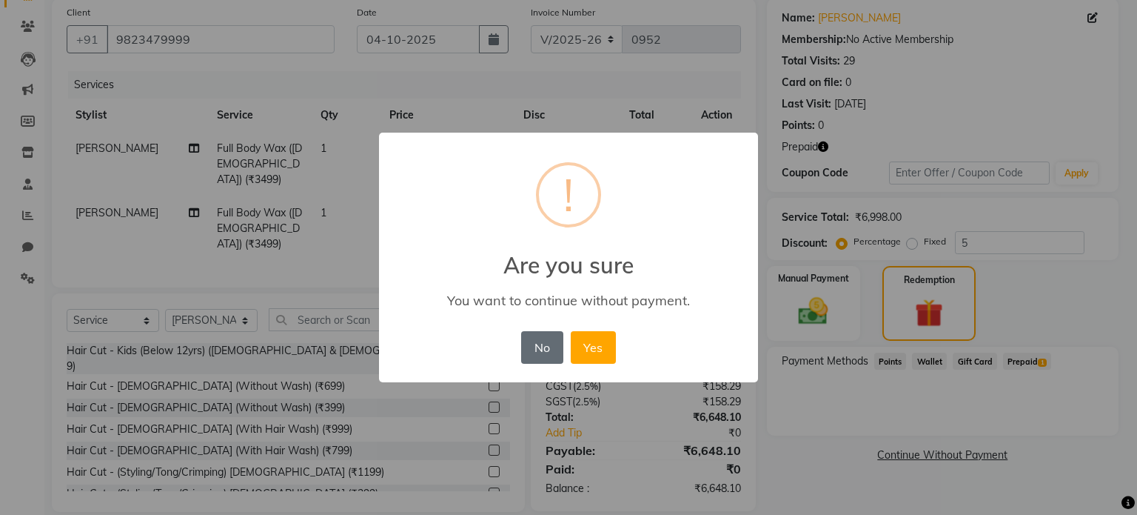
click at [543, 355] on button "No" at bounding box center [541, 347] width 41 height 33
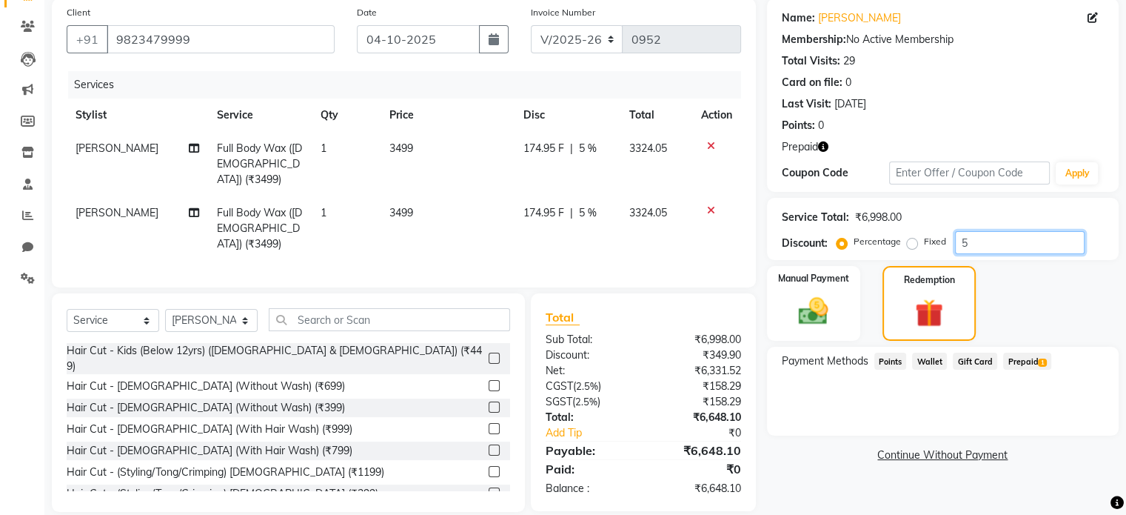
click at [972, 240] on input "5" at bounding box center [1020, 242] width 130 height 23
drag, startPoint x: 709, startPoint y: 146, endPoint x: 708, endPoint y: 157, distance: 11.1
click at [708, 146] on icon at bounding box center [711, 146] width 8 height 10
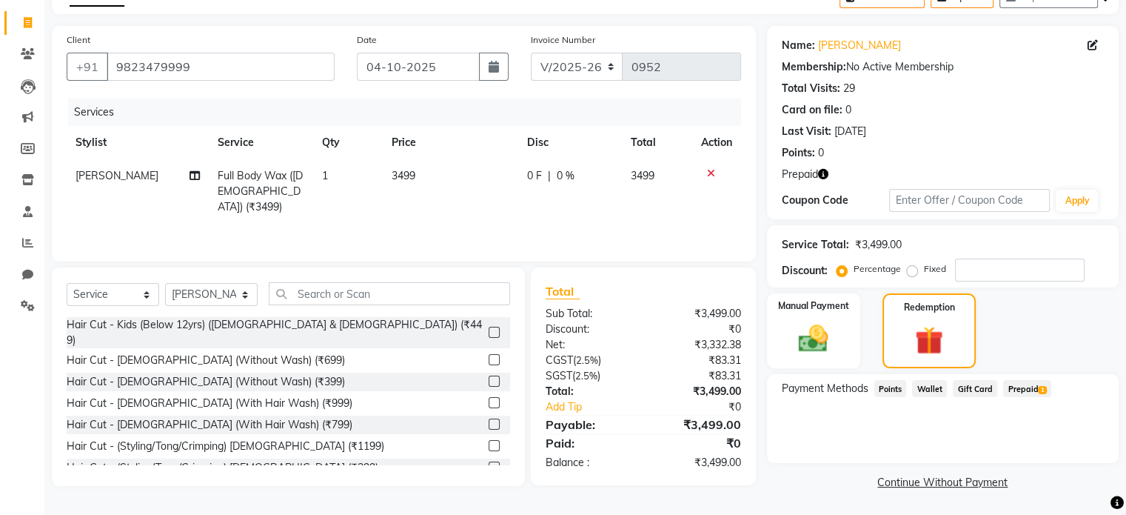
click at [711, 175] on icon at bounding box center [711, 173] width 8 height 10
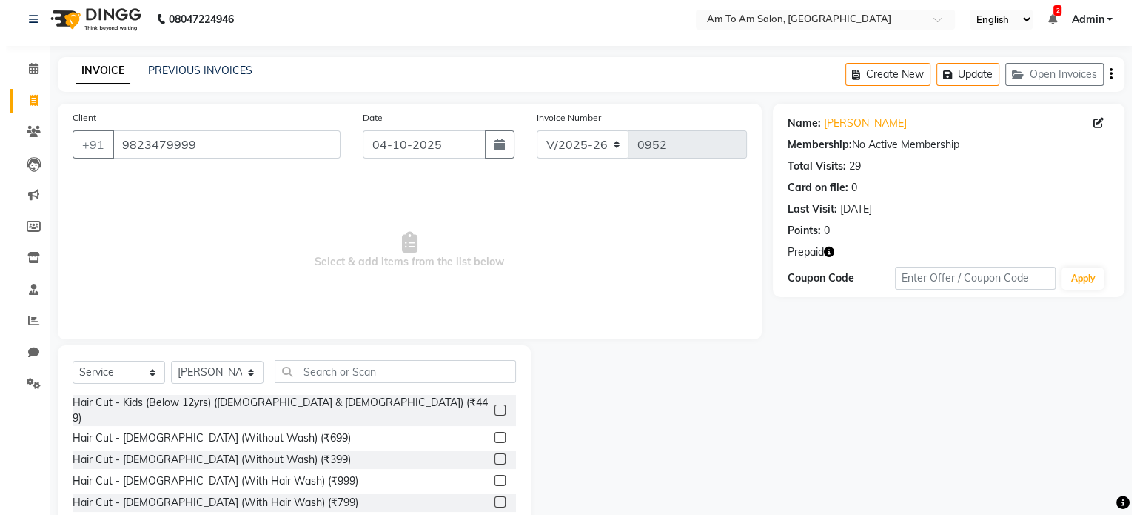
scroll to position [0, 0]
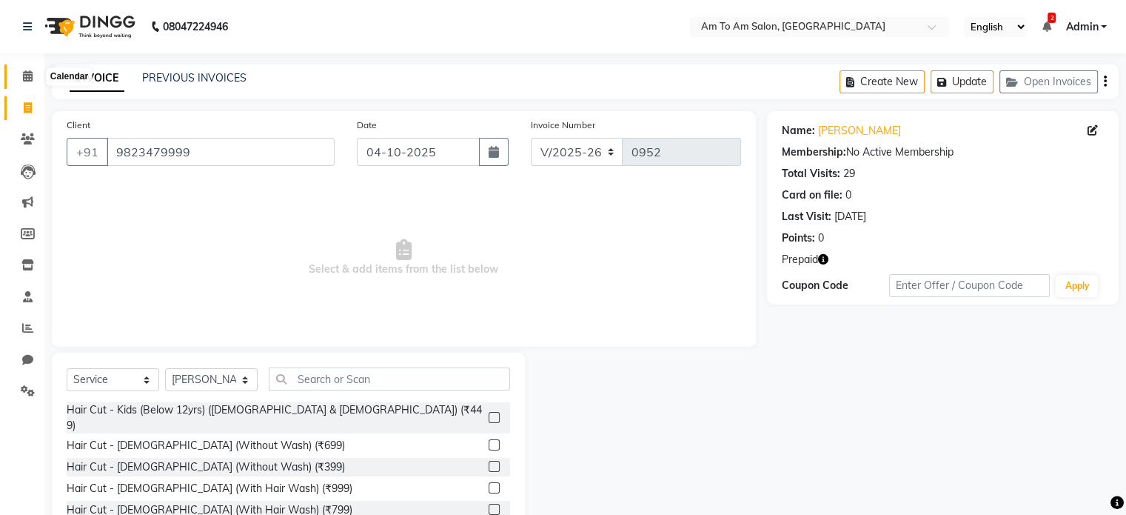
click at [27, 73] on icon at bounding box center [28, 75] width 10 height 11
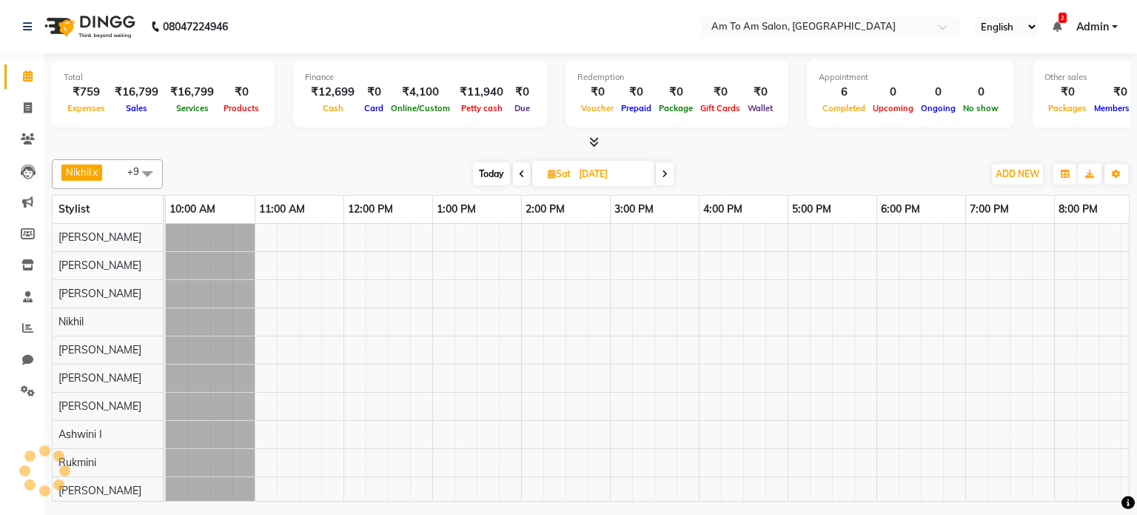
scroll to position [13, 0]
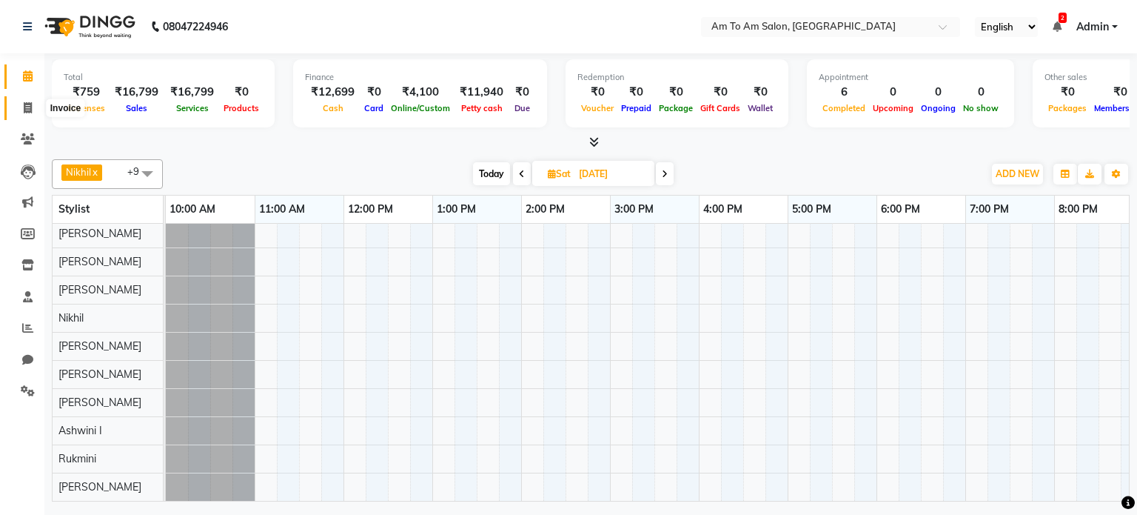
click at [27, 108] on icon at bounding box center [28, 107] width 8 height 11
select select "6661"
select select "service"
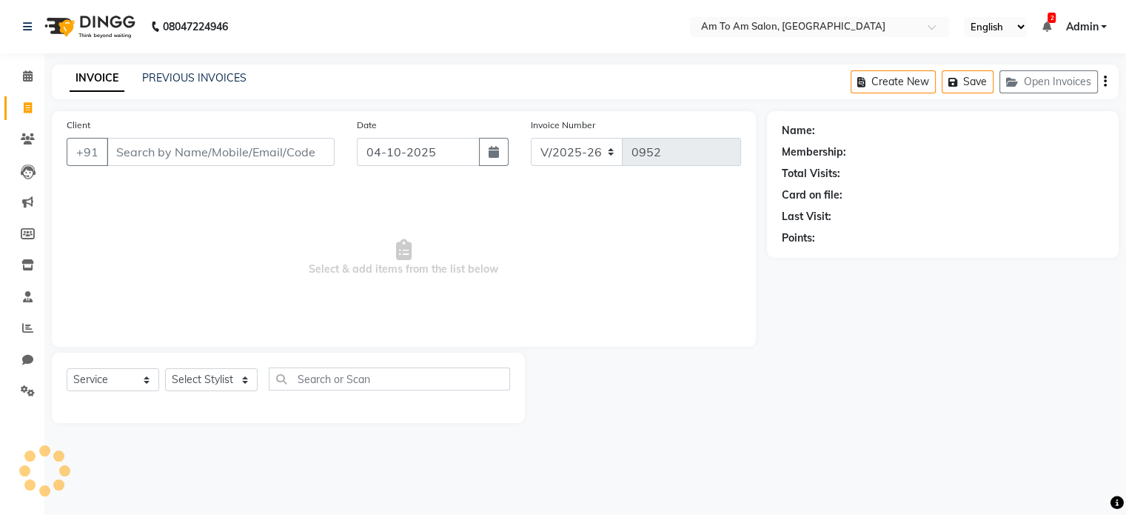
select select "51659"
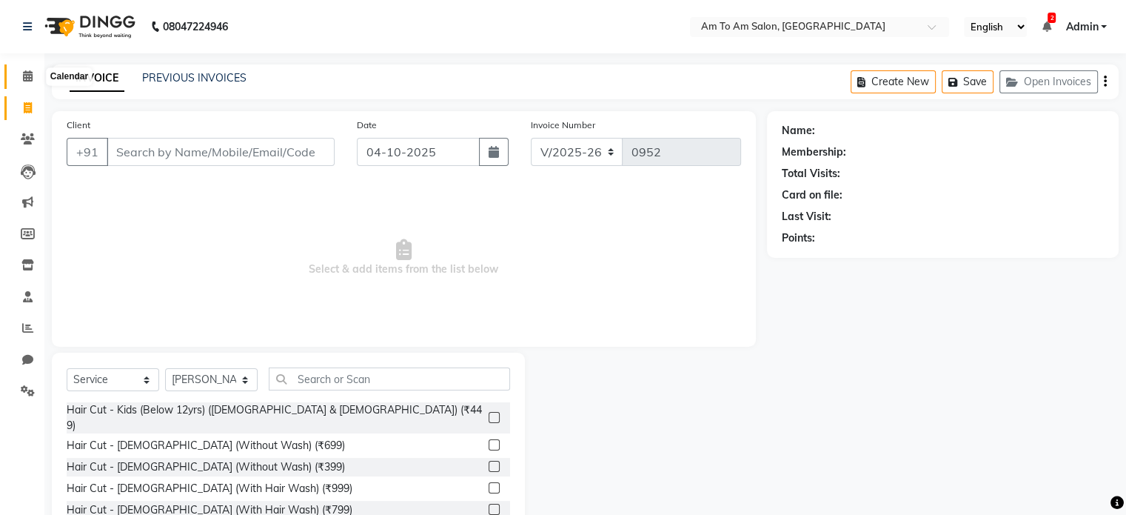
click at [30, 70] on icon at bounding box center [28, 75] width 10 height 11
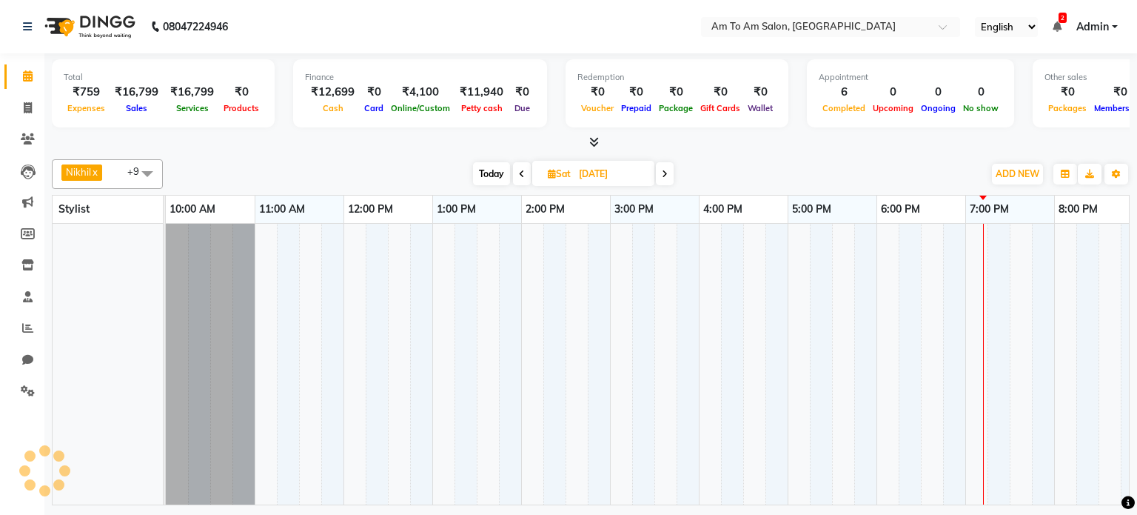
scroll to position [13, 0]
